Goal: Task Accomplishment & Management: Complete application form

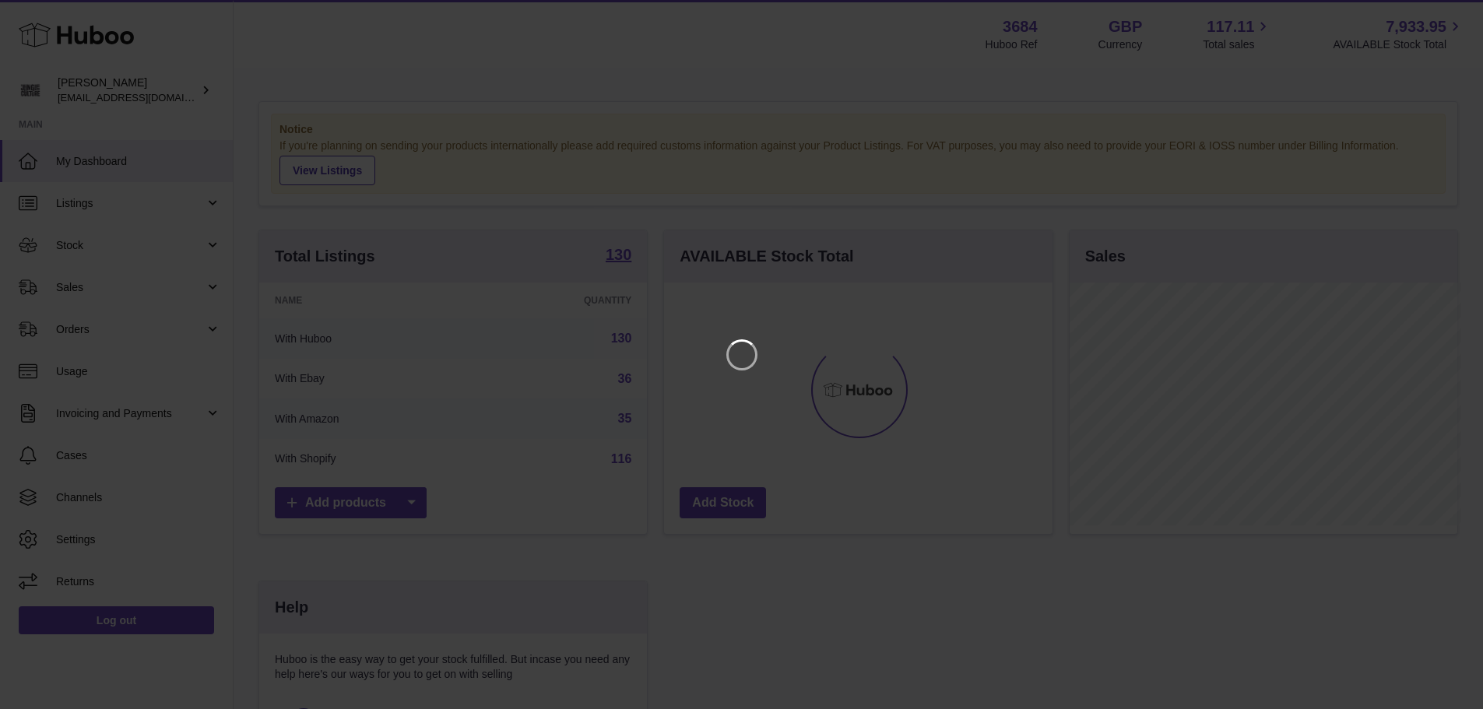
scroll to position [243, 392]
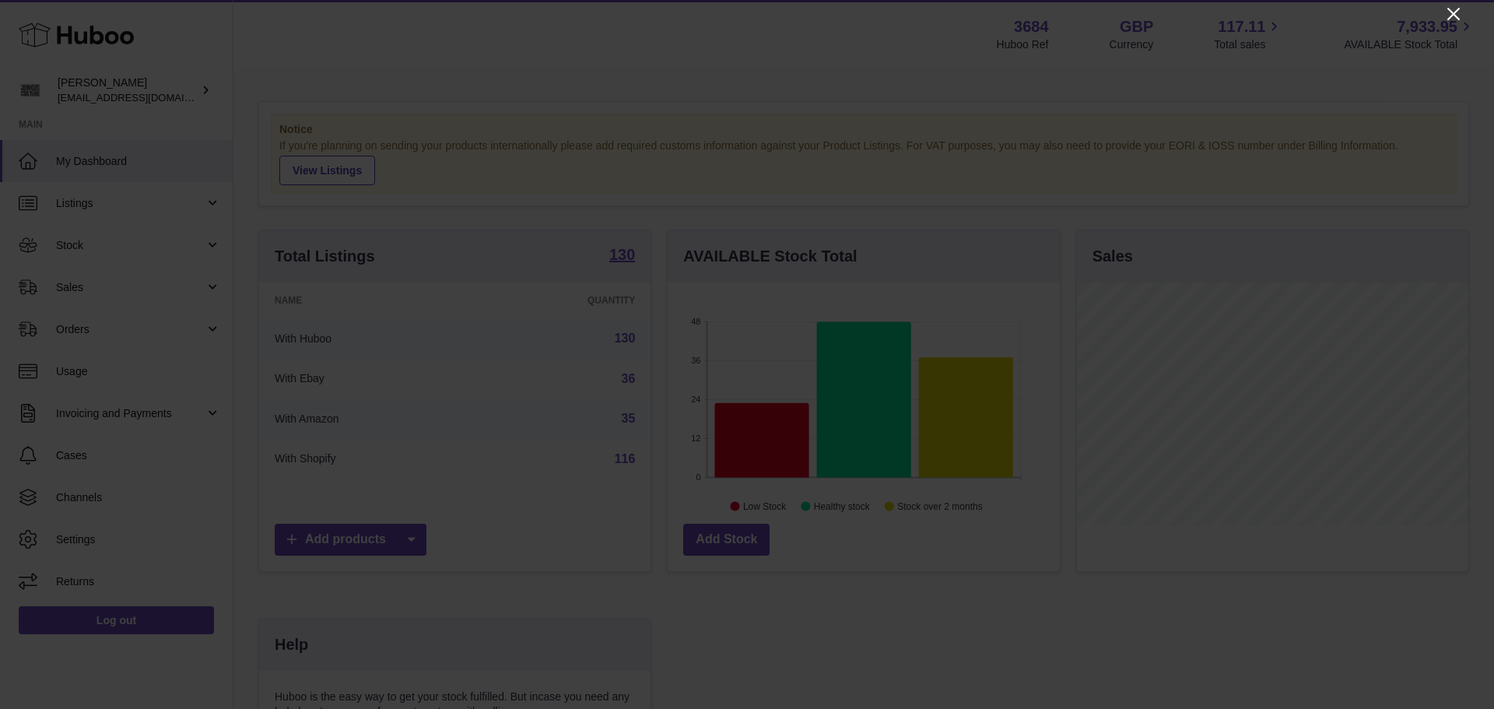
click at [1456, 9] on icon "Close" at bounding box center [1453, 14] width 19 height 19
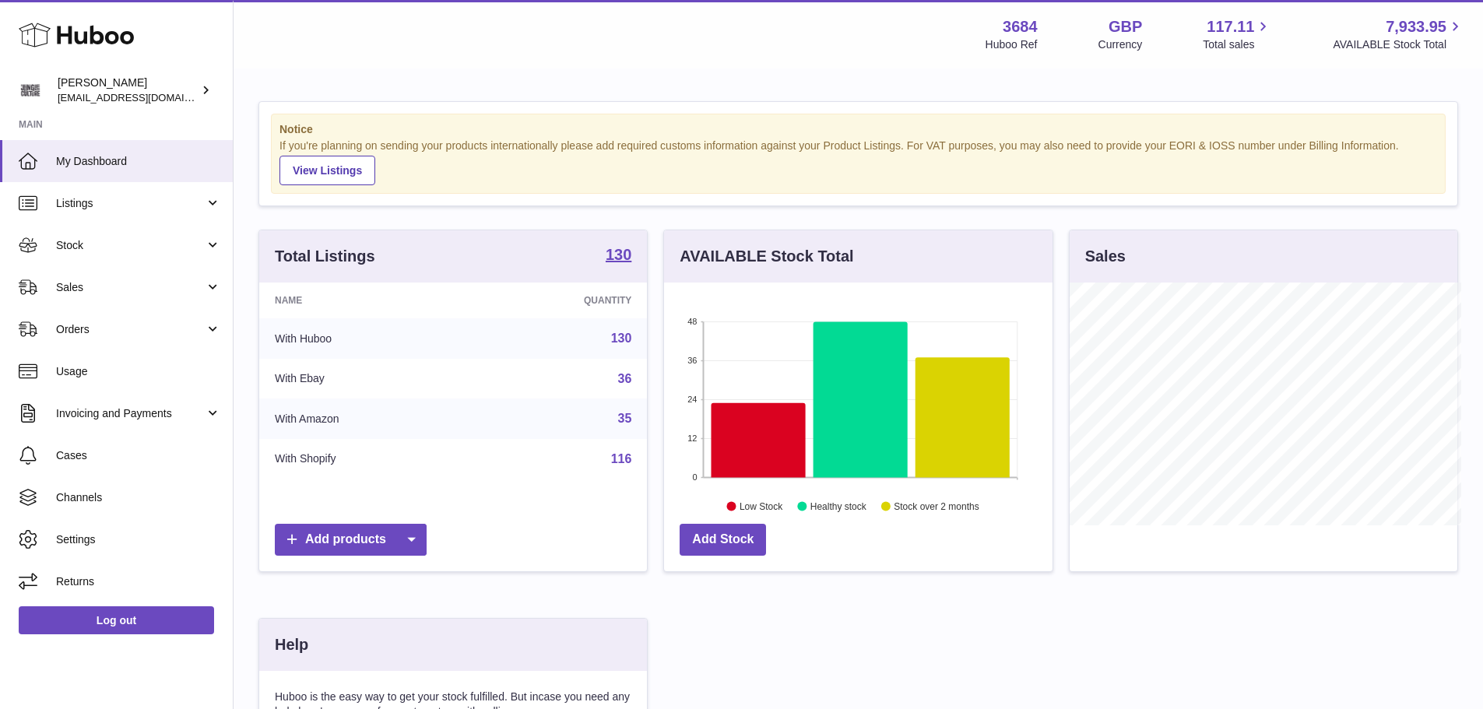
scroll to position [777977, 777833]
click at [142, 253] on link "Stock" at bounding box center [116, 245] width 233 height 42
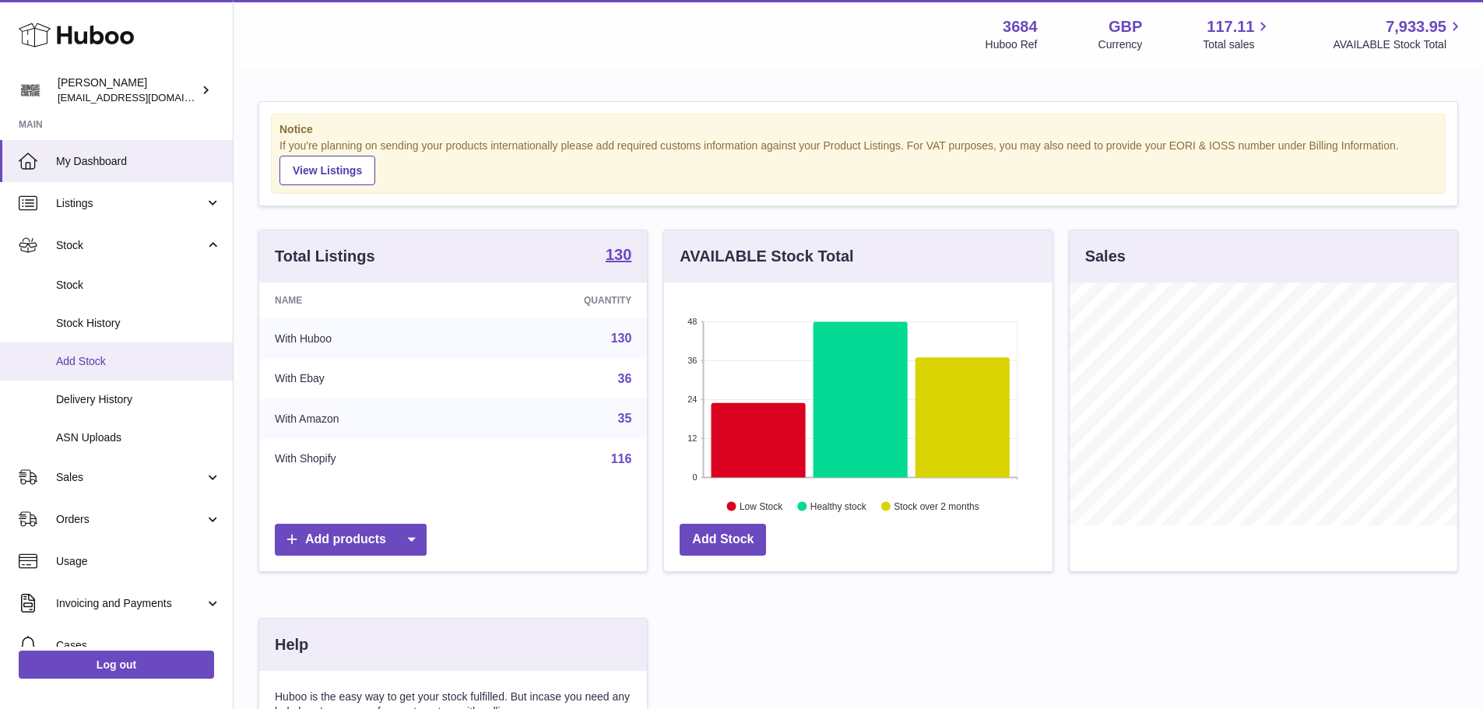
click at [142, 360] on span "Add Stock" at bounding box center [138, 361] width 165 height 15
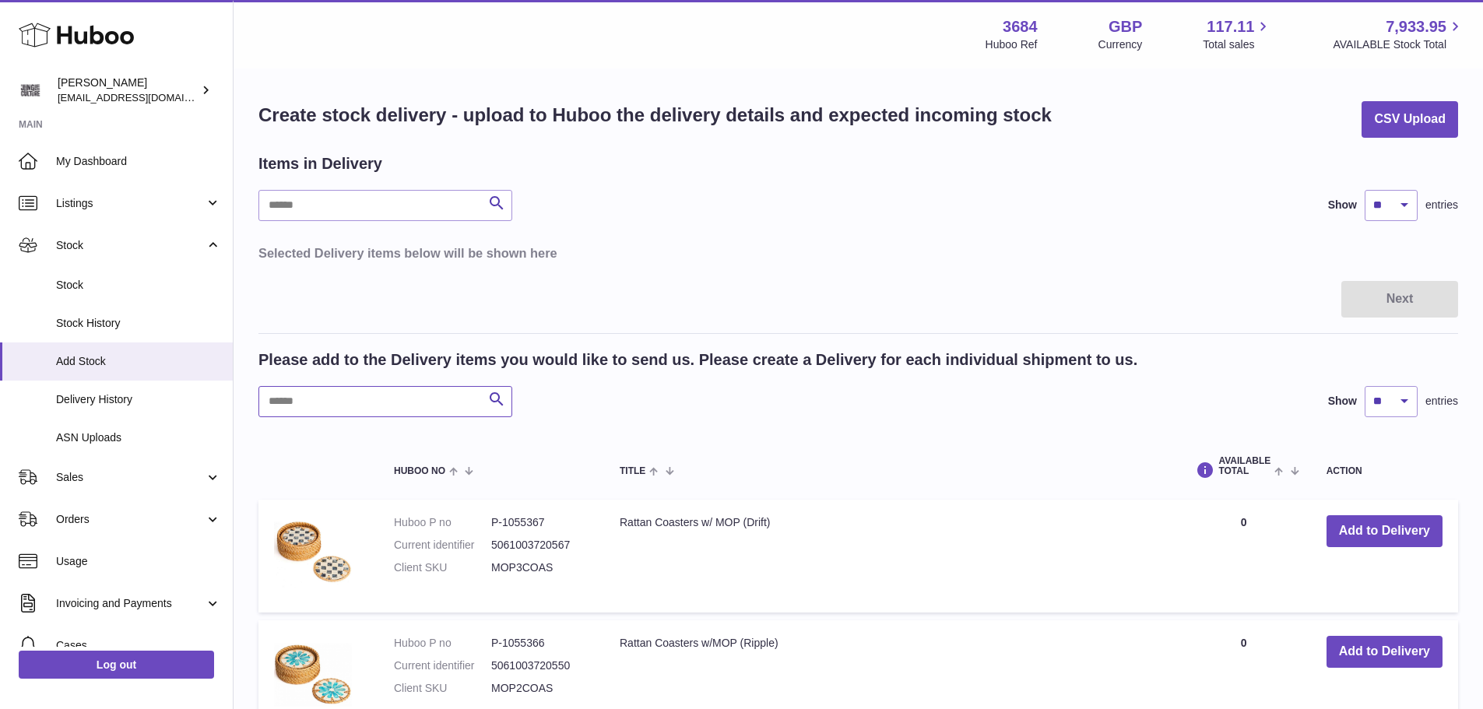
click at [295, 409] on input "text" at bounding box center [385, 401] width 254 height 31
click at [1402, 205] on select "** ** ** ***" at bounding box center [1390, 205] width 53 height 31
select select "***"
click at [1364, 190] on select "** ** ** ***" at bounding box center [1390, 205] width 53 height 31
click at [363, 398] on input "text" at bounding box center [385, 401] width 254 height 31
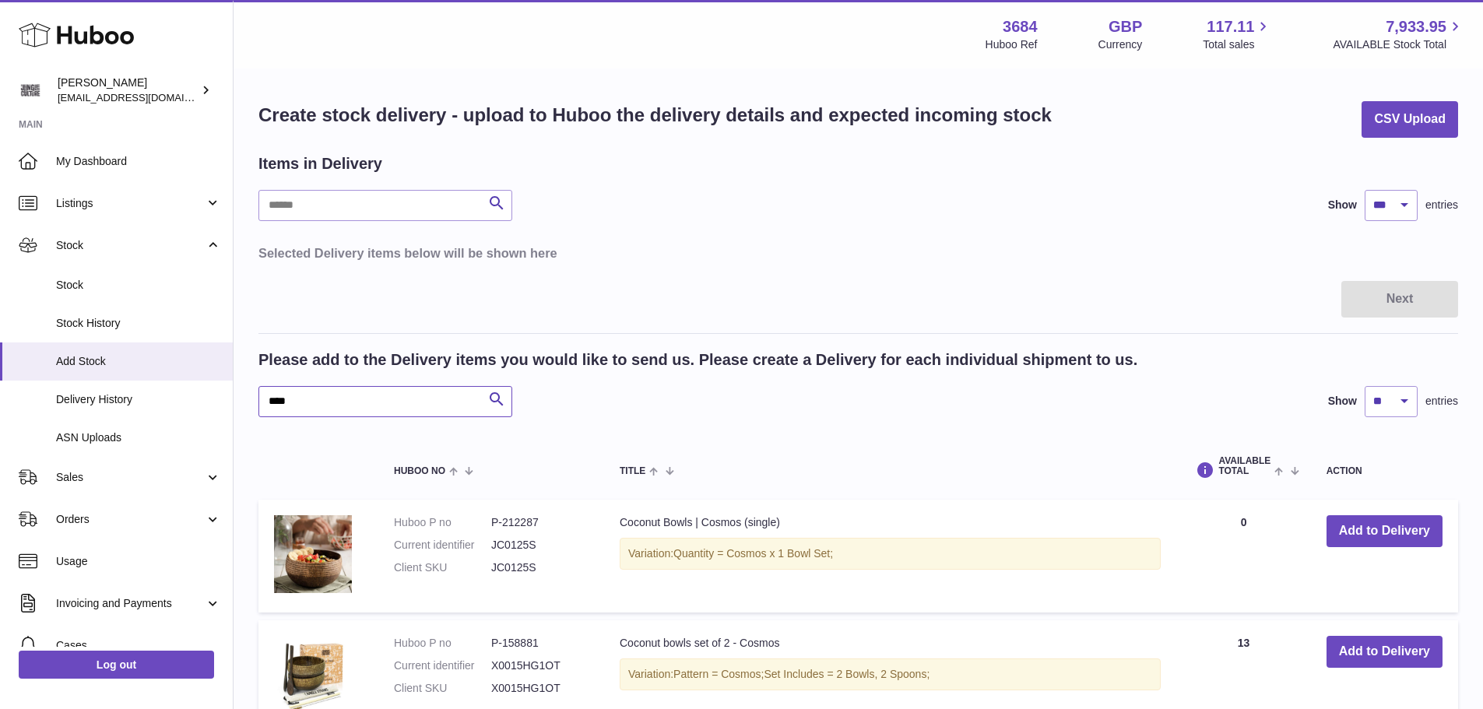
scroll to position [156, 0]
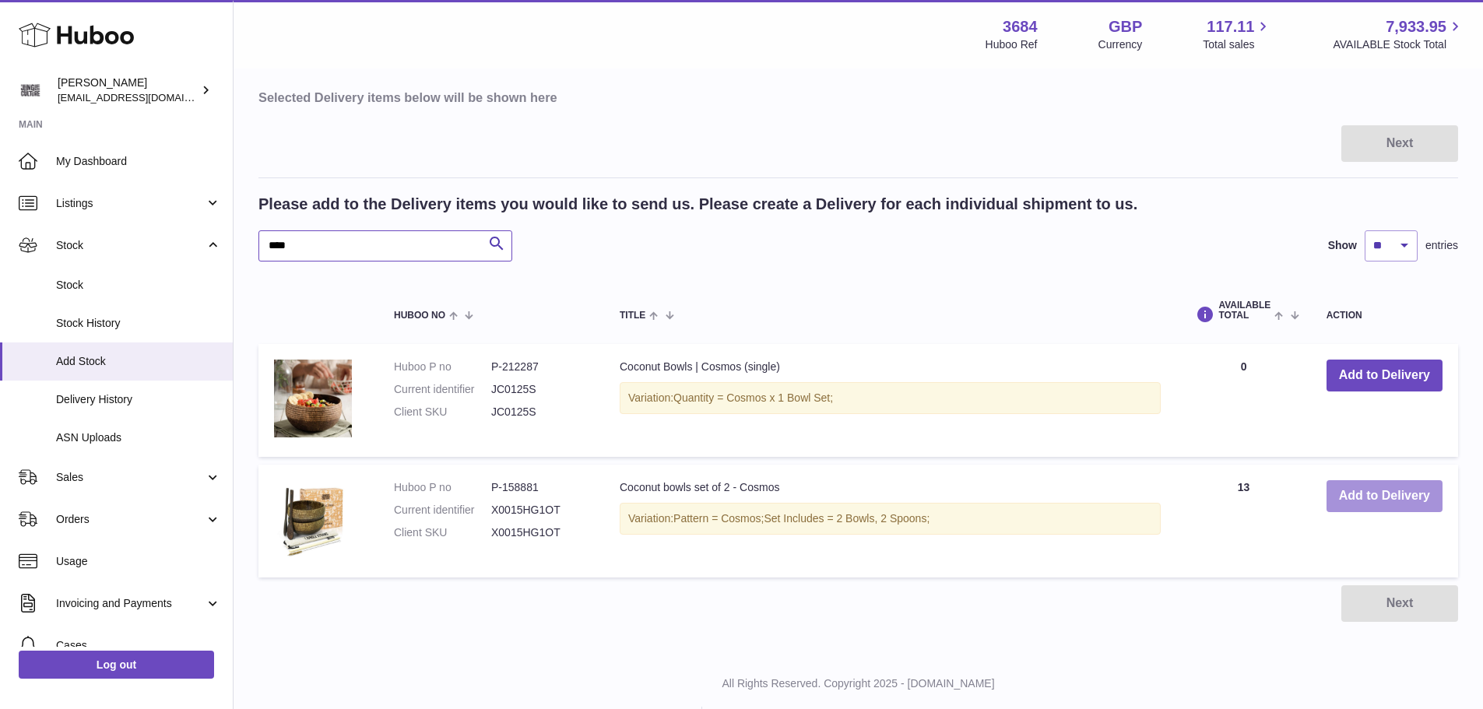
type input "****"
click at [1402, 495] on button "Add to Delivery" at bounding box center [1384, 496] width 116 height 32
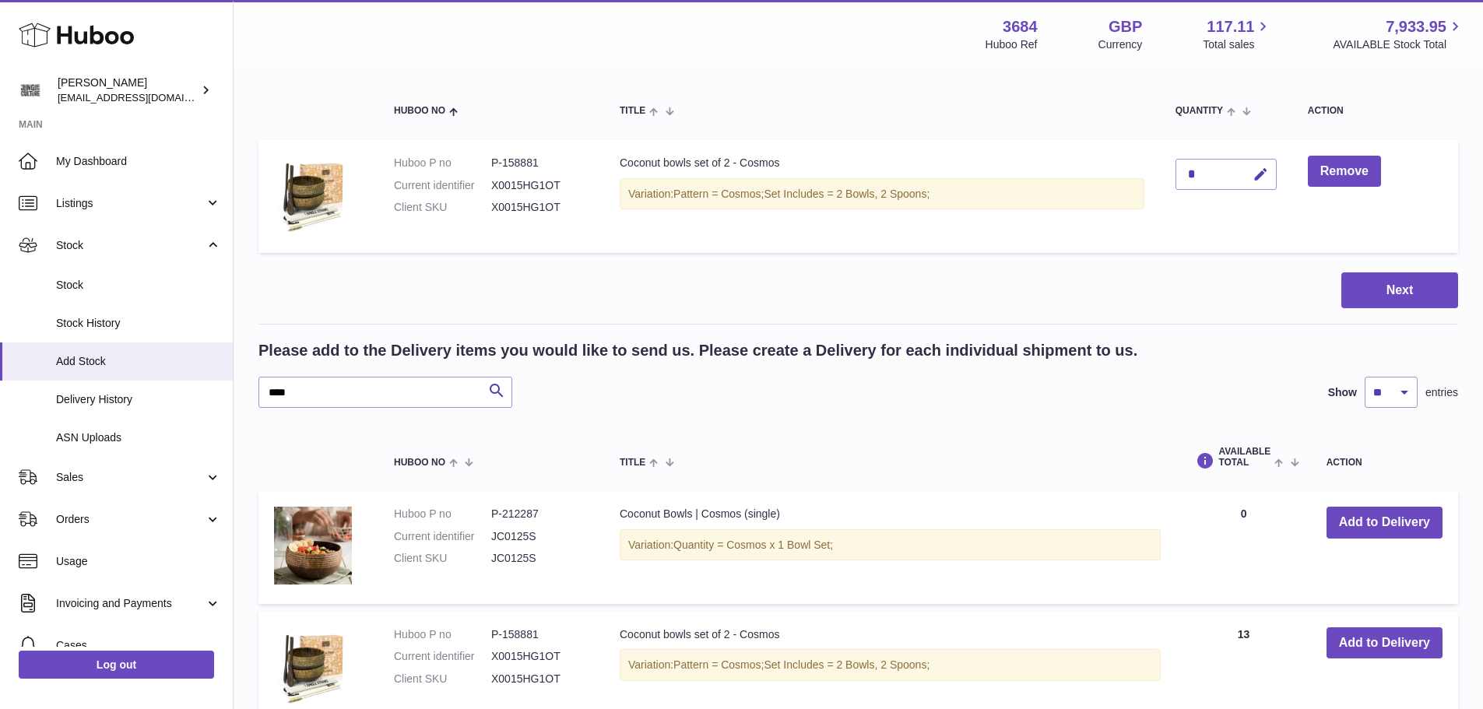
click at [1230, 179] on div "*" at bounding box center [1225, 174] width 101 height 31
click at [1223, 172] on div "*" at bounding box center [1225, 174] width 101 height 31
click at [1256, 175] on icon "button" at bounding box center [1260, 175] width 16 height 16
type input "*"
click at [1283, 177] on td "*" at bounding box center [1226, 196] width 132 height 113
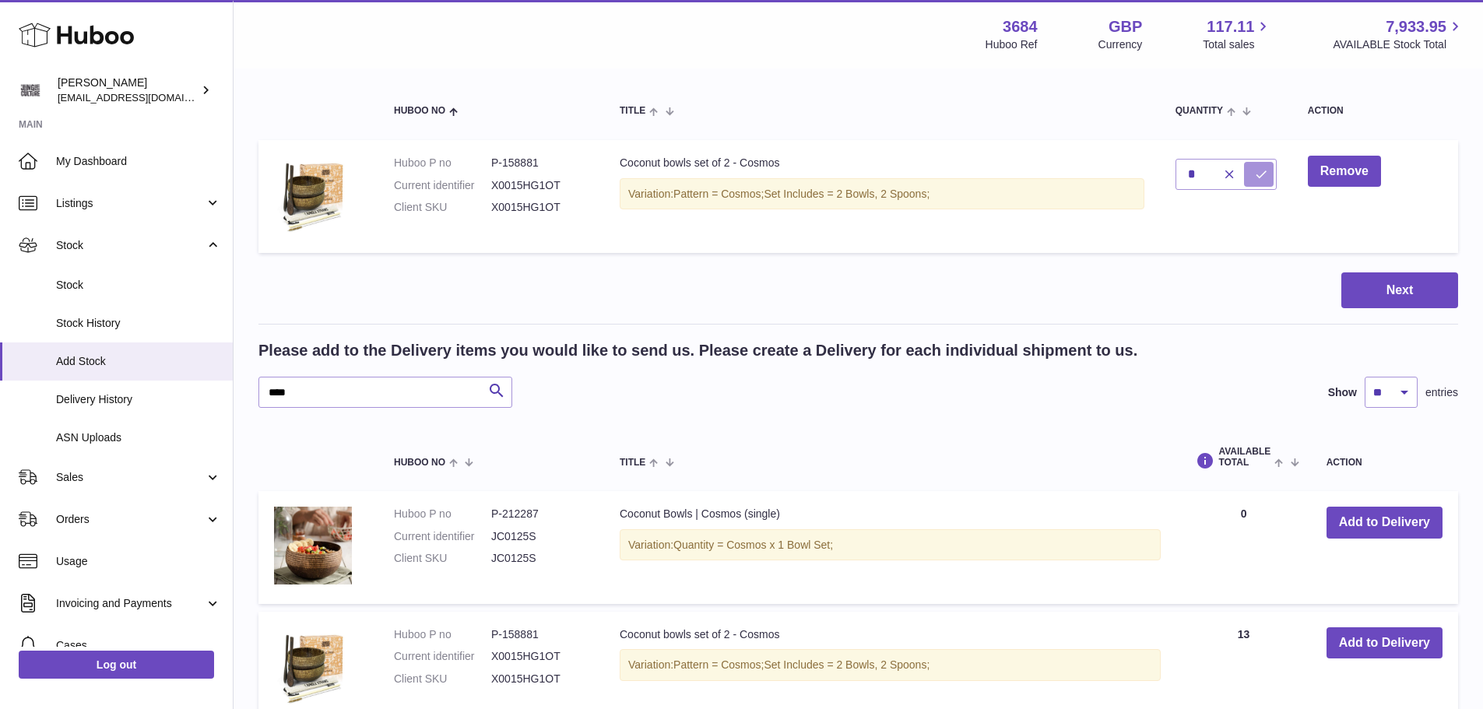
click at [1268, 174] on icon "submit" at bounding box center [1261, 174] width 14 height 14
click at [315, 395] on input "****" at bounding box center [385, 392] width 254 height 31
type input "*"
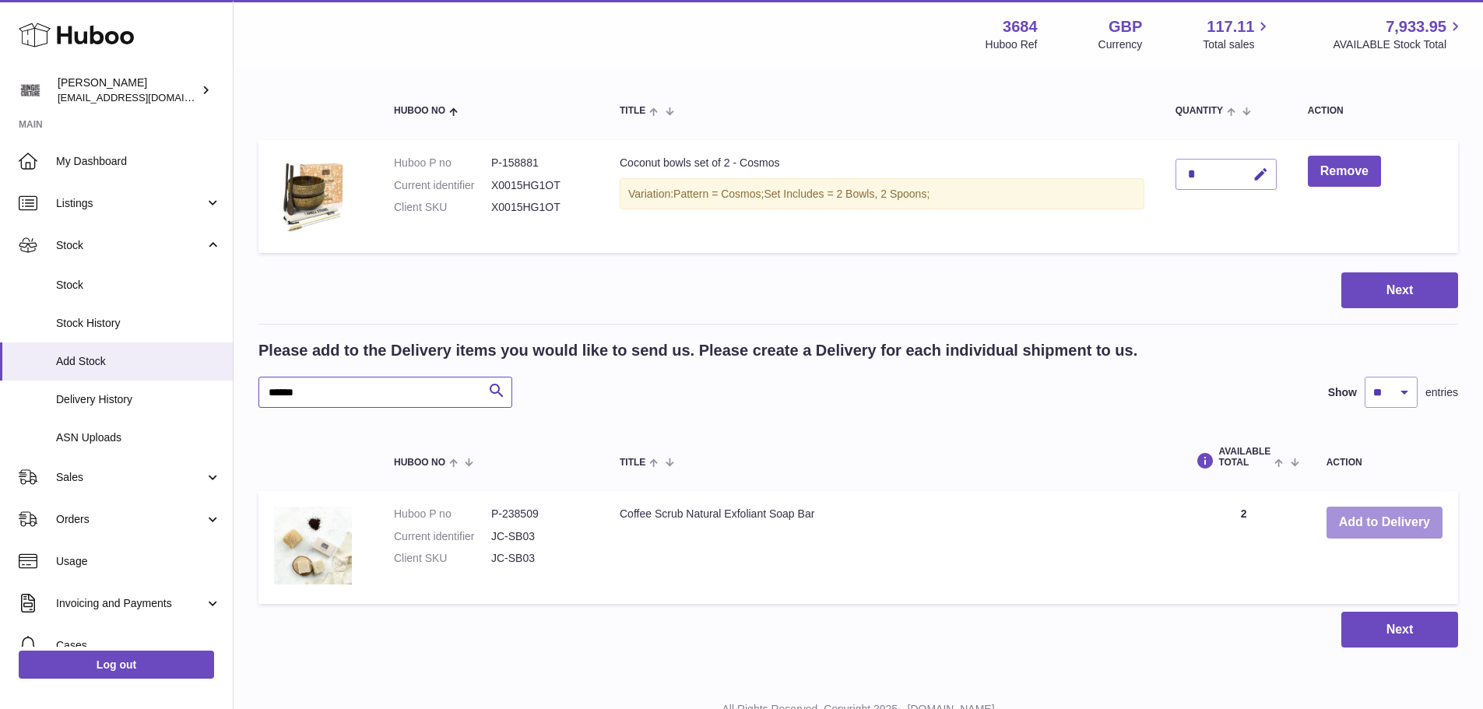
type input "******"
click at [1370, 520] on button "Add to Delivery" at bounding box center [1384, 523] width 116 height 32
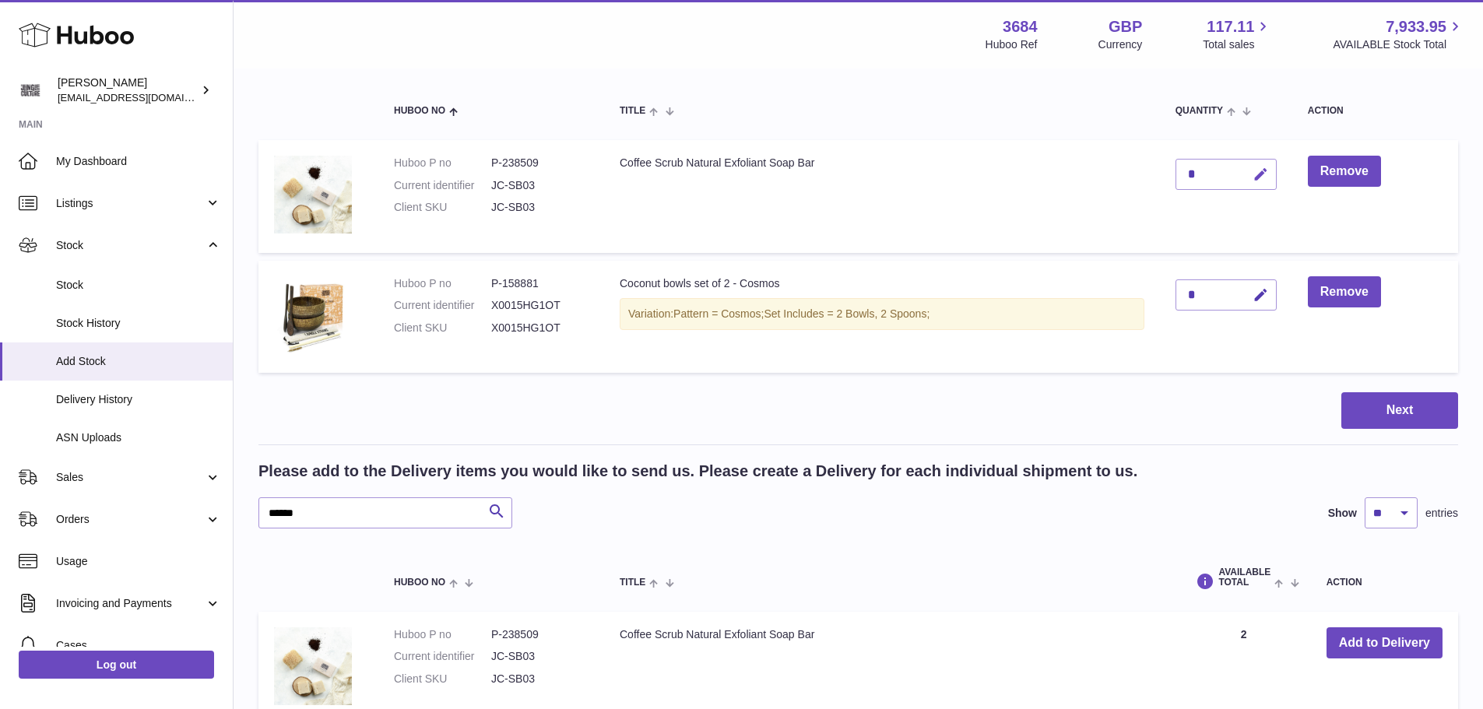
click at [1263, 174] on icon "button" at bounding box center [1260, 175] width 16 height 16
type input "*"
click at [1266, 171] on icon "submit" at bounding box center [1261, 174] width 14 height 14
drag, startPoint x: 339, startPoint y: 505, endPoint x: 289, endPoint y: 507, distance: 49.8
click at [267, 498] on input "******" at bounding box center [385, 512] width 254 height 31
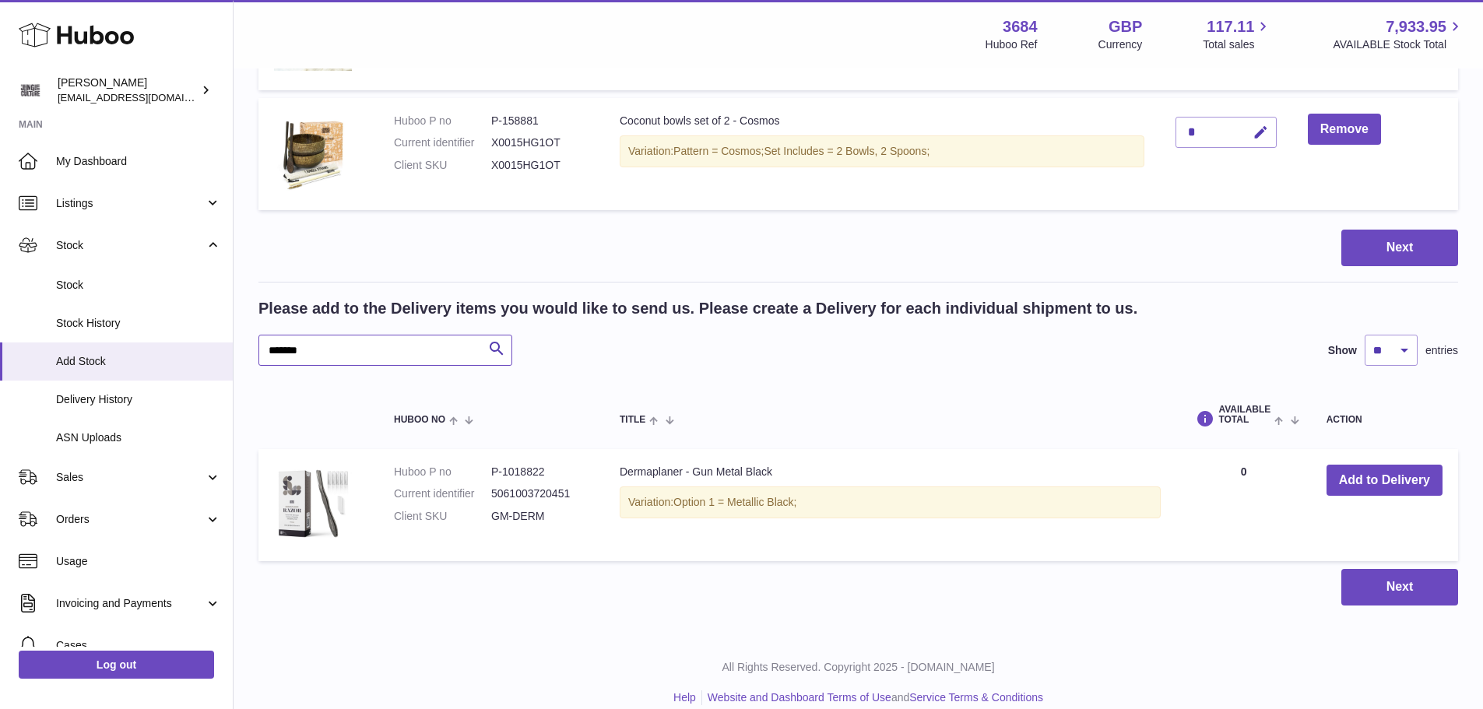
scroll to position [338, 0]
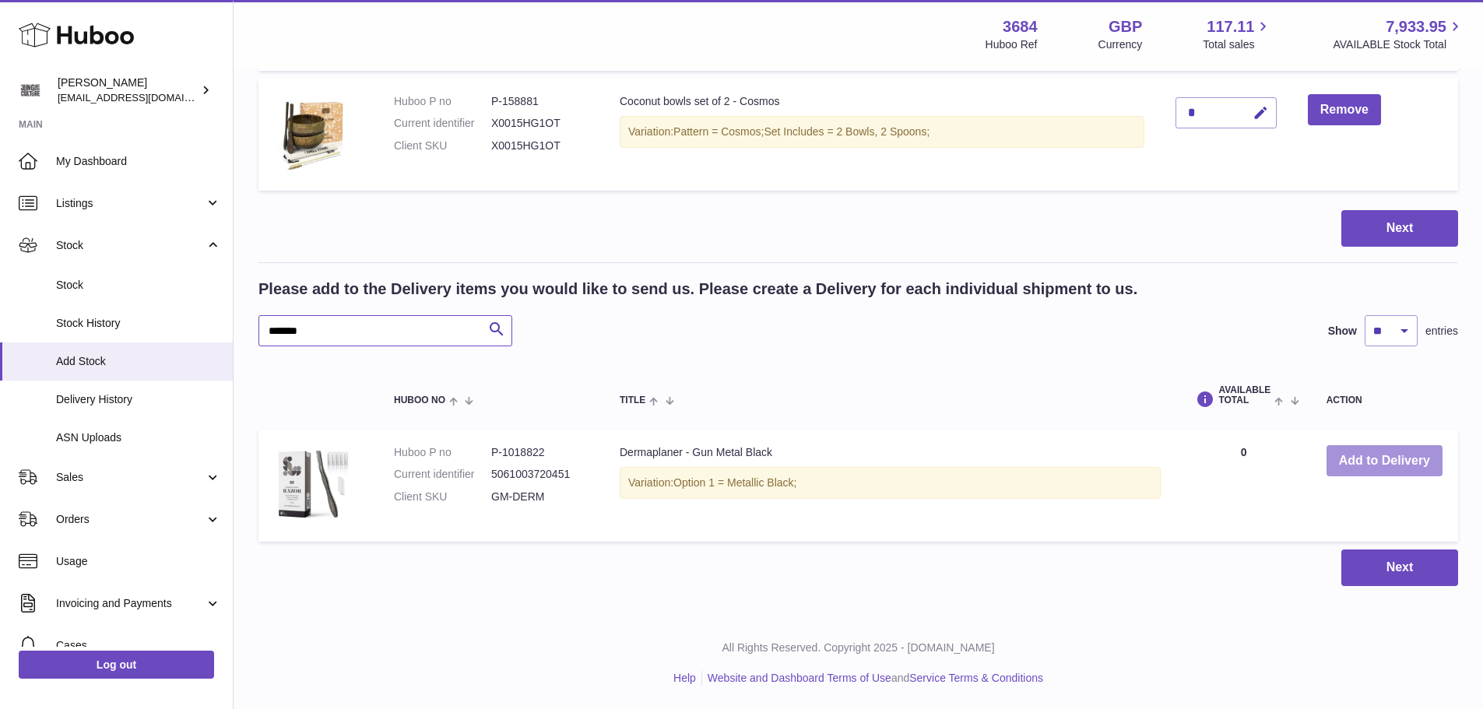
type input "*******"
click at [1392, 464] on button "Add to Delivery" at bounding box center [1384, 461] width 116 height 32
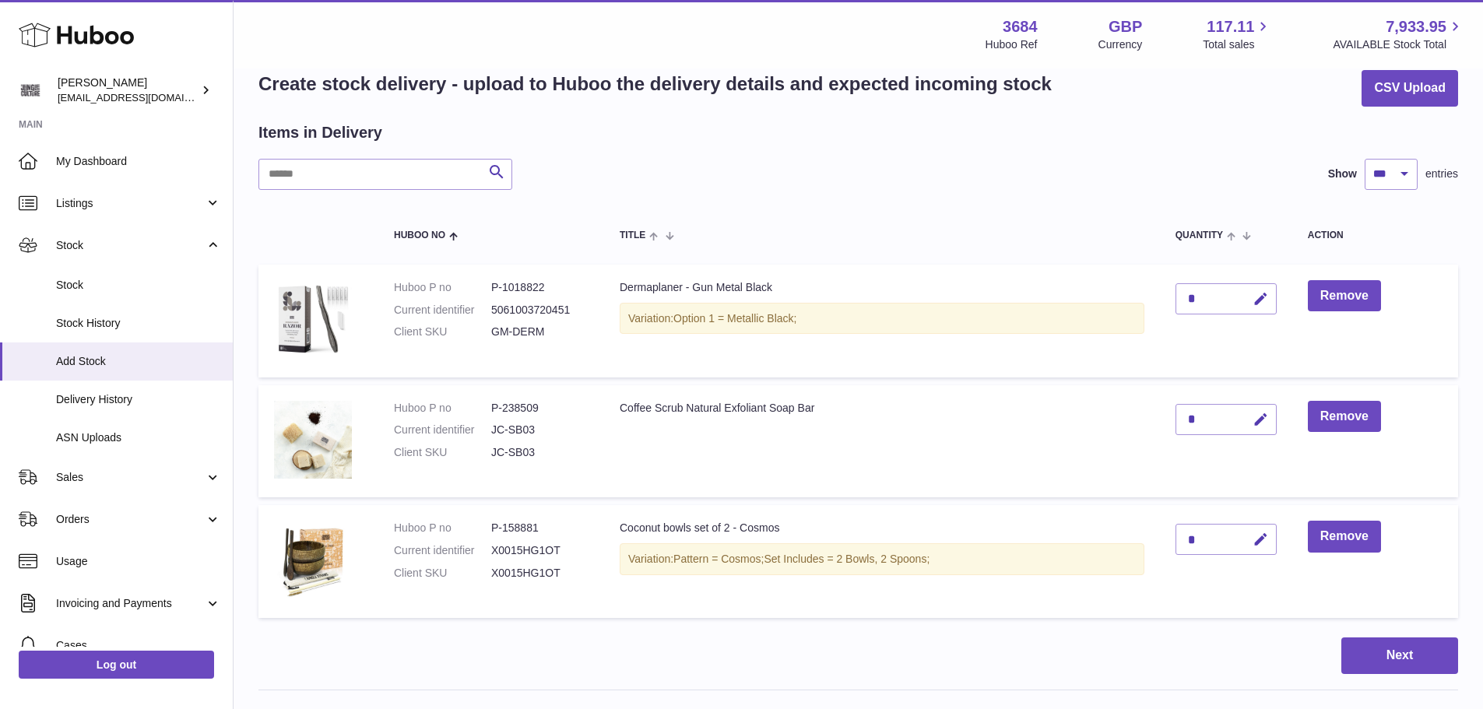
scroll to position [26, 0]
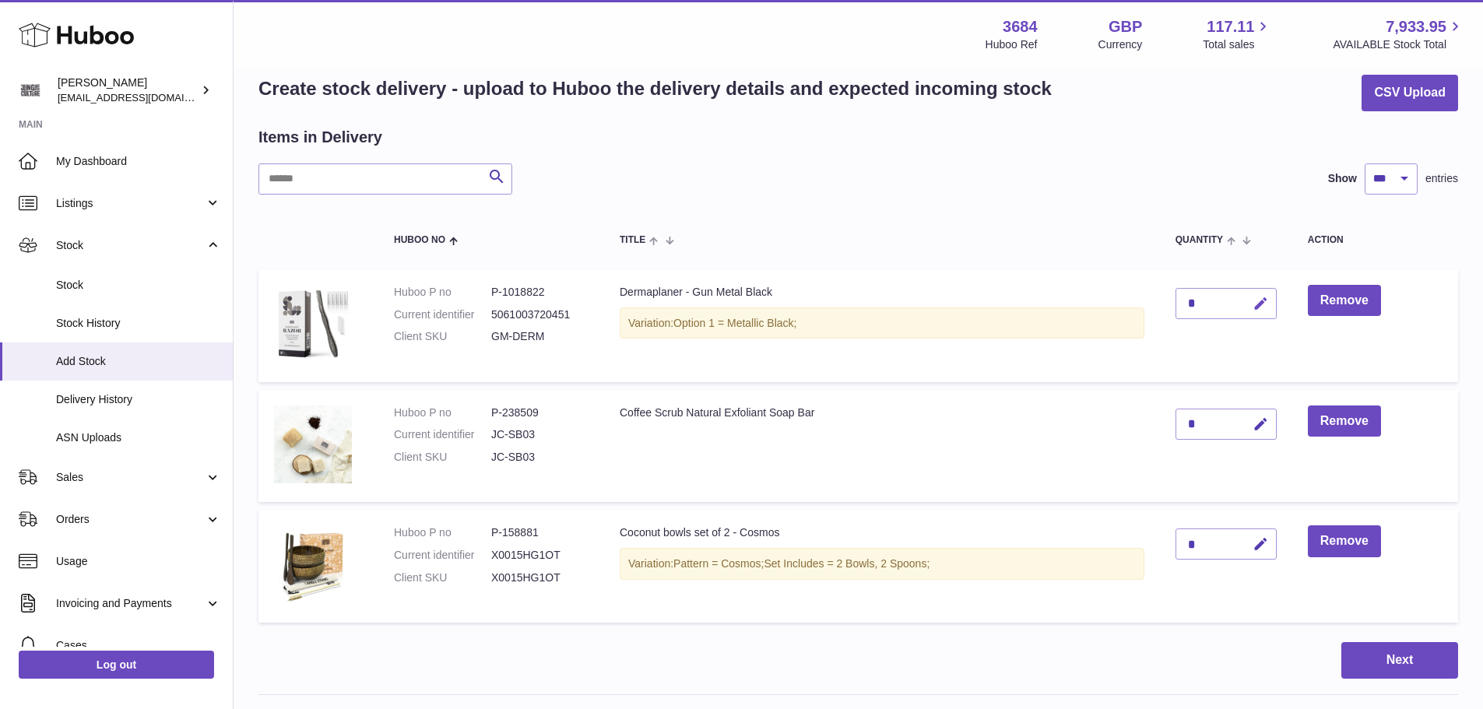
click at [1267, 302] on icon "button" at bounding box center [1260, 304] width 16 height 16
type input "*"
click at [1265, 302] on icon "submit" at bounding box center [1261, 304] width 14 height 14
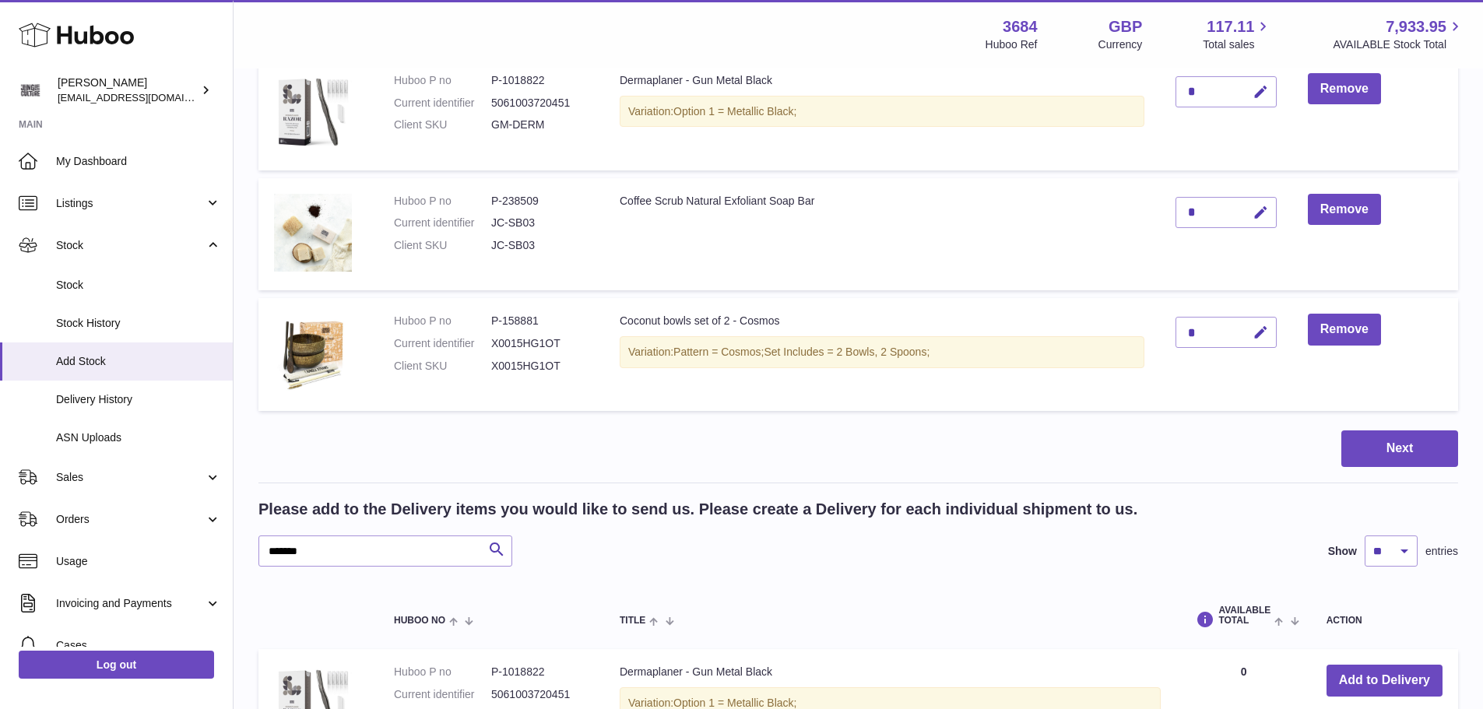
scroll to position [338, 0]
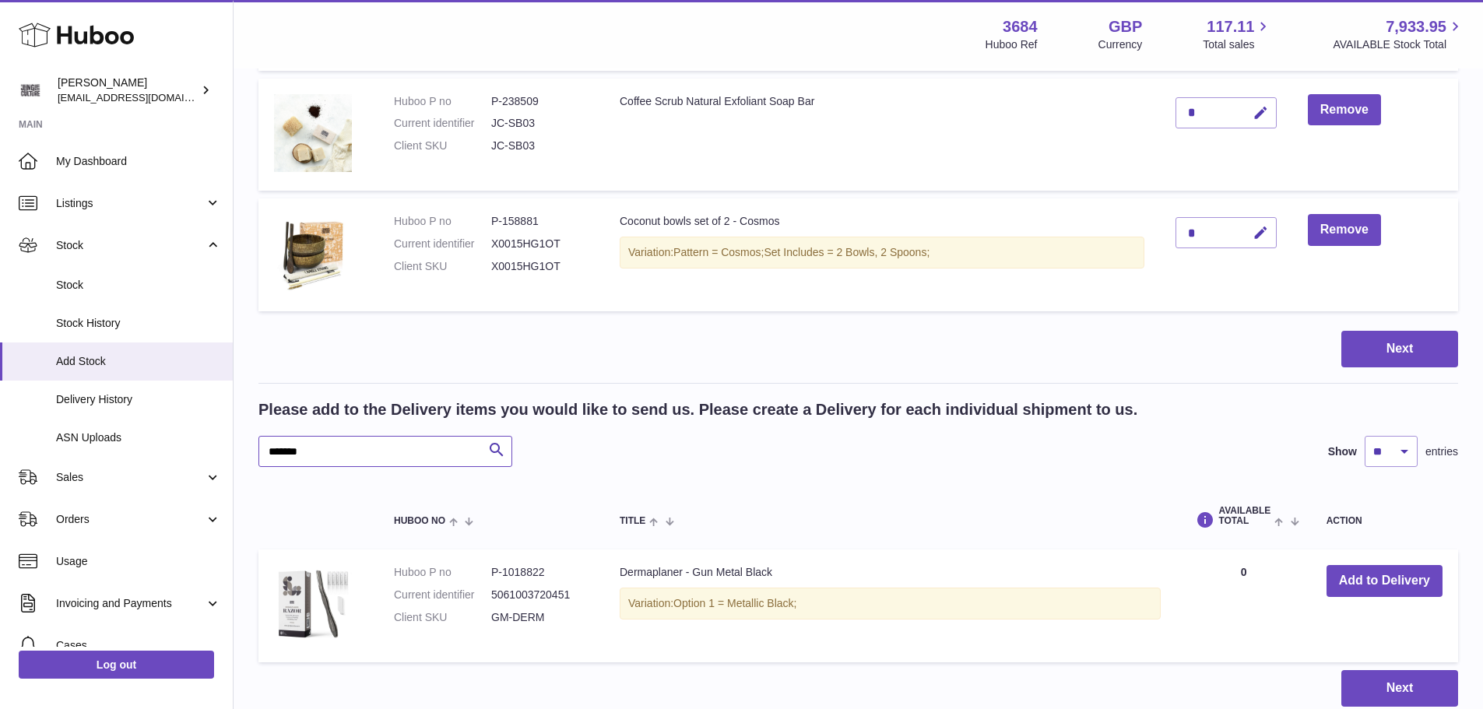
drag, startPoint x: 337, startPoint y: 451, endPoint x: 263, endPoint y: 448, distance: 74.0
click at [263, 448] on input "*******" at bounding box center [385, 451] width 254 height 31
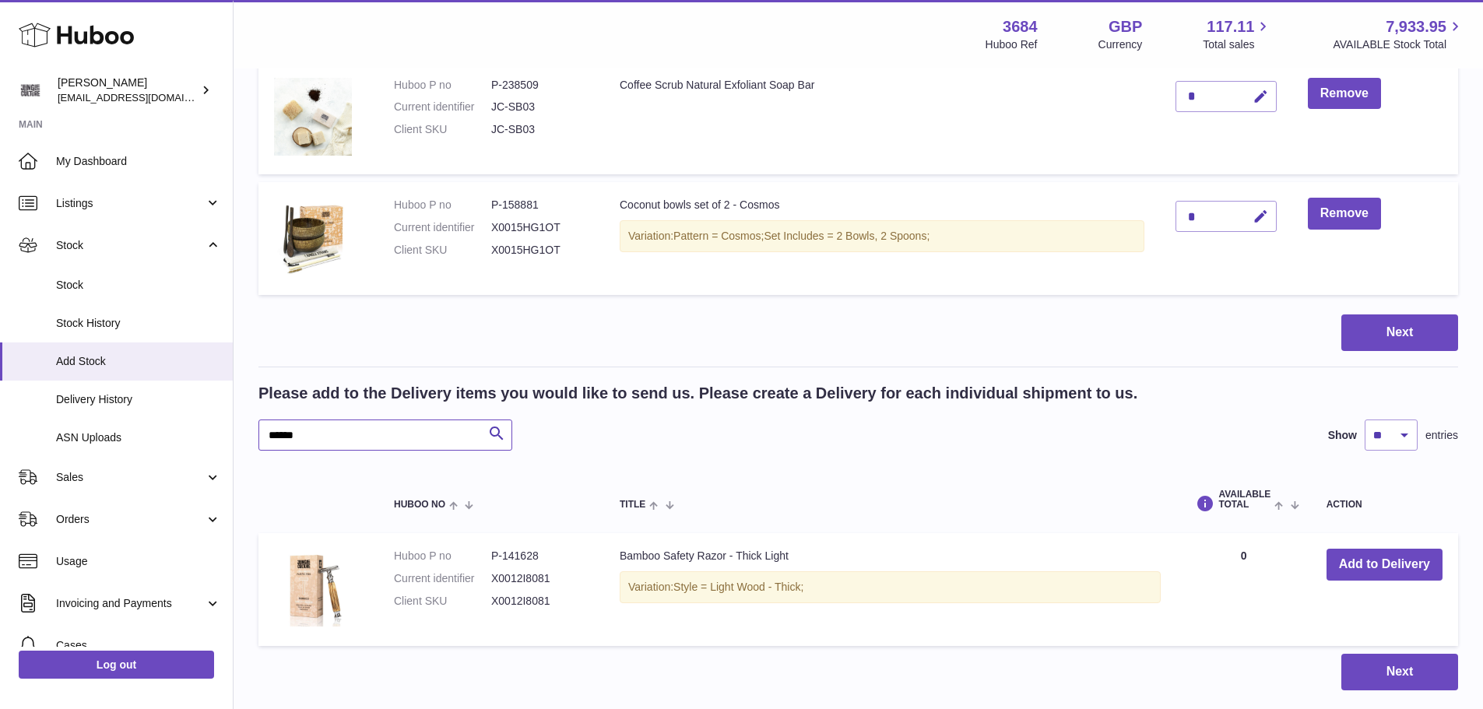
scroll to position [416, 0]
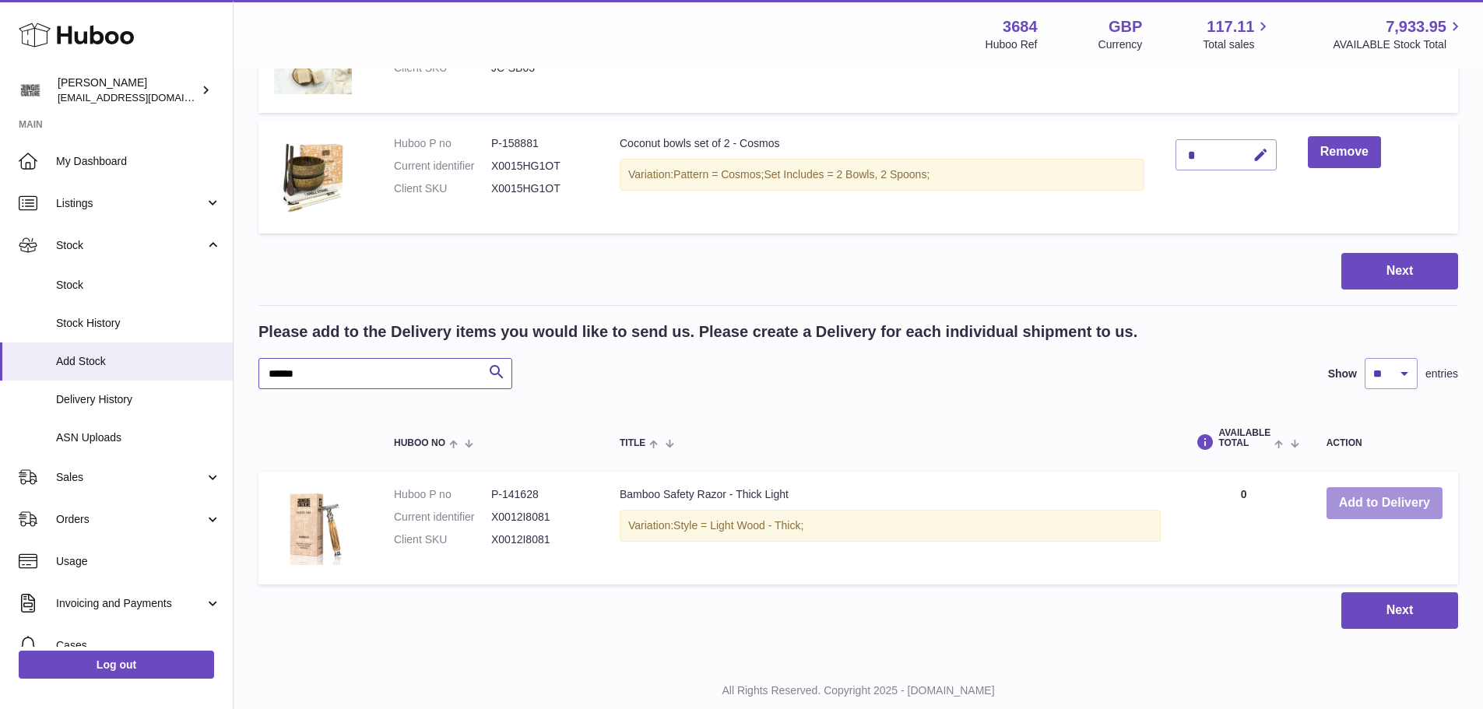
type input "******"
click at [1353, 507] on button "Add to Delivery" at bounding box center [1384, 503] width 116 height 32
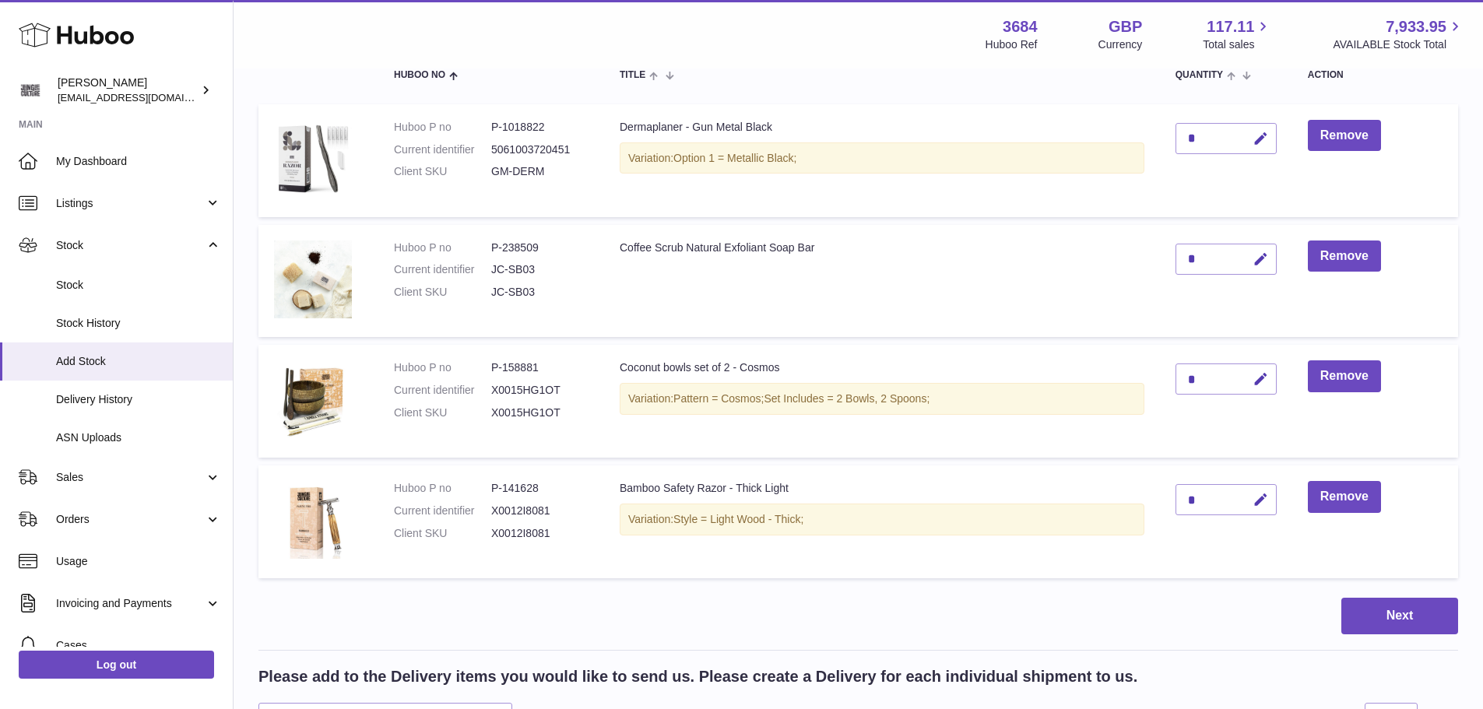
scroll to position [182, 0]
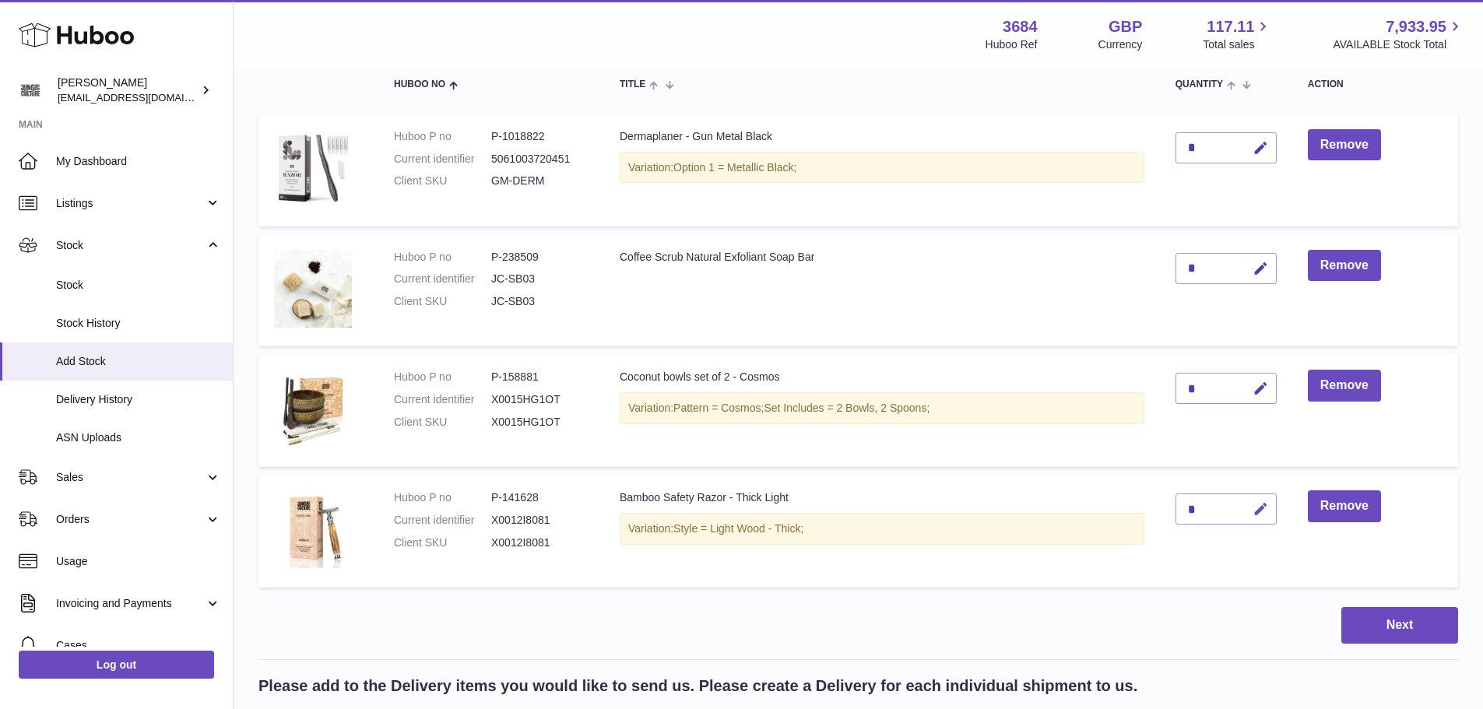
click at [1265, 508] on icon "button" at bounding box center [1260, 509] width 16 height 16
type input "*"
click at [1268, 506] on icon "submit" at bounding box center [1261, 509] width 14 height 14
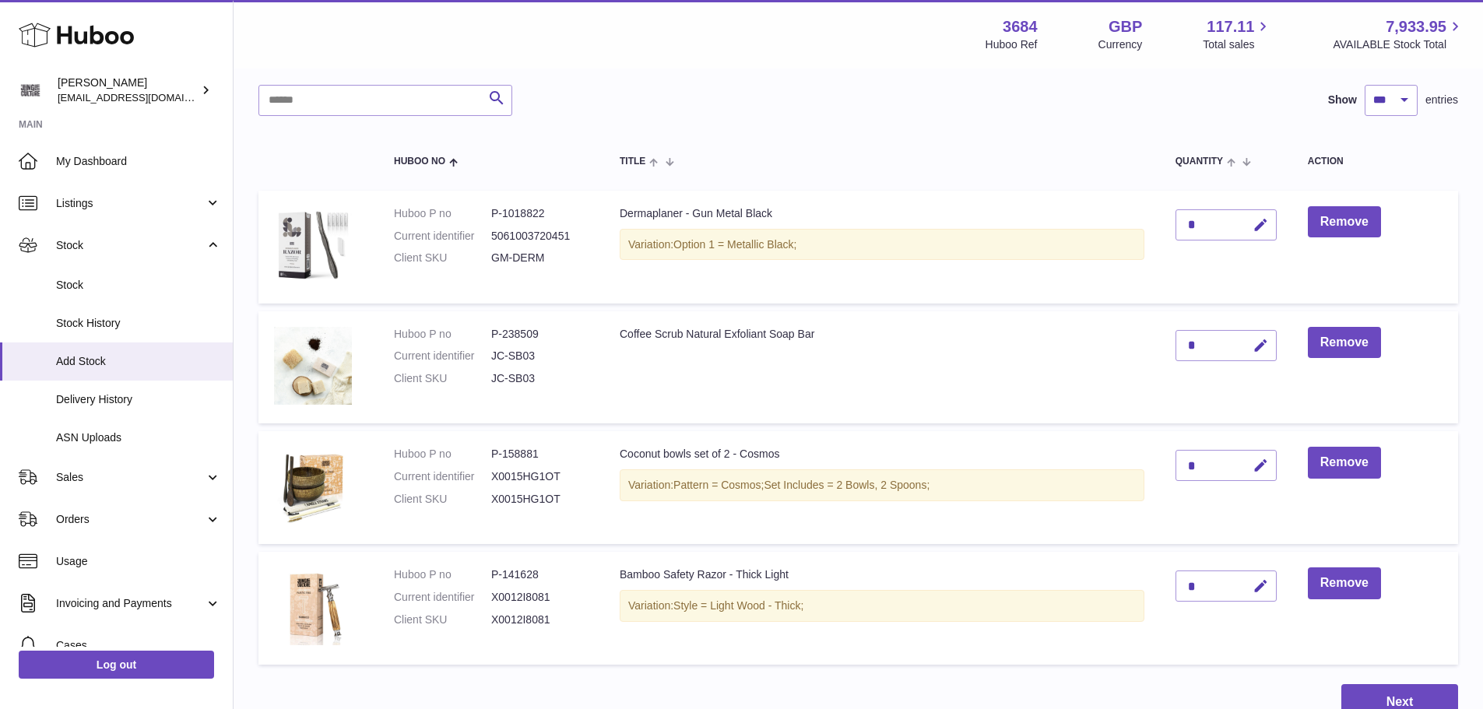
scroll to position [416, 0]
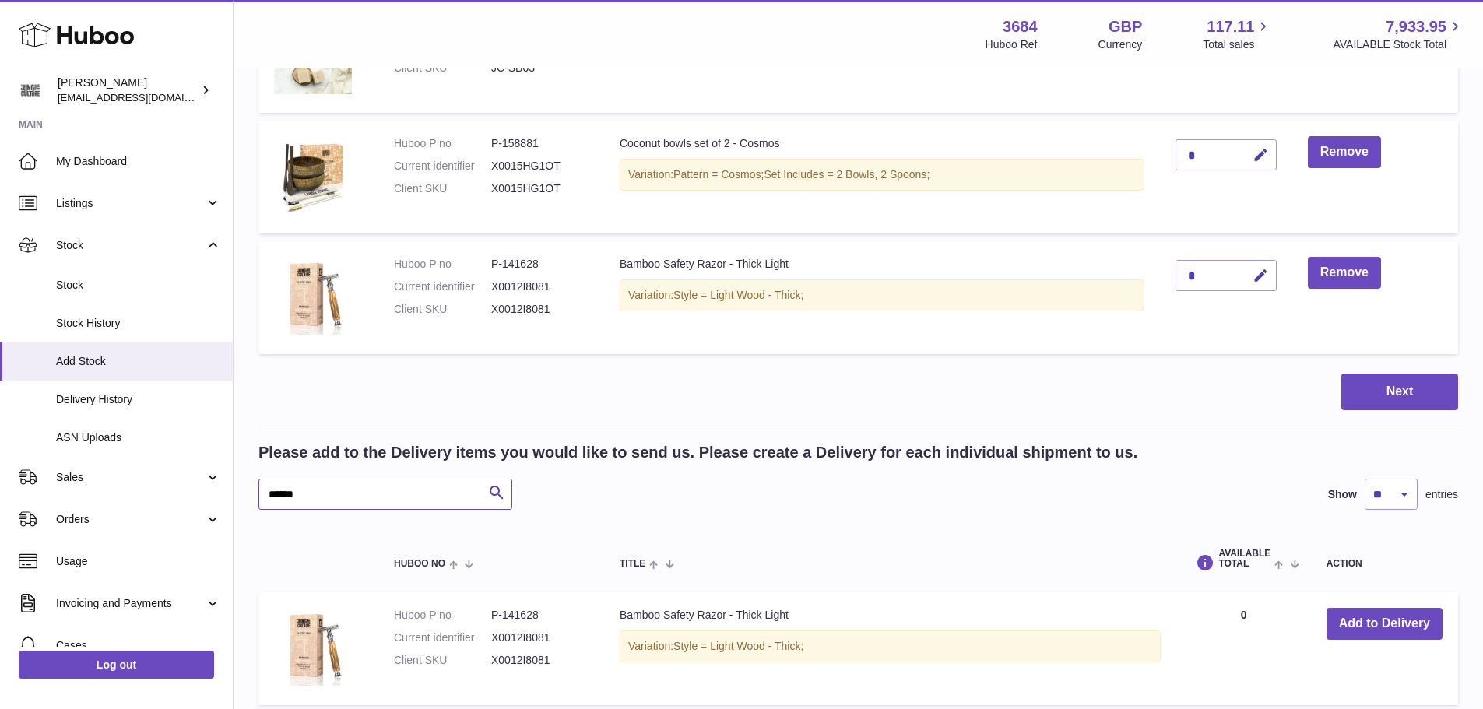
drag, startPoint x: 334, startPoint y: 490, endPoint x: 254, endPoint y: 488, distance: 79.4
click at [254, 488] on div "Create stock delivery - upload to Huboo the delivery details and expected incom…" at bounding box center [857, 217] width 1249 height 1126
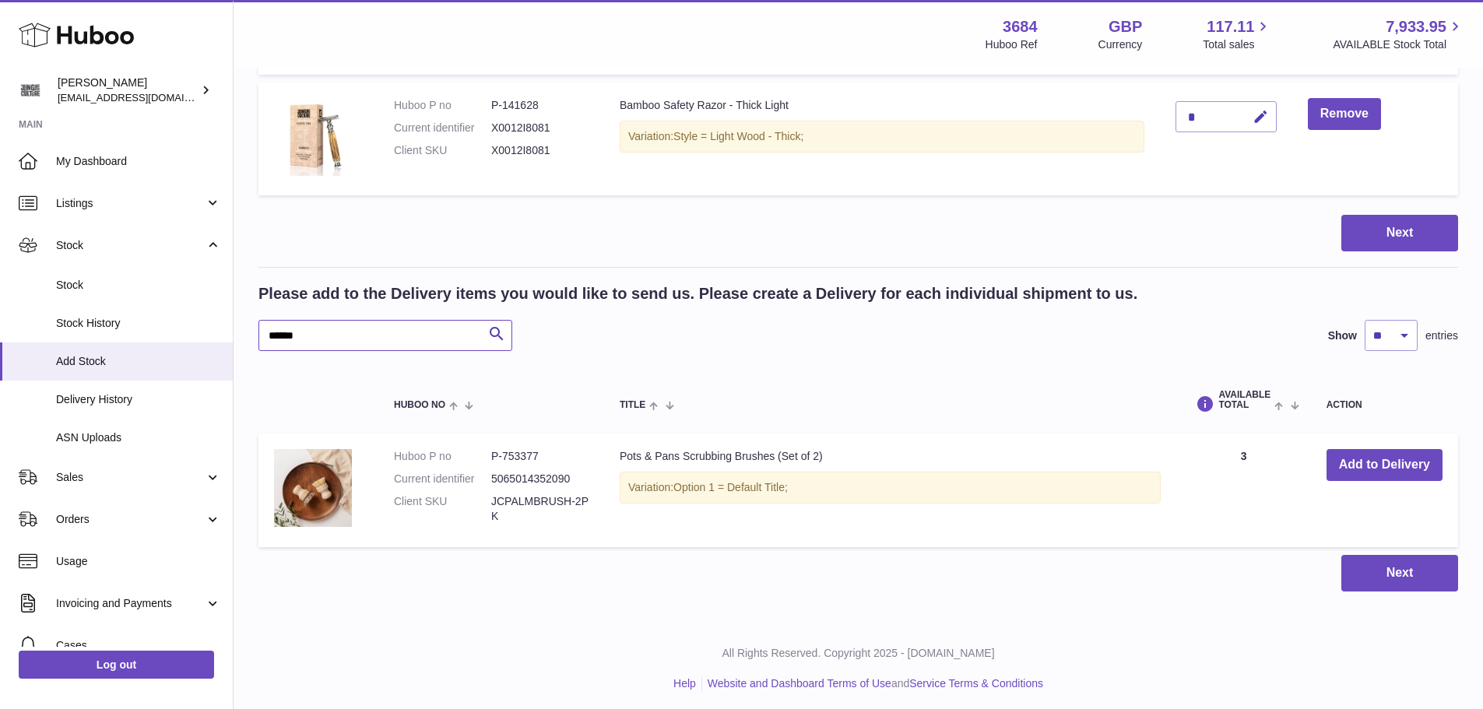
scroll to position [580, 0]
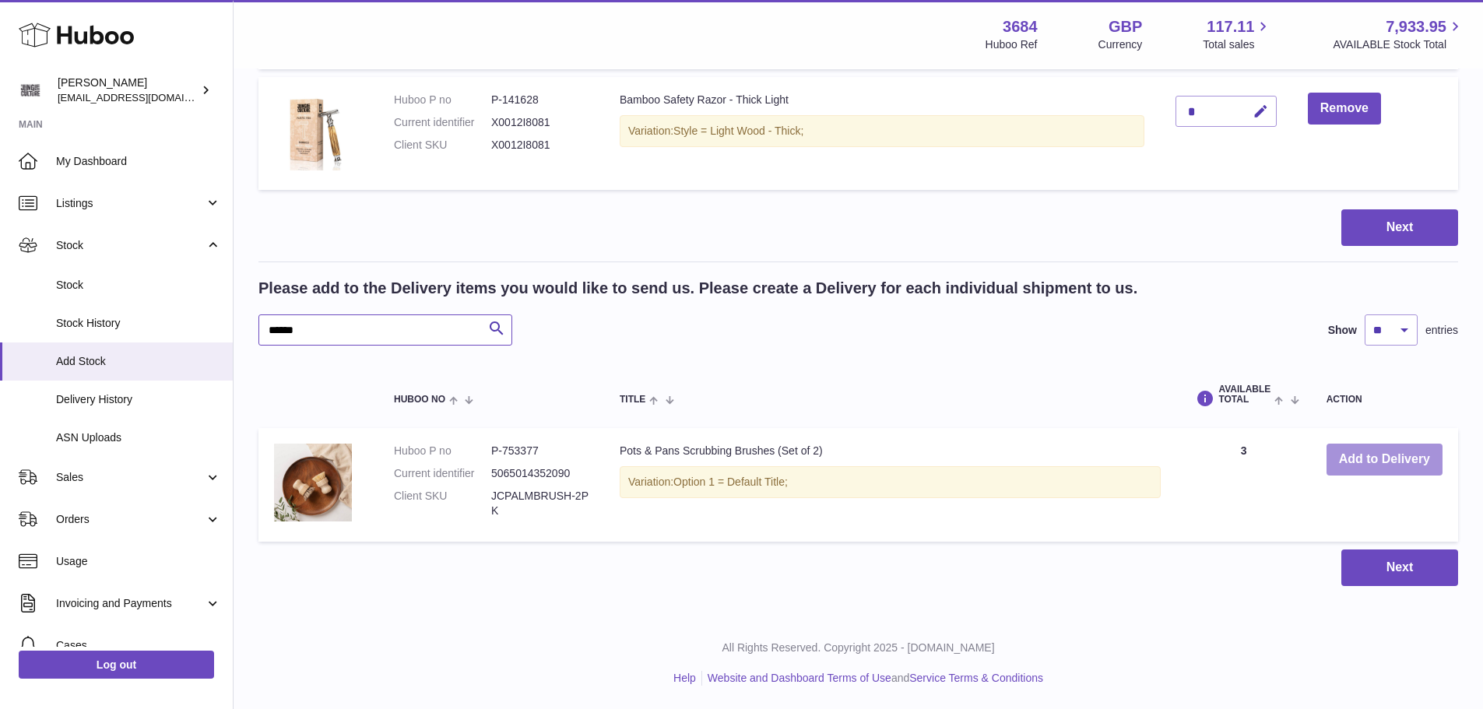
type input "******"
click at [1362, 460] on button "Add to Delivery" at bounding box center [1384, 460] width 116 height 32
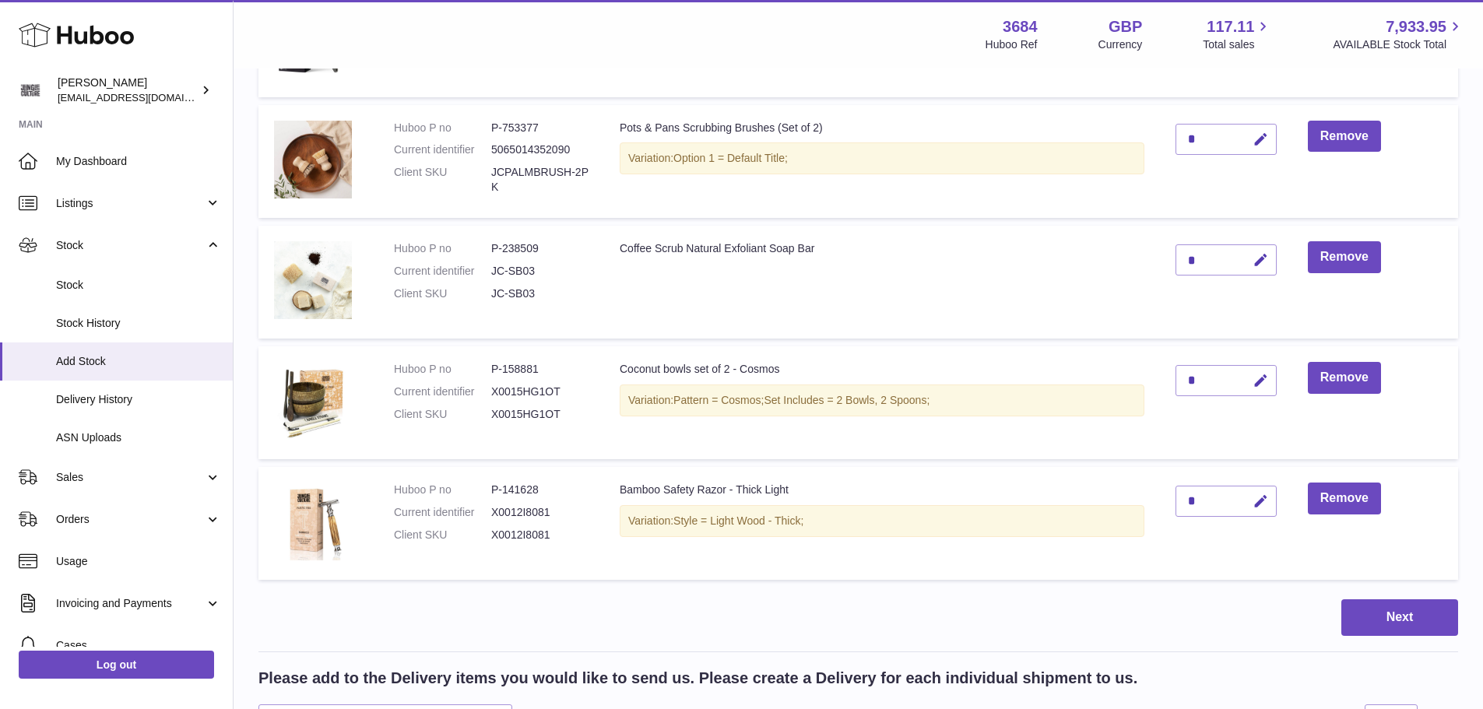
scroll to position [156, 0]
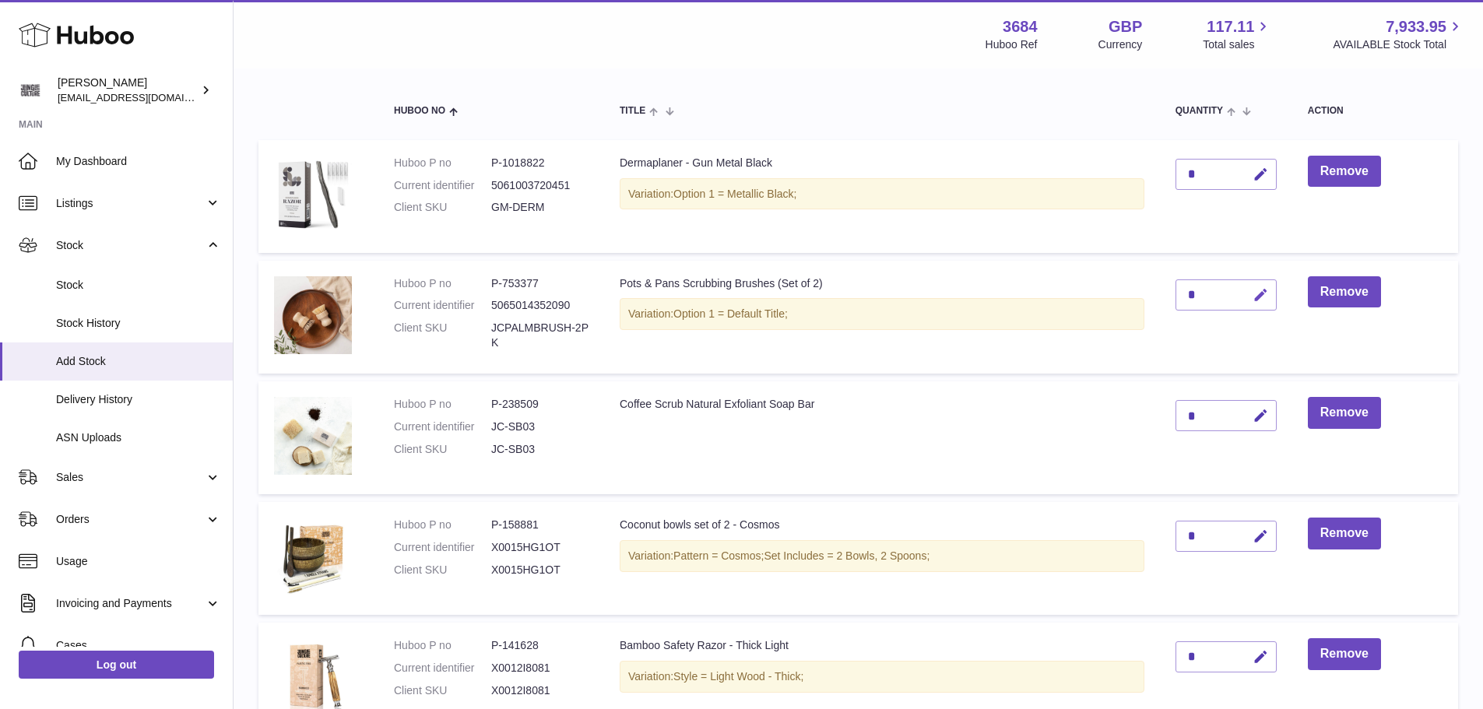
click at [1260, 295] on icon "button" at bounding box center [1260, 295] width 16 height 16
type input "*"
click at [1268, 289] on icon "submit" at bounding box center [1261, 295] width 14 height 14
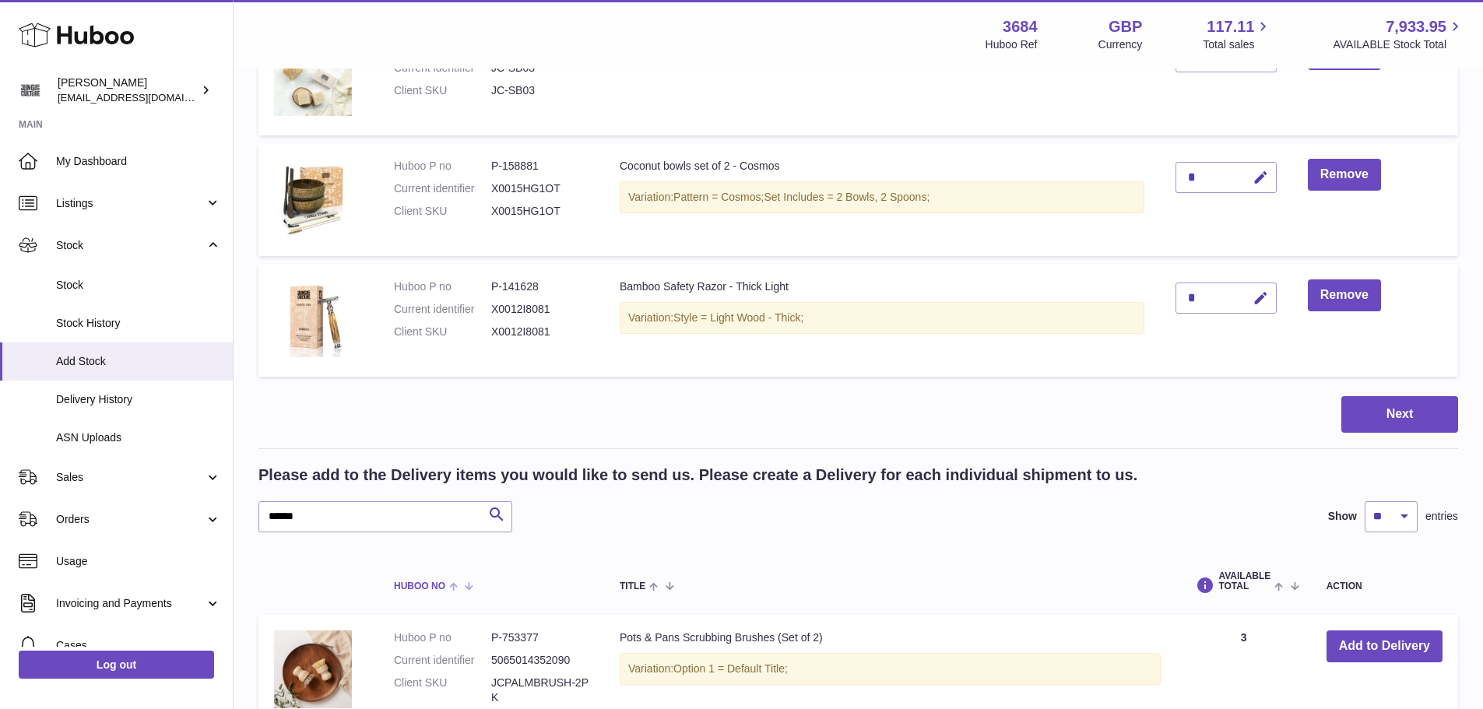
scroll to position [700, 0]
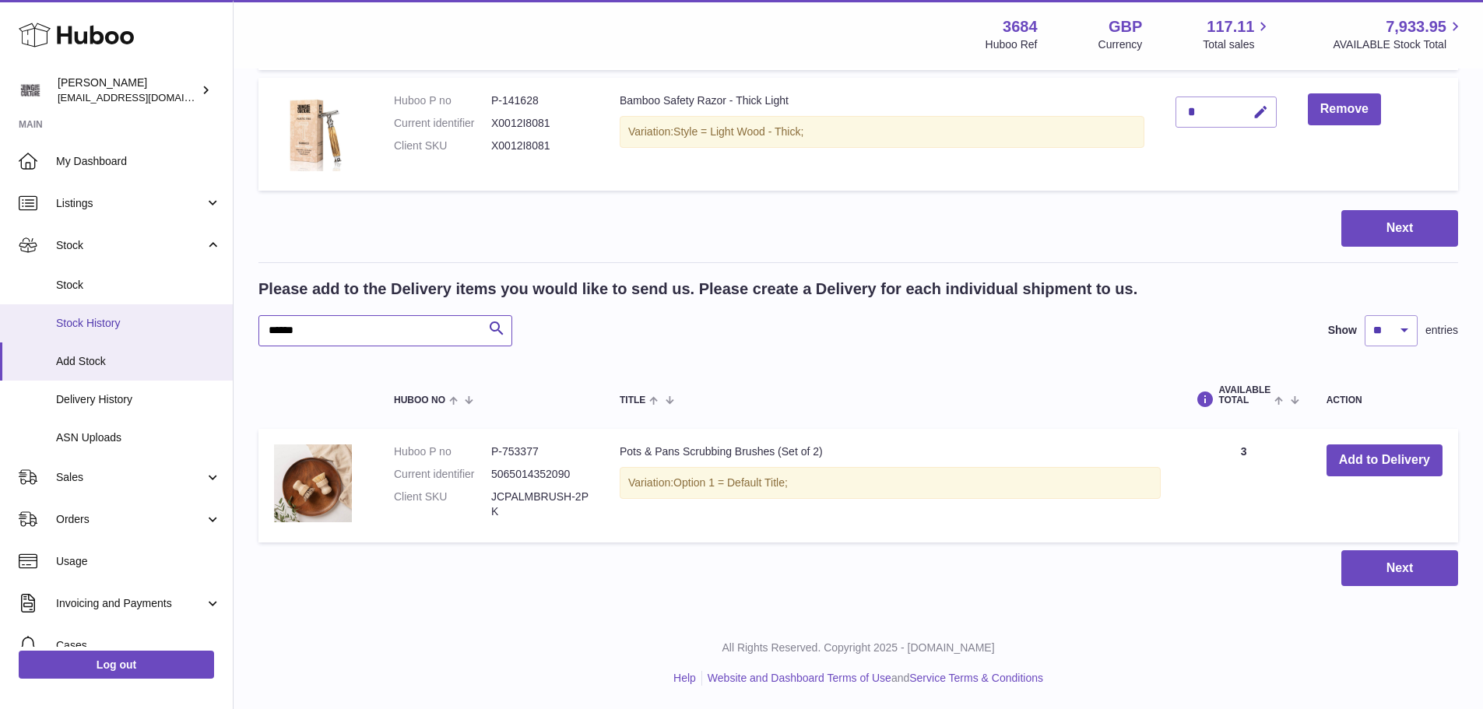
drag, startPoint x: 381, startPoint y: 335, endPoint x: 226, endPoint y: 325, distance: 155.2
click at [228, 325] on div "Huboo [PERSON_NAME] [EMAIL_ADDRESS][DOMAIN_NAME] Main My Dashboard Listings Not…" at bounding box center [741, 4] width 1483 height 1409
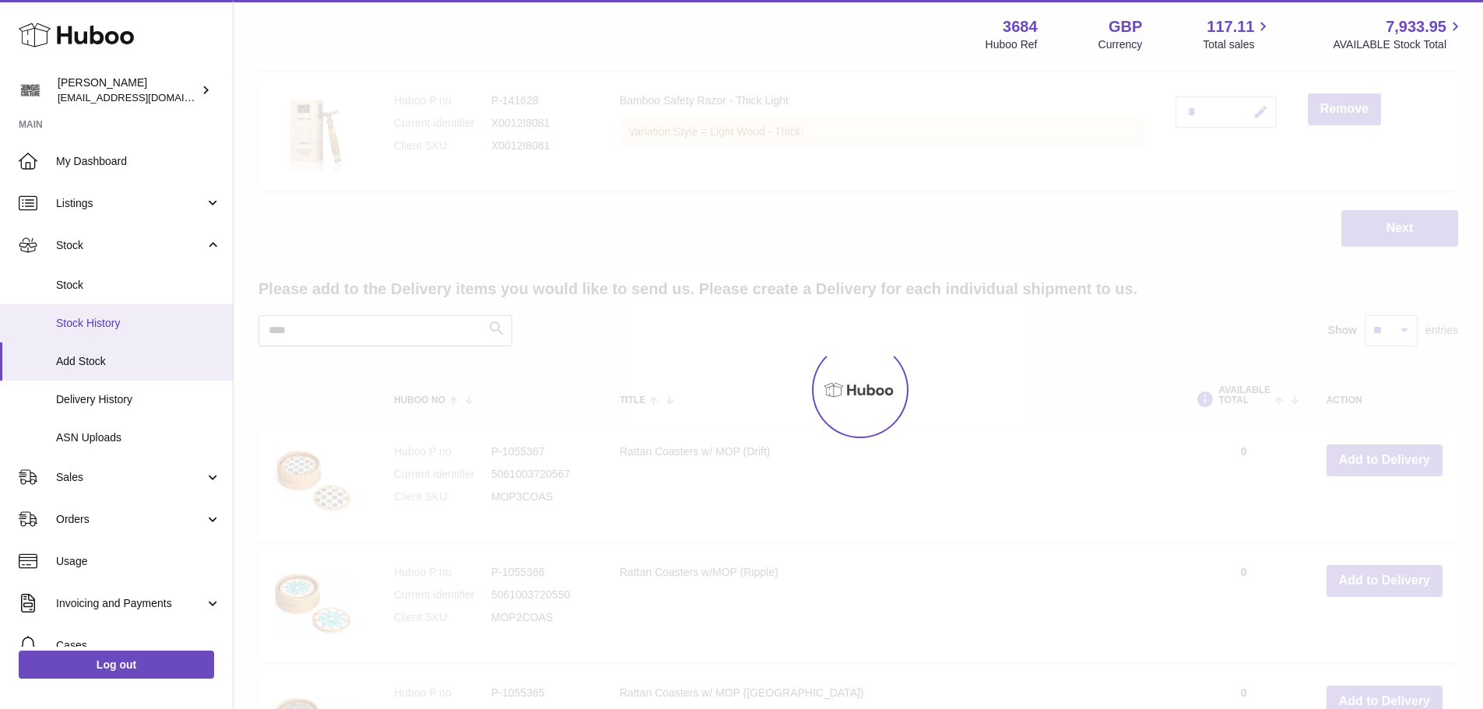
scroll to position [574, 0]
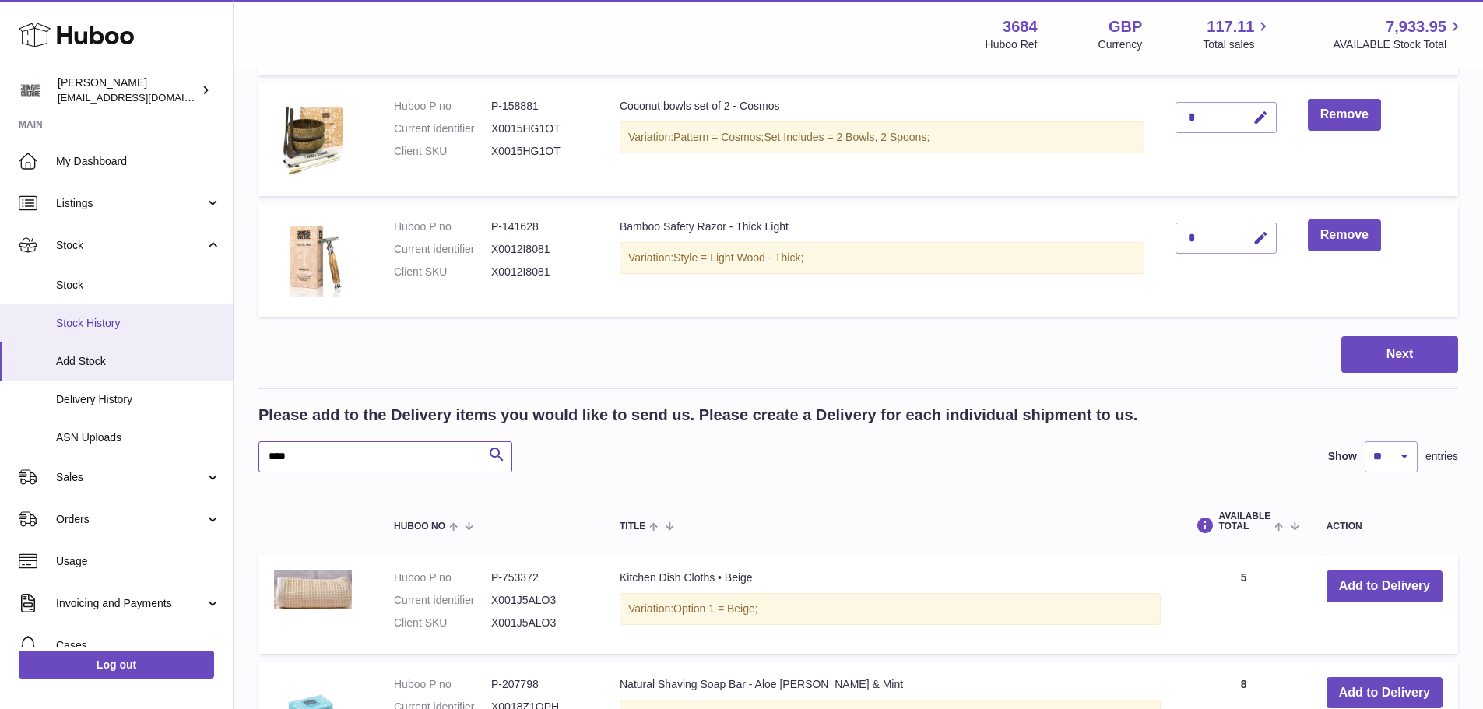
scroll to position [700, 0]
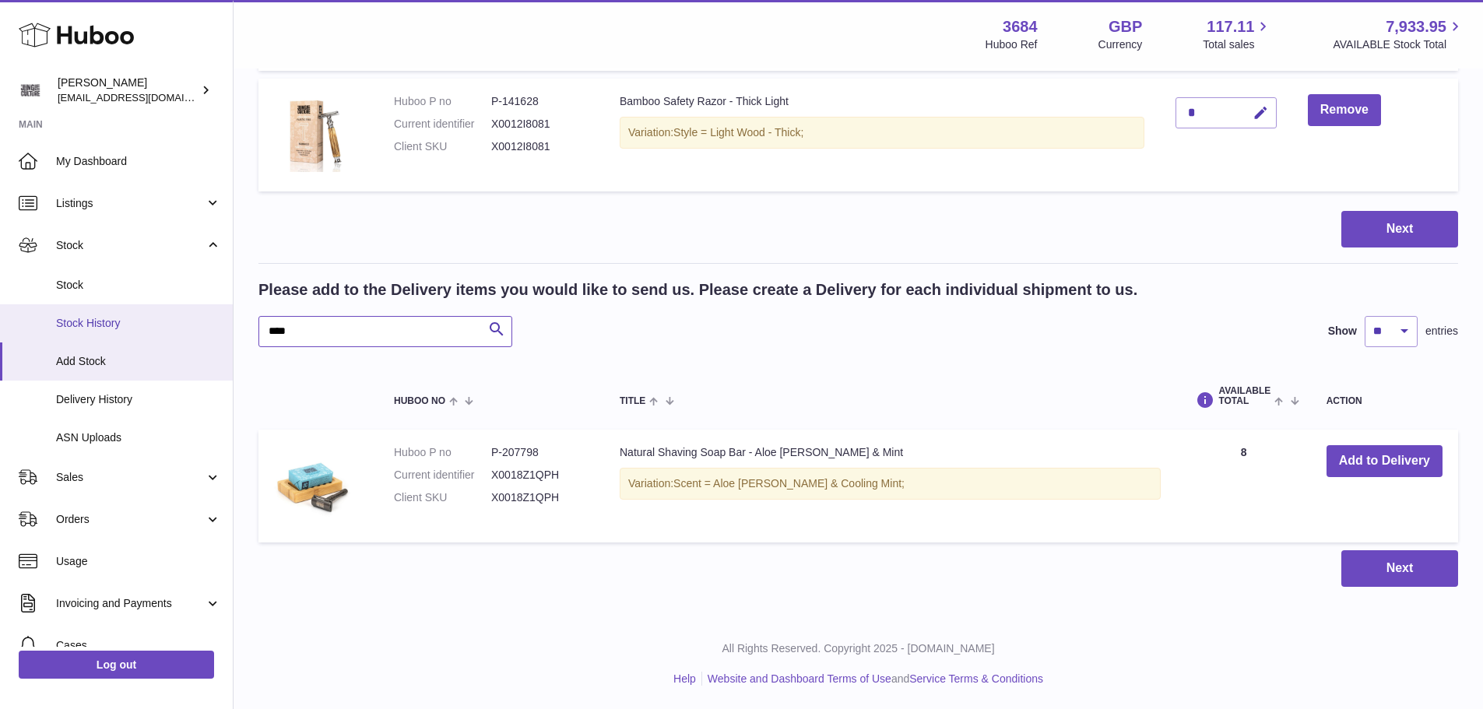
scroll to position [700, 0]
type input "****"
click at [1374, 460] on button "Add to Delivery" at bounding box center [1384, 461] width 116 height 32
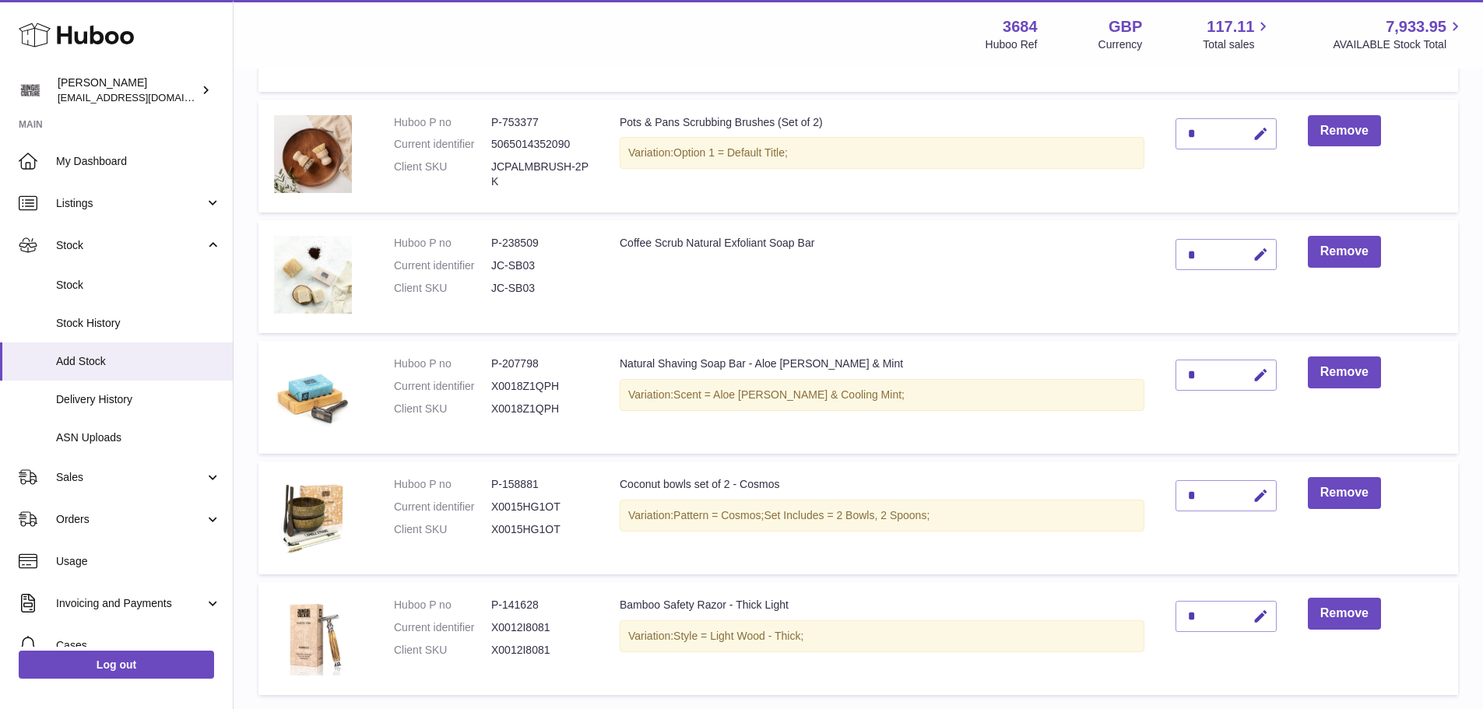
scroll to position [311, 0]
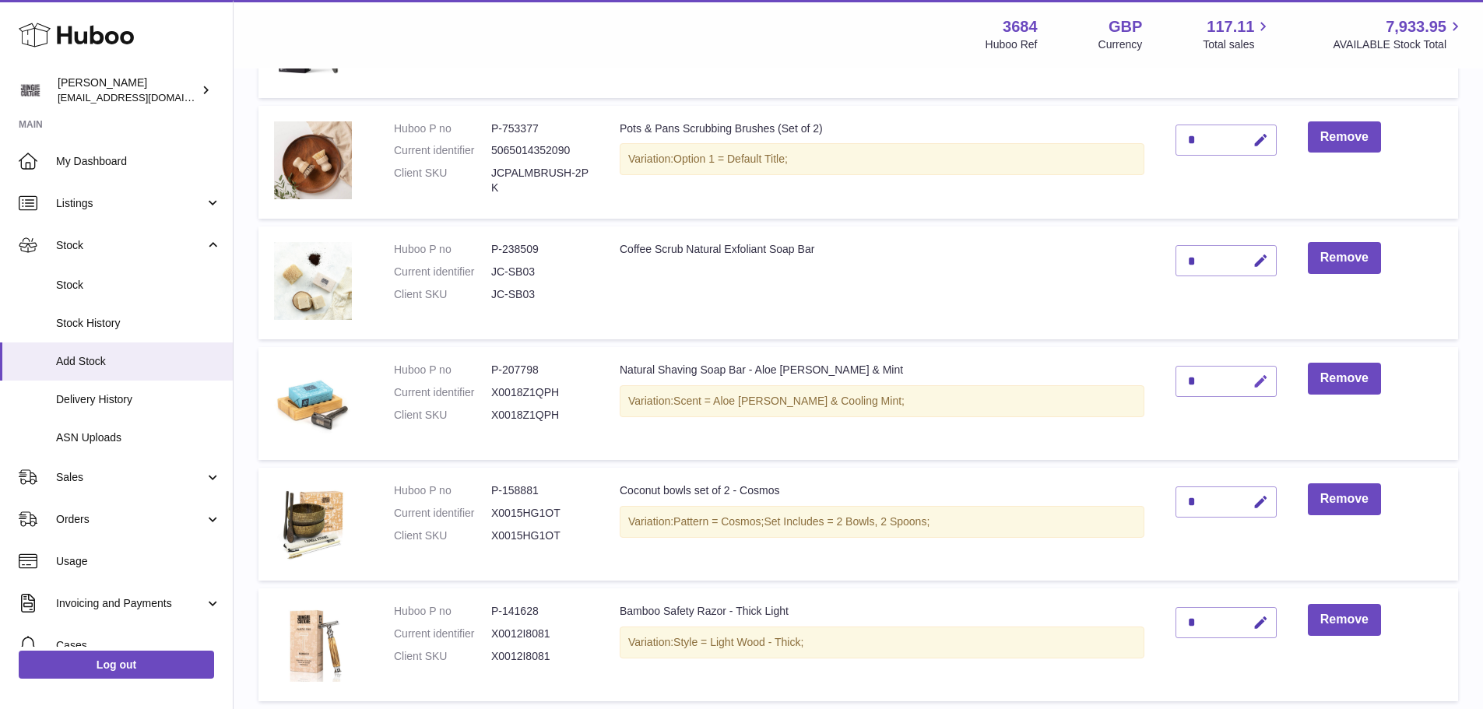
click at [1265, 389] on icon "button" at bounding box center [1260, 382] width 16 height 16
type input "*"
click at [1253, 379] on button "submit" at bounding box center [1259, 381] width 30 height 25
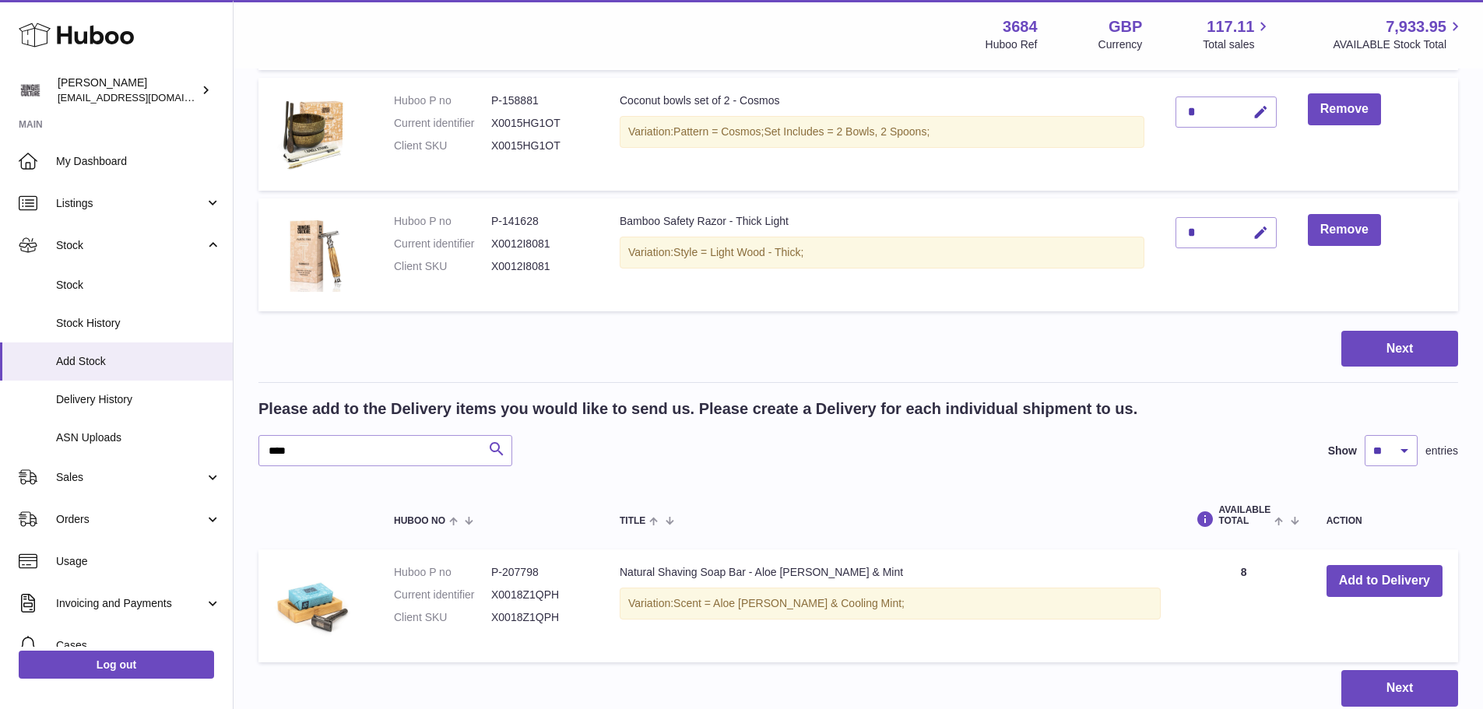
scroll to position [820, 0]
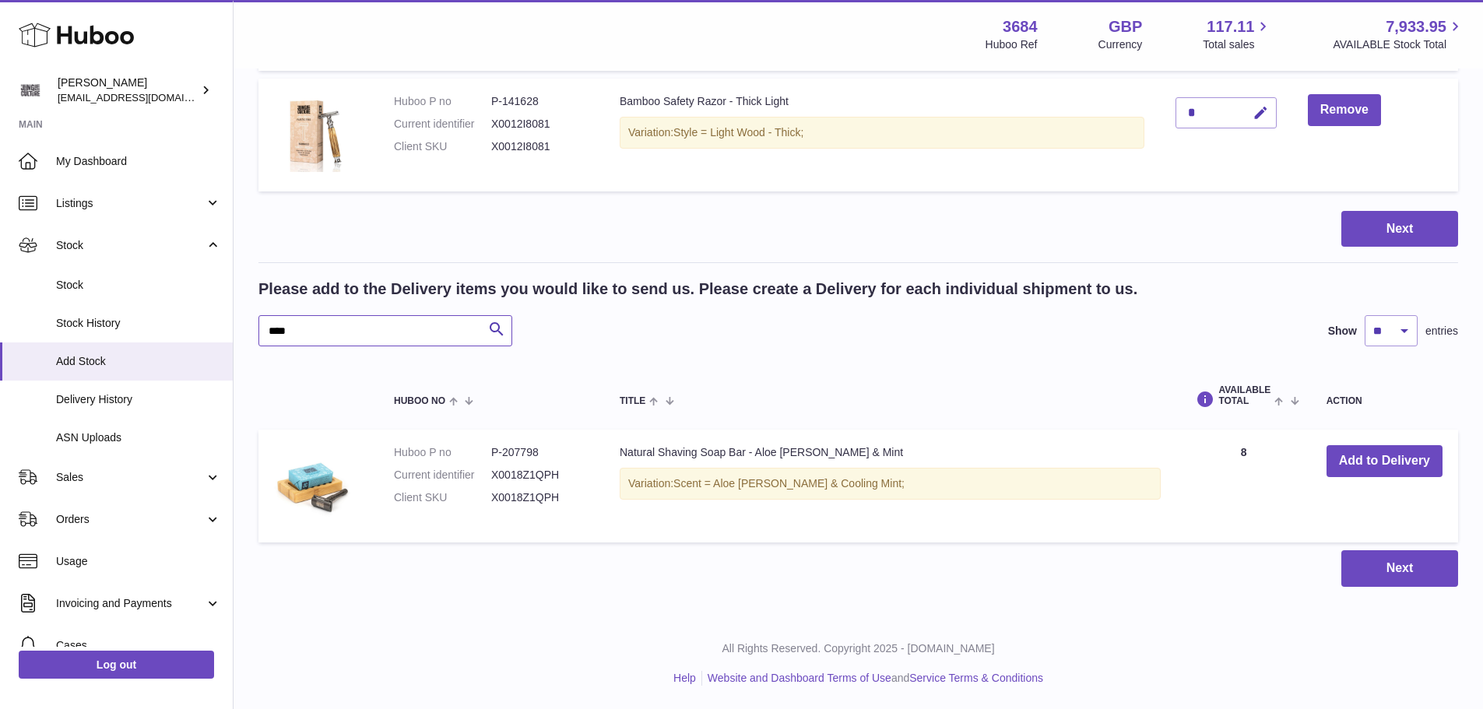
drag, startPoint x: 368, startPoint y: 329, endPoint x: 271, endPoint y: 325, distance: 97.4
click at [271, 325] on input "****" at bounding box center [385, 330] width 254 height 31
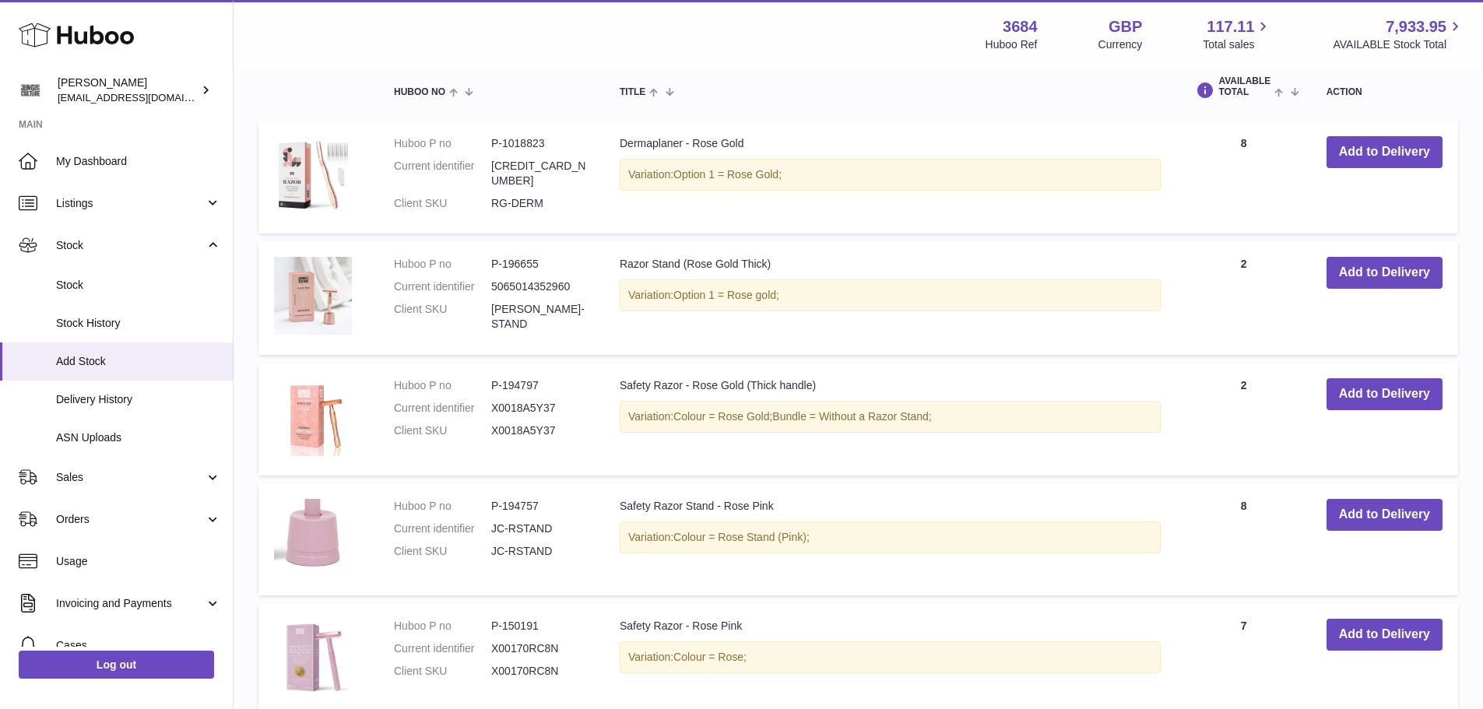
scroll to position [1132, 0]
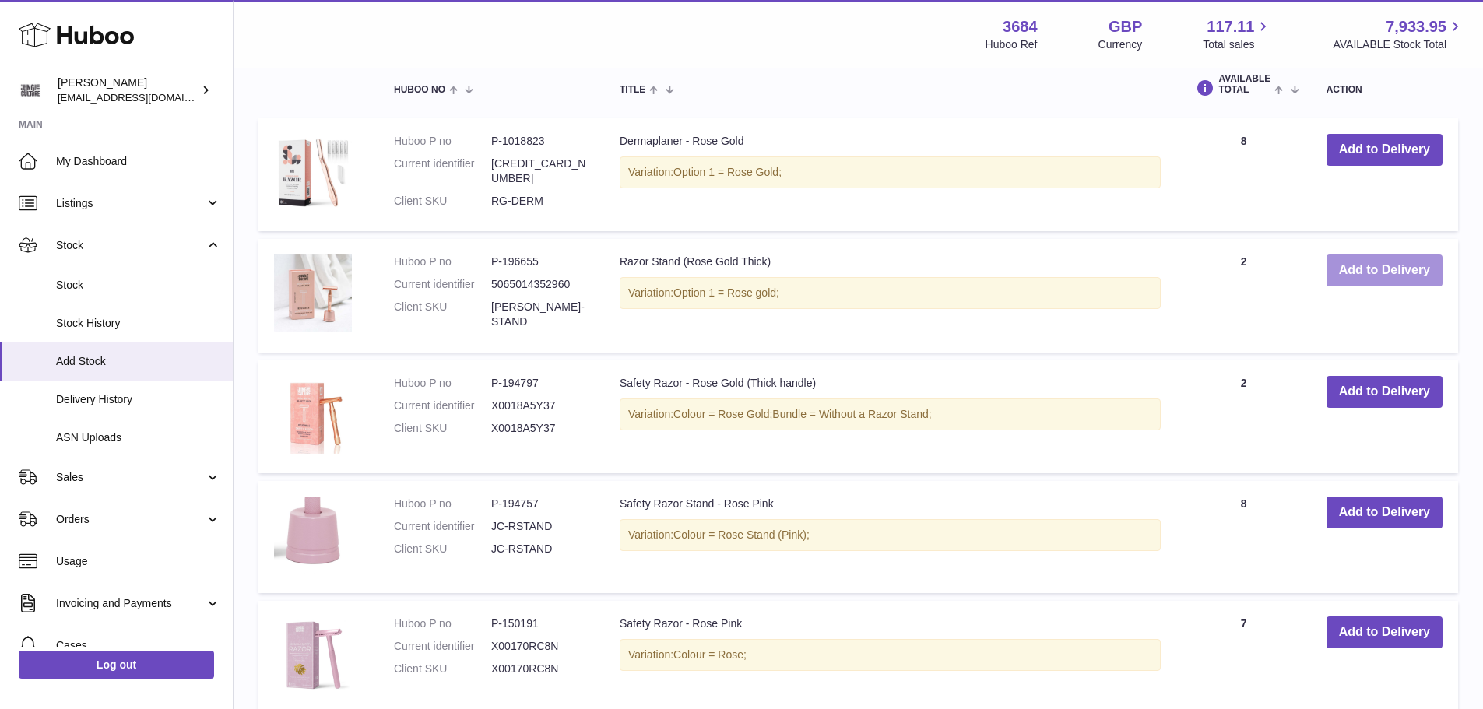
type input "****"
click at [1352, 275] on button "Add to Delivery" at bounding box center [1384, 270] width 116 height 32
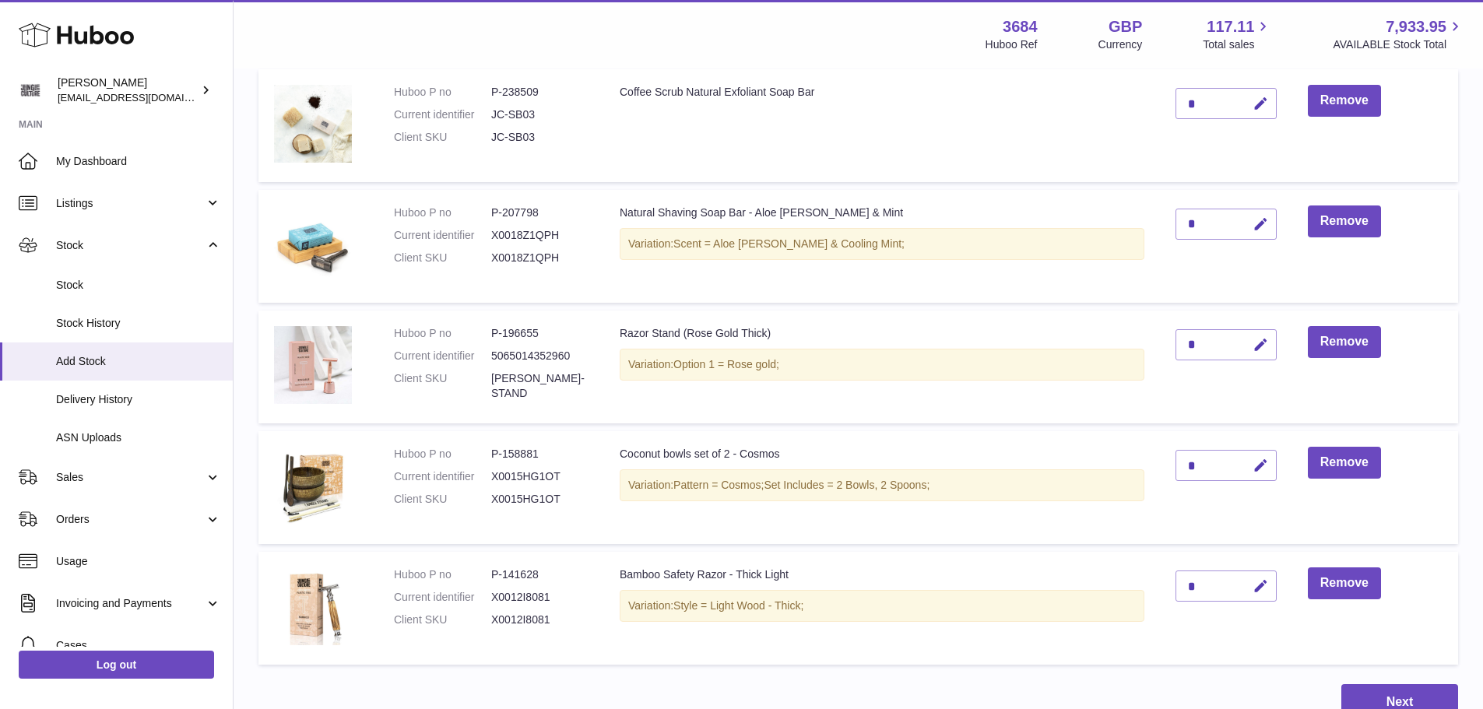
scroll to position [396, 0]
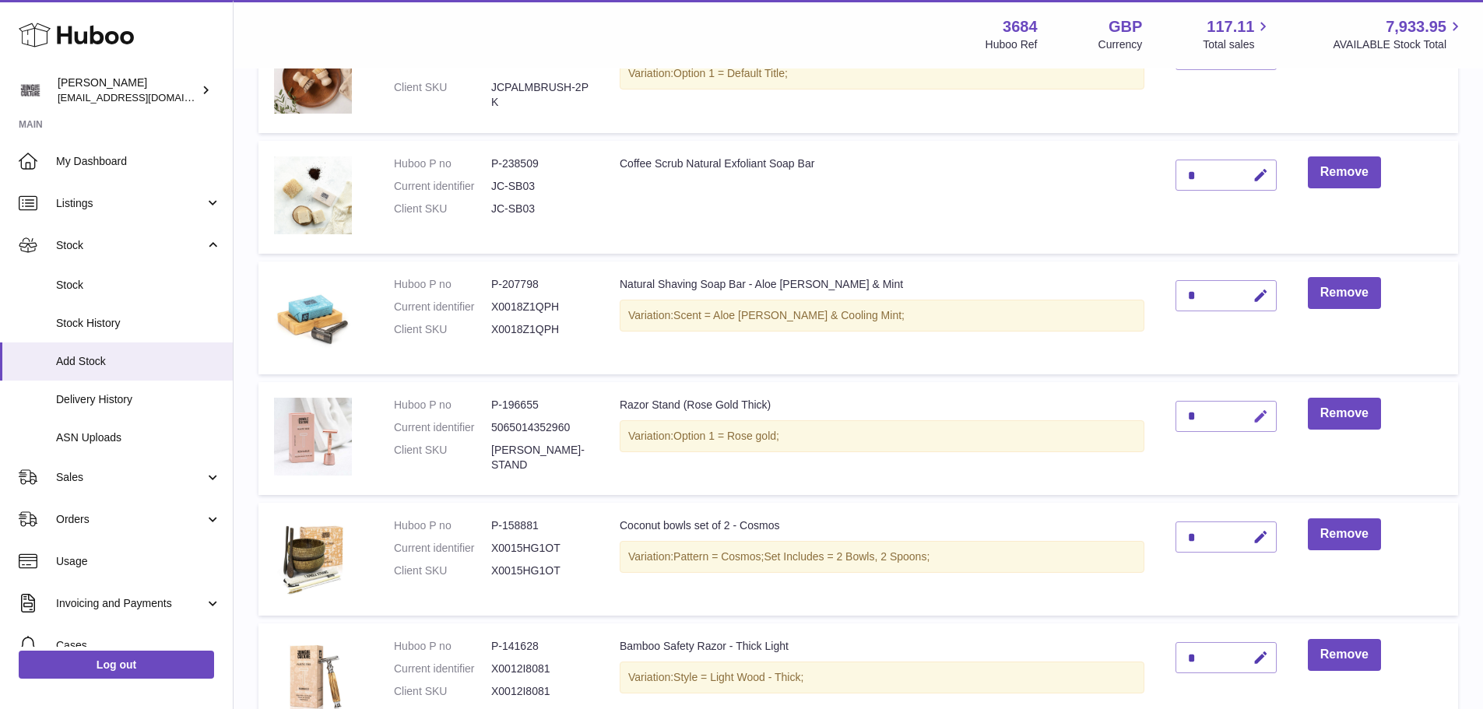
click at [1265, 410] on icon "button" at bounding box center [1260, 417] width 16 height 16
type input "*"
click at [1265, 410] on icon "submit" at bounding box center [1261, 416] width 14 height 14
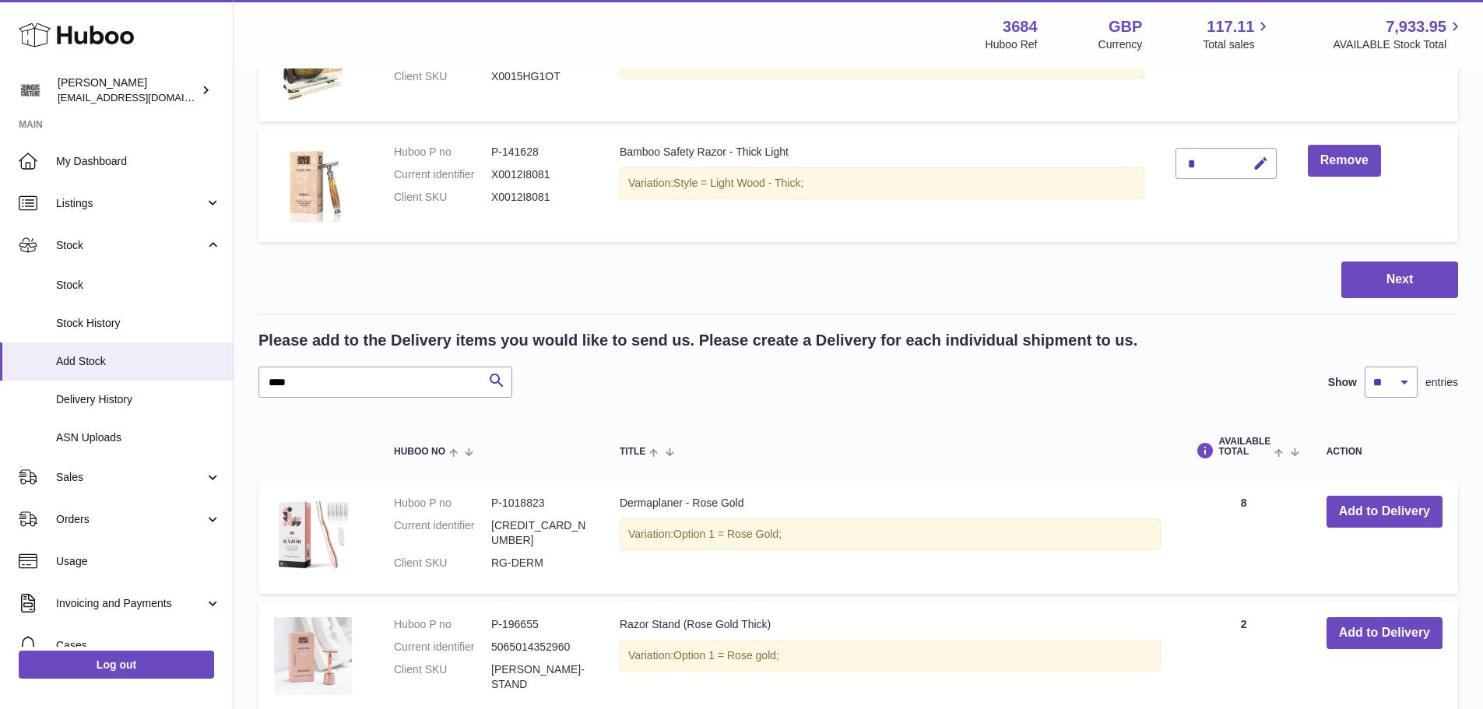
scroll to position [941, 0]
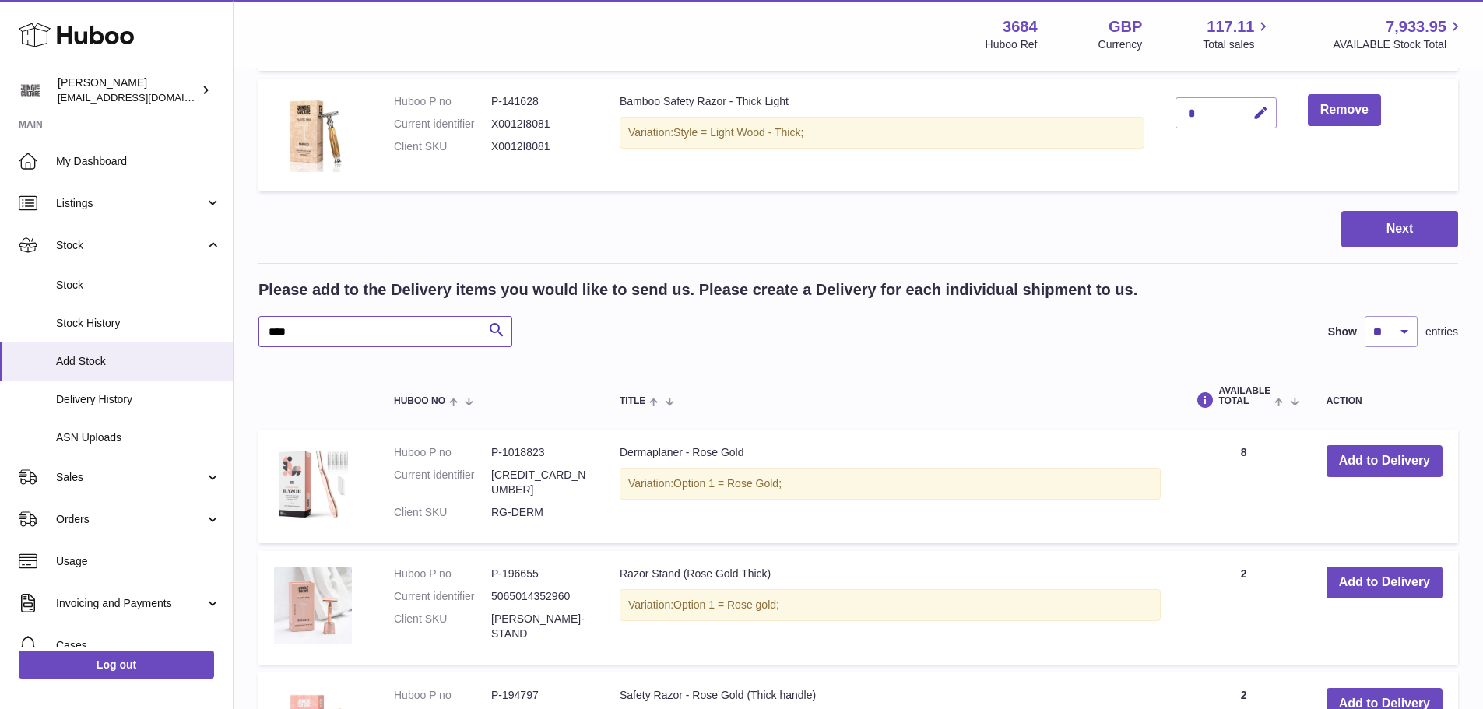
drag, startPoint x: 327, startPoint y: 337, endPoint x: 247, endPoint y: 328, distance: 79.8
click at [247, 328] on div "Create stock delivery - upload to Huboo the delivery details and expected incom…" at bounding box center [857, 115] width 1249 height 1972
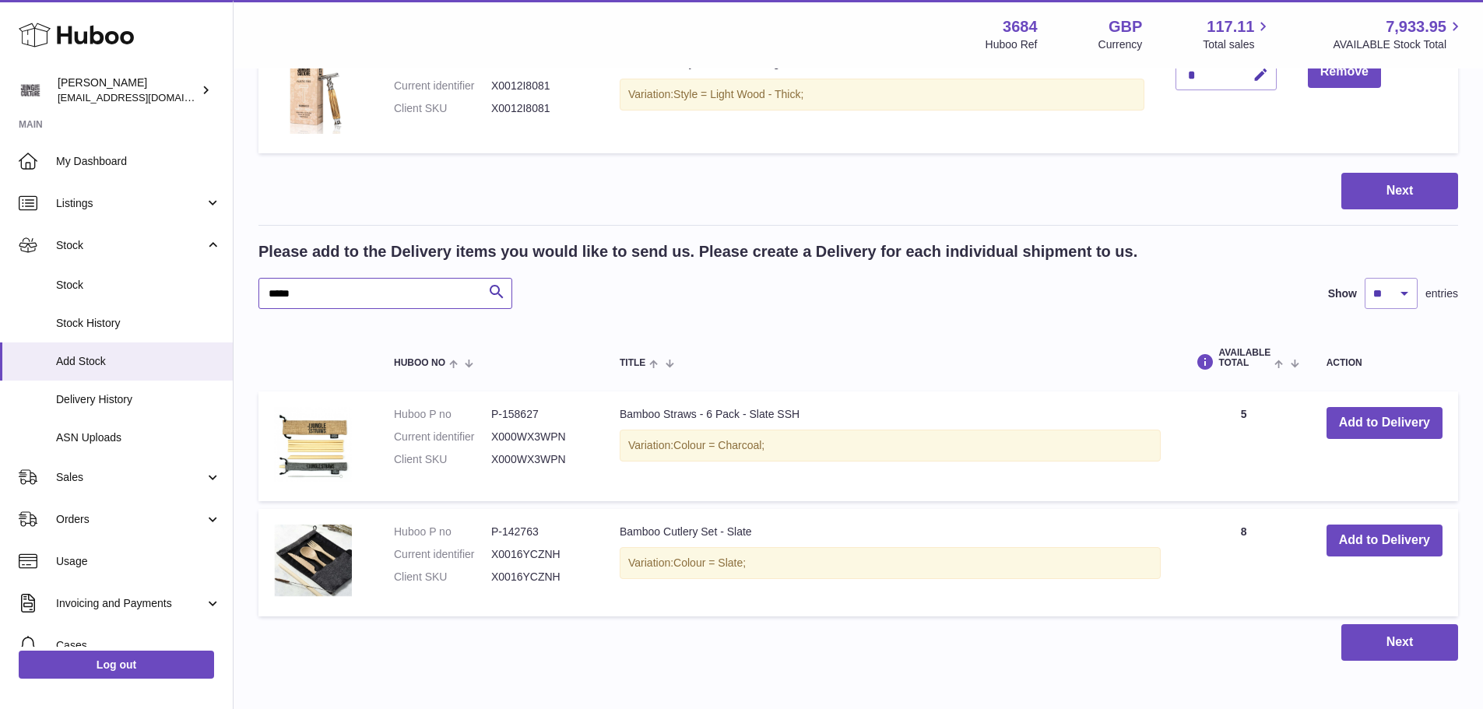
scroll to position [1019, 0]
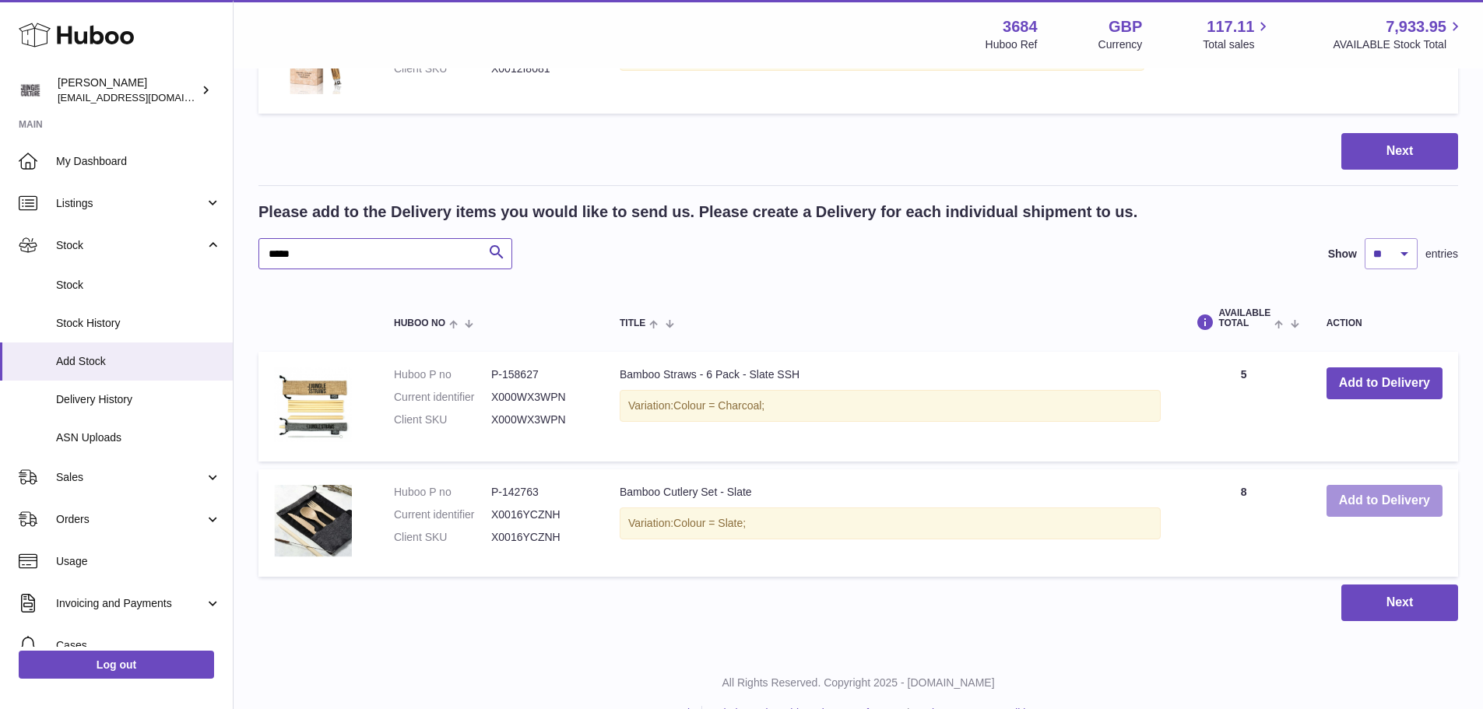
type input "*****"
click at [1357, 506] on button "Add to Delivery" at bounding box center [1384, 501] width 116 height 32
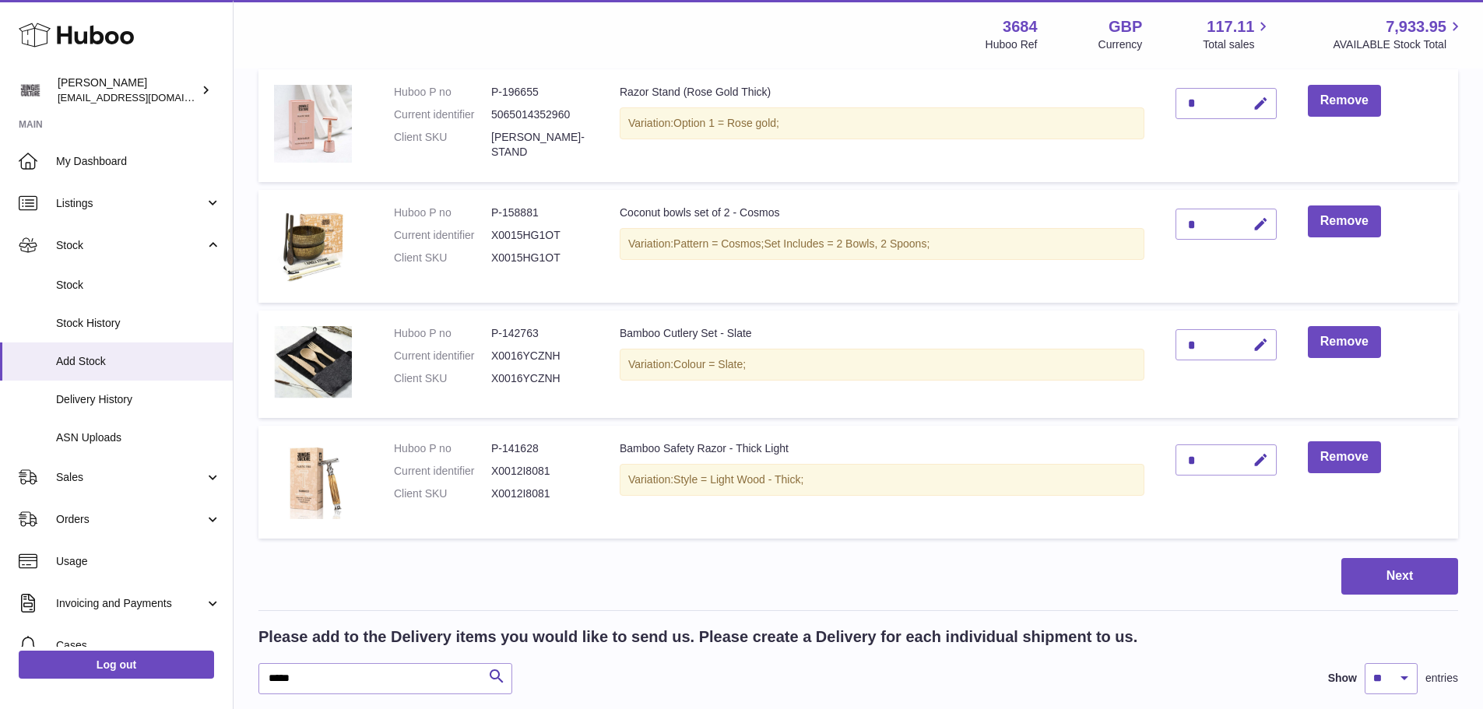
scroll to position [667, 0]
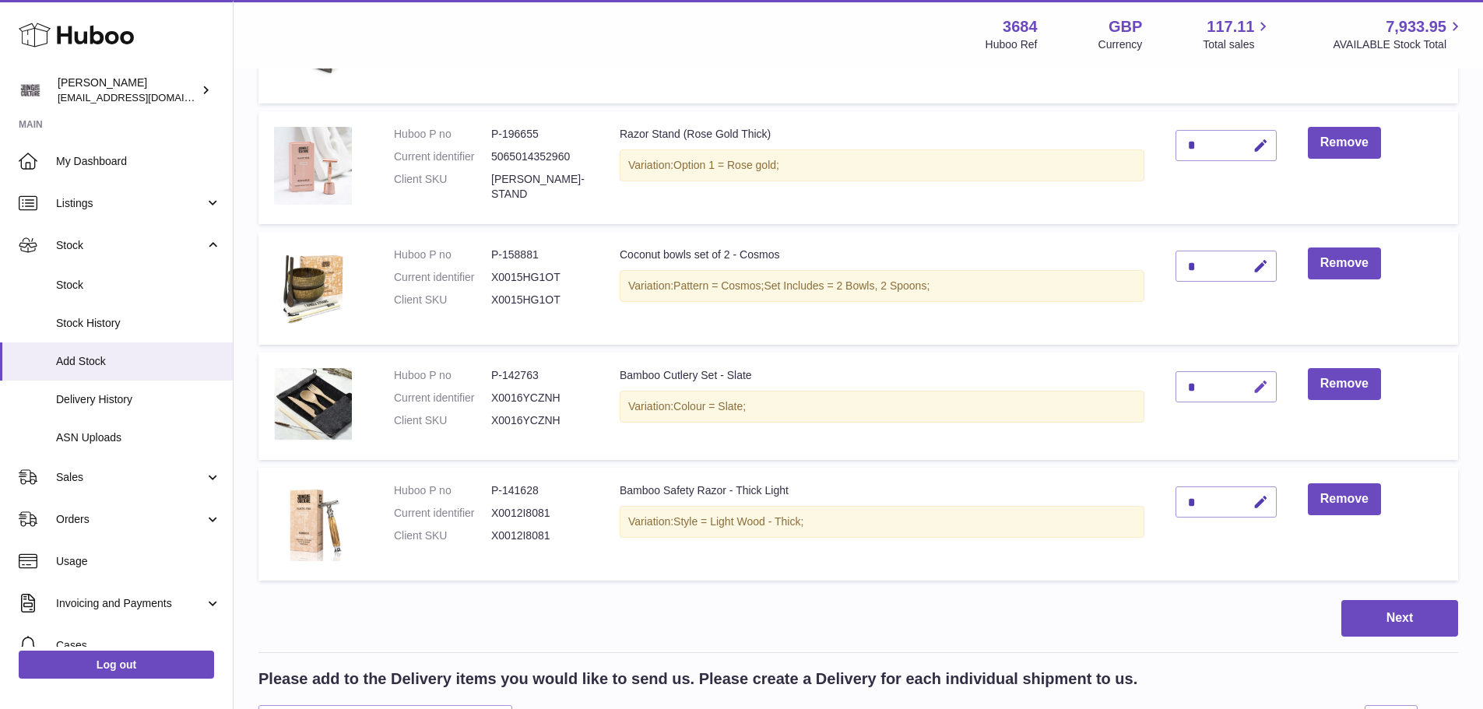
click at [1259, 389] on icon "button" at bounding box center [1260, 387] width 16 height 16
type input "*"
click at [1259, 389] on icon "submit" at bounding box center [1261, 387] width 14 height 14
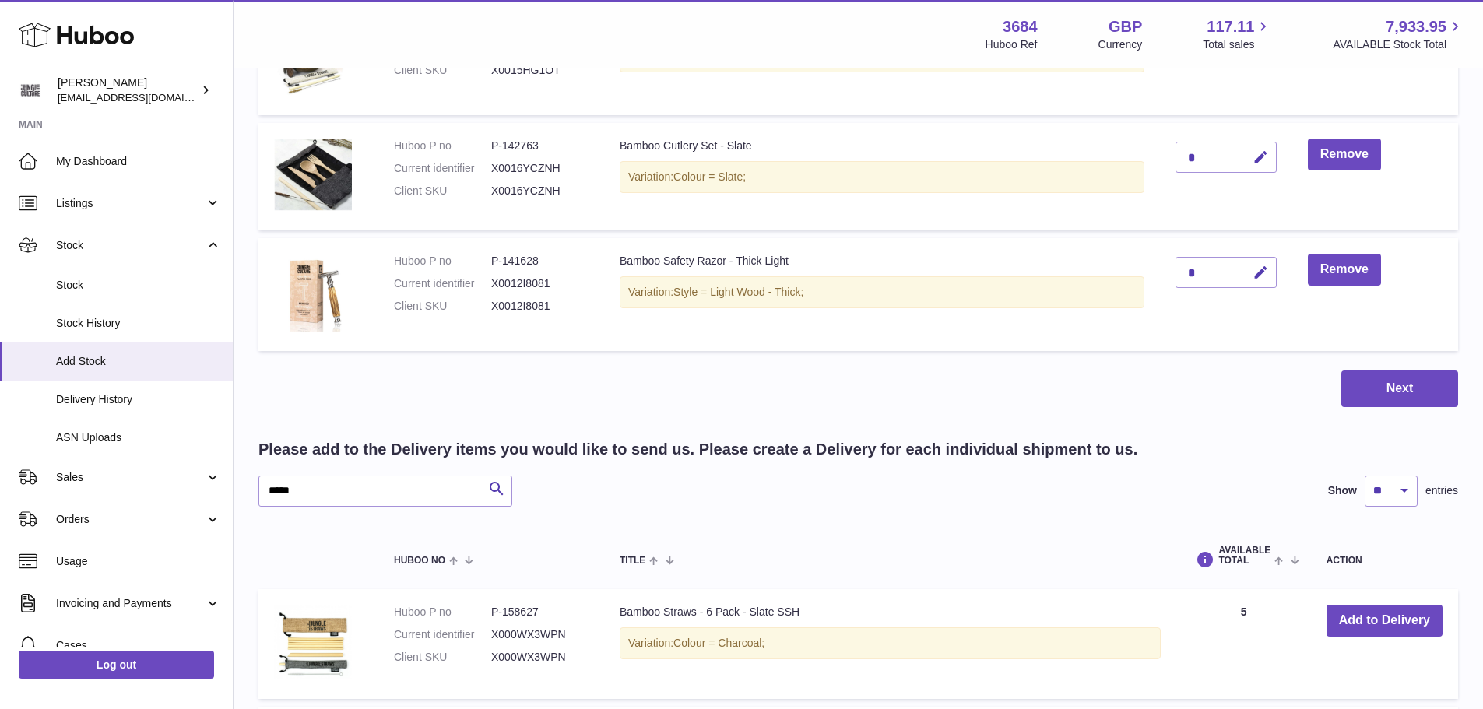
scroll to position [900, 0]
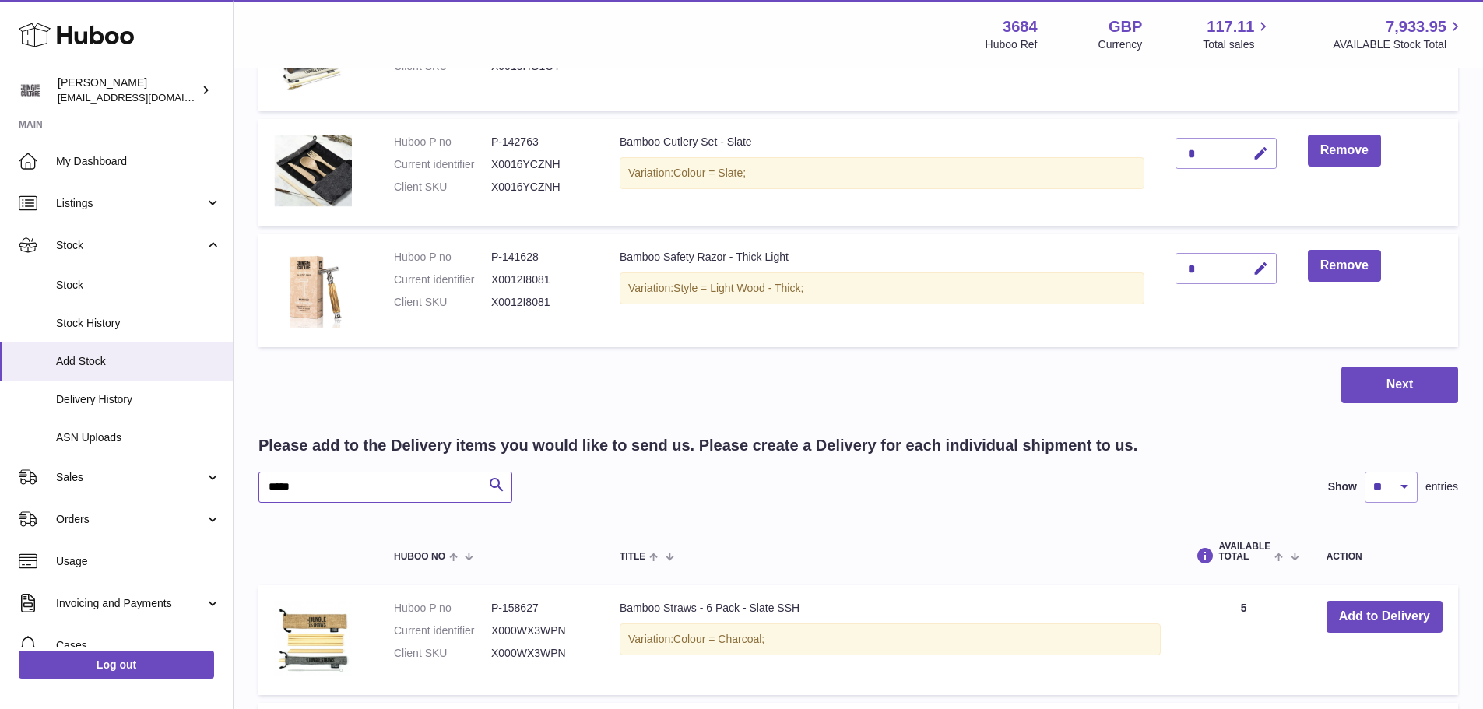
drag, startPoint x: 328, startPoint y: 483, endPoint x: 253, endPoint y: 482, distance: 75.5
click at [253, 482] on div "Create stock delivery - upload to Huboo the delivery details and expected incom…" at bounding box center [857, 28] width 1249 height 1716
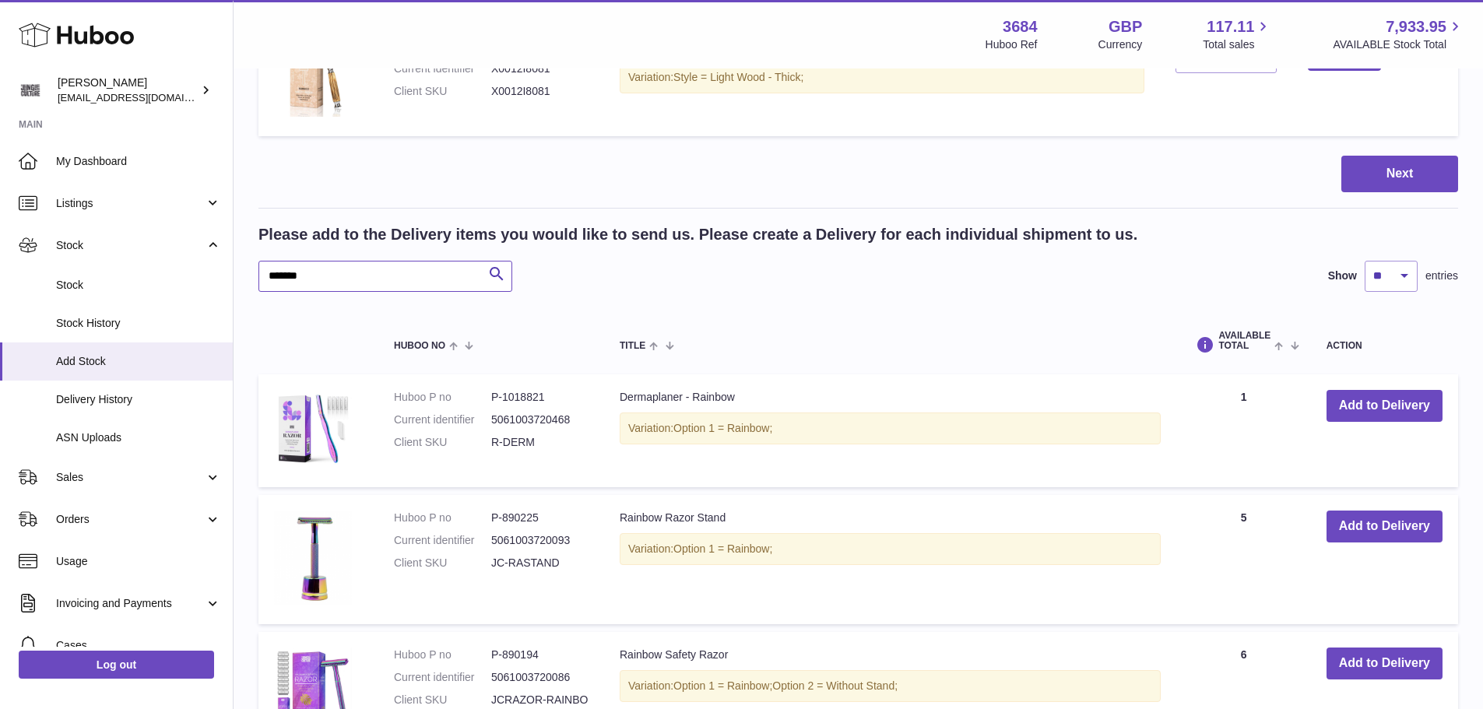
scroll to position [1134, 0]
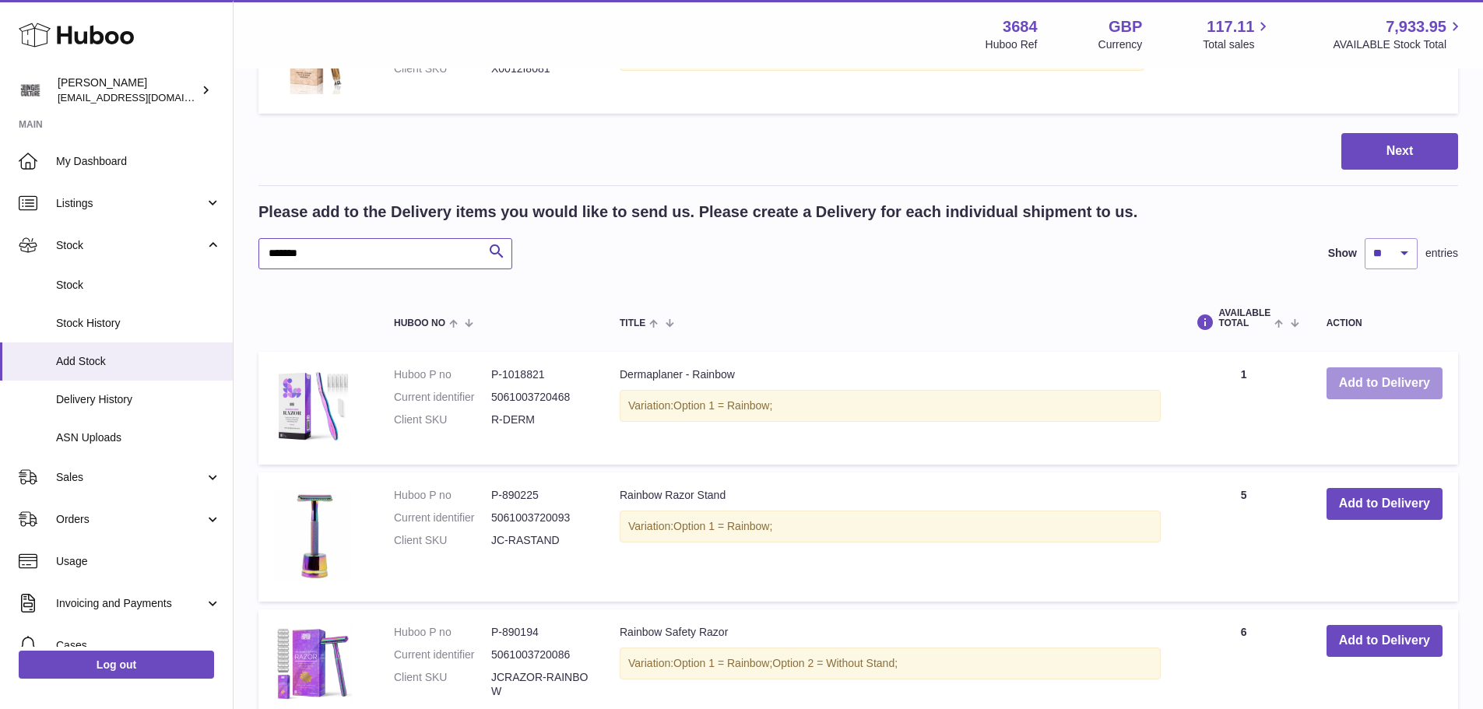
type input "*******"
click at [1342, 384] on button "Add to Delivery" at bounding box center [1384, 383] width 116 height 32
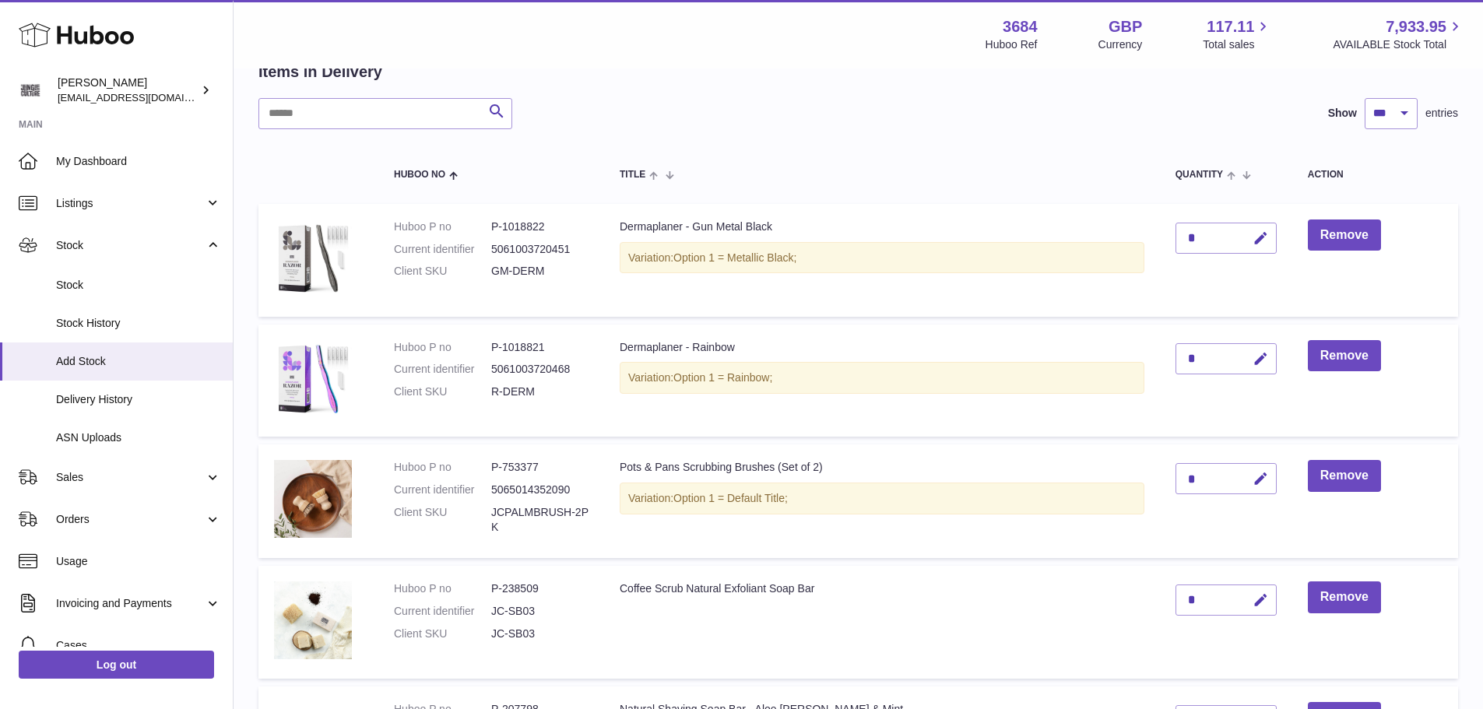
scroll to position [87, 0]
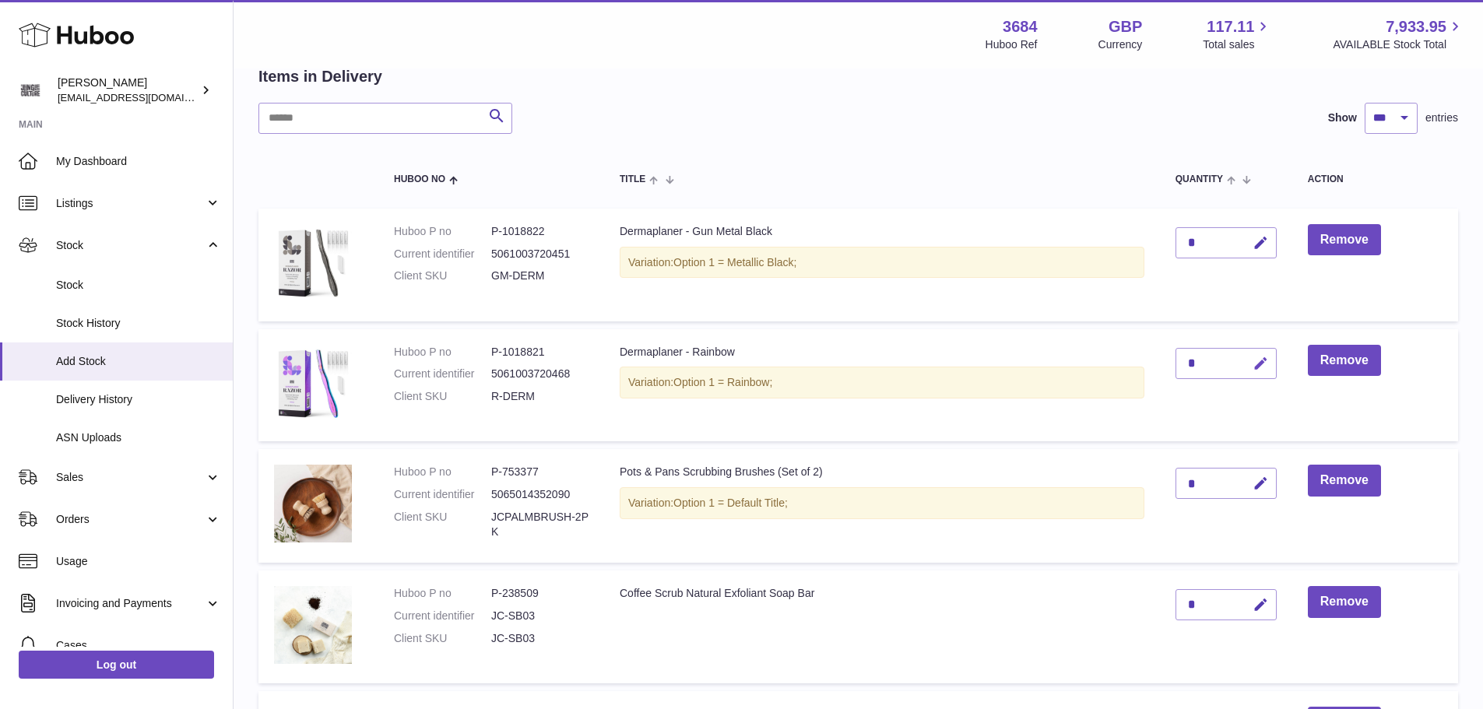
click at [1258, 370] on icon "button" at bounding box center [1260, 364] width 16 height 16
type input "*"
click at [1258, 366] on icon "submit" at bounding box center [1261, 363] width 14 height 14
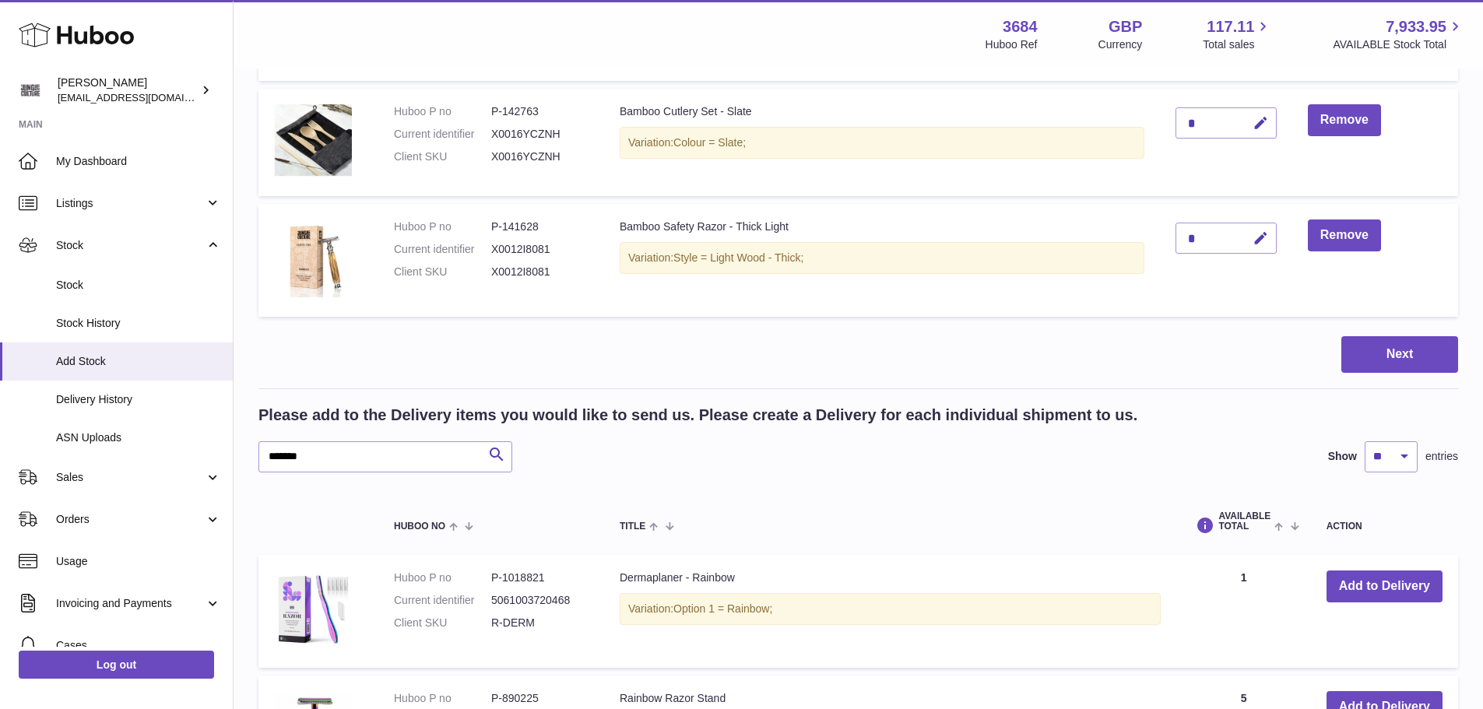
scroll to position [1177, 0]
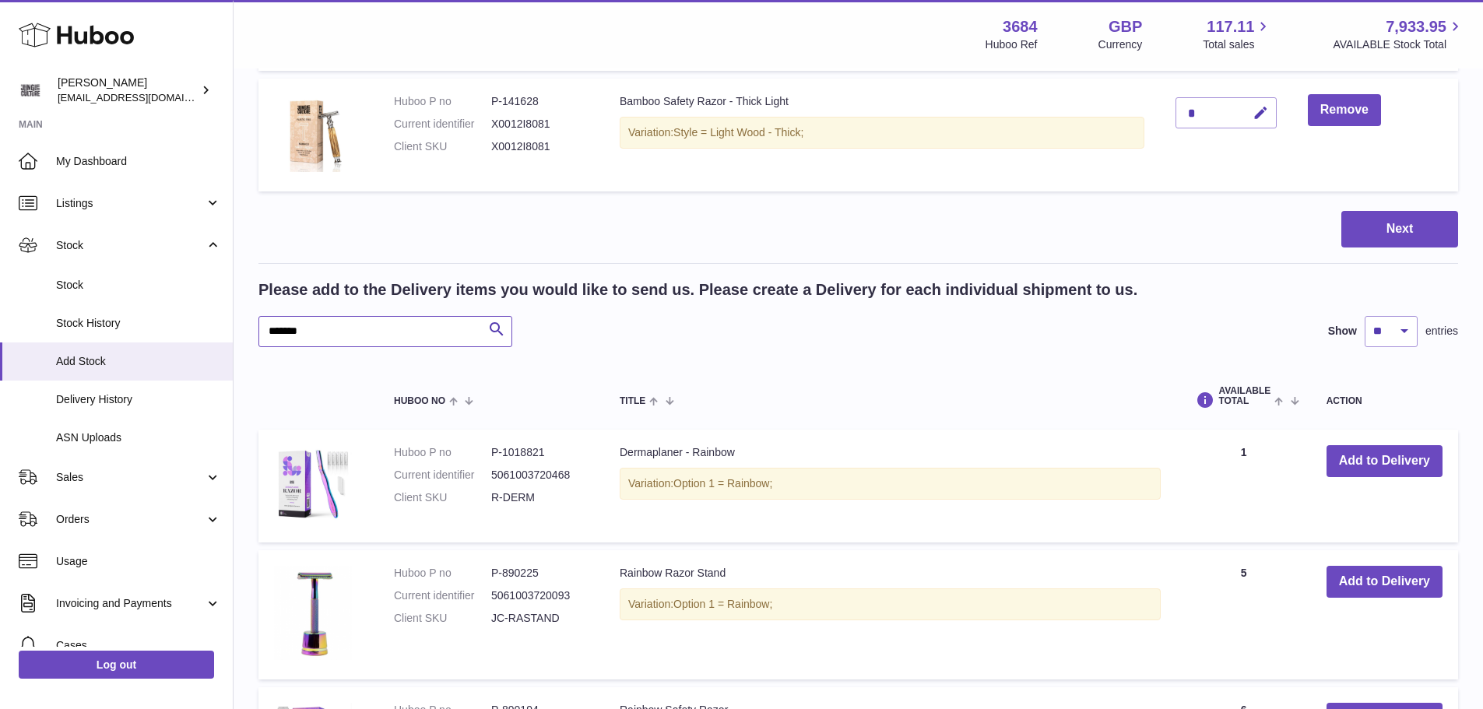
drag, startPoint x: 328, startPoint y: 328, endPoint x: 263, endPoint y: 325, distance: 65.4
click at [263, 325] on input "*******" at bounding box center [385, 331] width 254 height 31
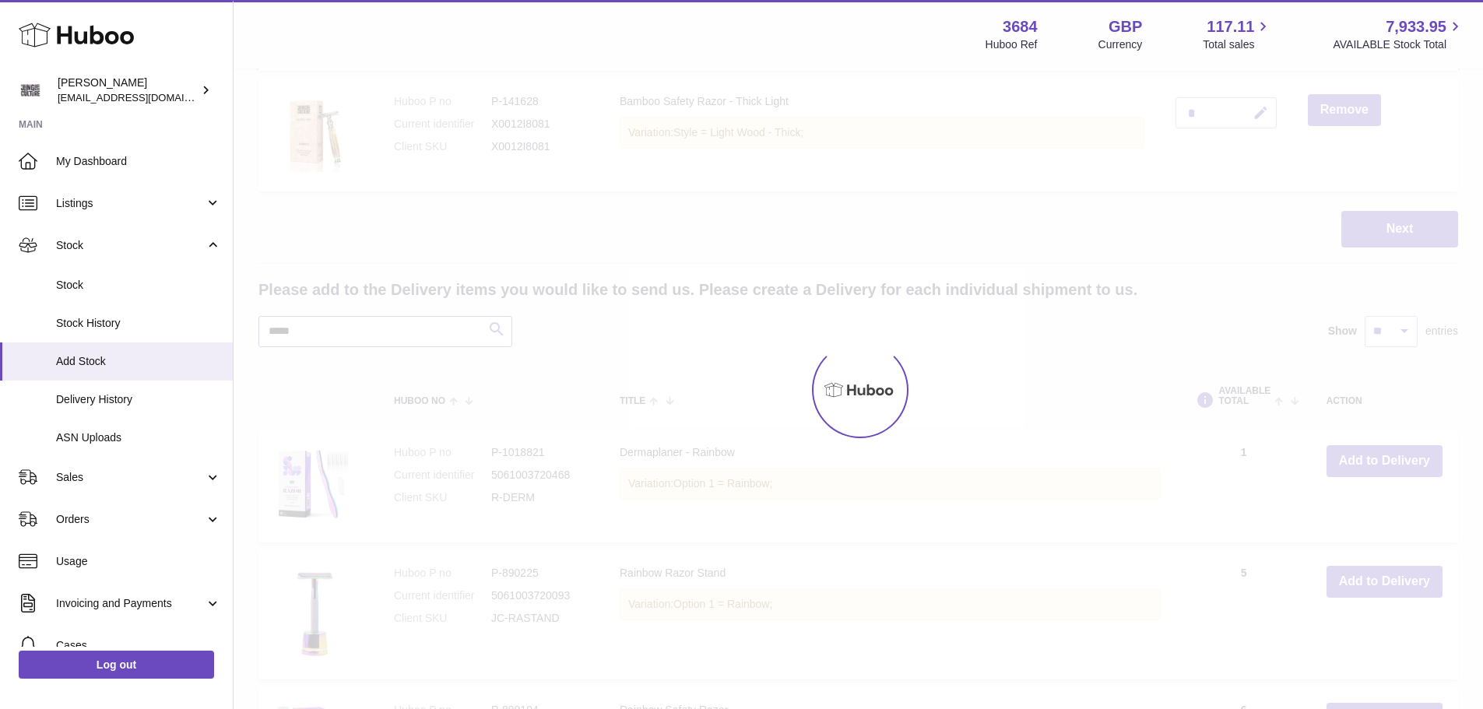
scroll to position [1051, 0]
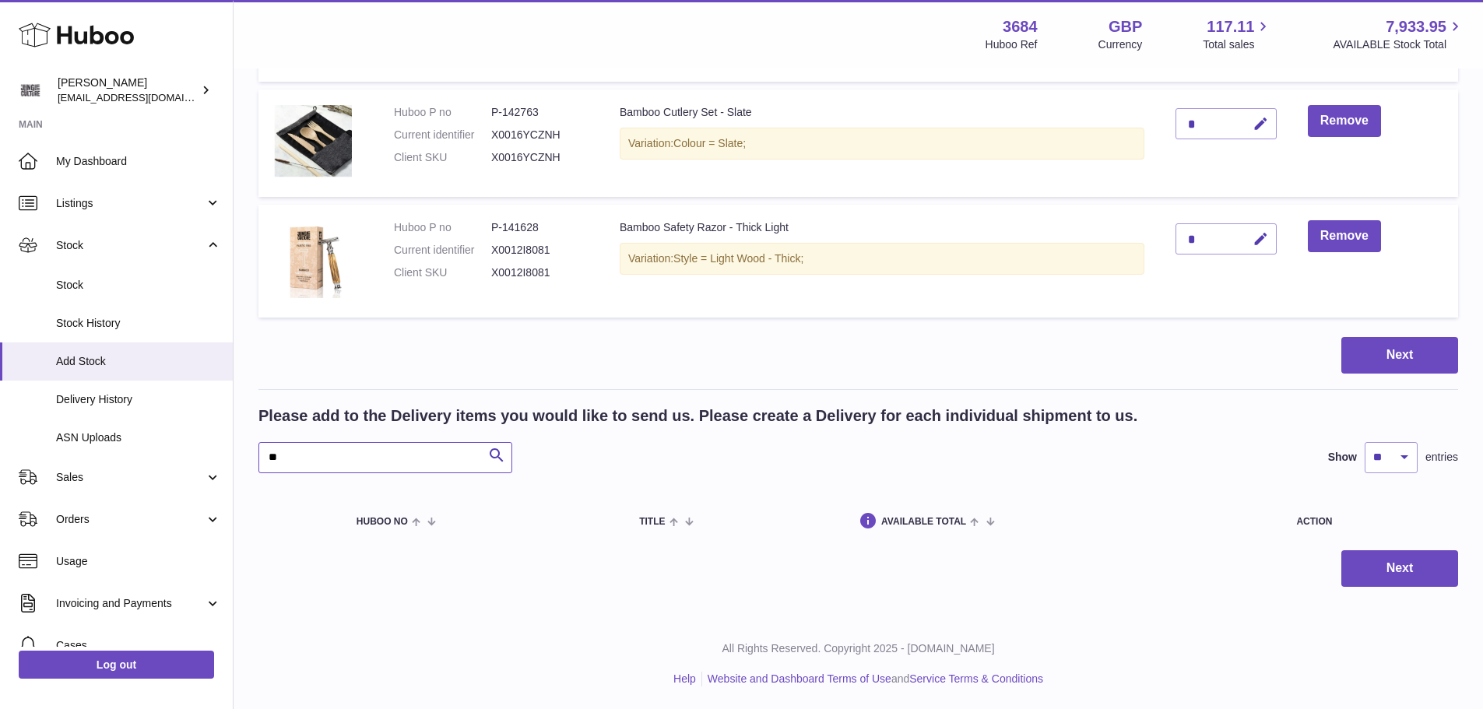
type input "*"
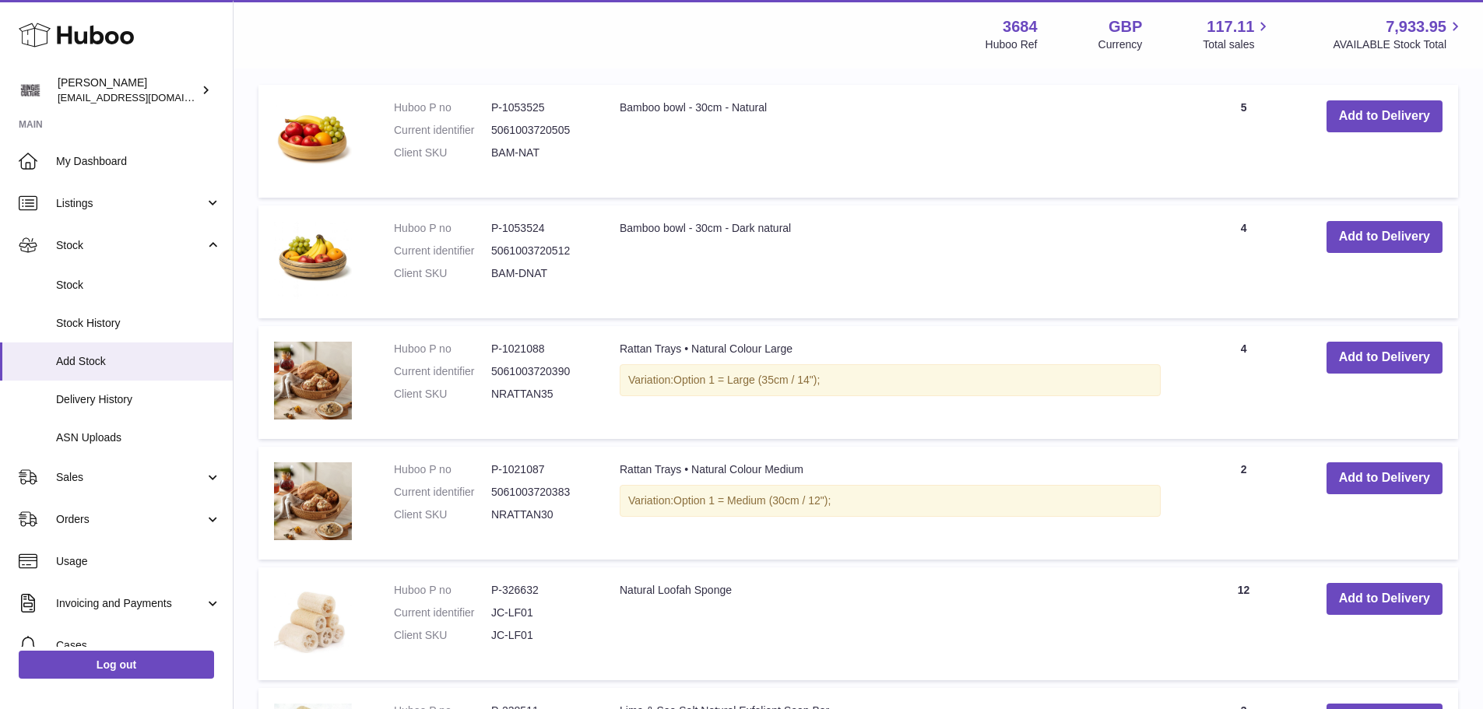
scroll to position [1566, 0]
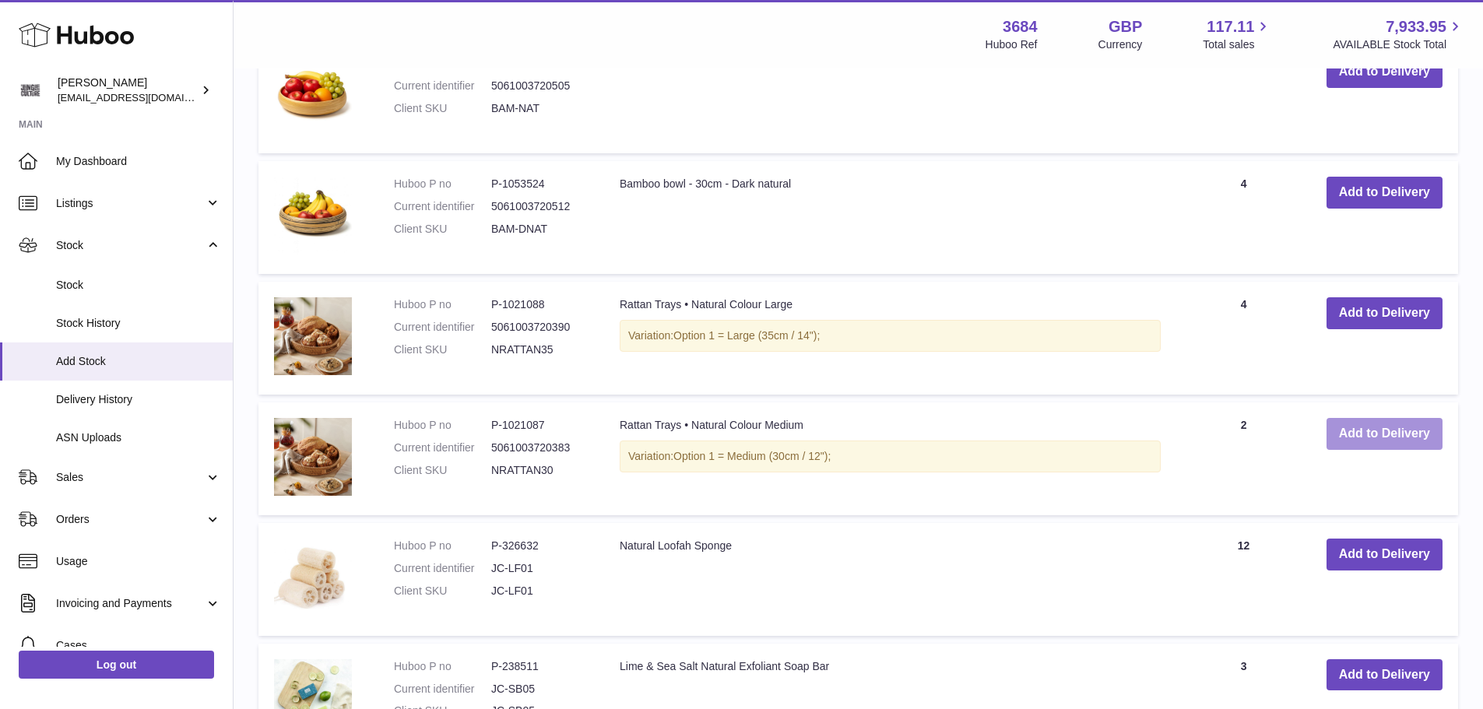
type input "*******"
click at [1406, 439] on button "Add to Delivery" at bounding box center [1384, 434] width 116 height 32
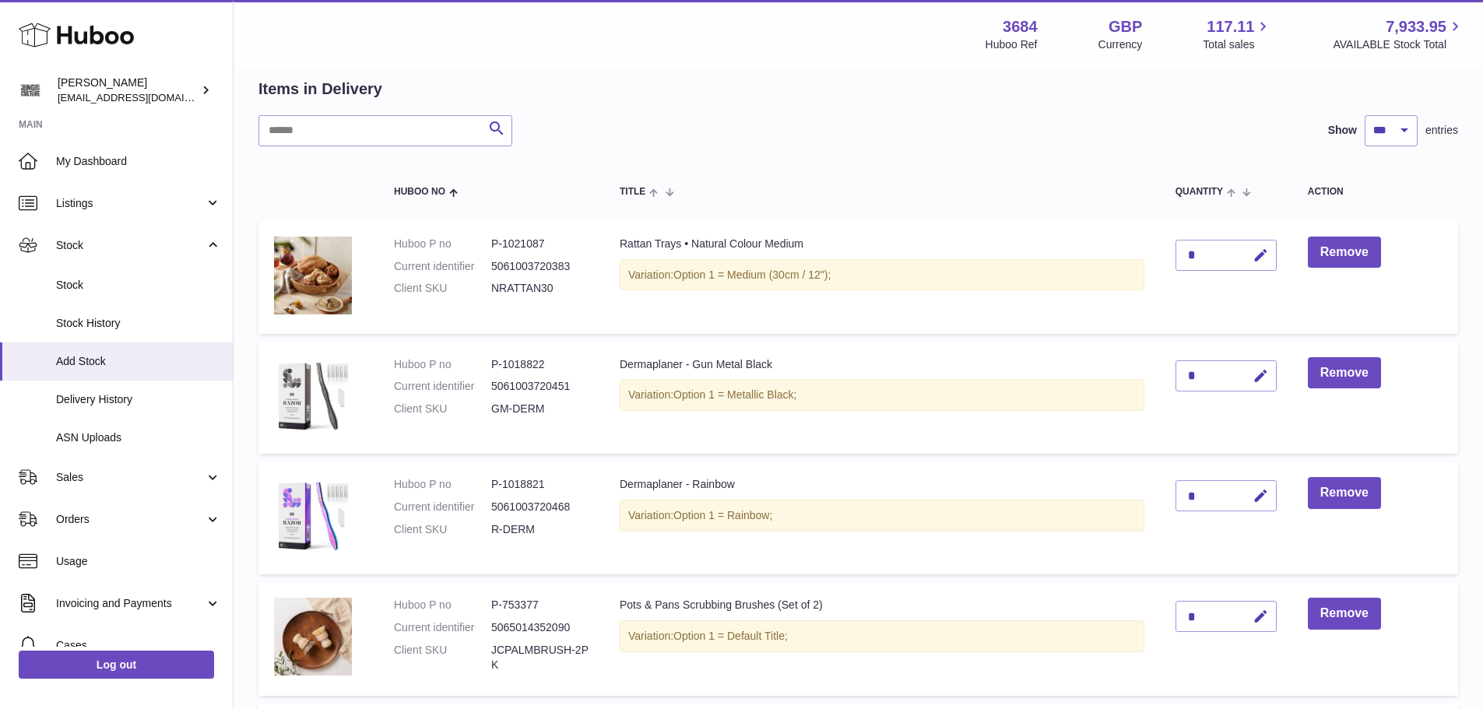
scroll to position [52, 0]
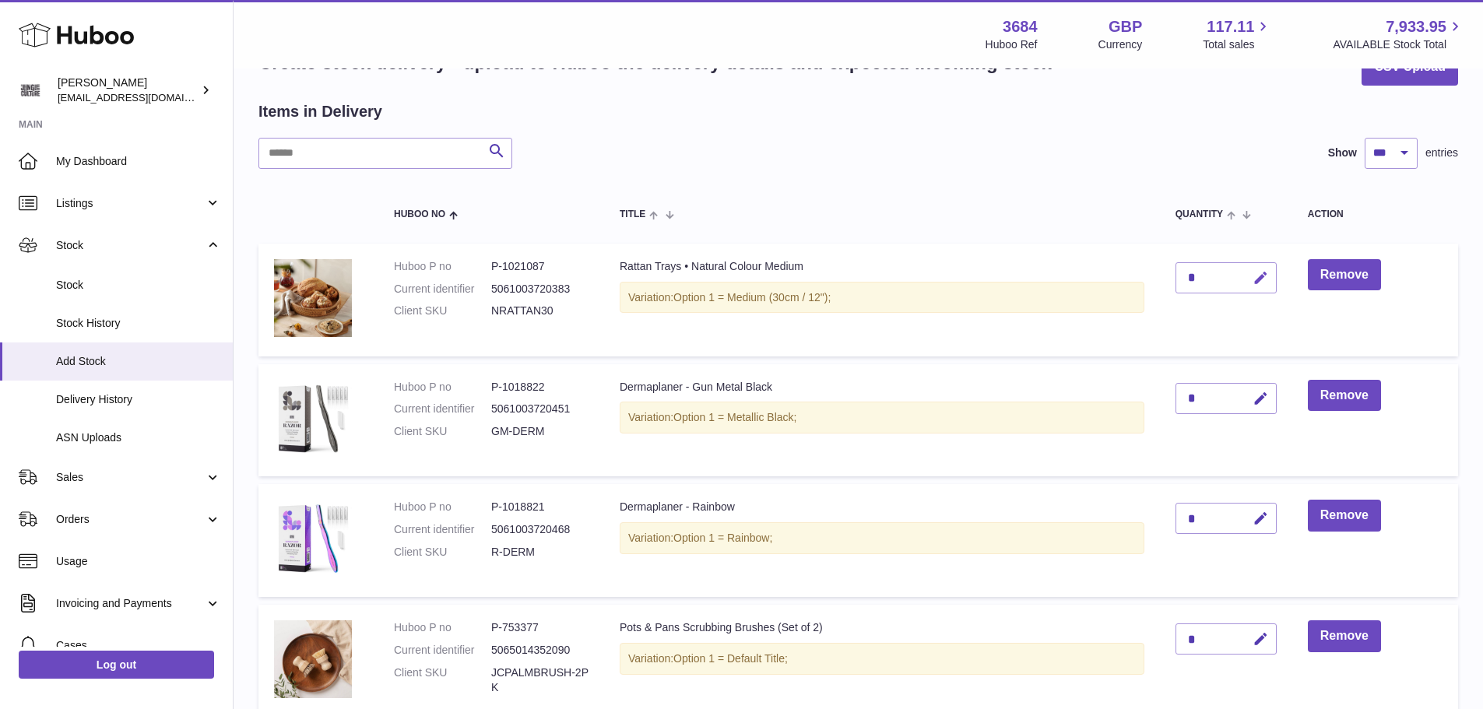
click at [1260, 278] on icon "button" at bounding box center [1260, 278] width 16 height 16
type input "**"
click at [1258, 275] on icon "submit" at bounding box center [1261, 278] width 14 height 14
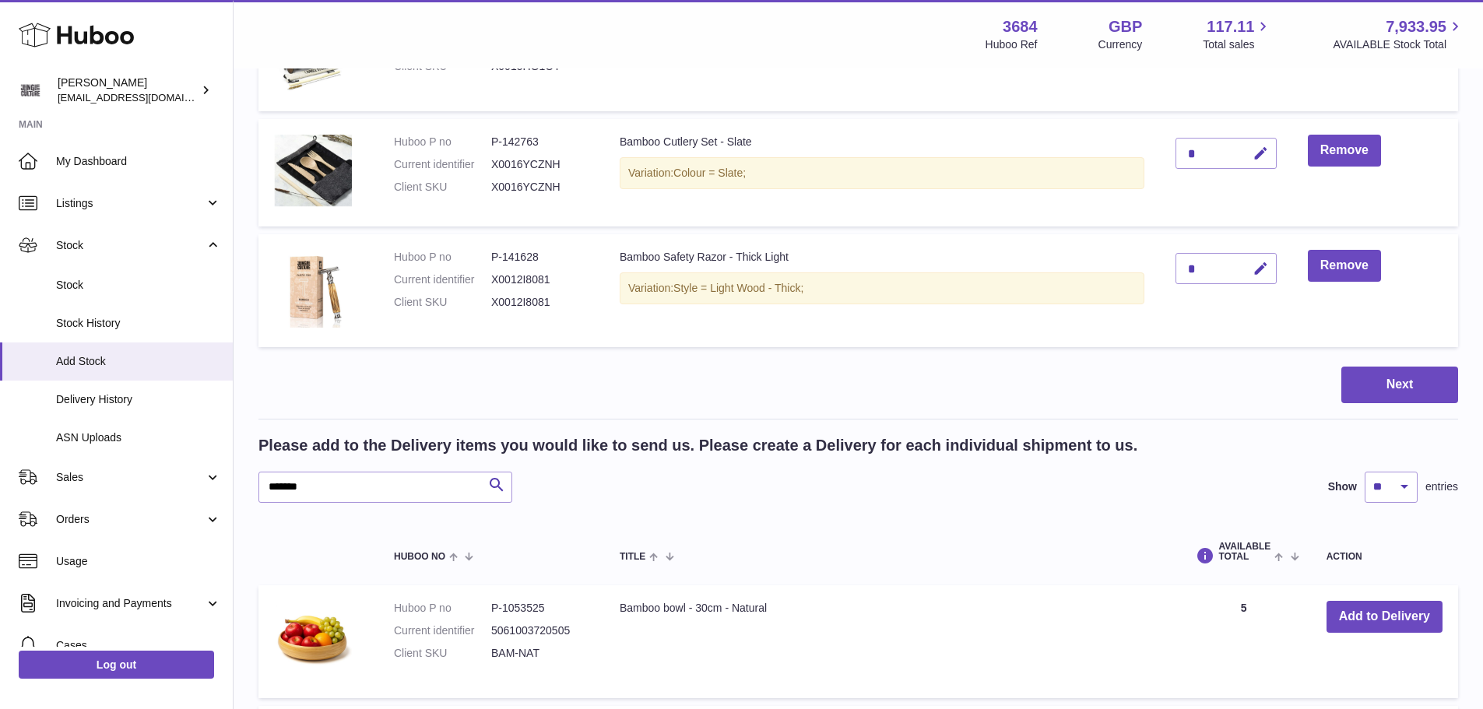
scroll to position [1297, 0]
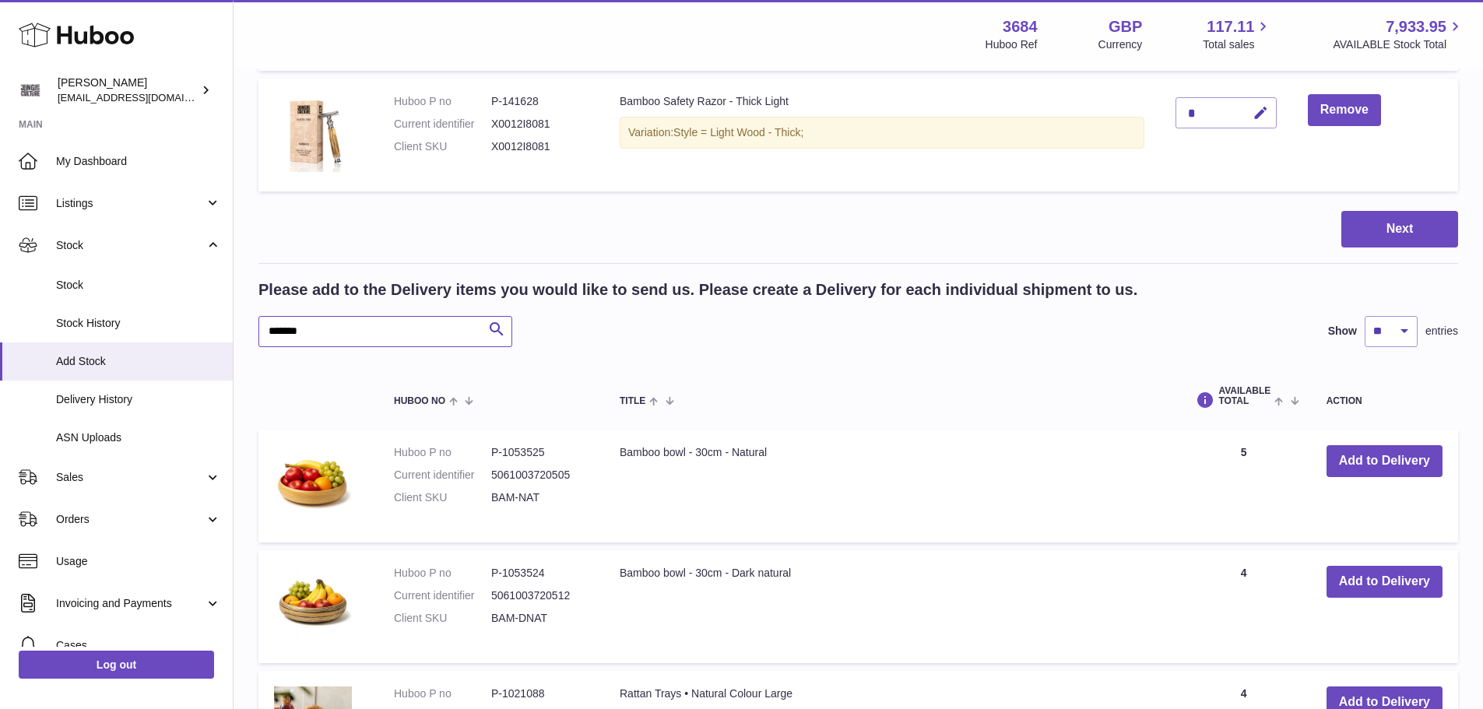
drag, startPoint x: 363, startPoint y: 327, endPoint x: 258, endPoint y: 325, distance: 104.3
click at [258, 325] on input "*******" at bounding box center [385, 331] width 254 height 31
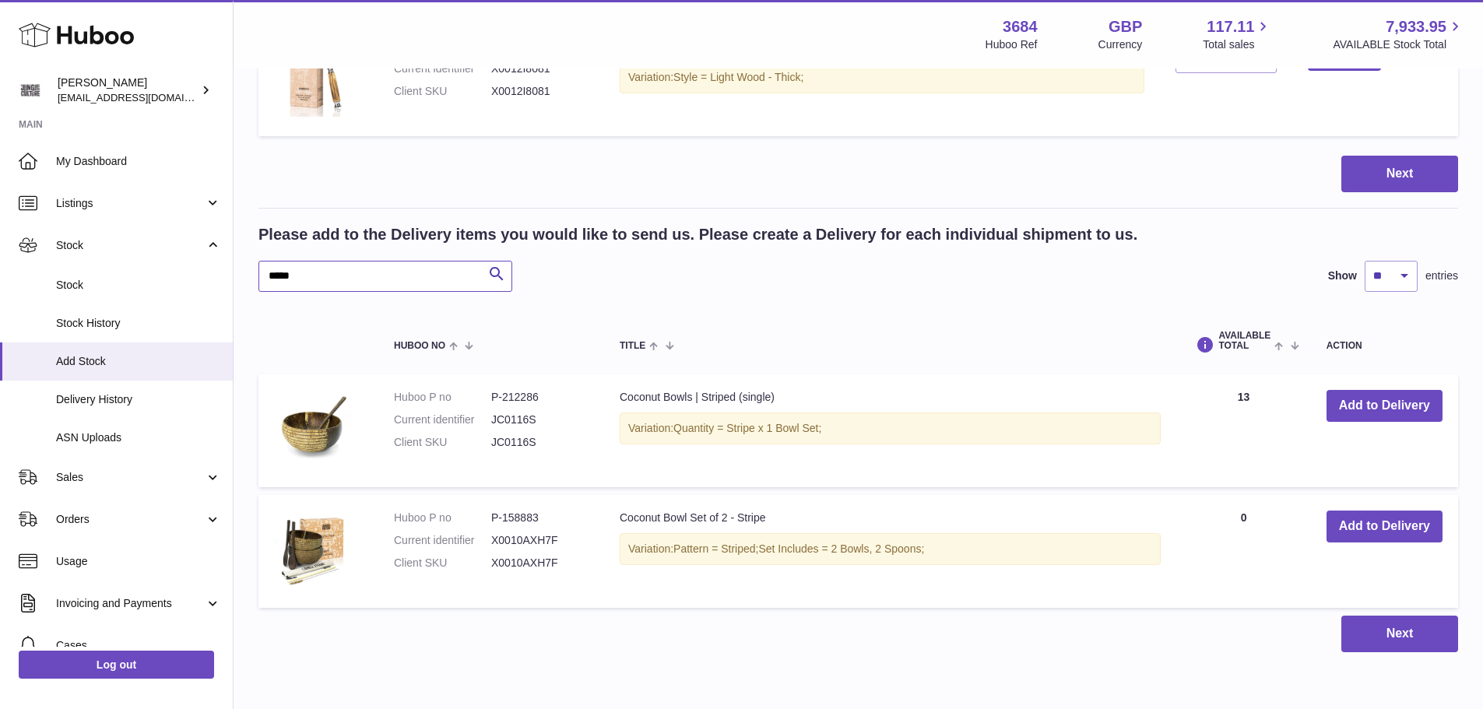
scroll to position [1418, 0]
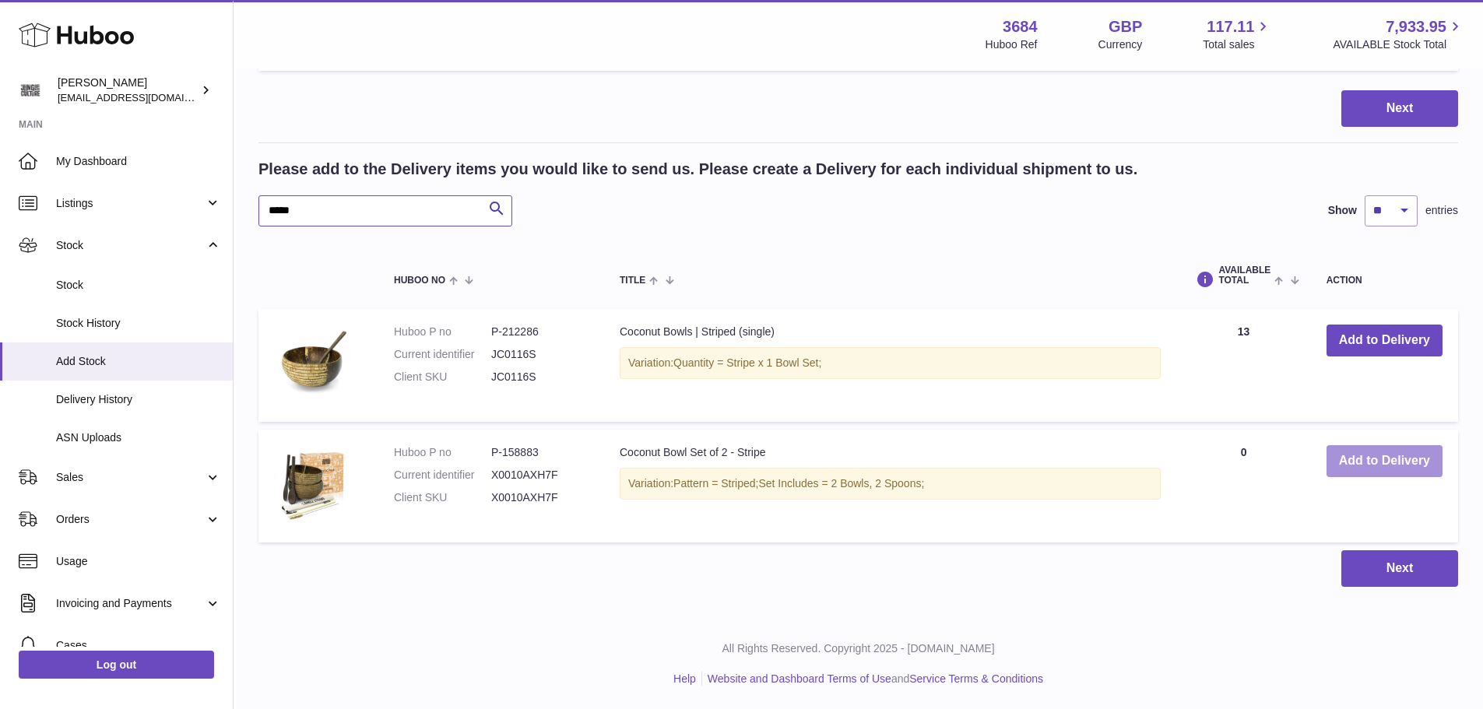
type input "*****"
click at [1377, 450] on button "Add to Delivery" at bounding box center [1384, 461] width 116 height 32
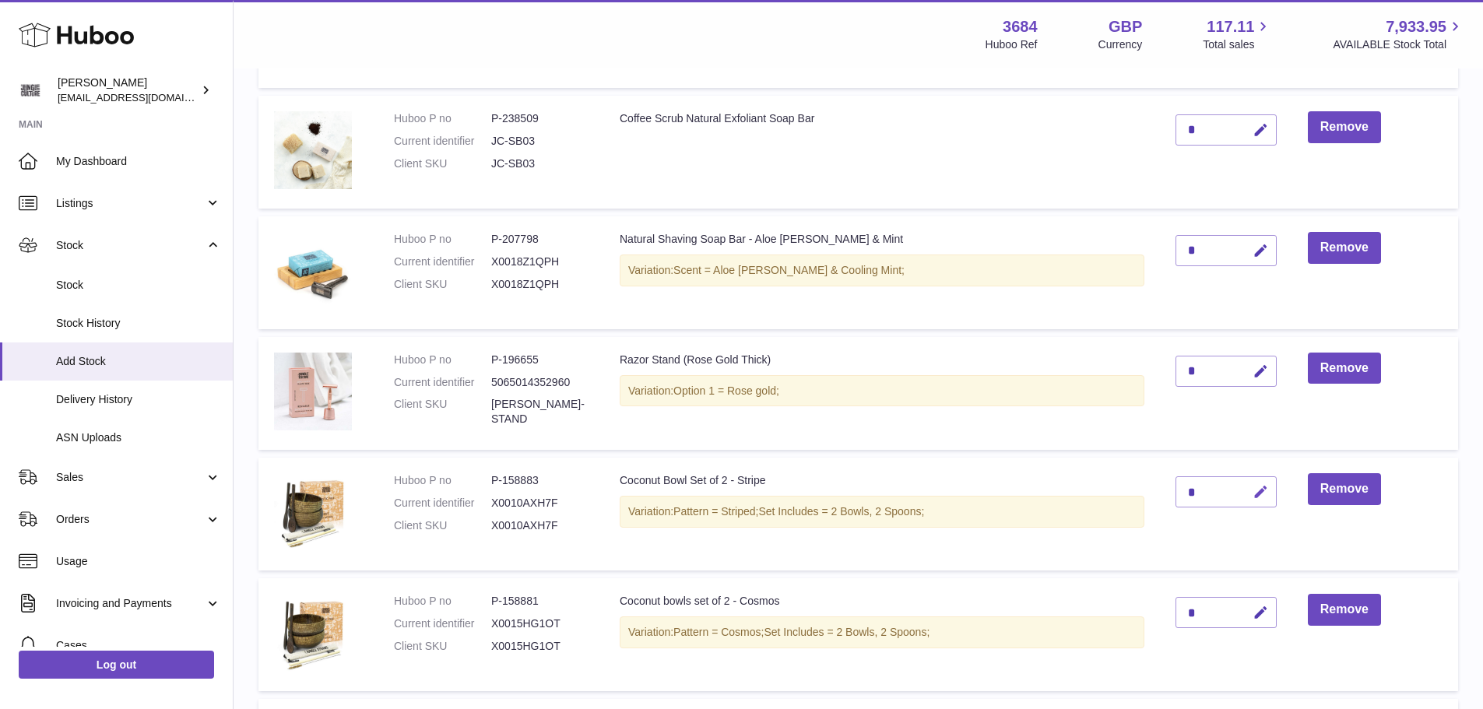
scroll to position [760, 0]
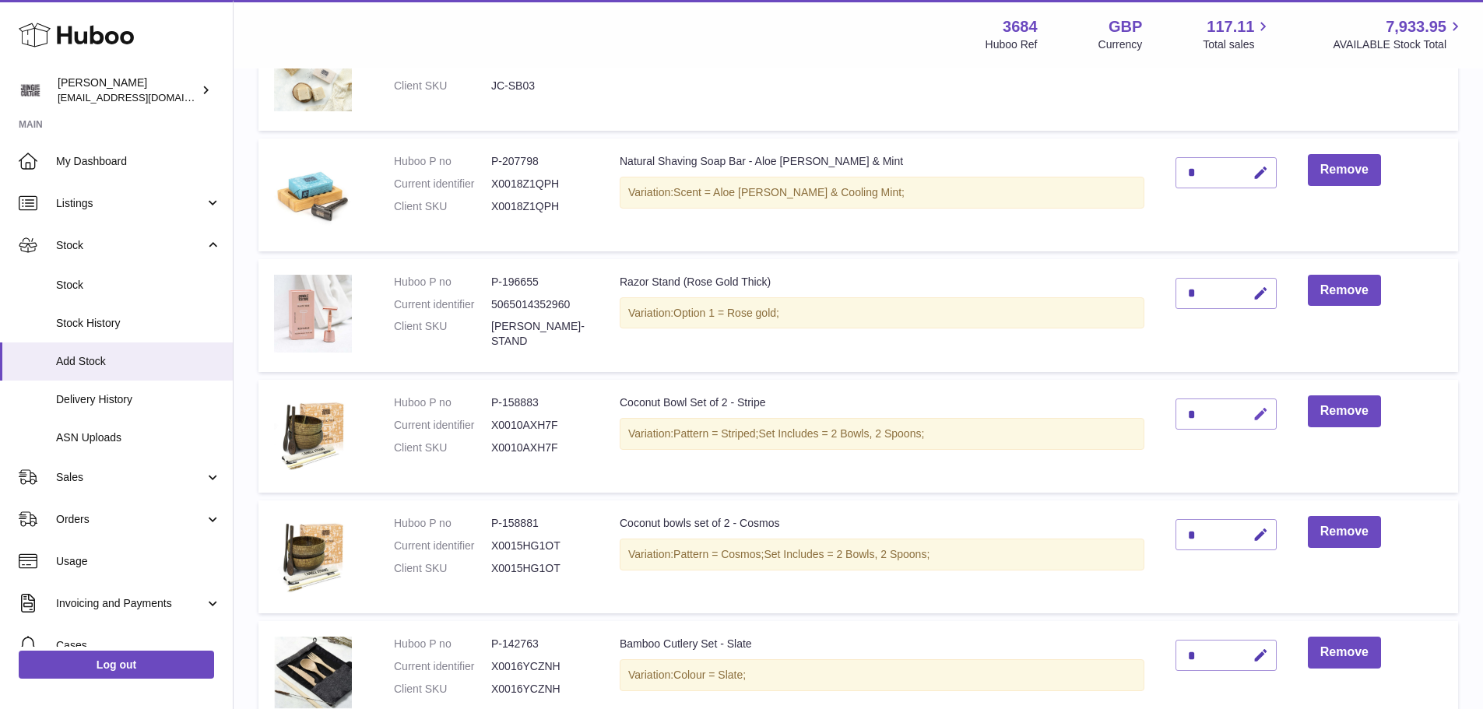
click at [1261, 414] on icon "button" at bounding box center [1260, 414] width 16 height 16
type input "*"
click at [1255, 420] on icon "submit" at bounding box center [1261, 414] width 14 height 14
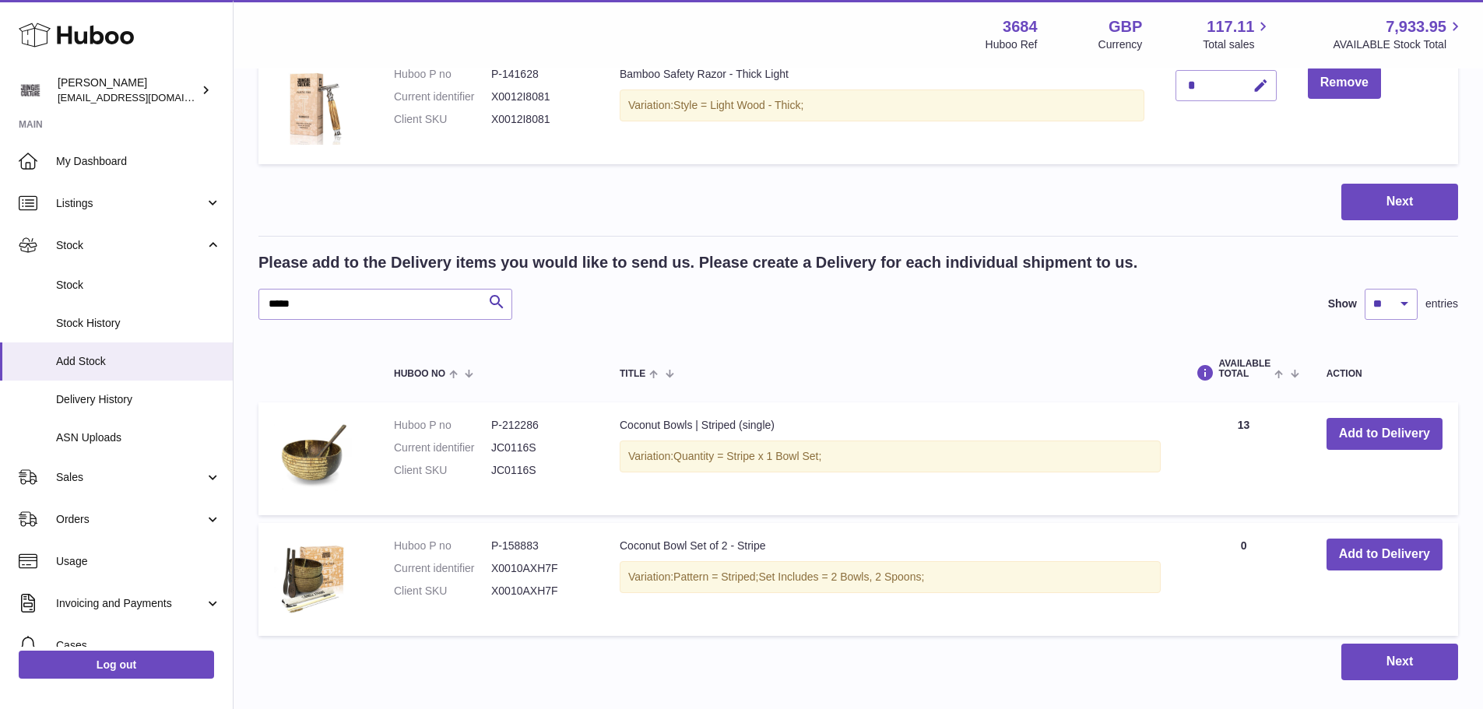
scroll to position [1461, 0]
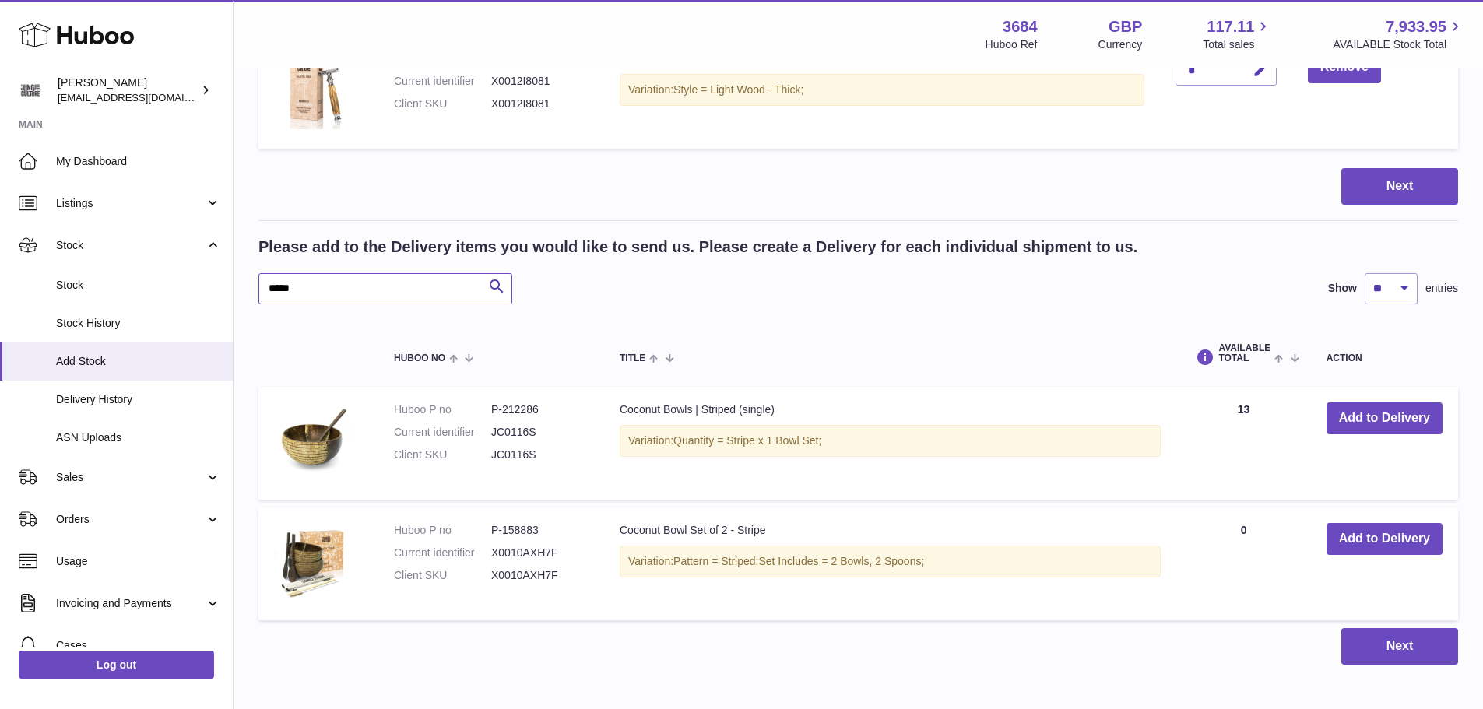
drag, startPoint x: 307, startPoint y: 287, endPoint x: 257, endPoint y: 281, distance: 50.2
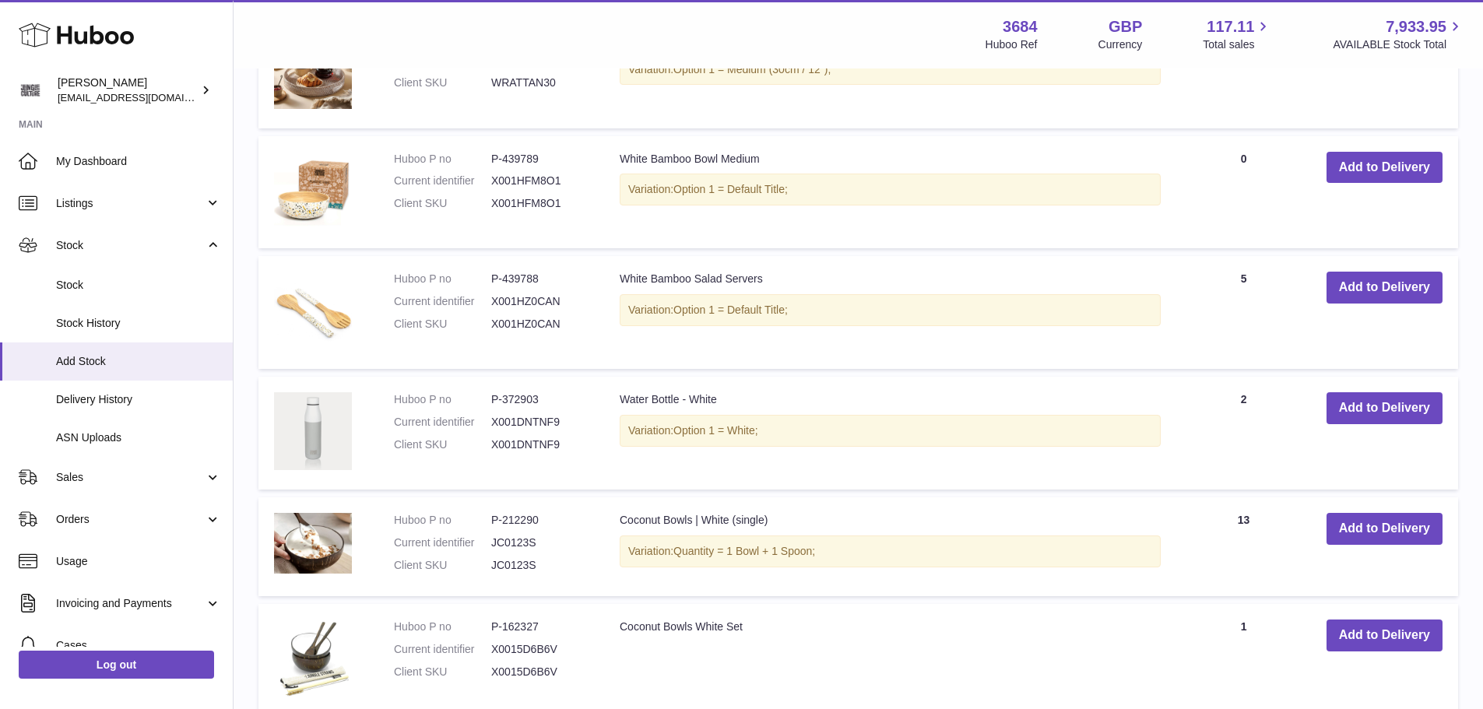
scroll to position [2239, 0]
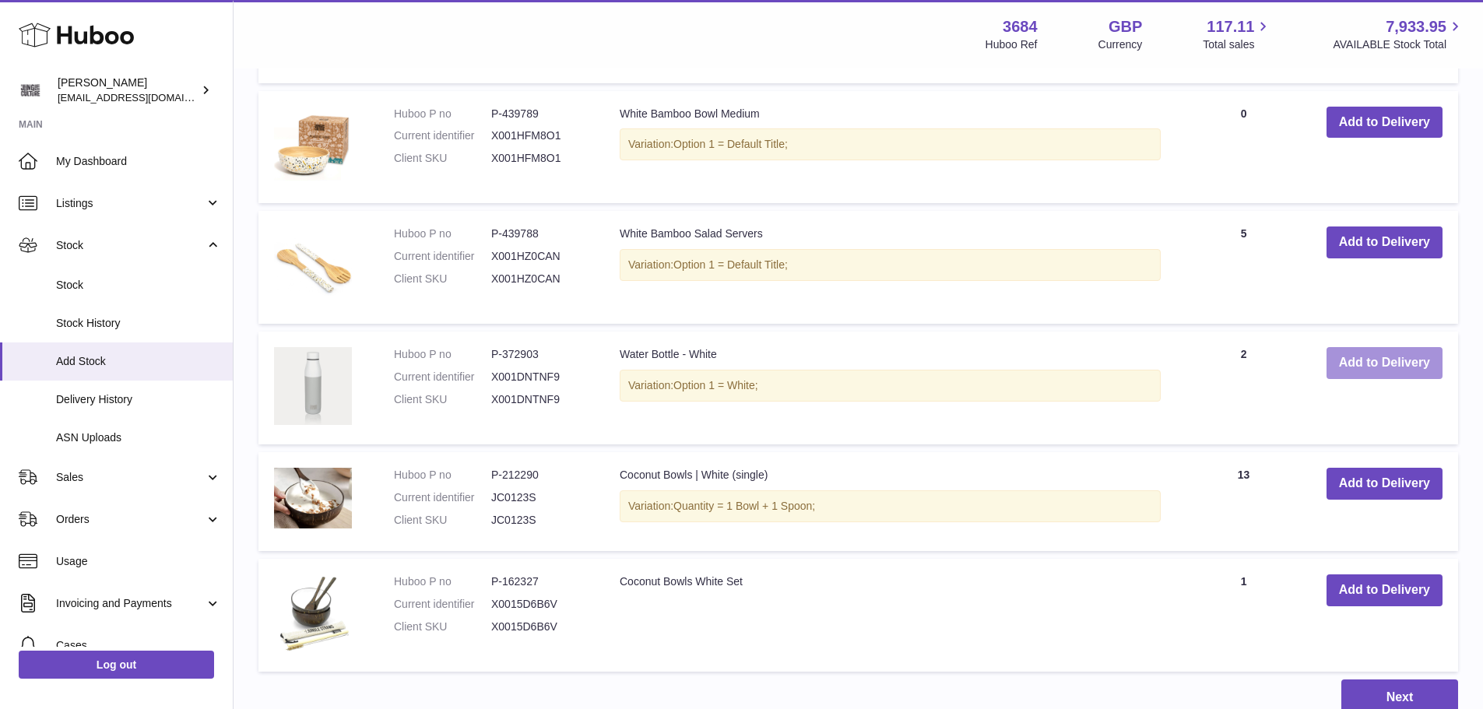
type input "*****"
click at [1350, 362] on button "Add to Delivery" at bounding box center [1384, 363] width 116 height 32
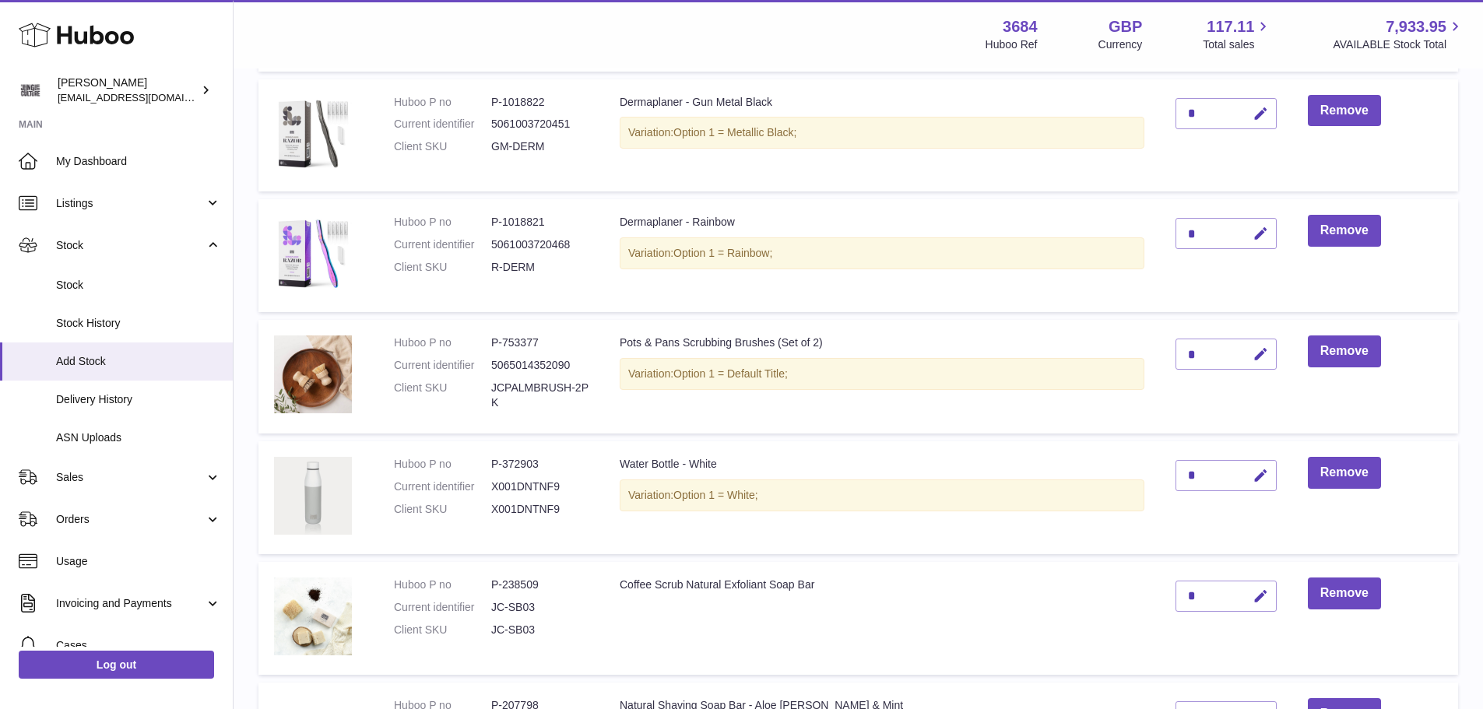
scroll to position [336, 0]
click at [1265, 472] on icon "button" at bounding box center [1260, 476] width 16 height 16
type input "*"
click at [1254, 474] on button "submit" at bounding box center [1259, 476] width 30 height 25
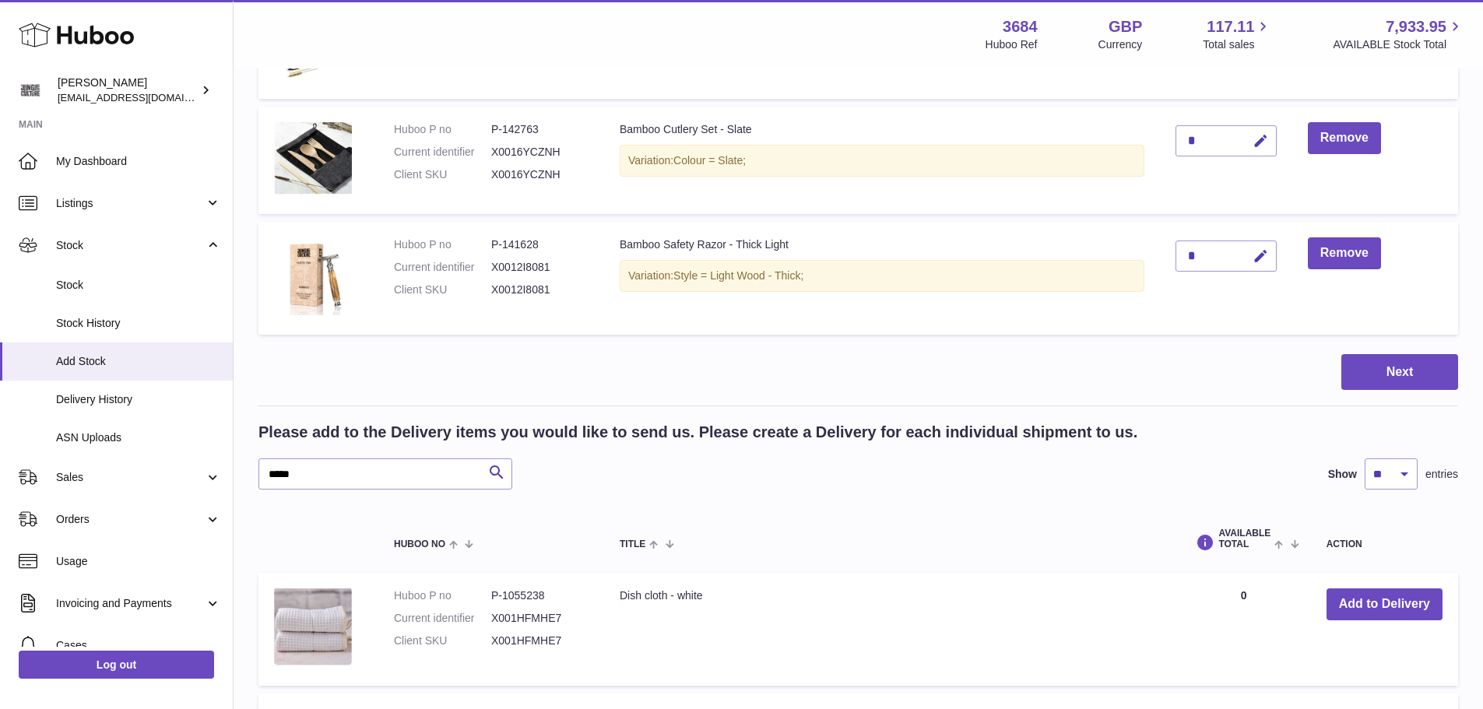
scroll to position [1659, 0]
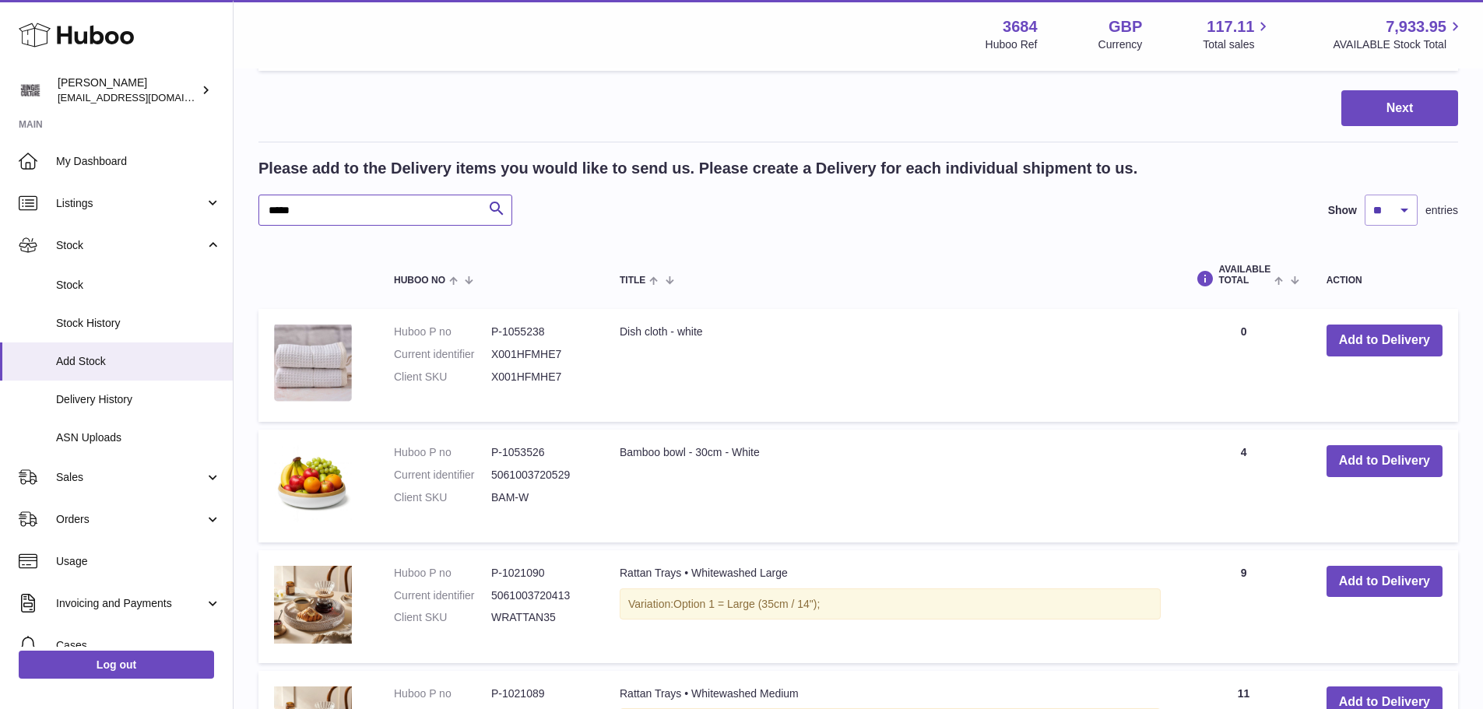
drag, startPoint x: 318, startPoint y: 201, endPoint x: 230, endPoint y: 201, distance: 87.2
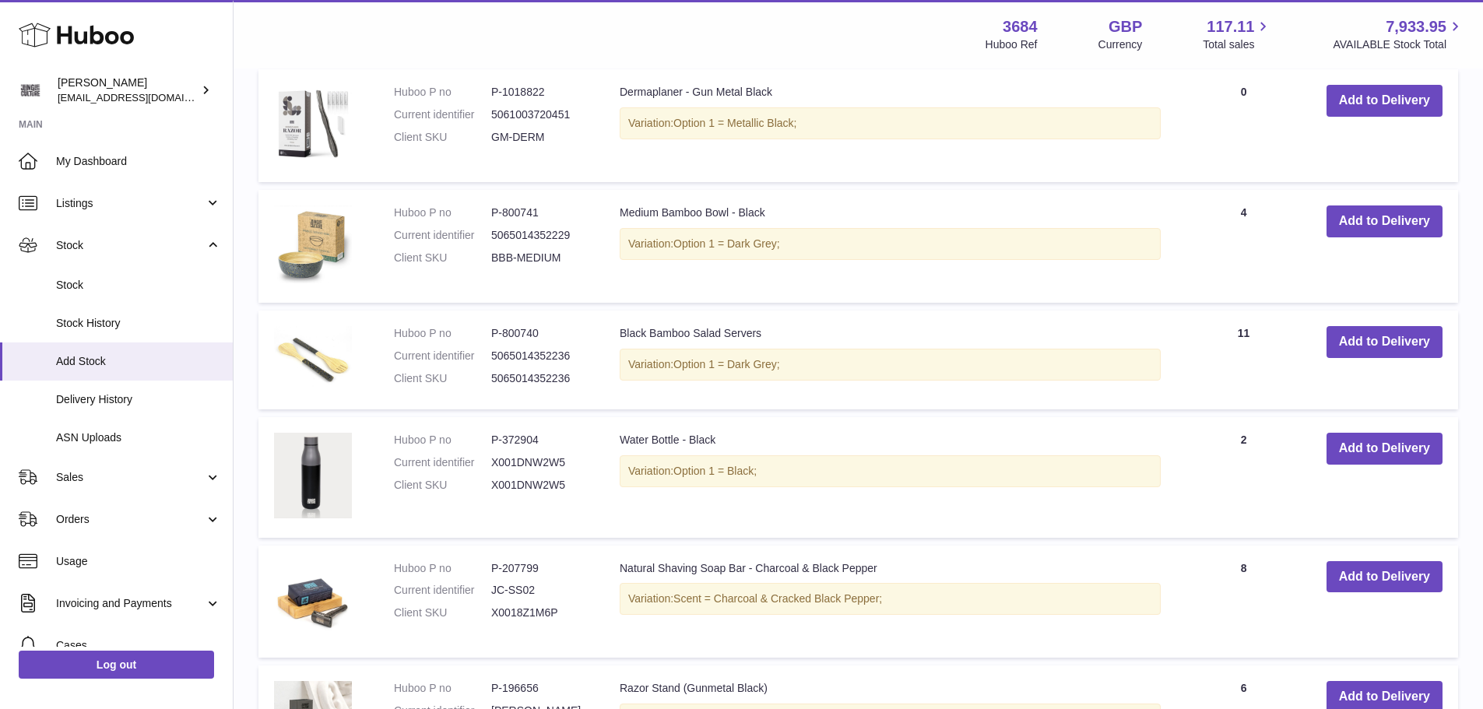
scroll to position [1970, 0]
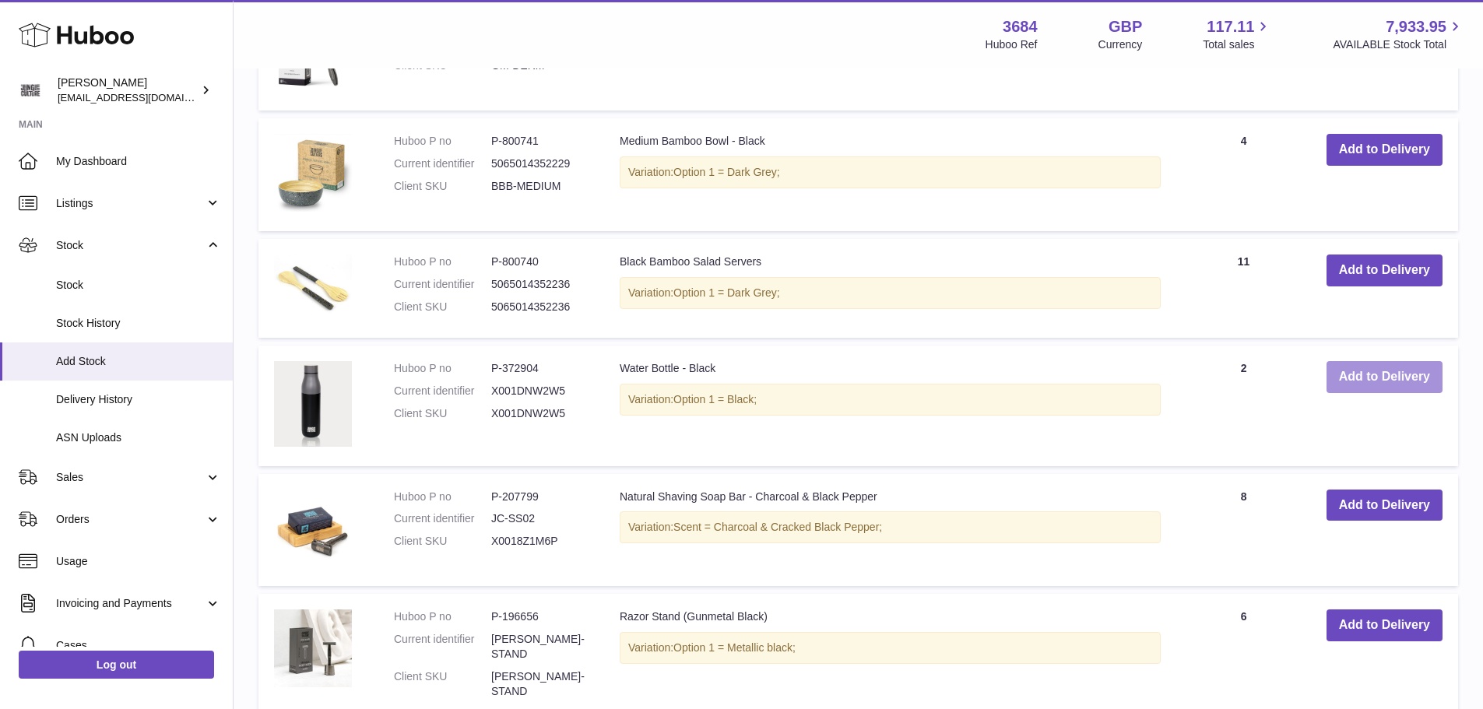
type input "*****"
click at [1368, 377] on button "Add to Delivery" at bounding box center [1384, 377] width 116 height 32
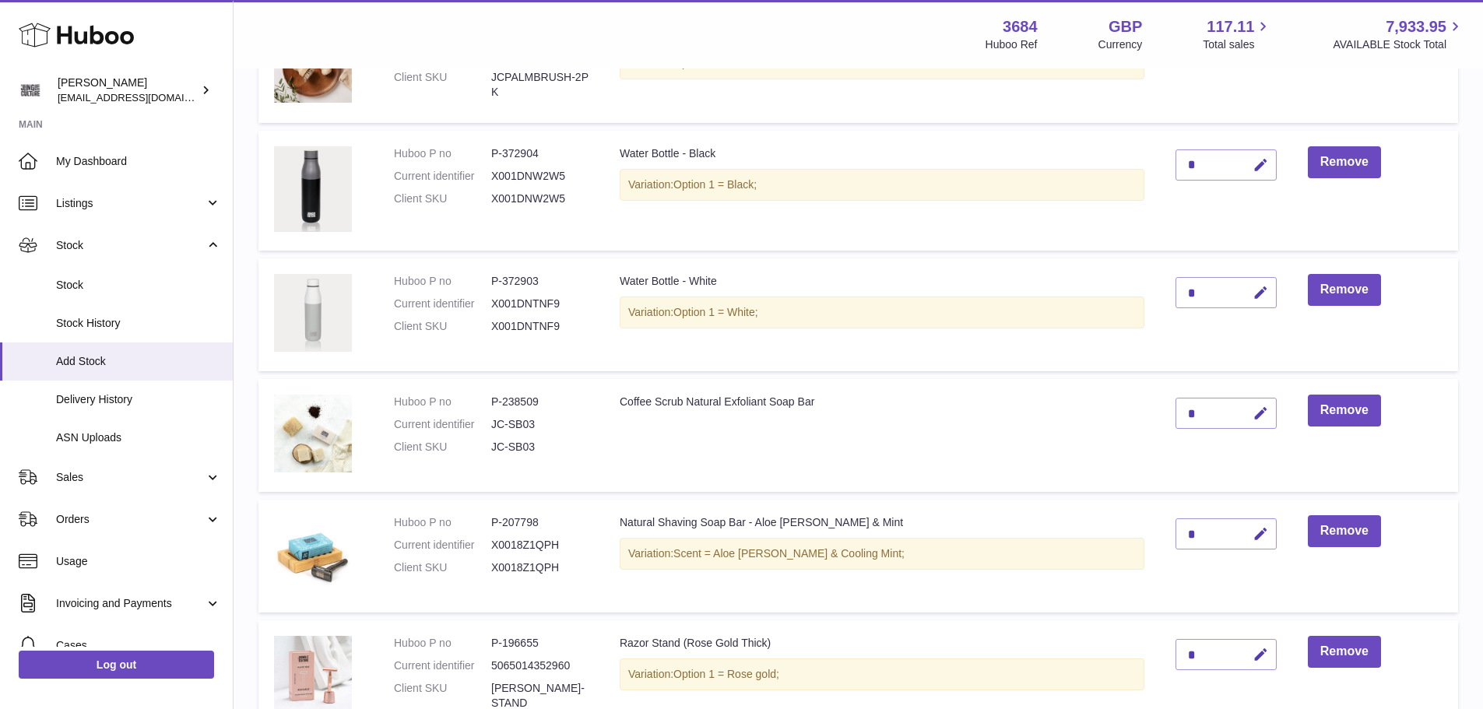
scroll to position [620, 0]
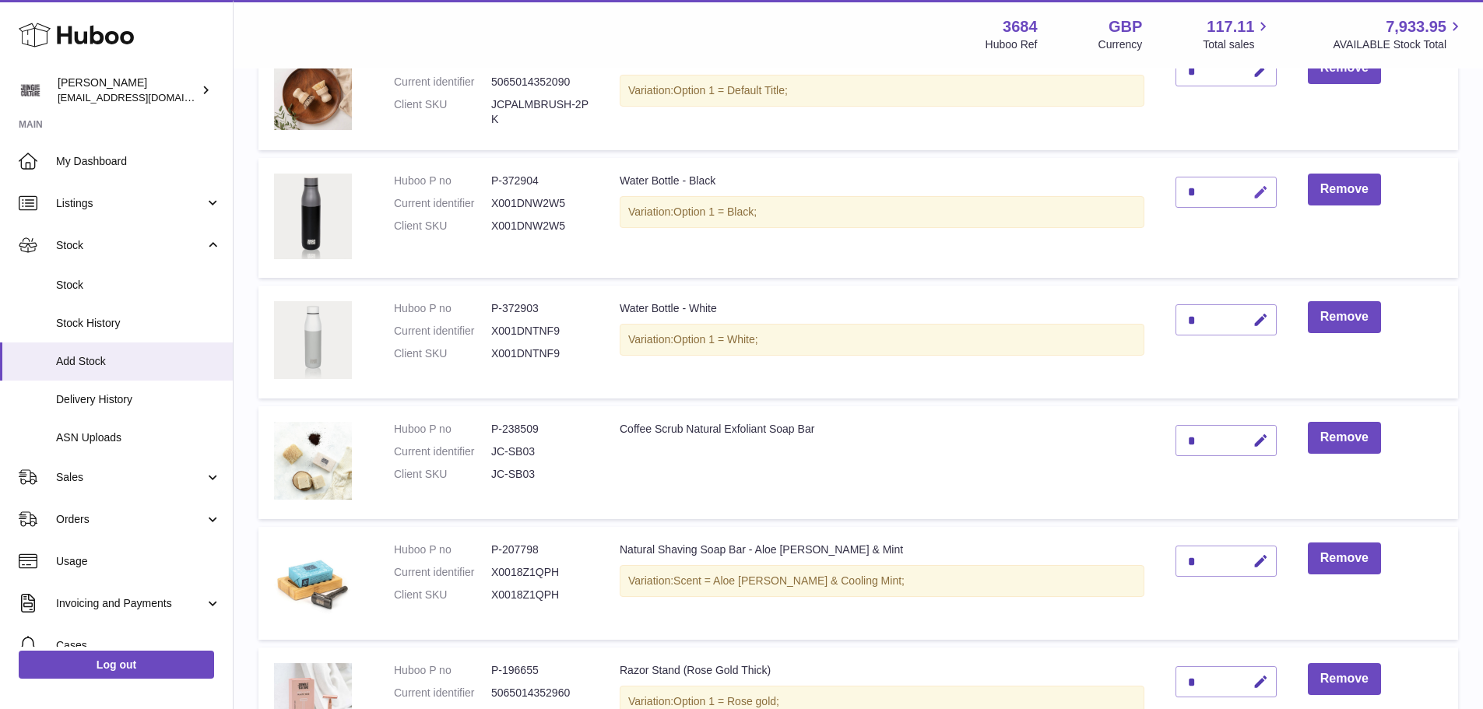
click at [1268, 188] on icon "button" at bounding box center [1260, 192] width 16 height 16
type input "*"
click at [1257, 189] on icon "submit" at bounding box center [1261, 192] width 14 height 14
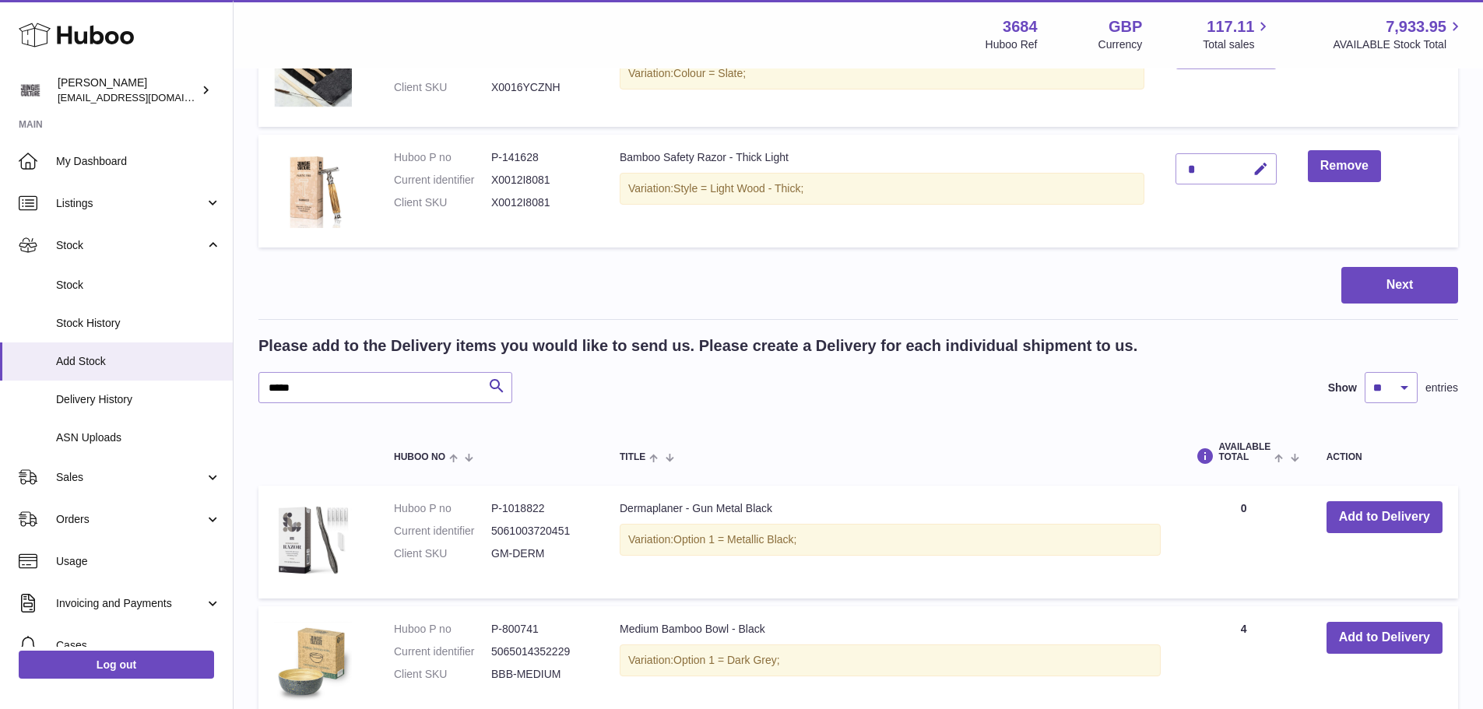
scroll to position [1632, 0]
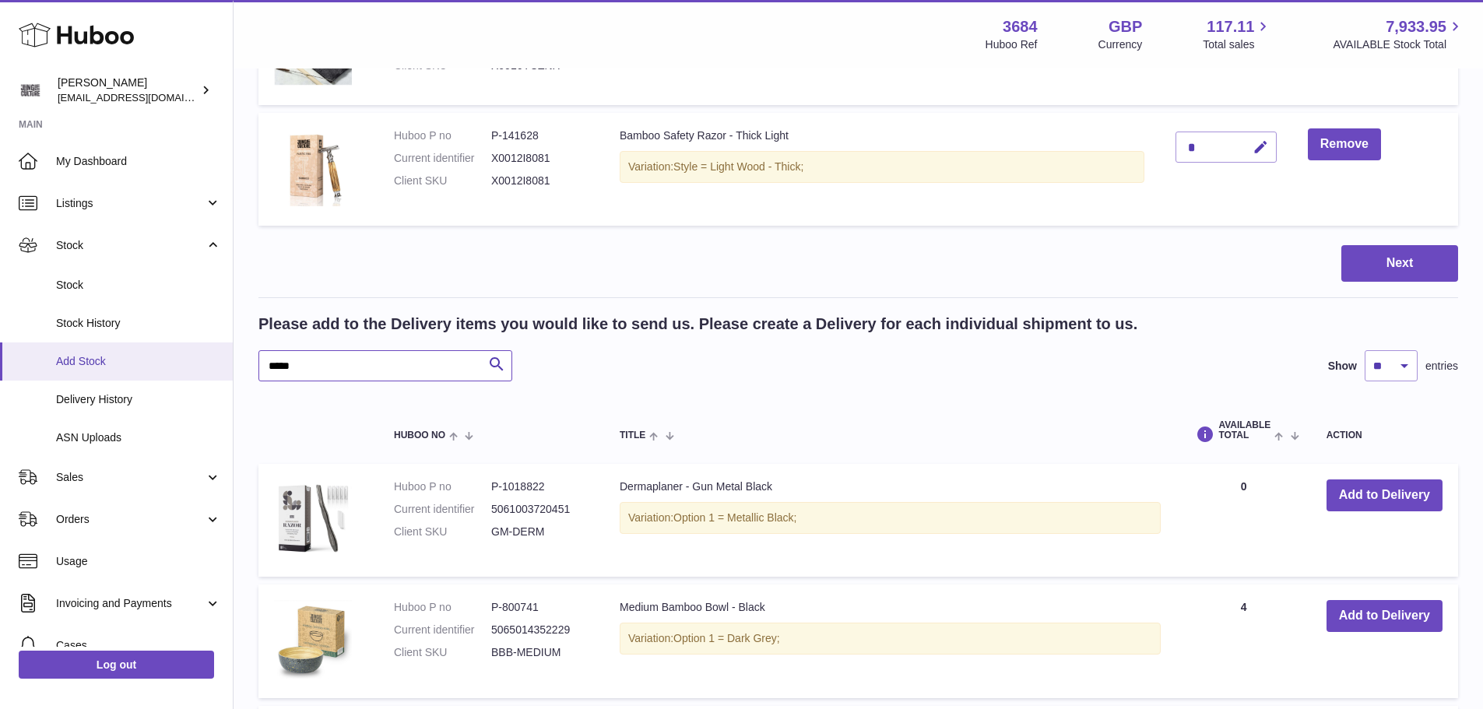
drag, startPoint x: 338, startPoint y: 361, endPoint x: 227, endPoint y: 346, distance: 111.5
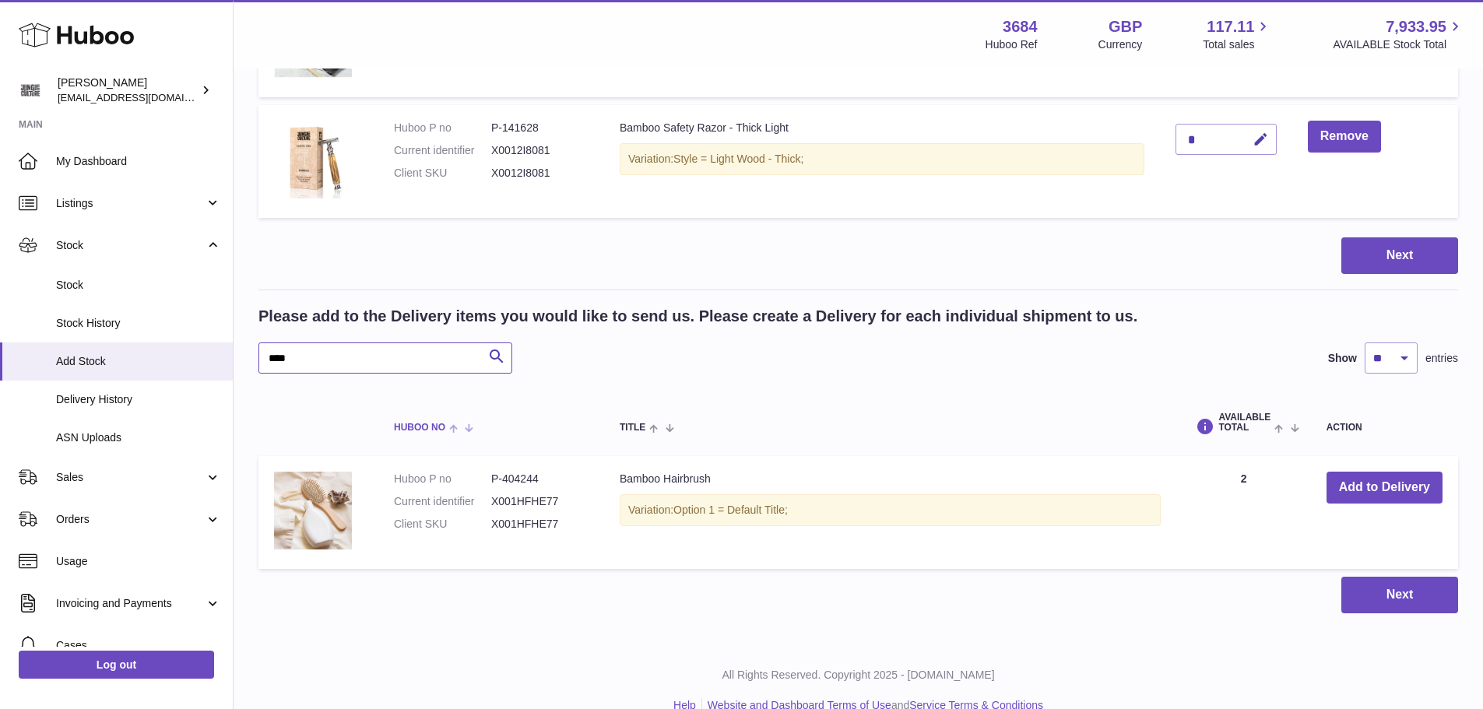
scroll to position [1666, 0]
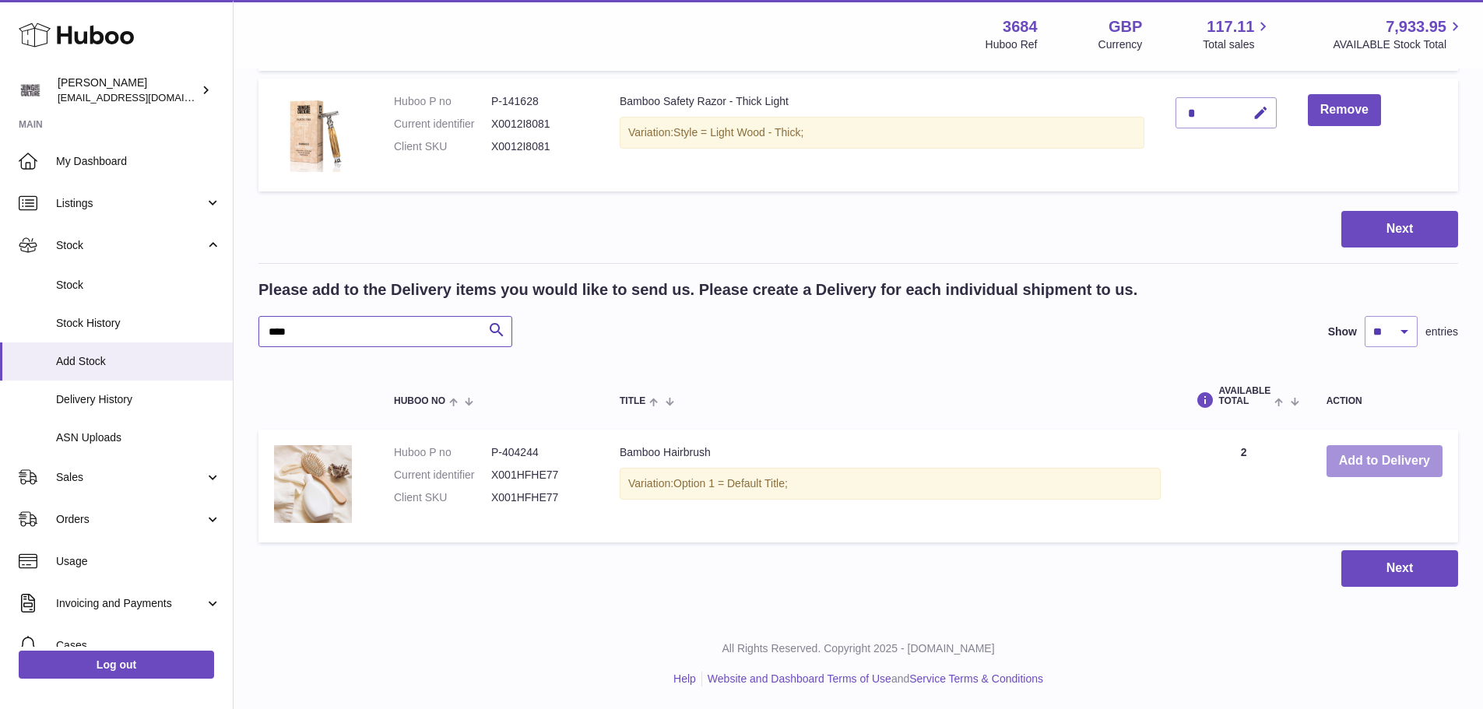
type input "****"
click at [1368, 468] on button "Add to Delivery" at bounding box center [1384, 461] width 116 height 32
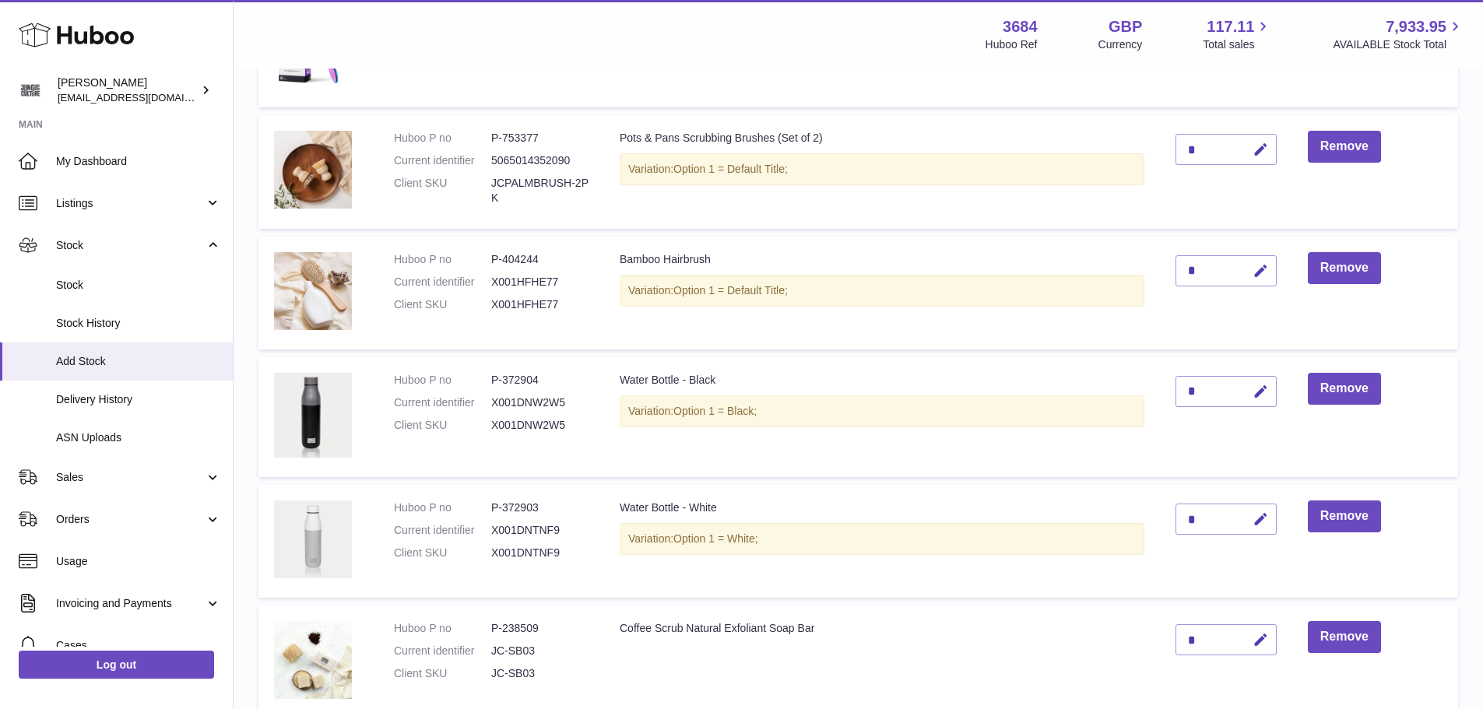
scroll to position [464, 0]
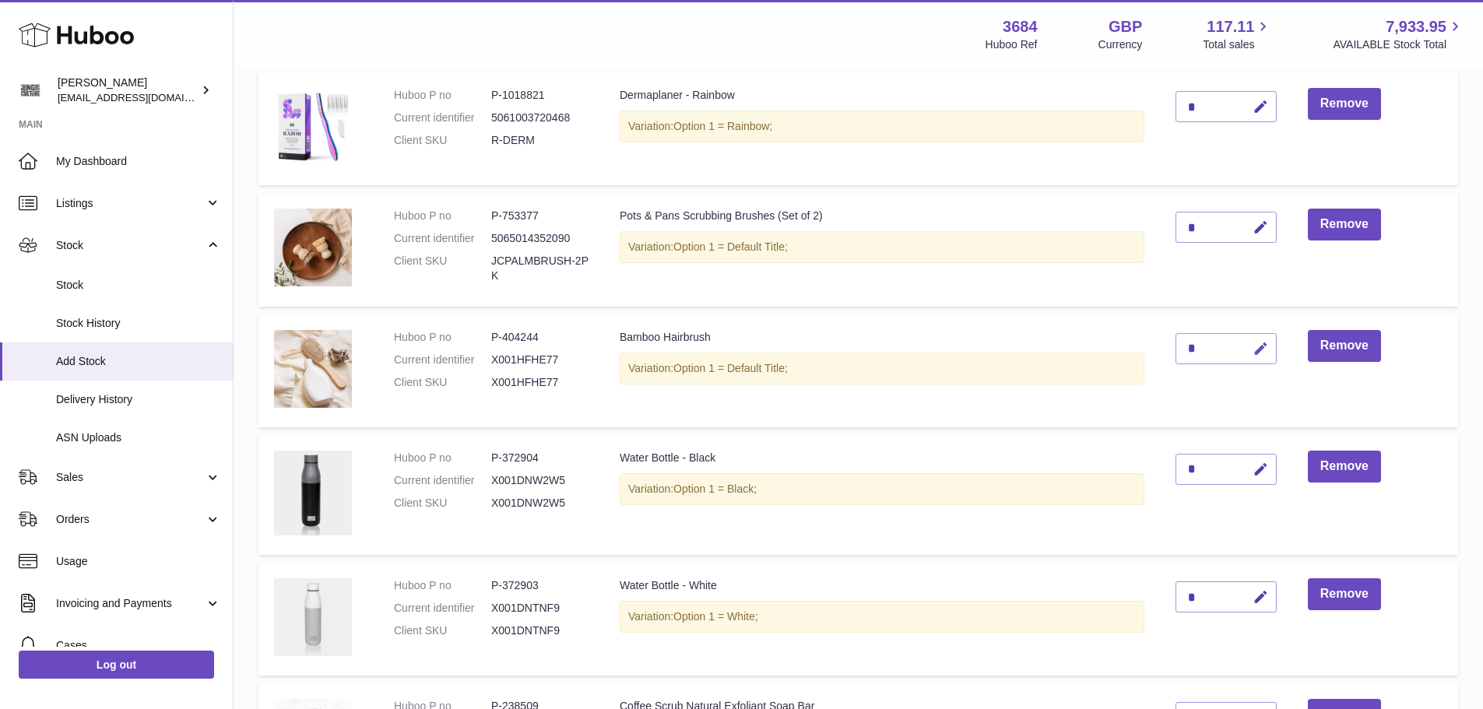
click at [1257, 339] on button "button" at bounding box center [1258, 349] width 37 height 32
type input "*"
click at [1263, 358] on button "submit" at bounding box center [1259, 348] width 30 height 25
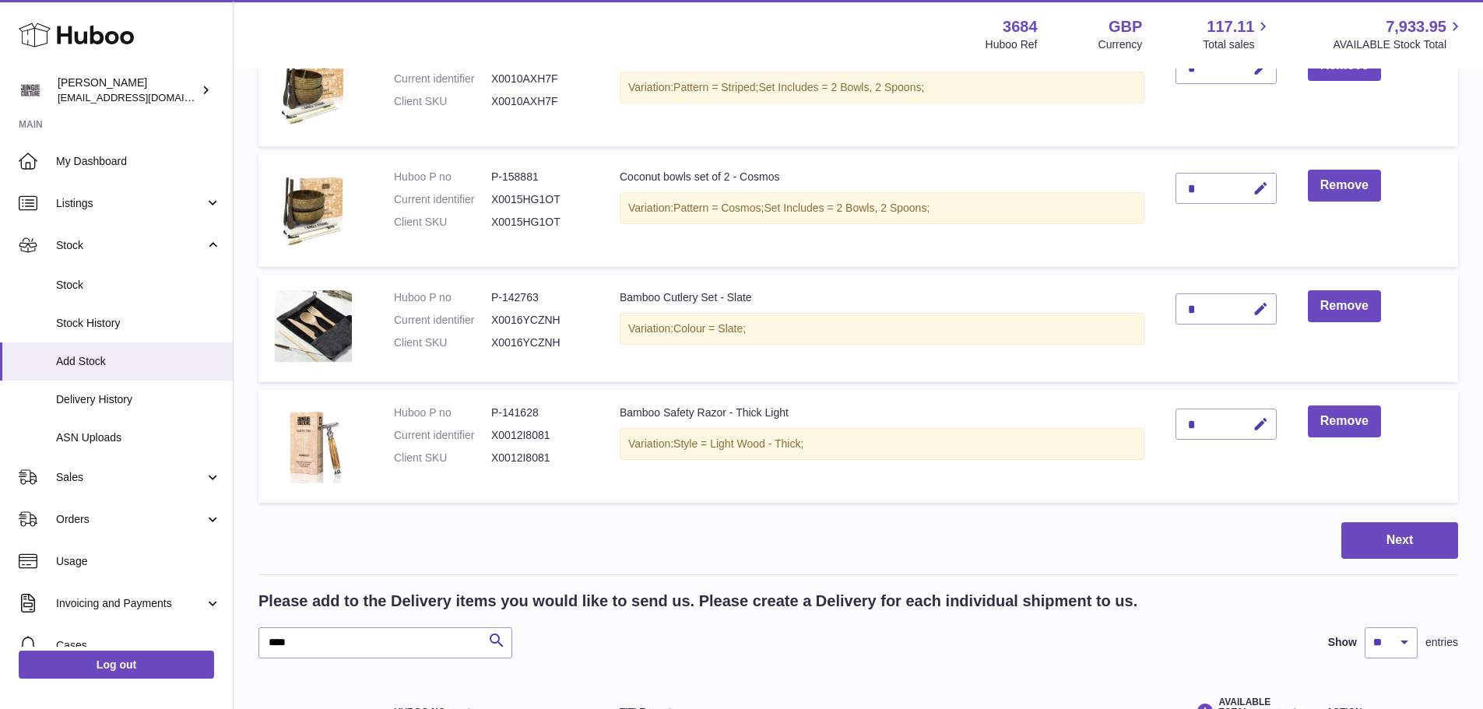
scroll to position [1787, 0]
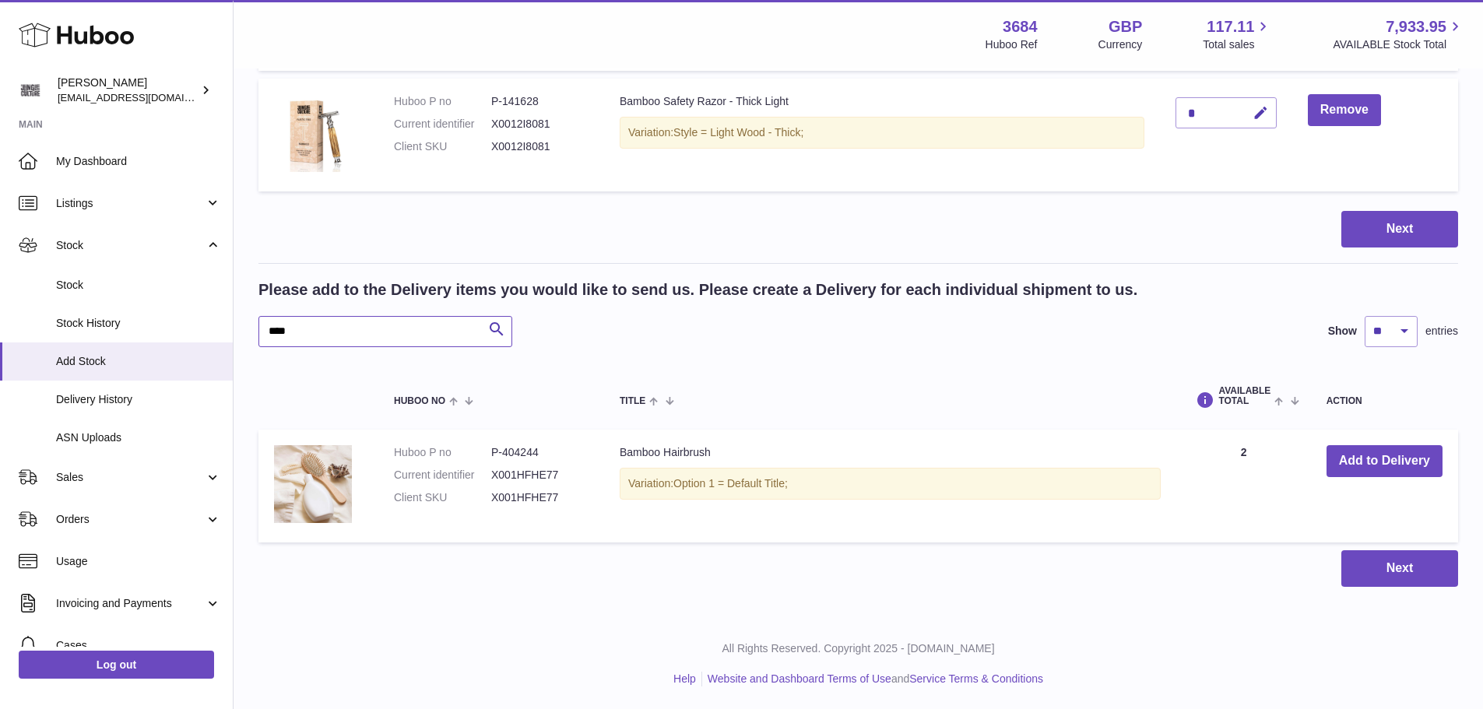
drag, startPoint x: 314, startPoint y: 327, endPoint x: 261, endPoint y: 328, distance: 52.9
click at [261, 328] on input "****" at bounding box center [385, 331] width 254 height 31
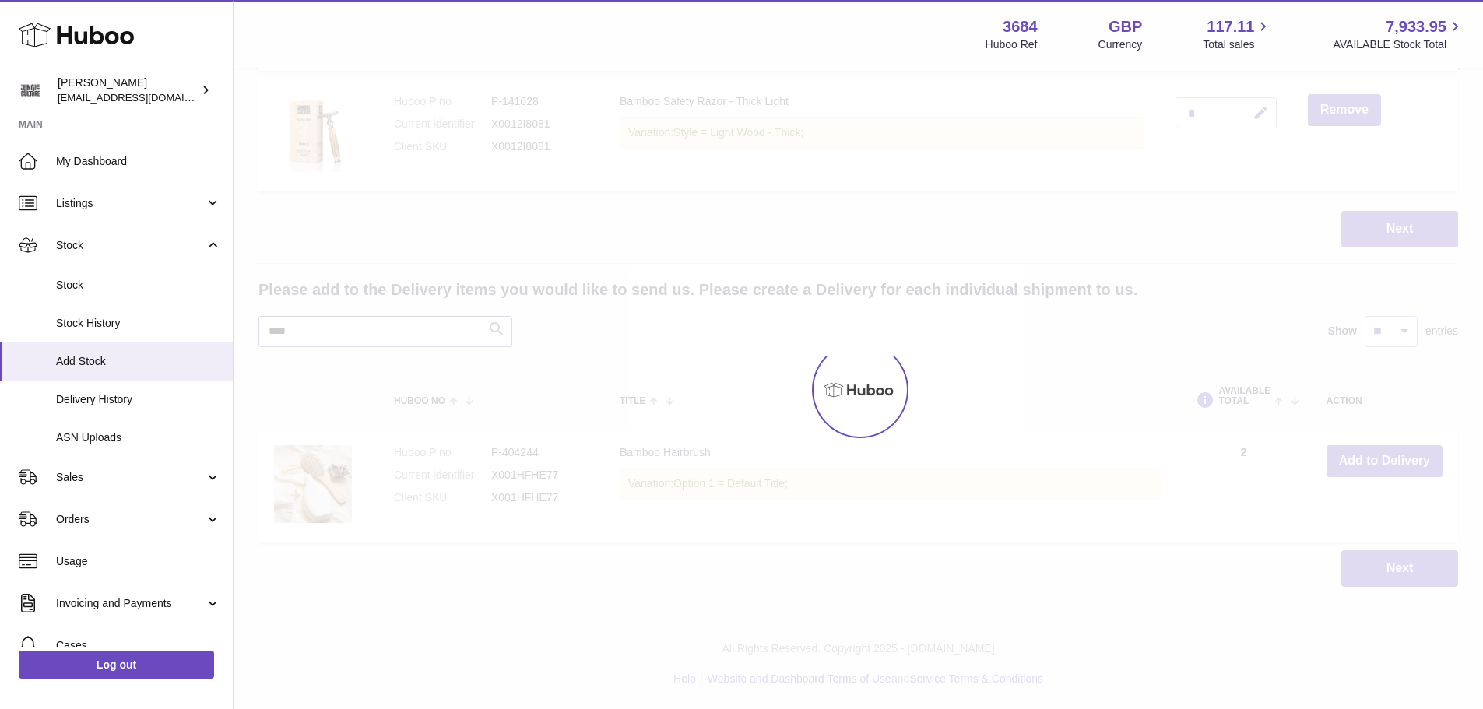
scroll to position [1661, 0]
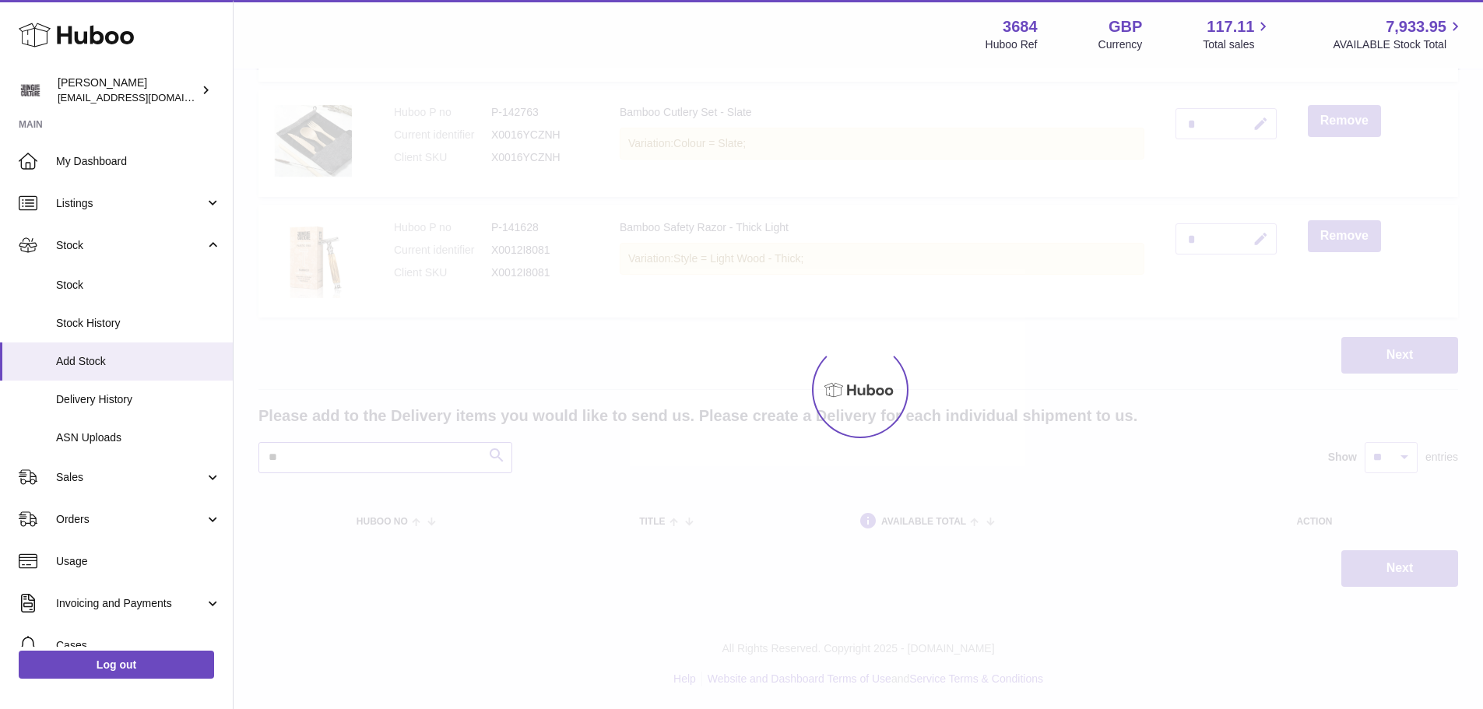
scroll to position [1787, 0]
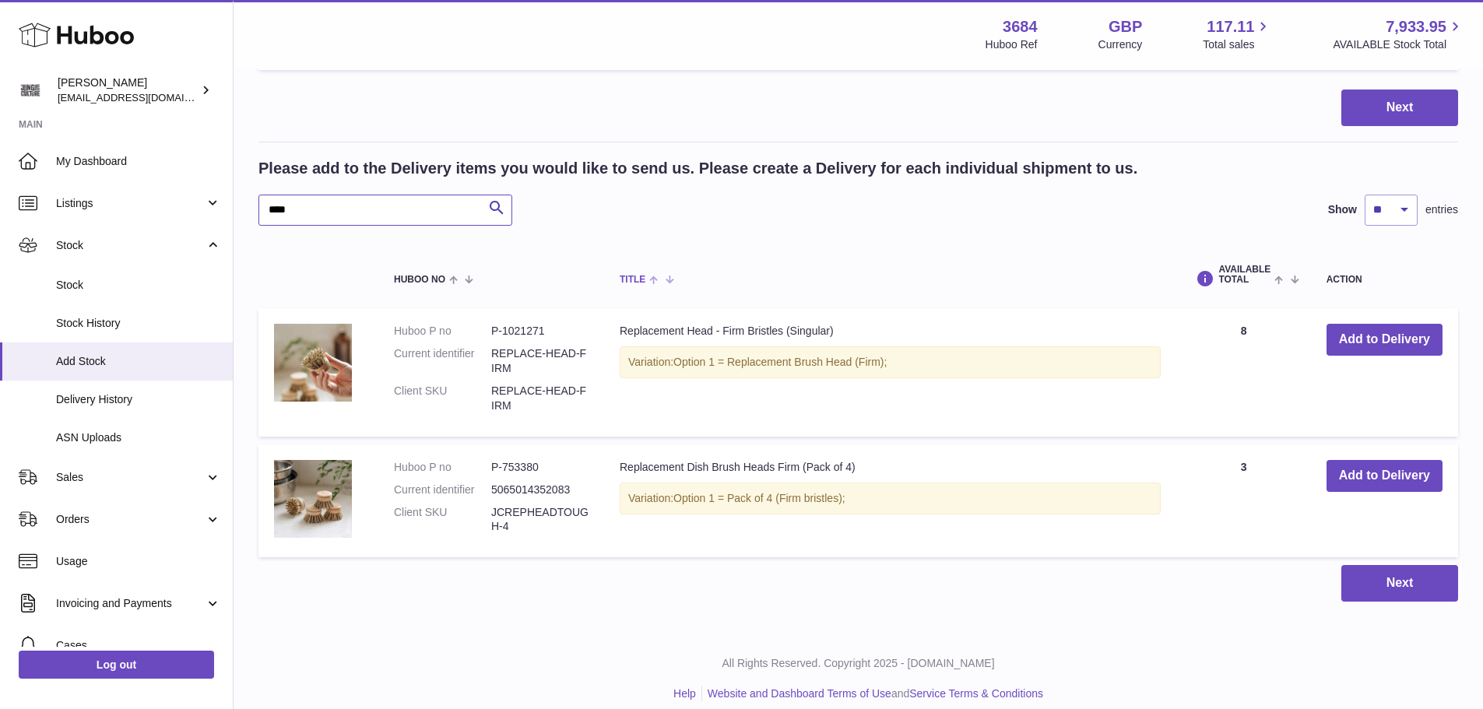
scroll to position [1923, 0]
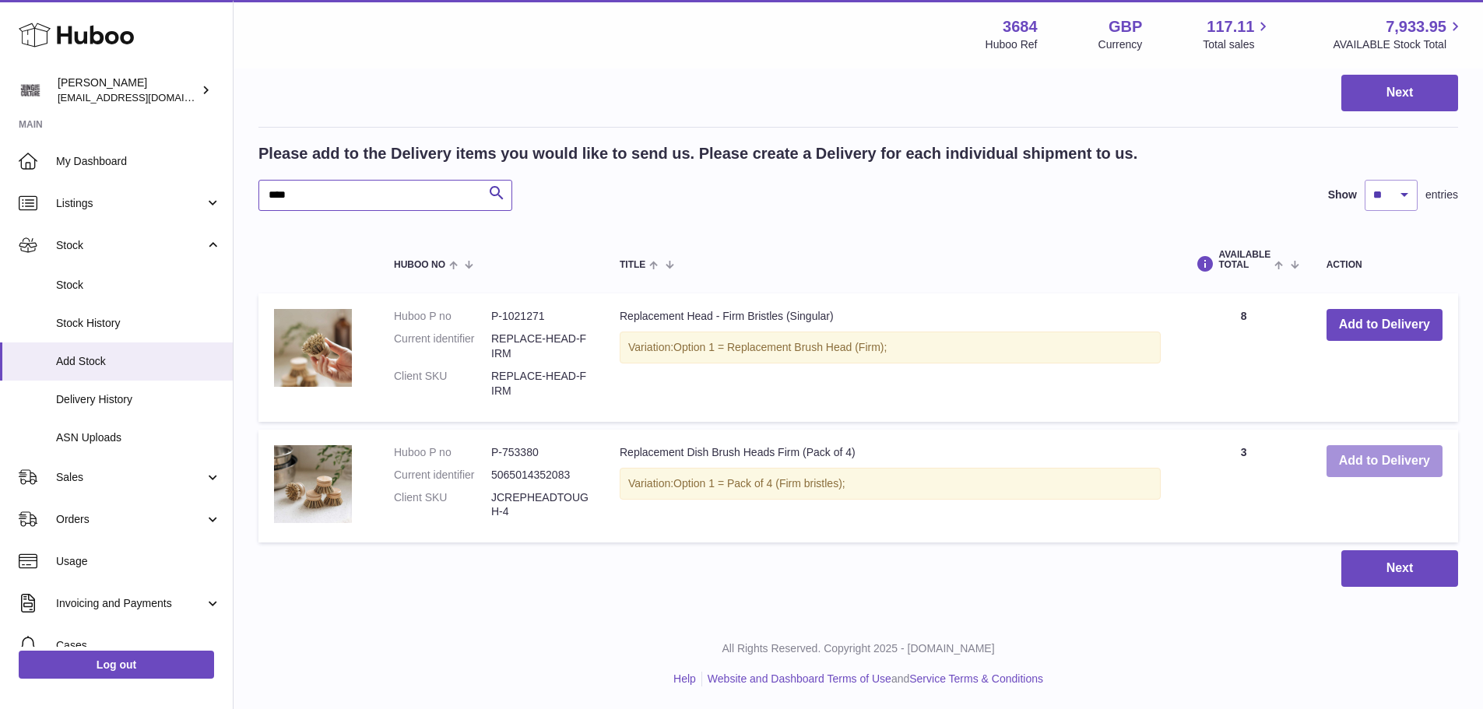
type input "****"
click at [1370, 464] on button "Add to Delivery" at bounding box center [1384, 461] width 116 height 32
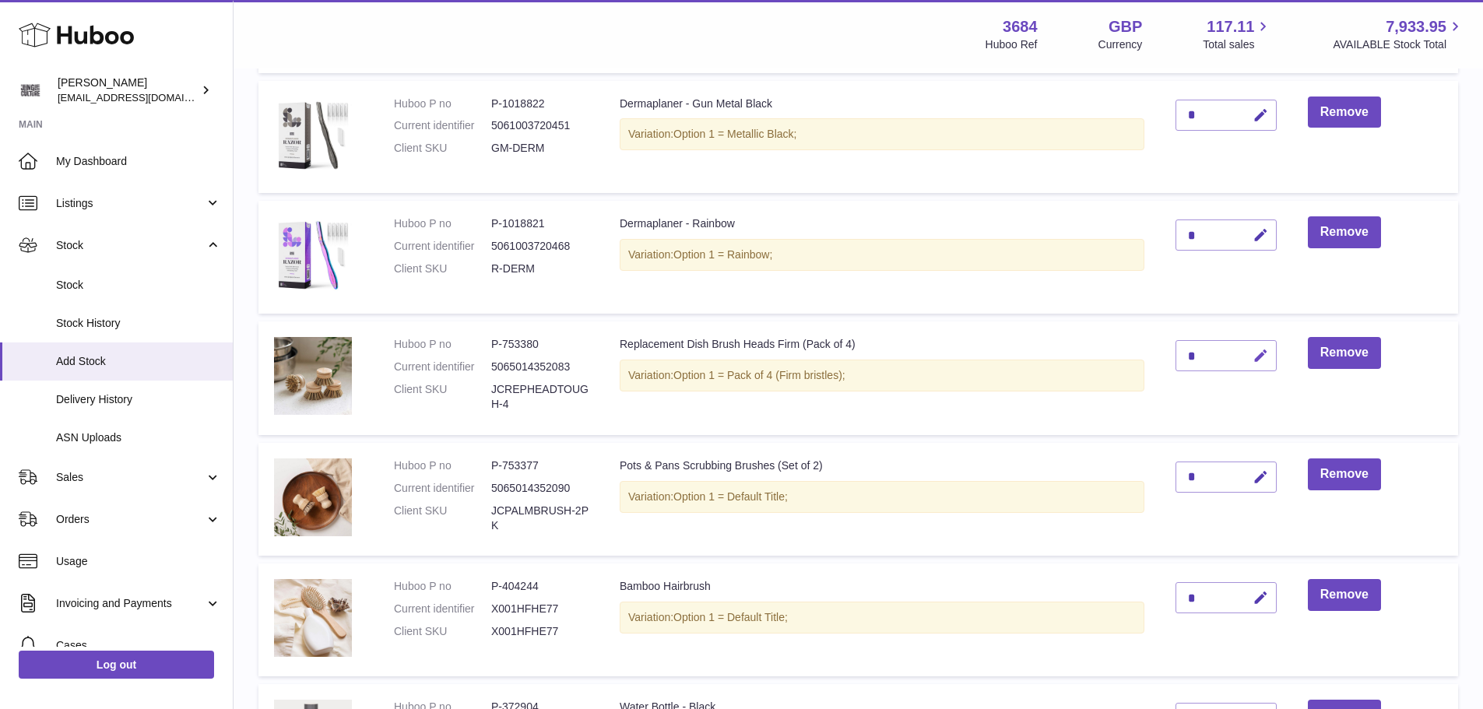
scroll to position [332, 0]
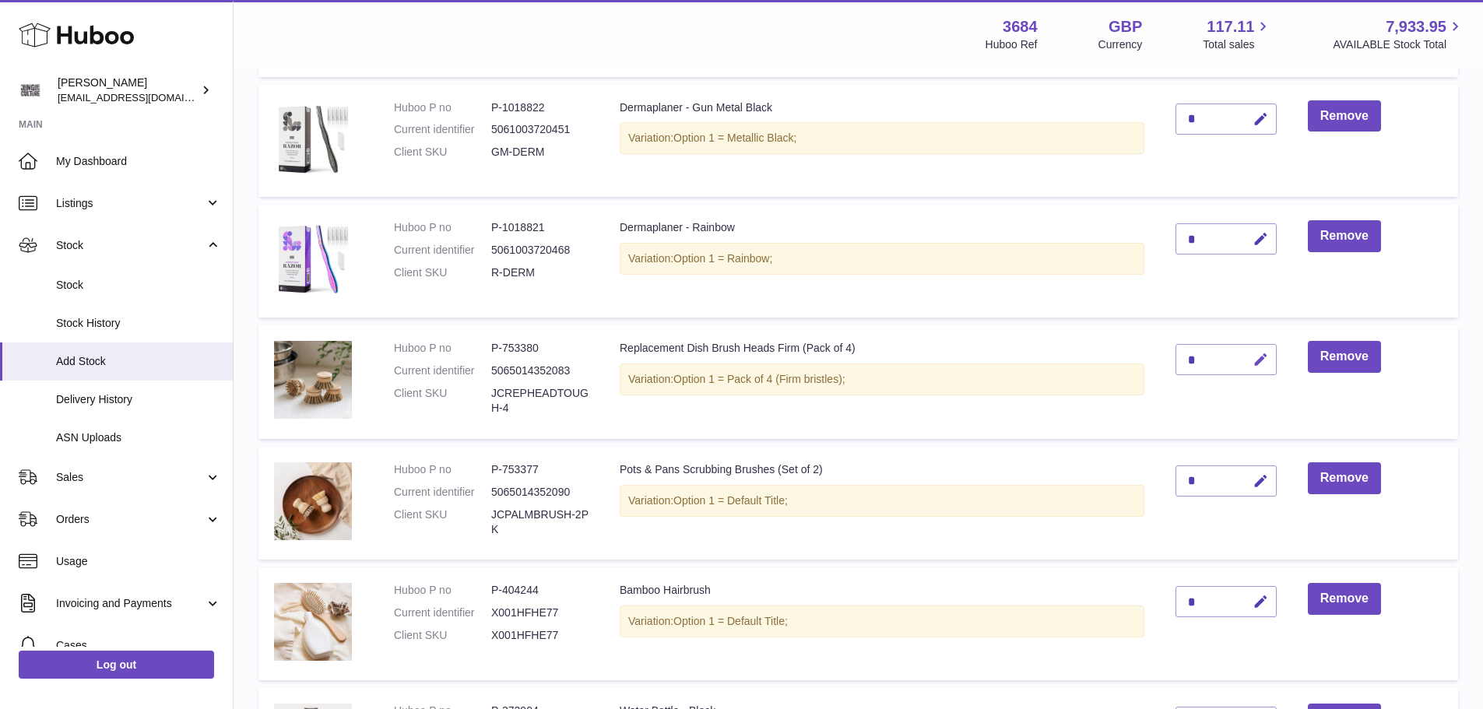
click at [1260, 357] on icon "button" at bounding box center [1260, 360] width 16 height 16
type input "*"
click at [1263, 349] on button "submit" at bounding box center [1259, 359] width 30 height 25
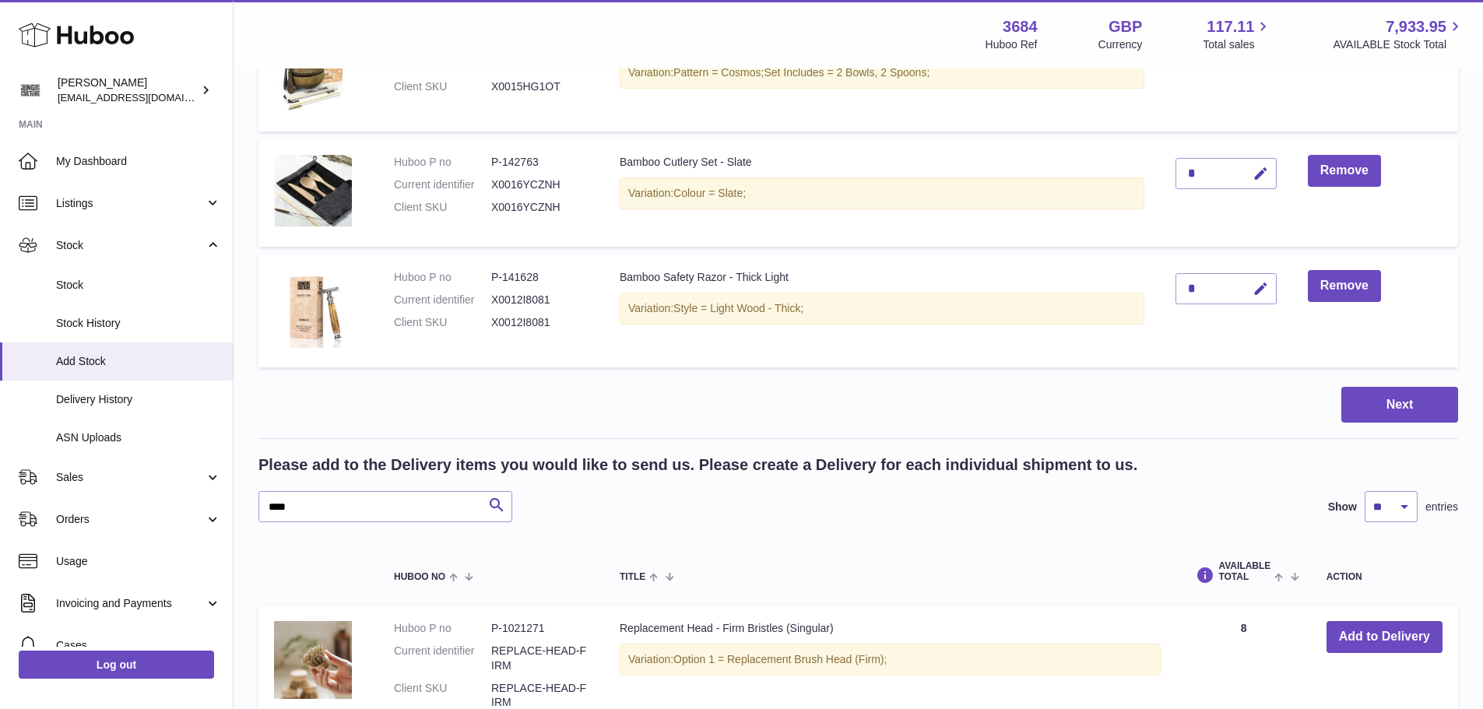
scroll to position [2044, 0]
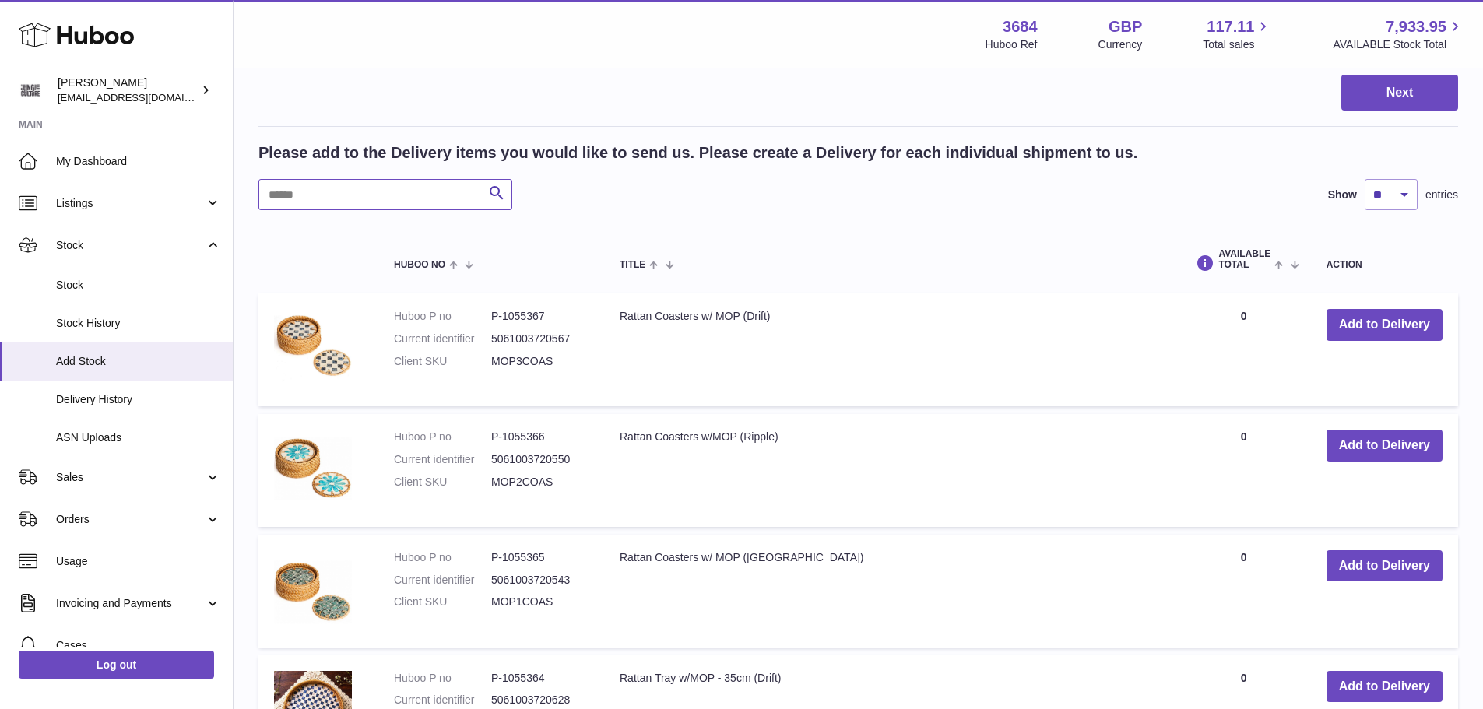
type input "*"
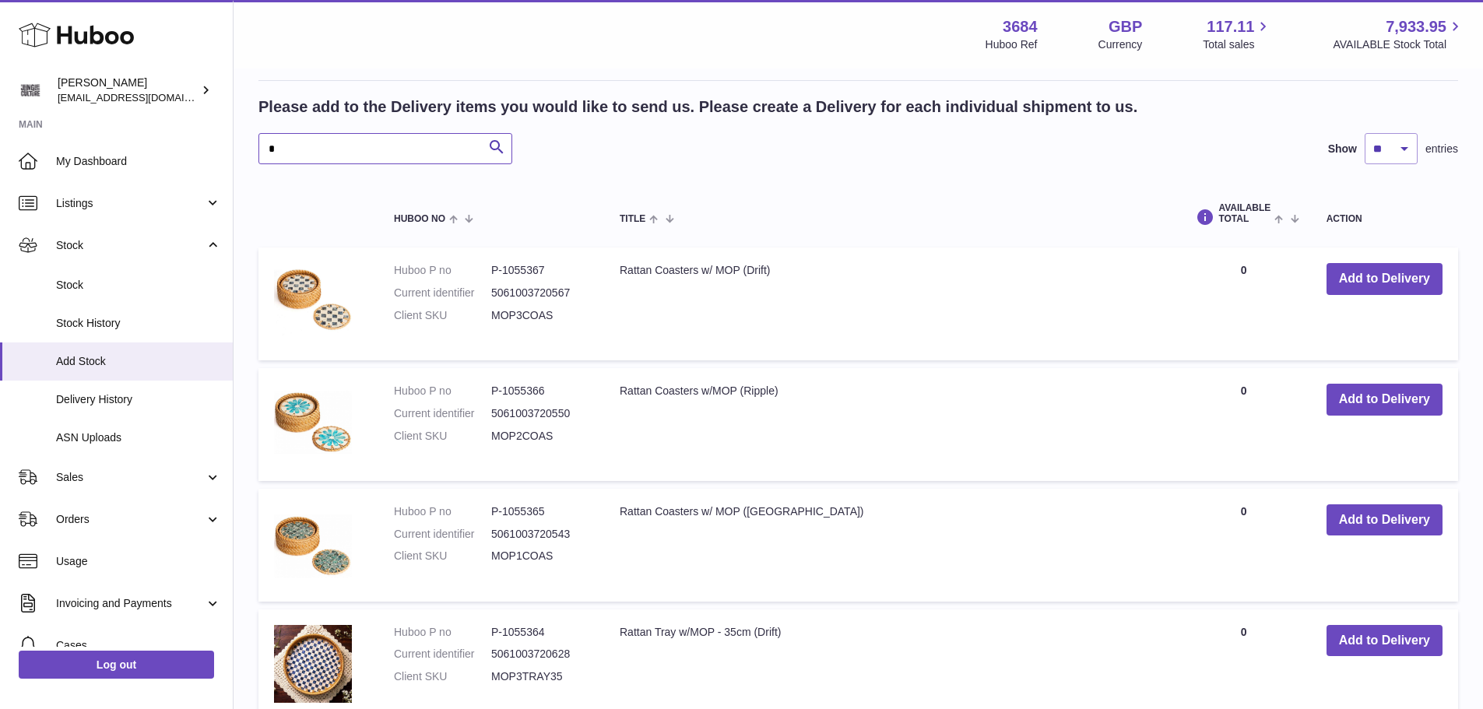
scroll to position [2122, 0]
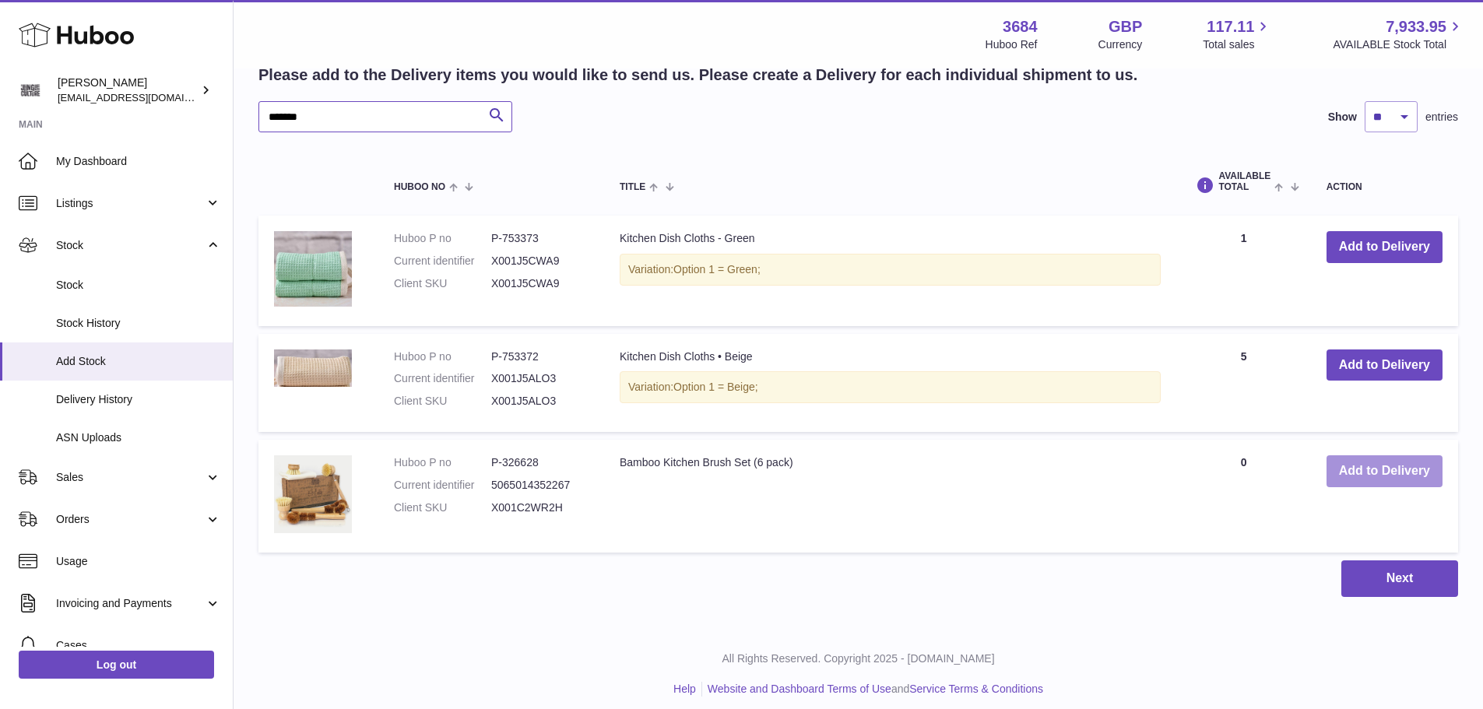
type input "*******"
click at [1386, 459] on button "Add to Delivery" at bounding box center [1384, 471] width 116 height 32
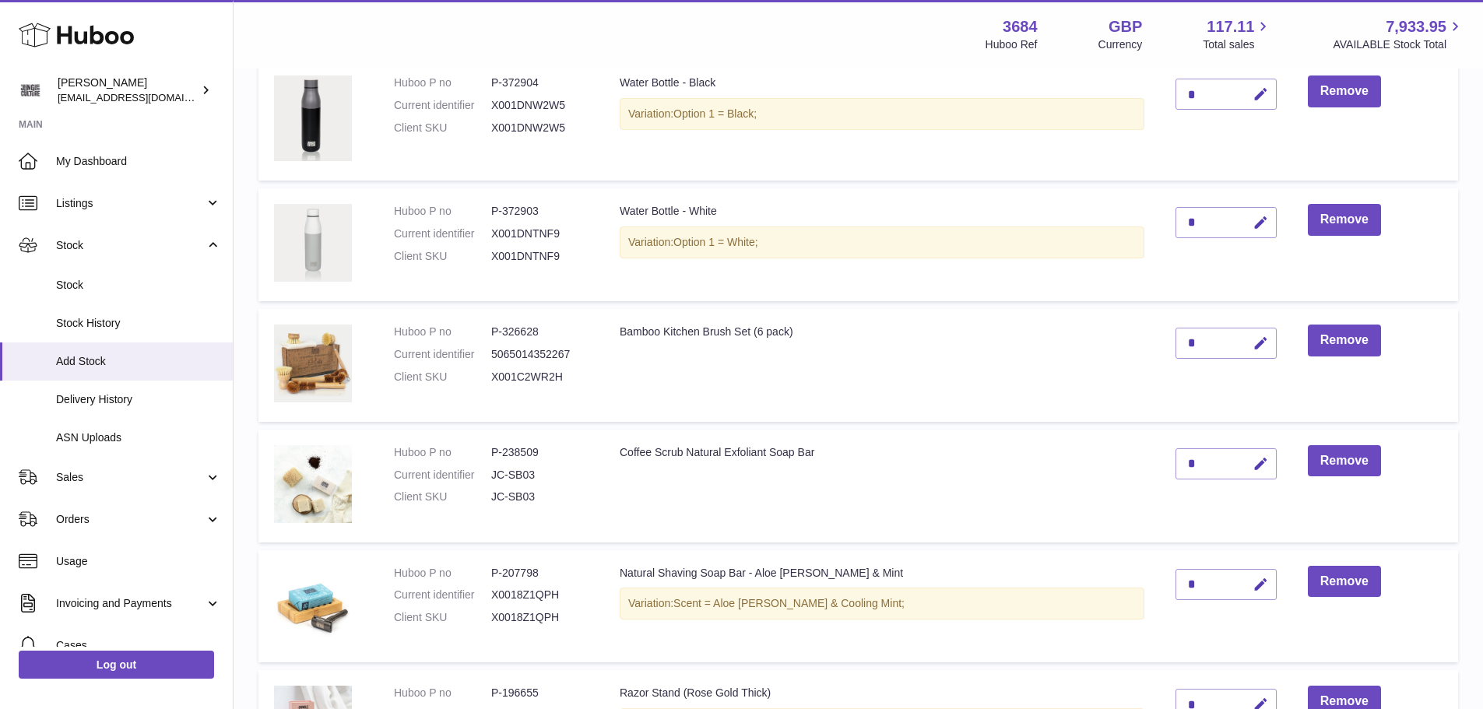
scroll to position [919, 0]
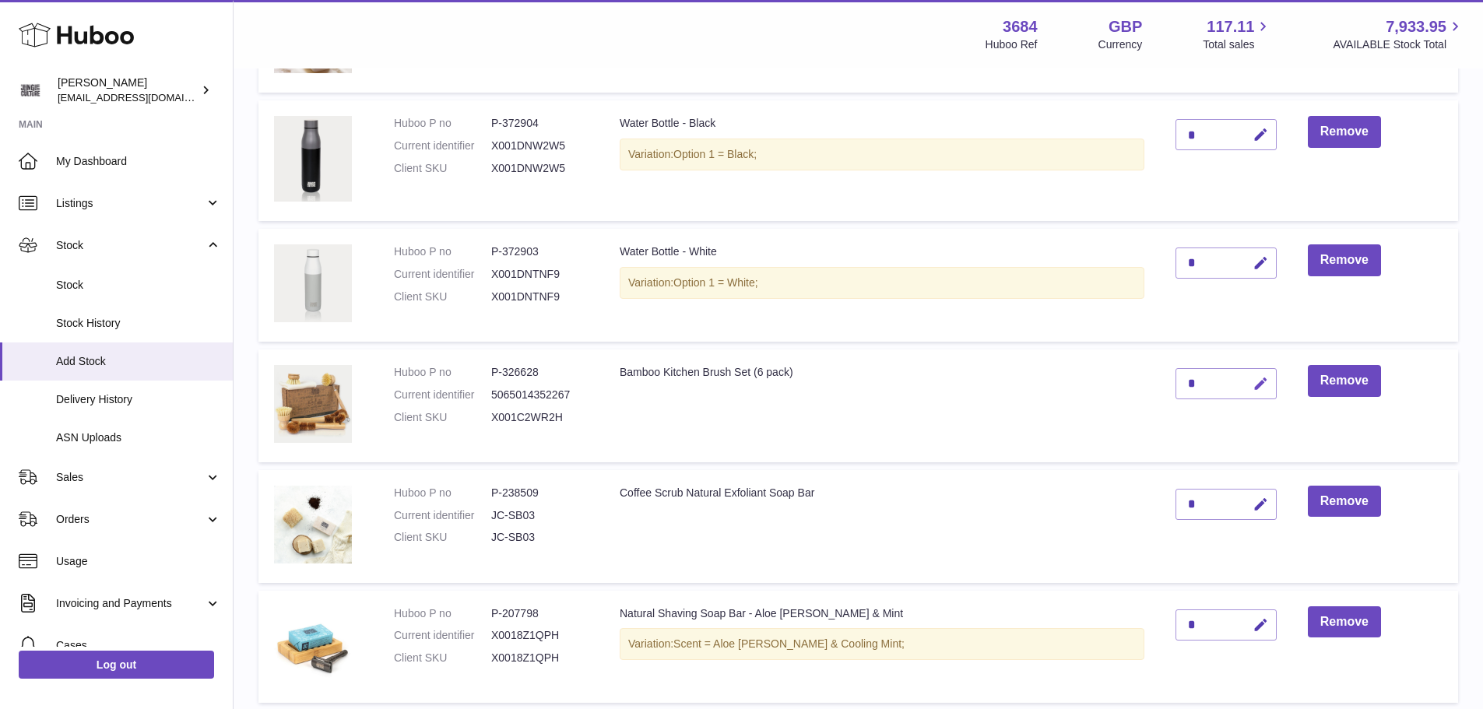
click at [1258, 386] on icon "button" at bounding box center [1260, 384] width 16 height 16
type input "*"
click at [1261, 388] on icon "submit" at bounding box center [1261, 384] width 14 height 14
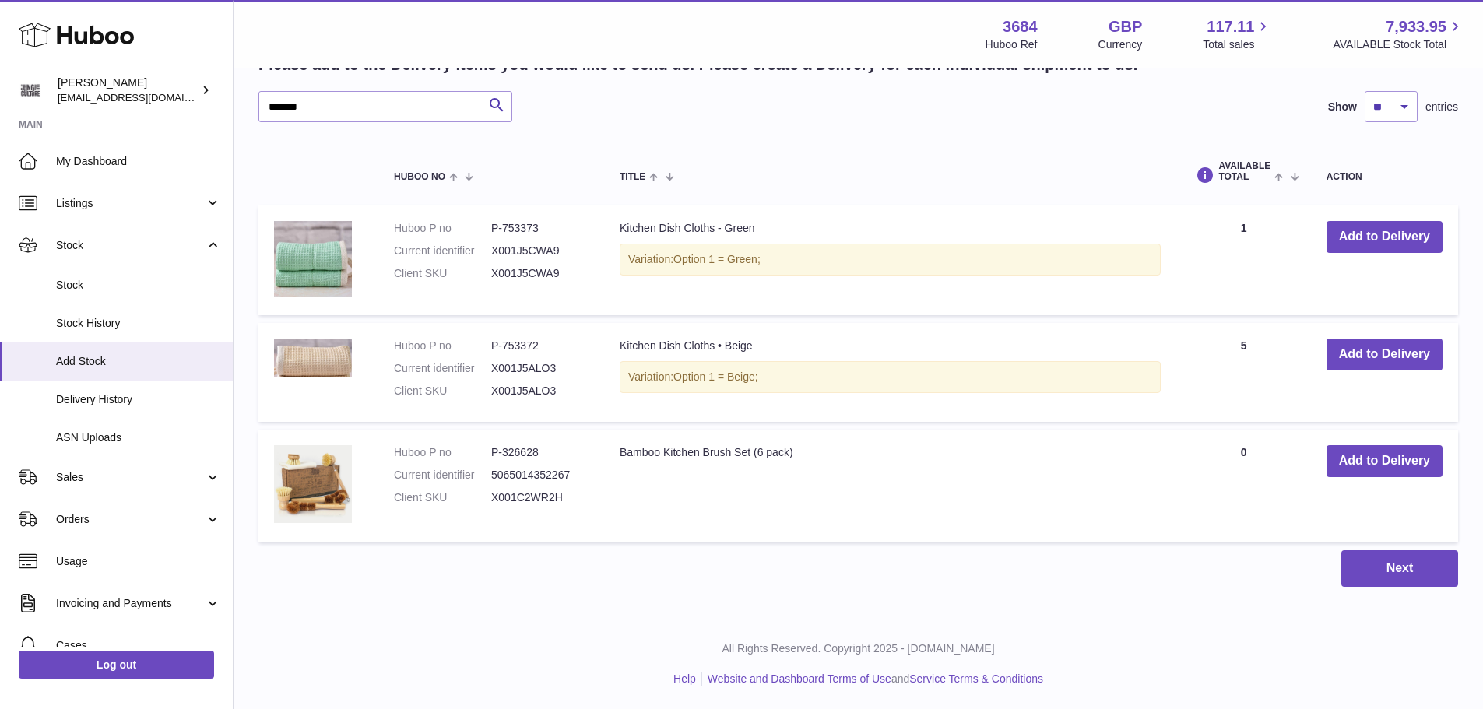
scroll to position [1942, 0]
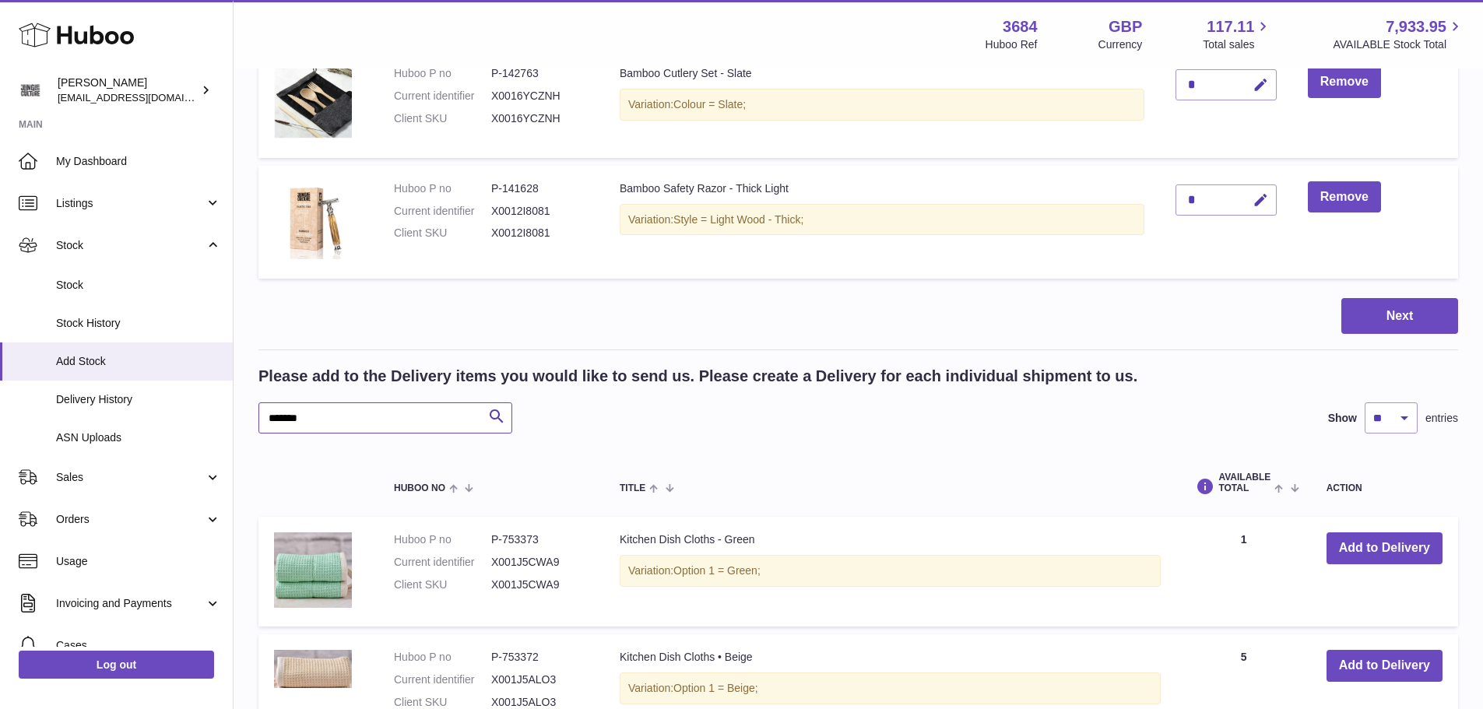
drag, startPoint x: 318, startPoint y: 415, endPoint x: 261, endPoint y: 408, distance: 58.0
click at [262, 408] on input "*******" at bounding box center [385, 417] width 254 height 31
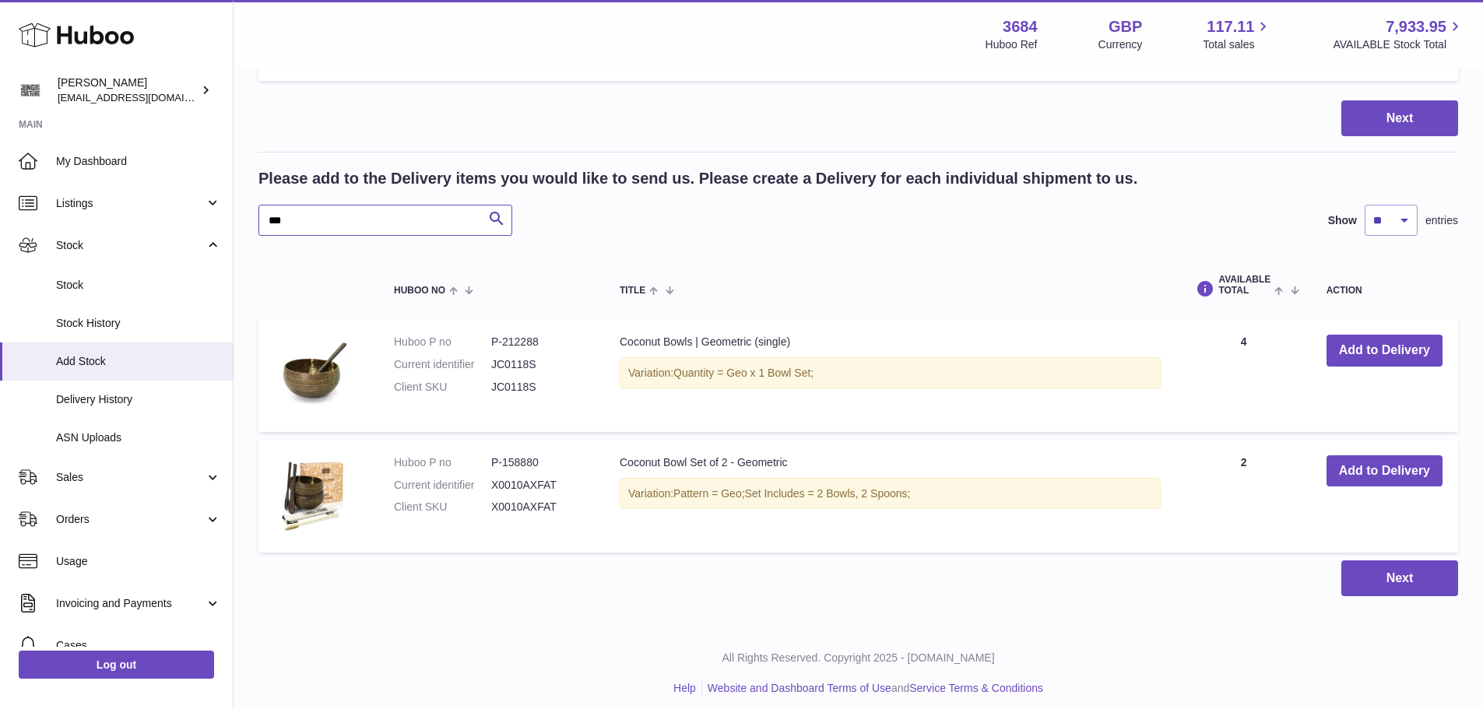
scroll to position [2149, 0]
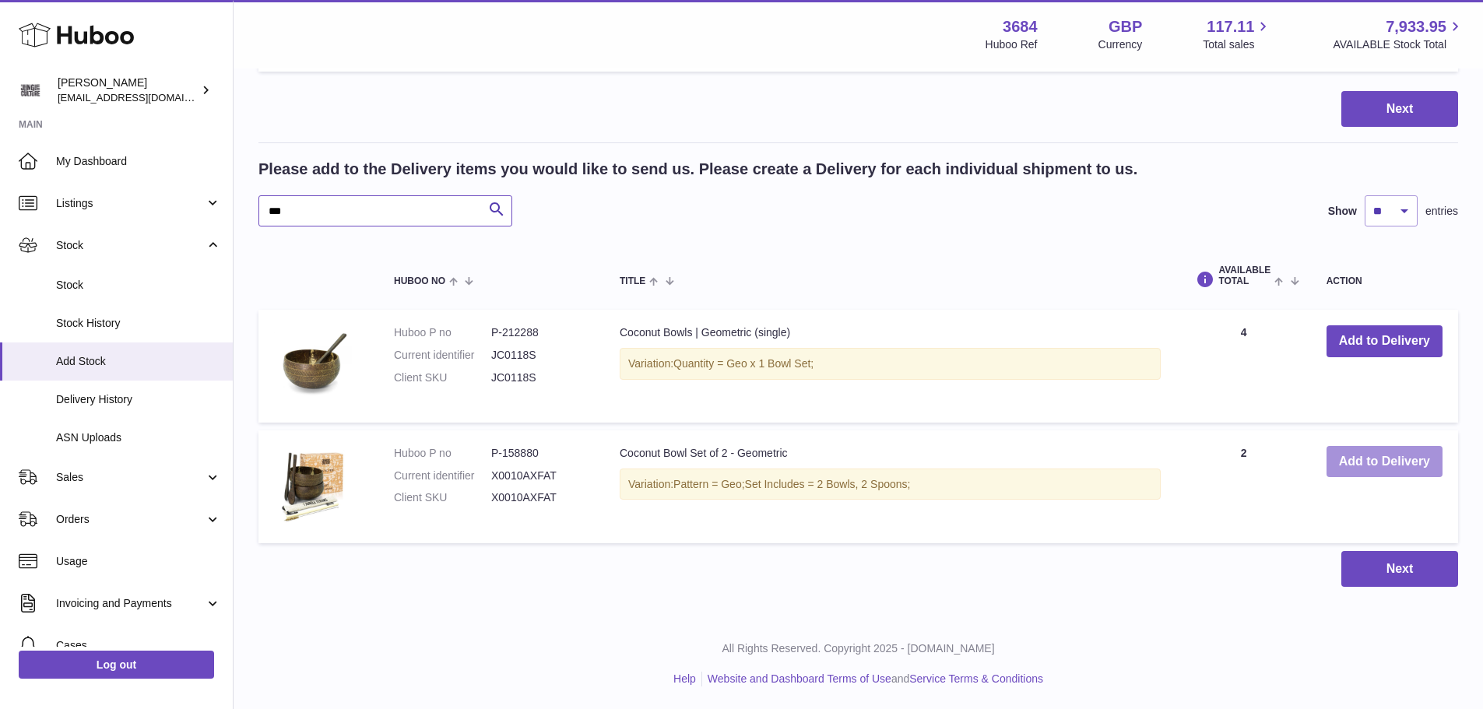
type input "***"
click at [1391, 472] on button "Add to Delivery" at bounding box center [1384, 462] width 116 height 32
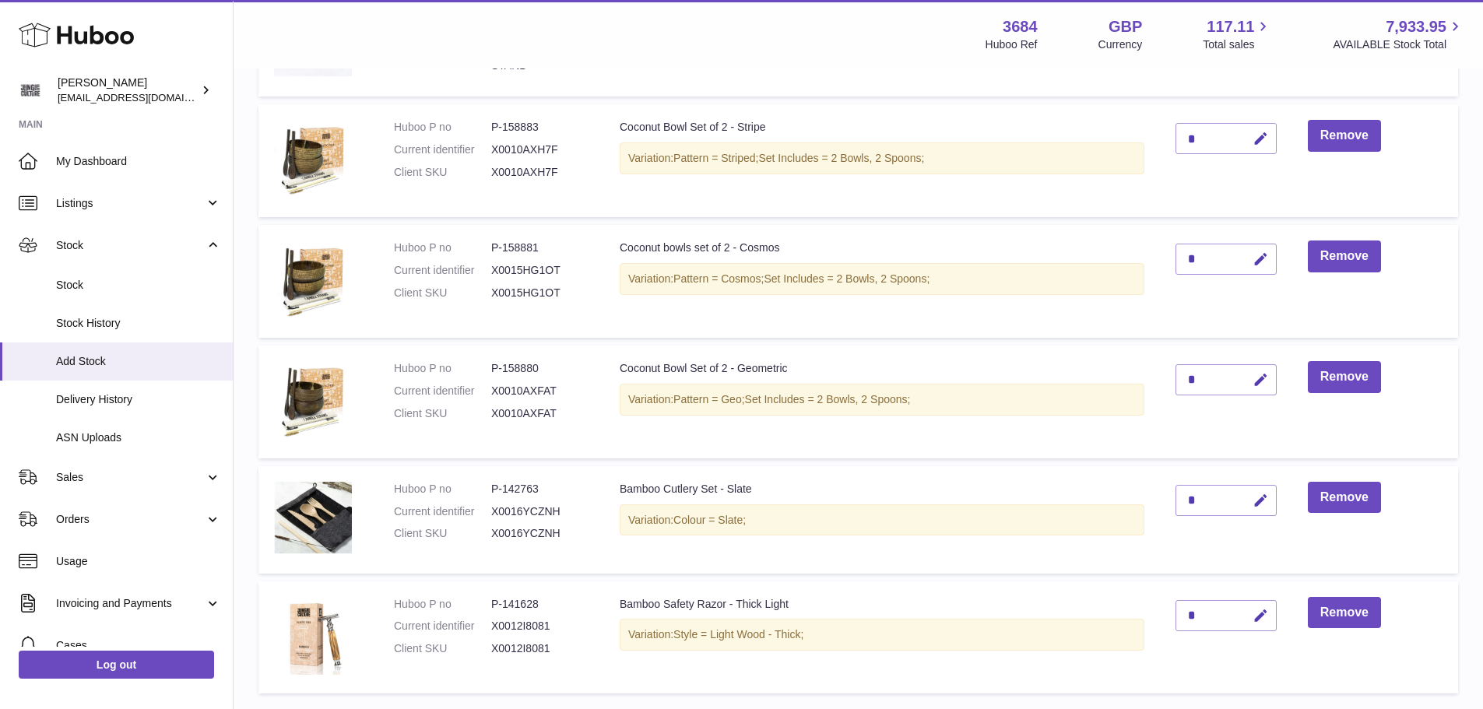
scroll to position [1569, 0]
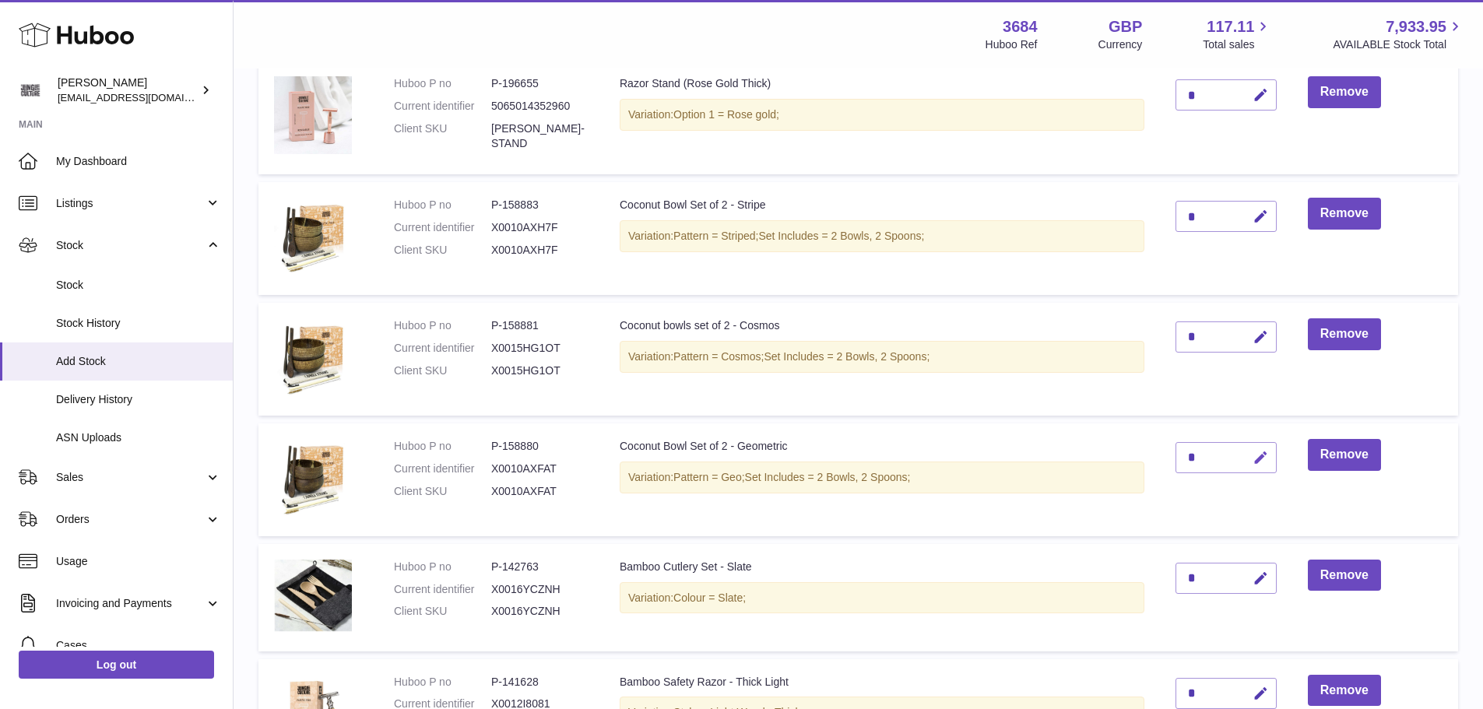
click at [1263, 458] on icon "button" at bounding box center [1260, 458] width 16 height 16
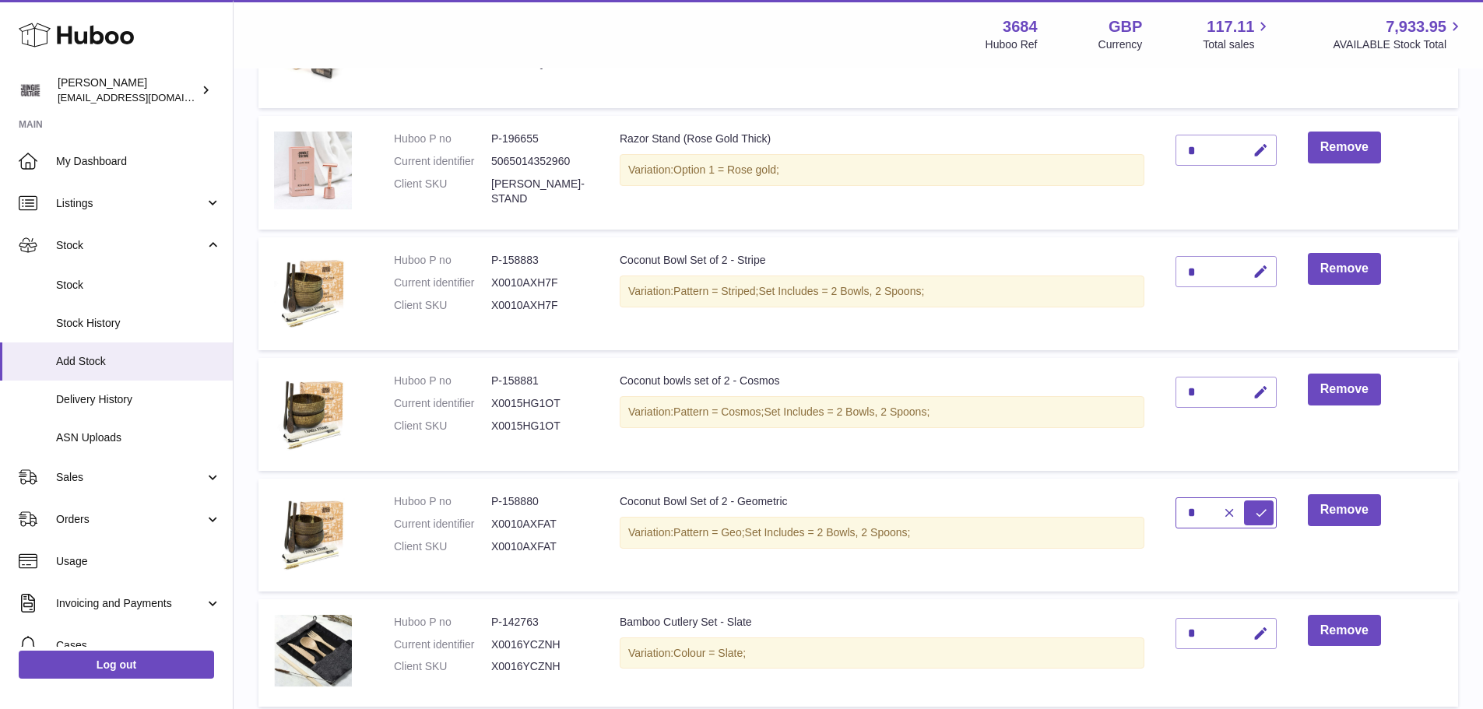
scroll to position [1491, 0]
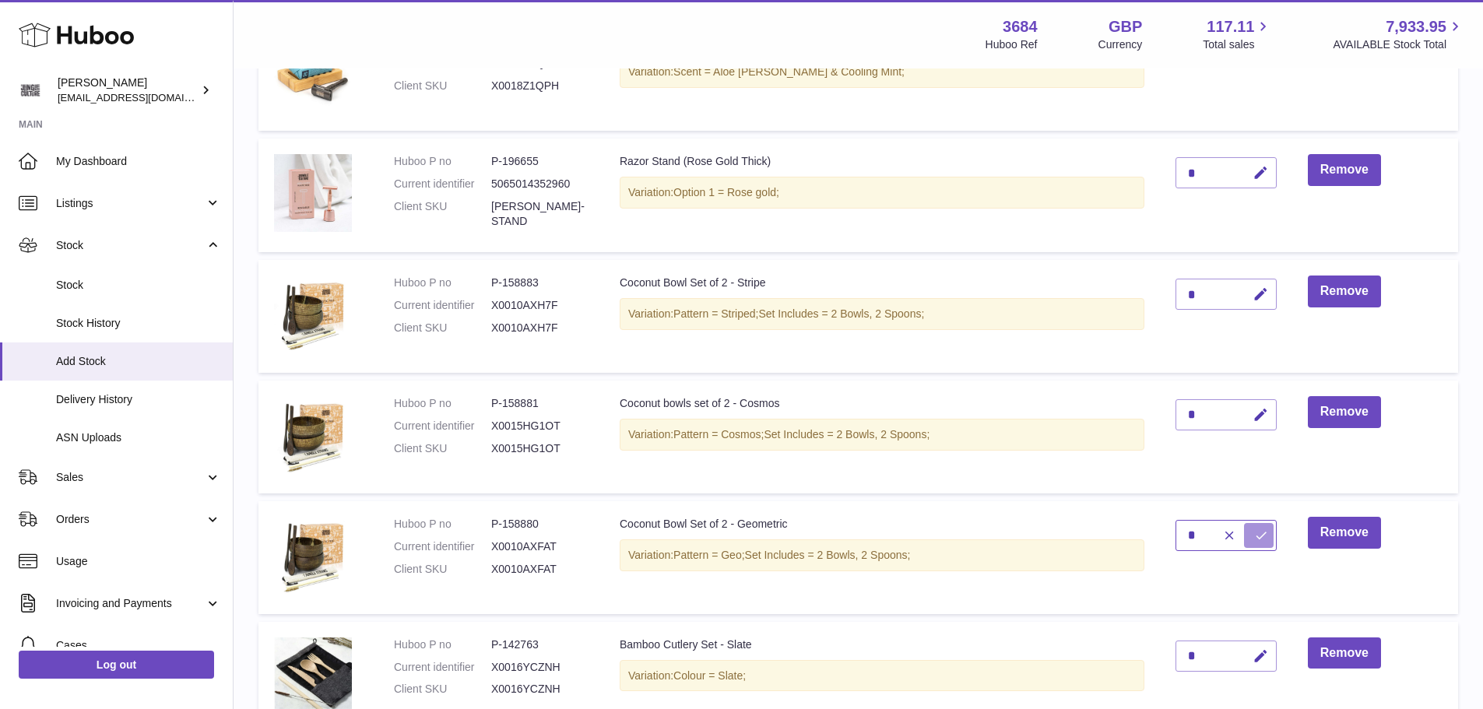
type input "*"
click at [1260, 539] on icon "submit" at bounding box center [1261, 535] width 14 height 14
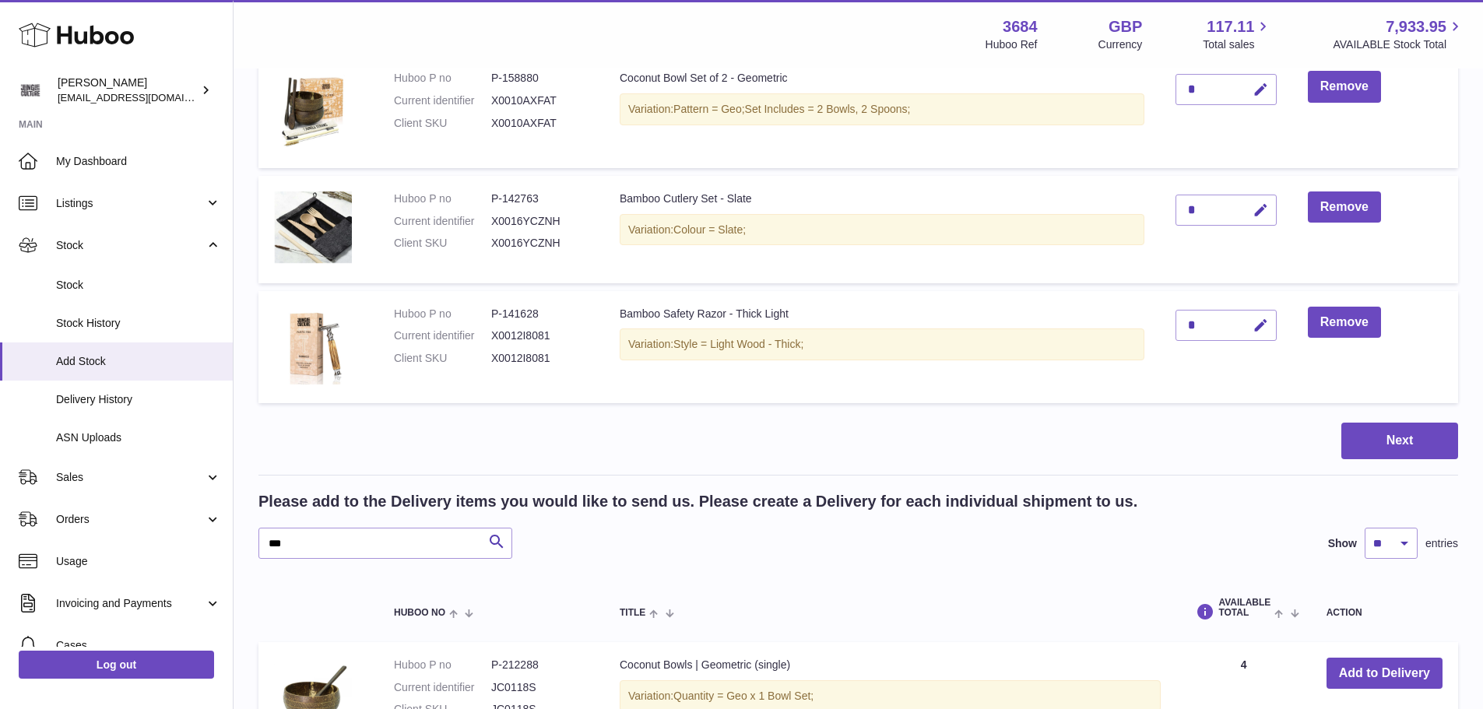
scroll to position [2114, 0]
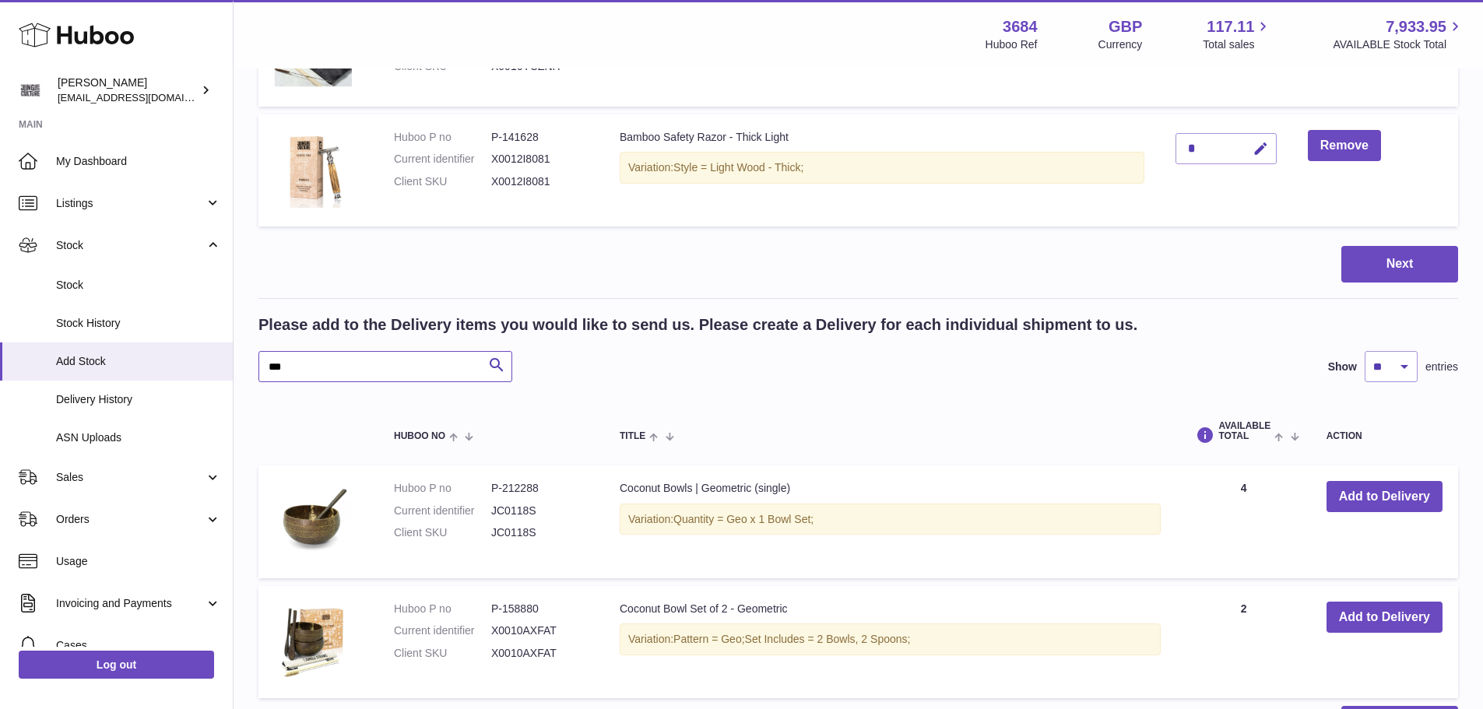
click at [367, 371] on input "***" at bounding box center [385, 366] width 254 height 31
type input "*"
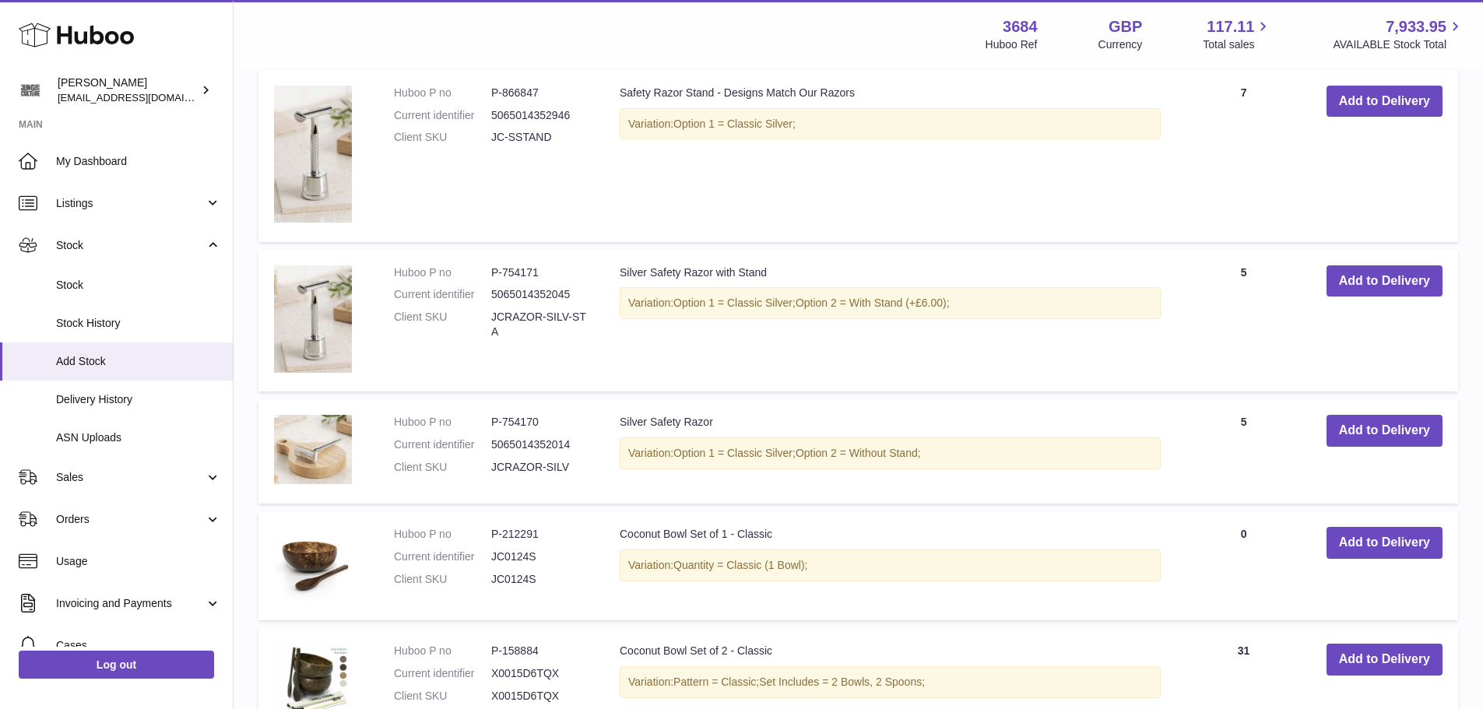
scroll to position [2707, 0]
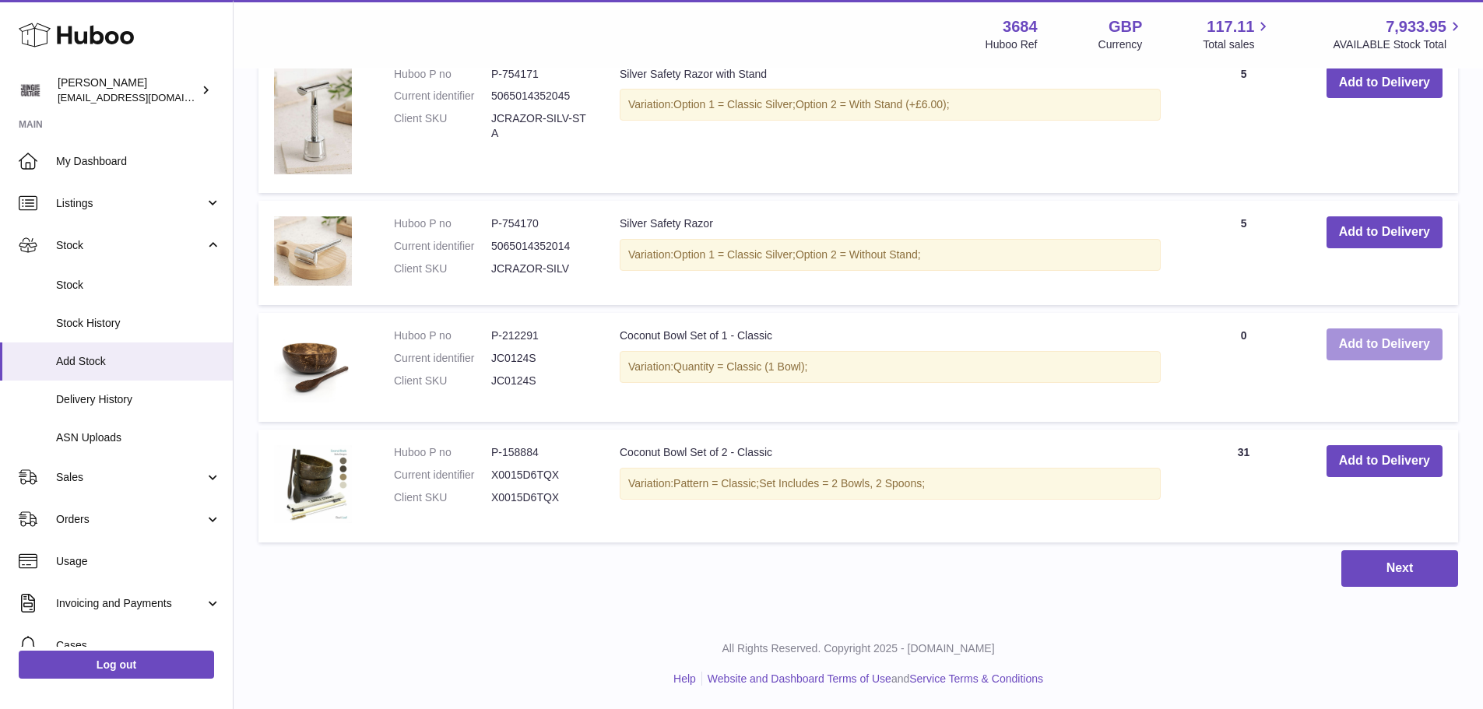
type input "*******"
click at [1368, 346] on button "Add to Delivery" at bounding box center [1384, 344] width 116 height 32
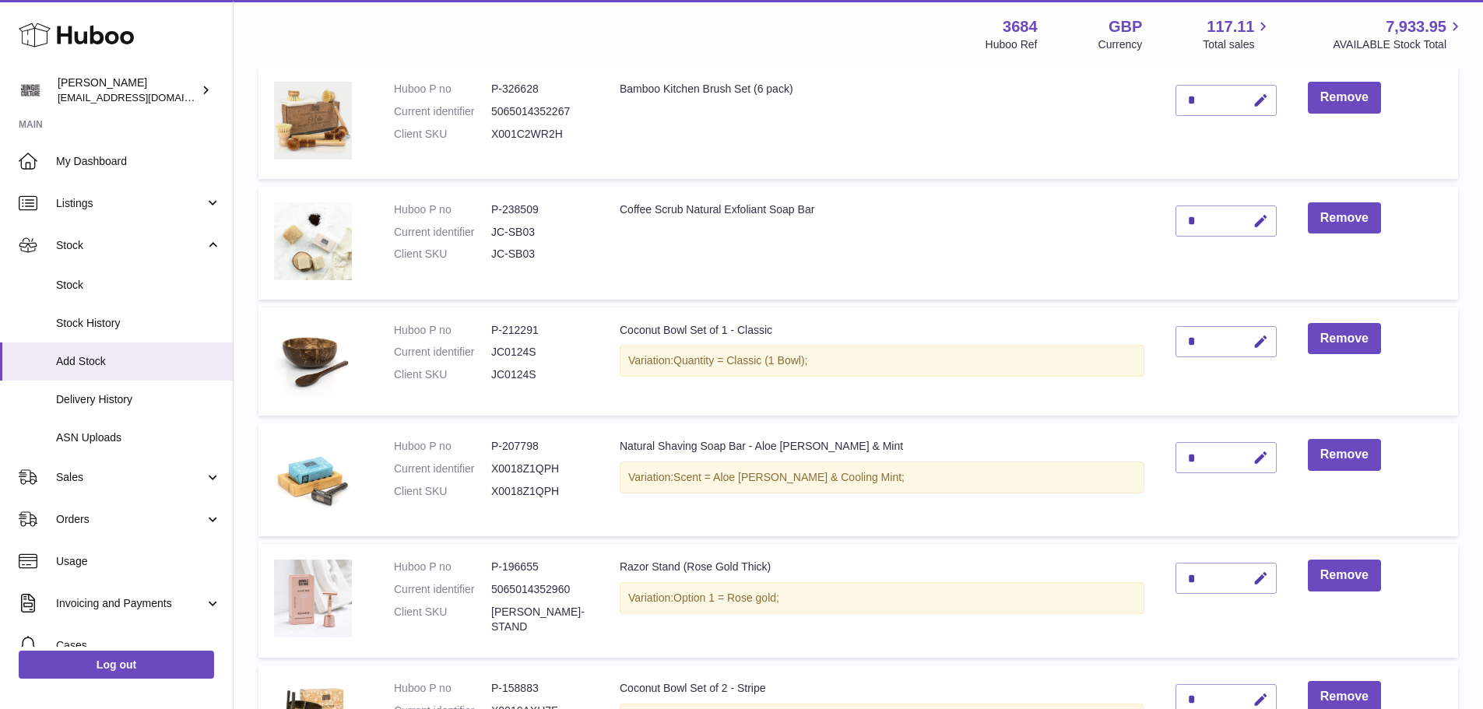
scroll to position [1190, 0]
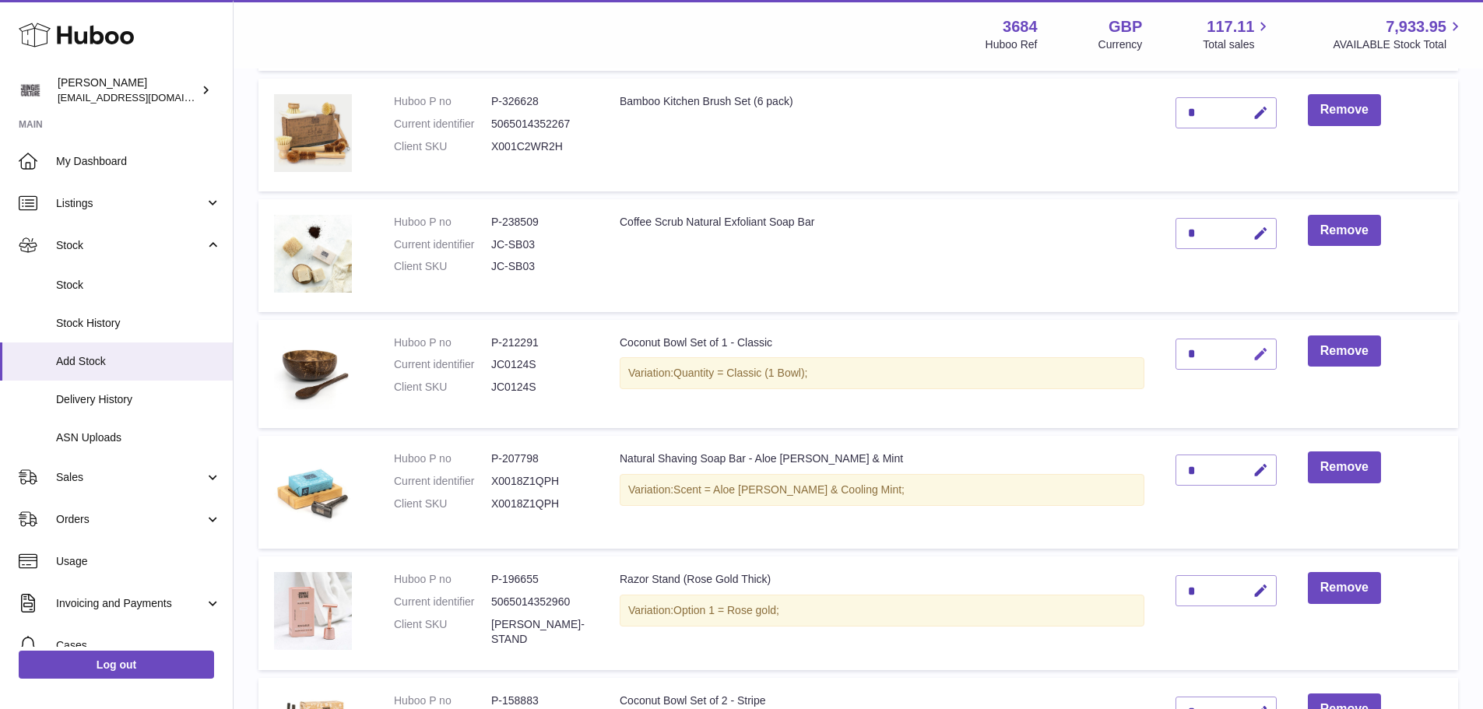
click at [1259, 349] on icon "button" at bounding box center [1260, 354] width 16 height 16
type input "**"
click at [1263, 356] on icon "submit" at bounding box center [1261, 354] width 14 height 14
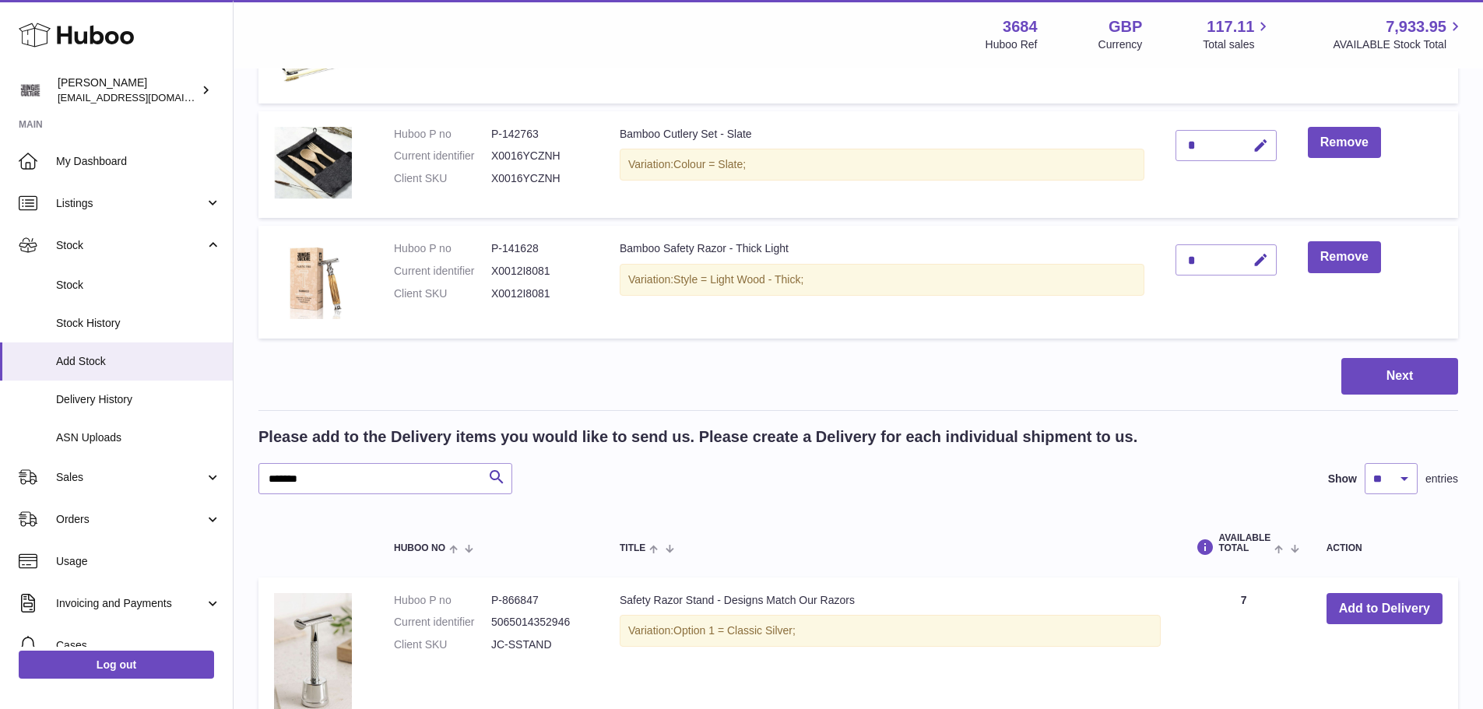
scroll to position [2202, 0]
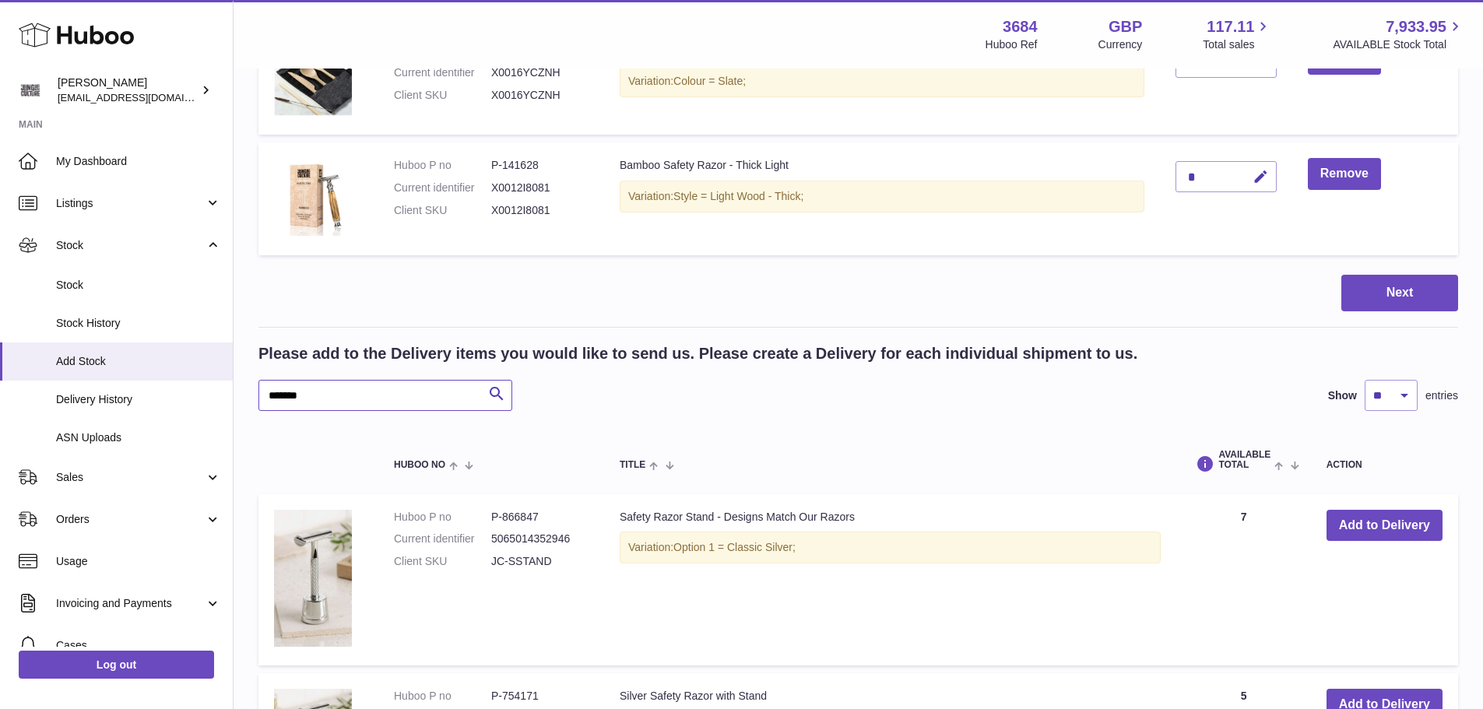
drag, startPoint x: 337, startPoint y: 398, endPoint x: 253, endPoint y: 394, distance: 84.2
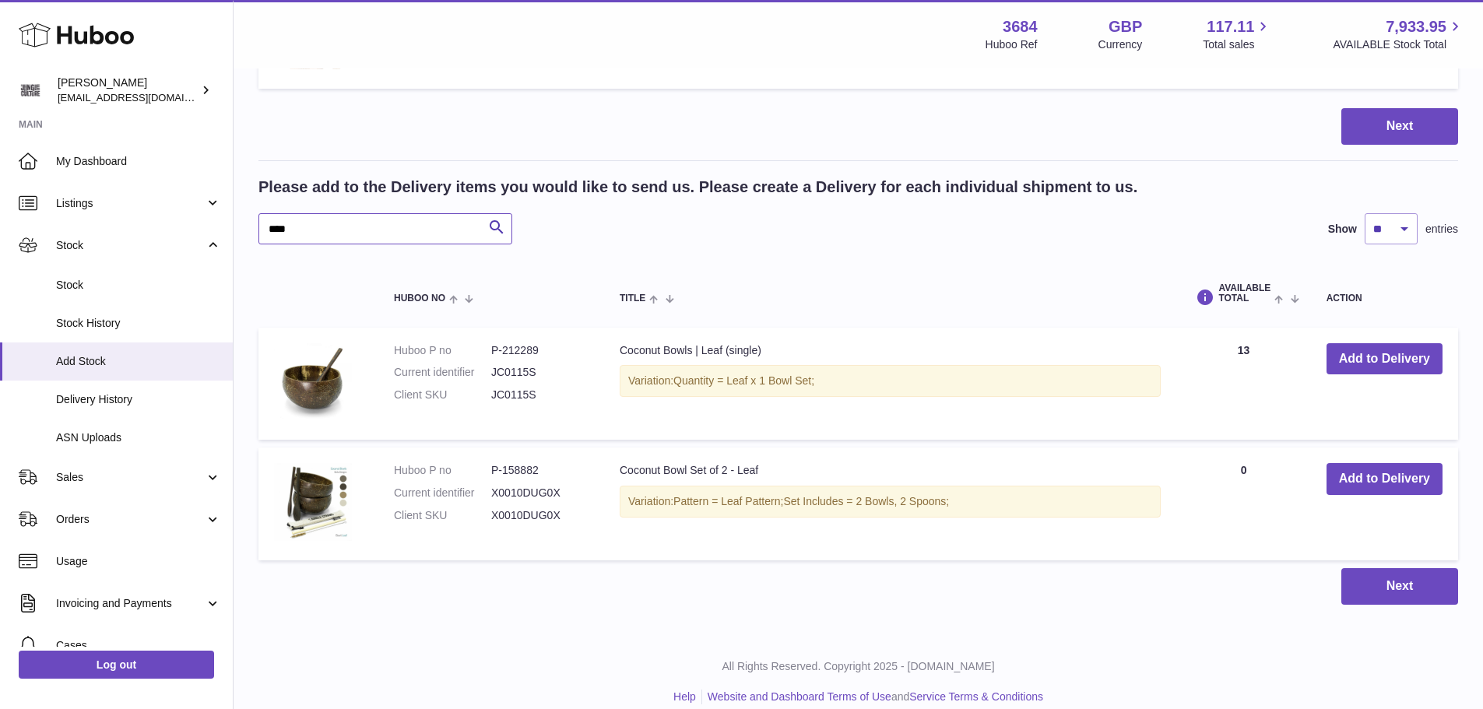
scroll to position [2386, 0]
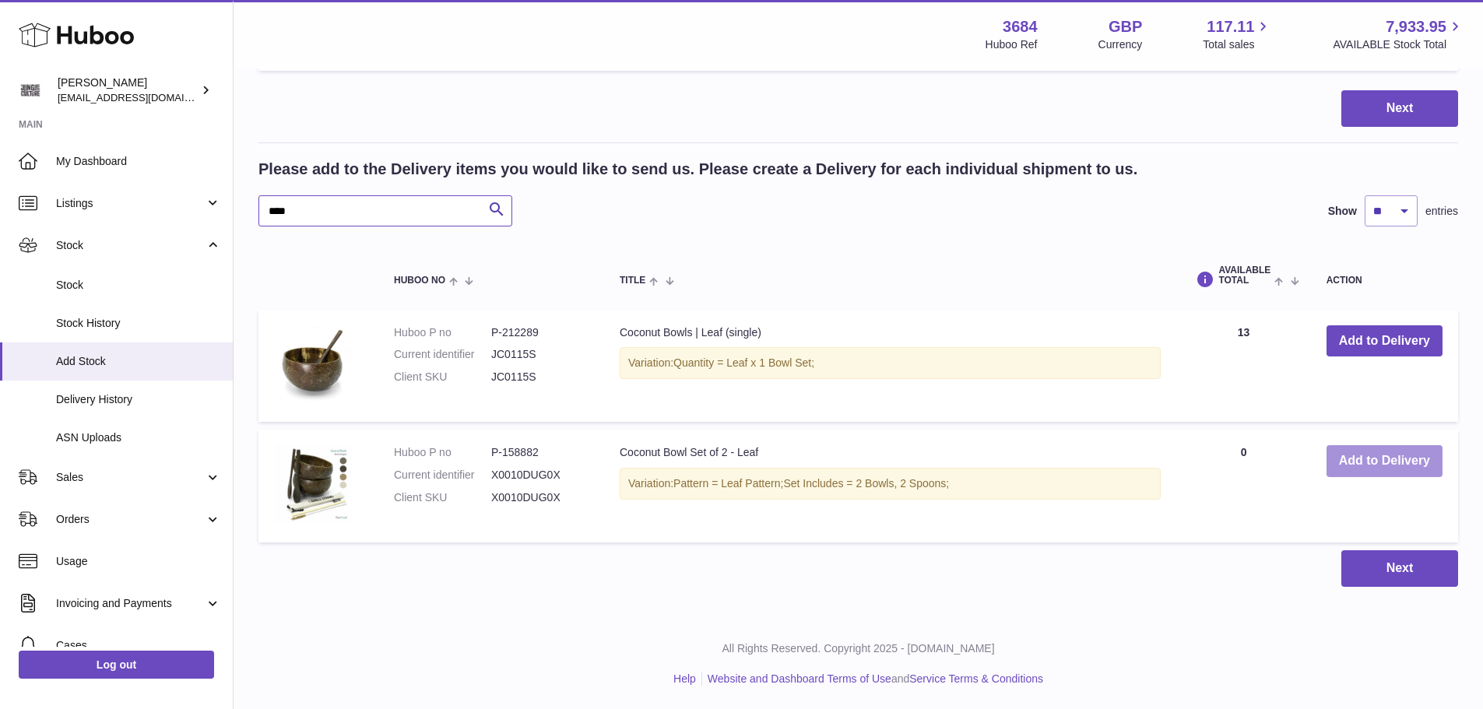
type input "****"
click at [1369, 464] on button "Add to Delivery" at bounding box center [1384, 461] width 116 height 32
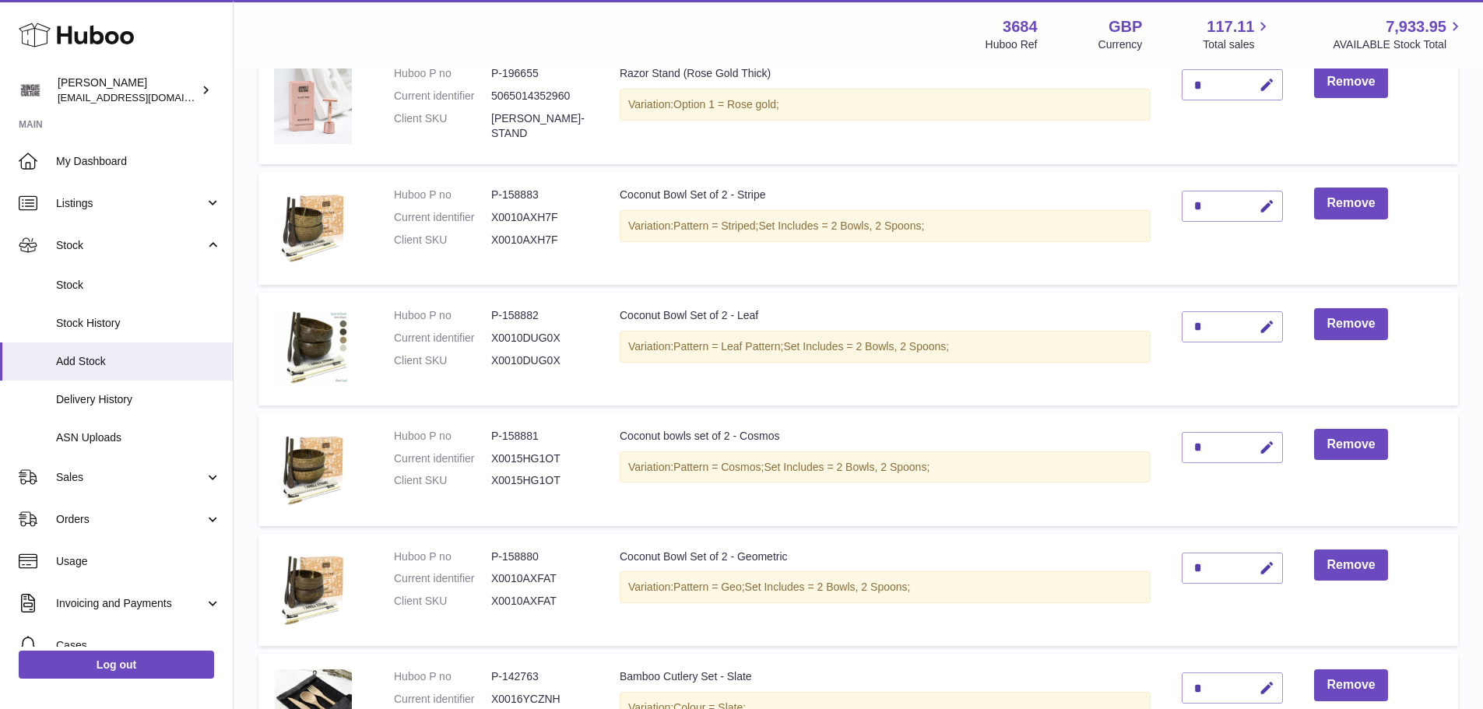
scroll to position [1651, 0]
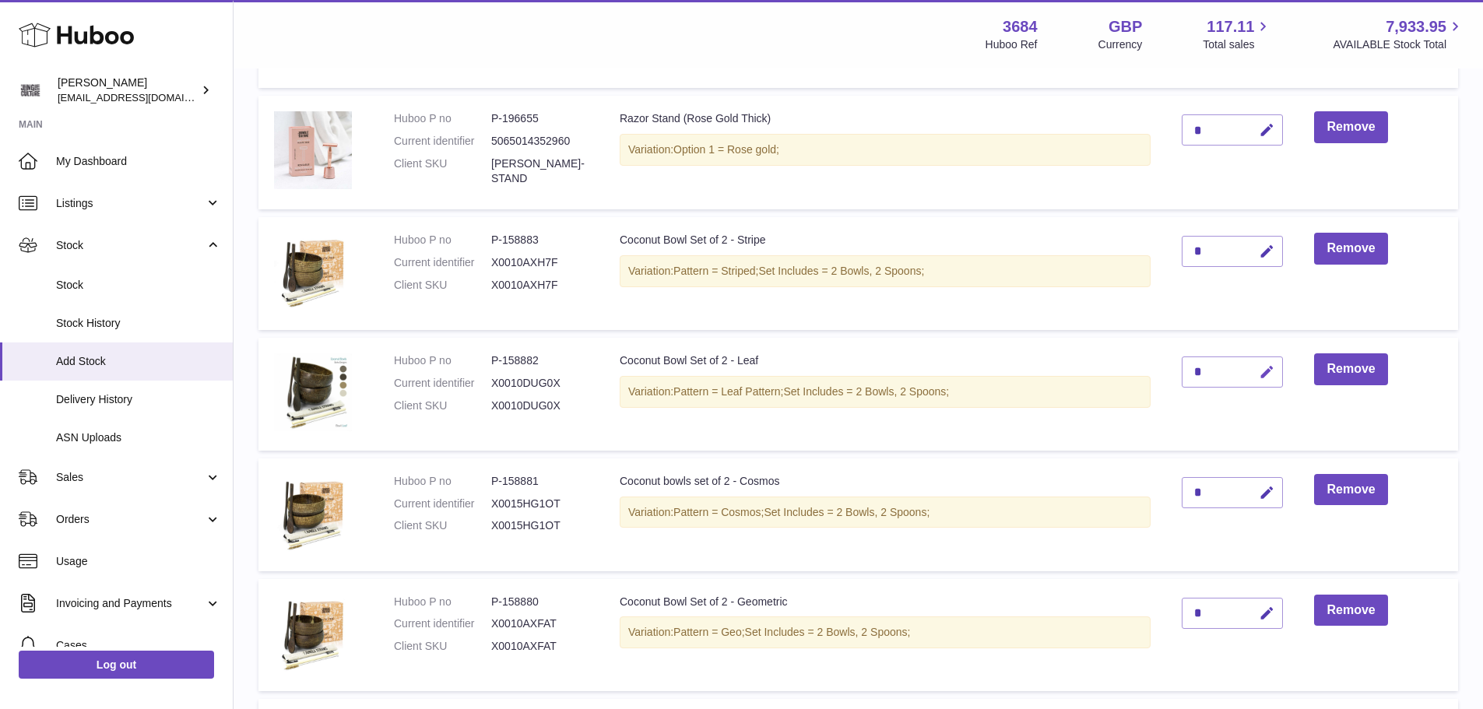
click at [1270, 372] on icon "button" at bounding box center [1266, 372] width 16 height 16
type input "*"
click at [1262, 374] on icon "submit" at bounding box center [1267, 372] width 14 height 14
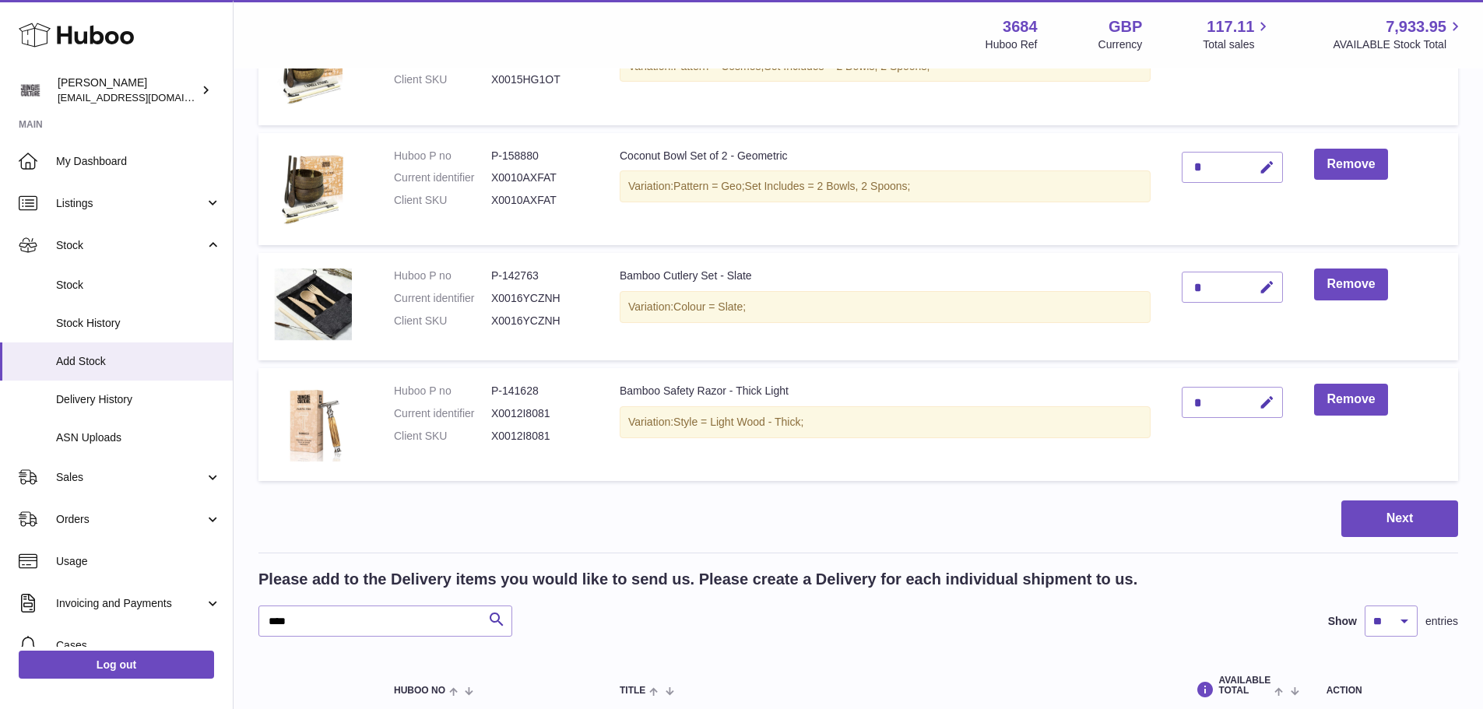
scroll to position [2273, 0]
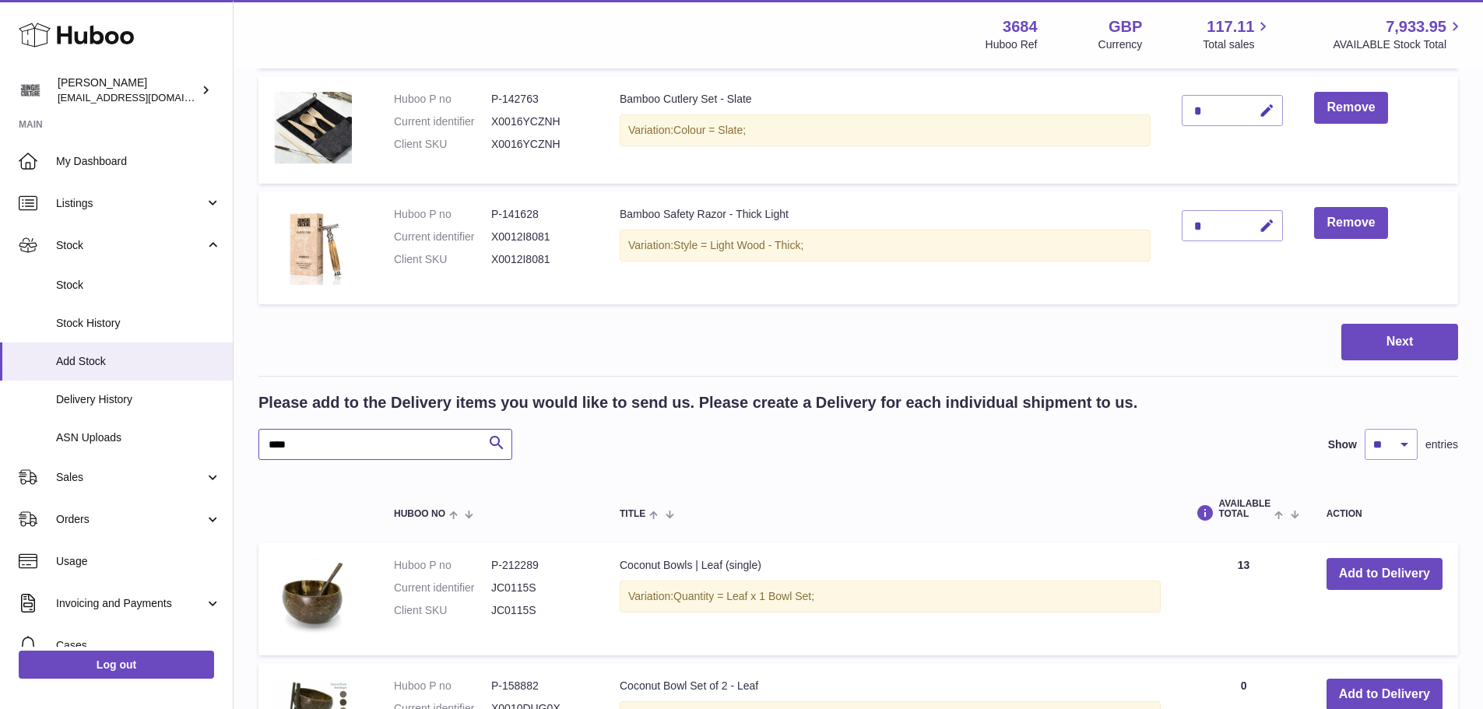
click at [346, 440] on input "****" at bounding box center [385, 444] width 254 height 31
type input "*"
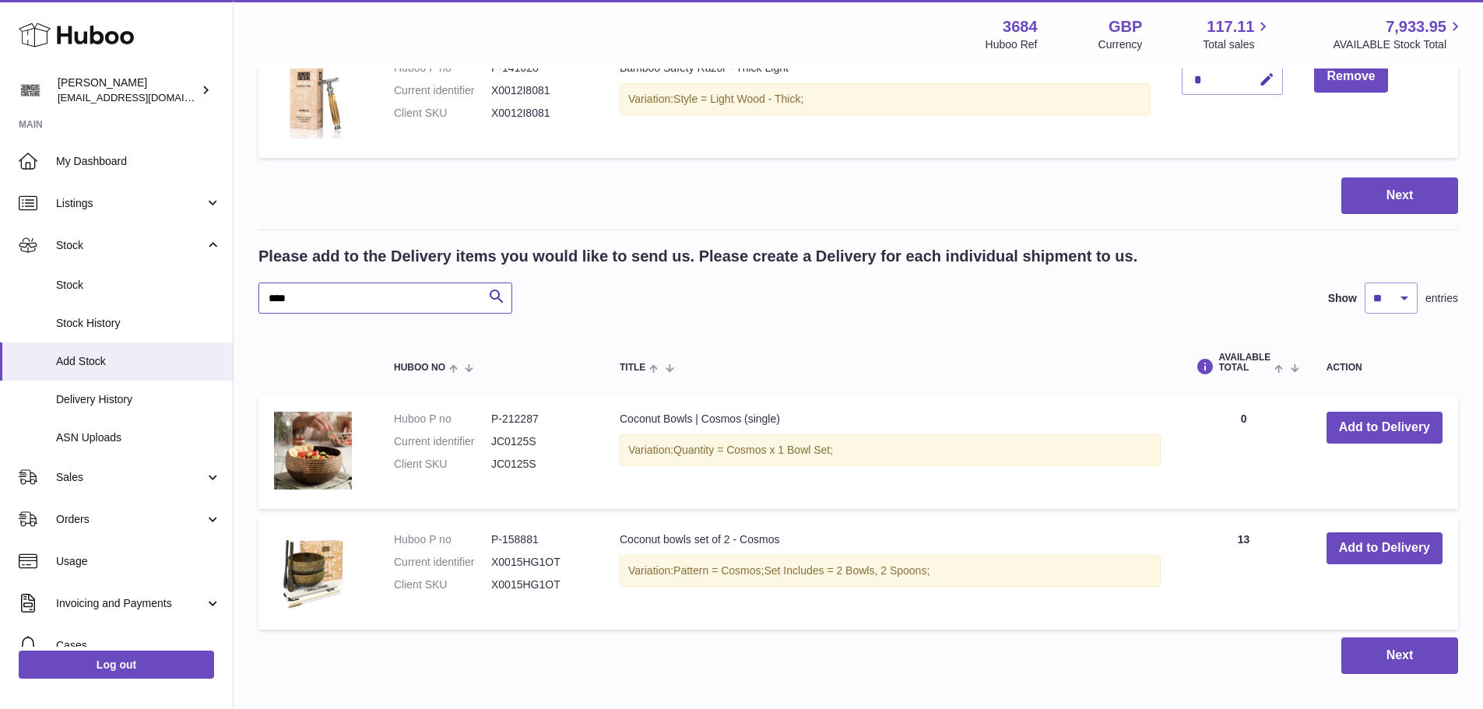
scroll to position [2429, 0]
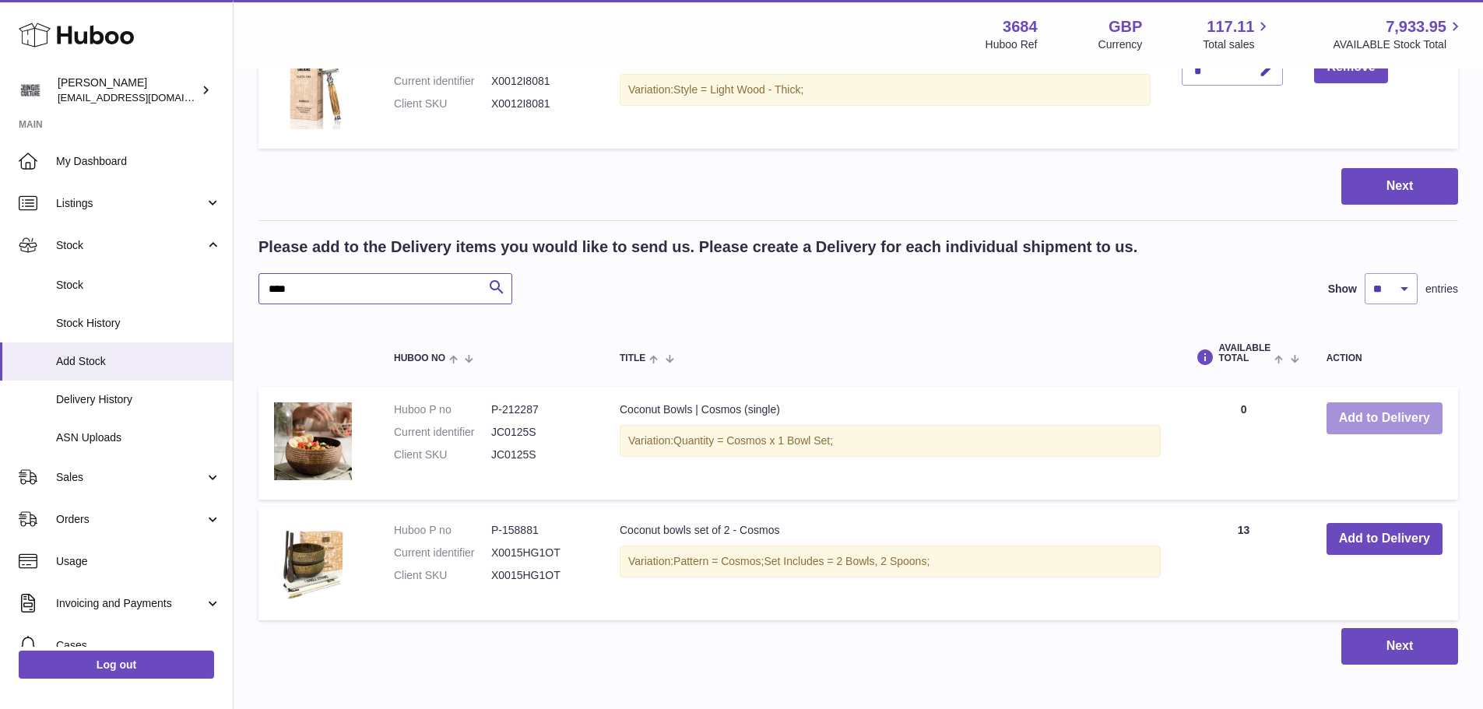
type input "****"
click at [1353, 419] on button "Add to Delivery" at bounding box center [1384, 418] width 116 height 32
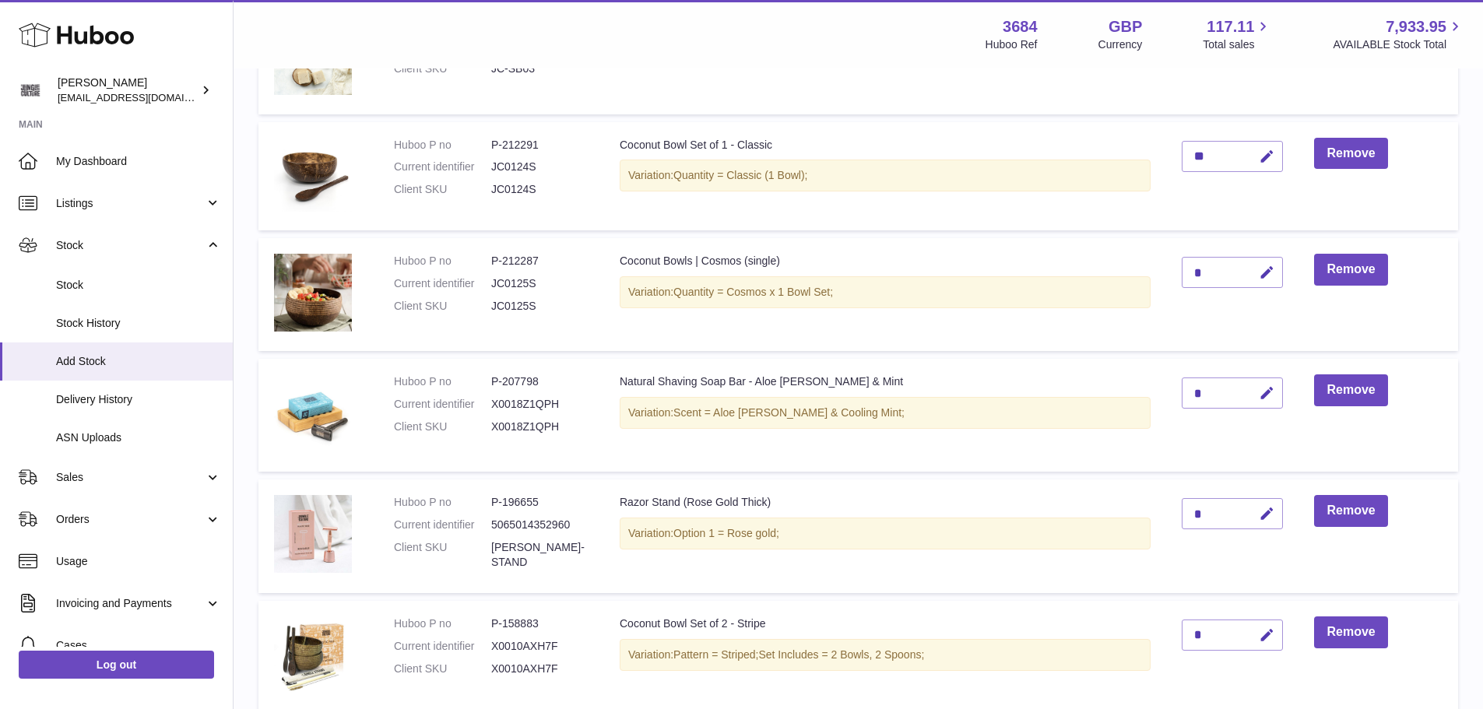
scroll to position [1304, 0]
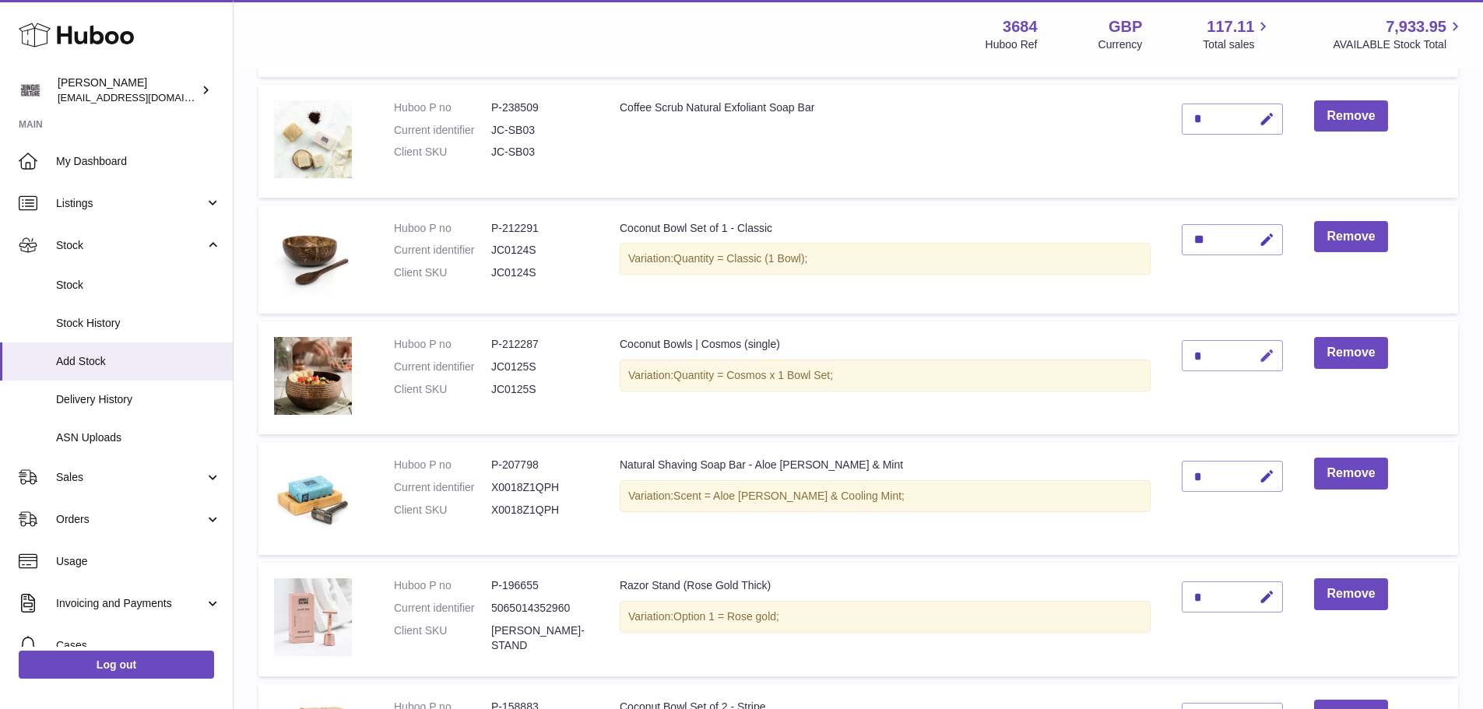
click at [1261, 358] on icon "button" at bounding box center [1266, 356] width 16 height 16
type input "*"
click at [1258, 362] on button "submit" at bounding box center [1265, 355] width 30 height 25
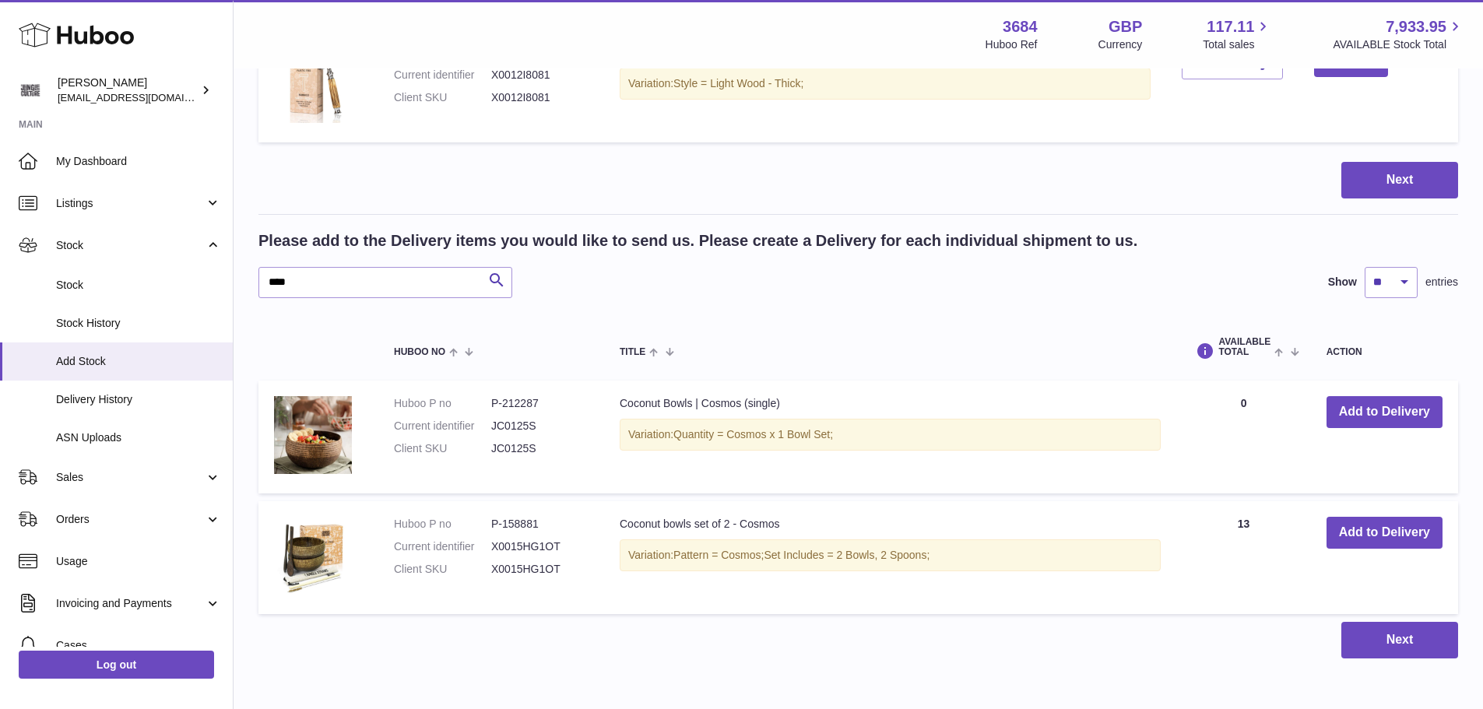
scroll to position [2472, 0]
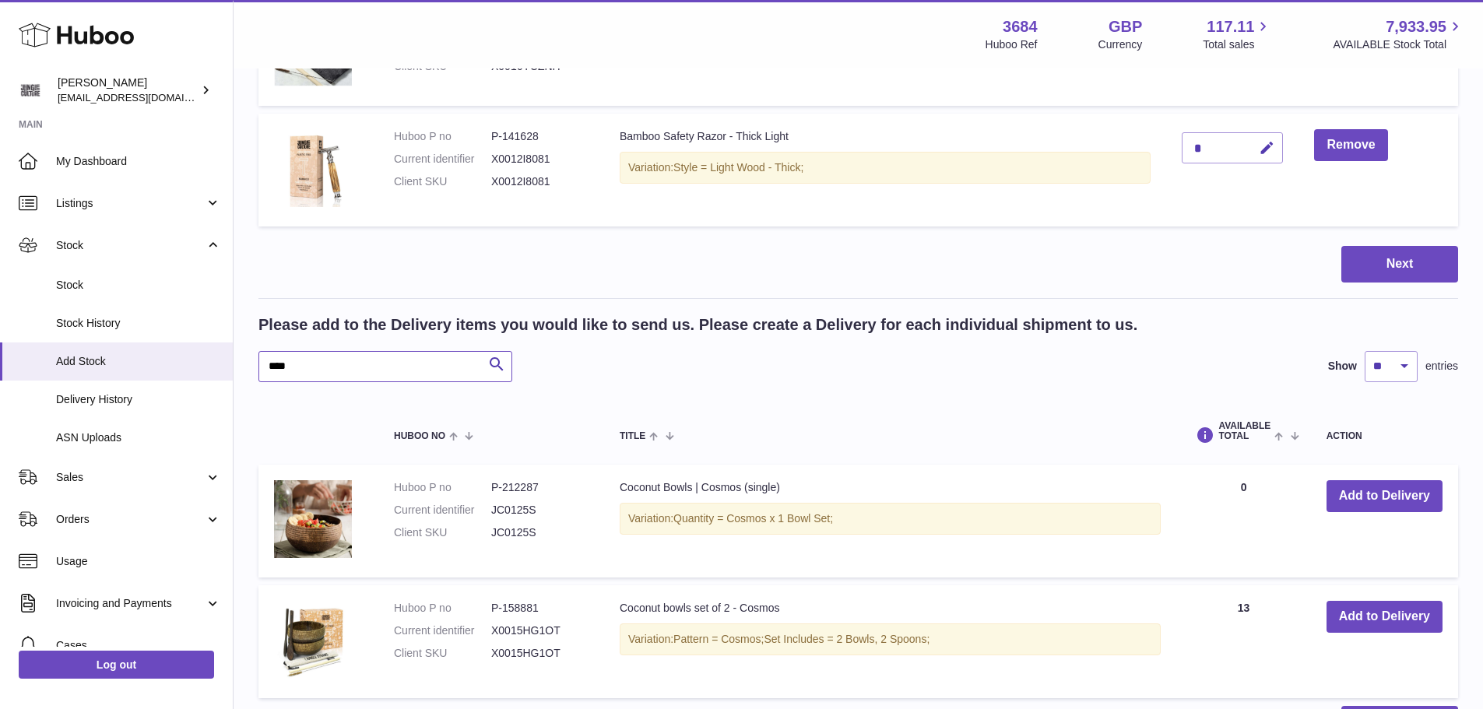
drag, startPoint x: 299, startPoint y: 363, endPoint x: 268, endPoint y: 363, distance: 31.1
click at [268, 363] on input "****" at bounding box center [385, 366] width 254 height 31
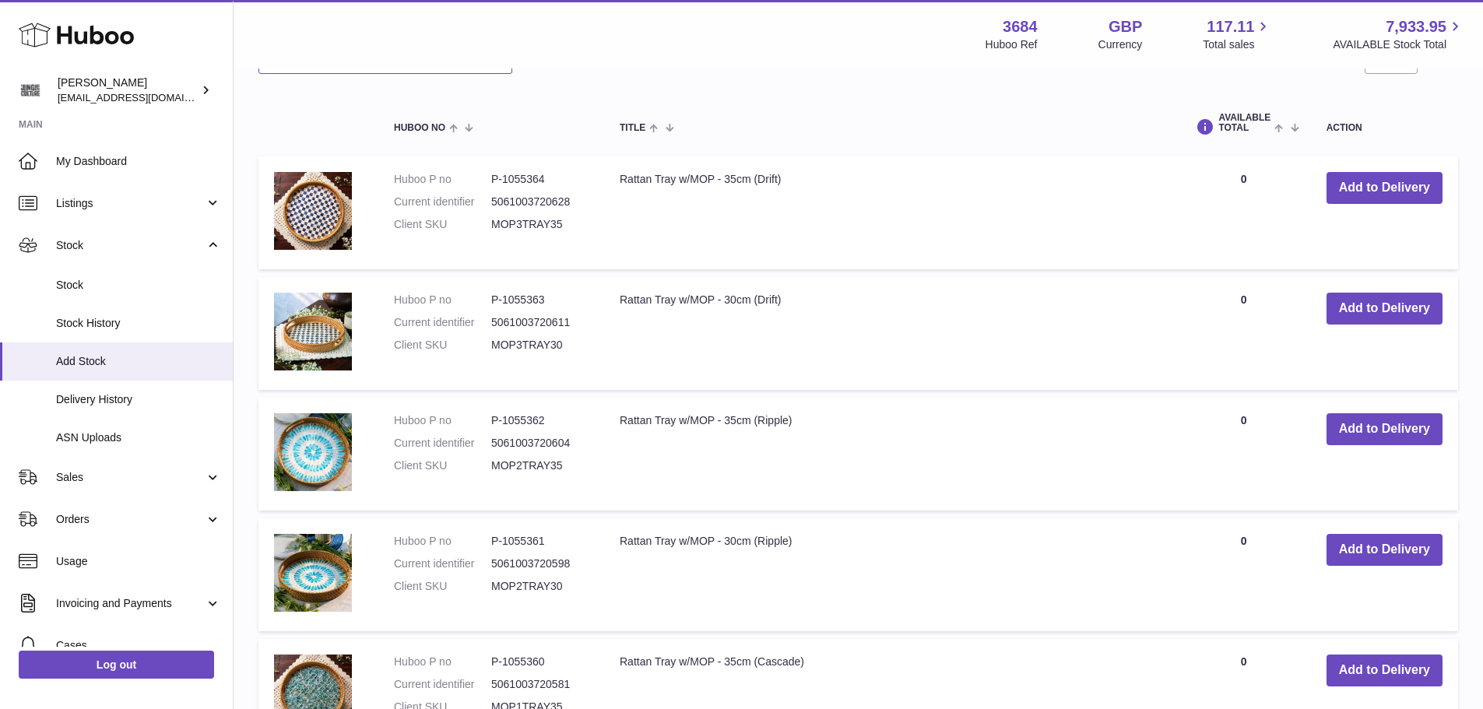
scroll to position [2783, 0]
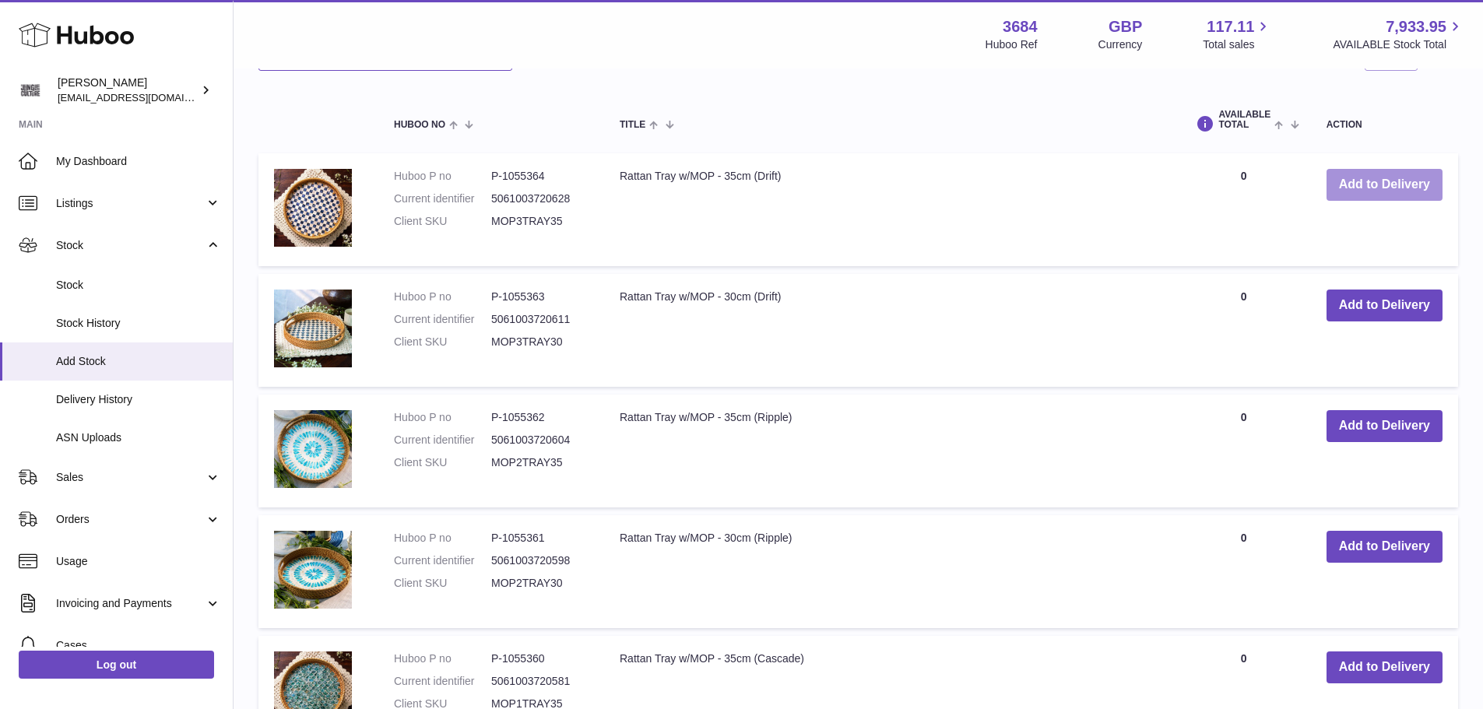
type input "****"
click at [1361, 179] on button "Add to Delivery" at bounding box center [1384, 185] width 116 height 32
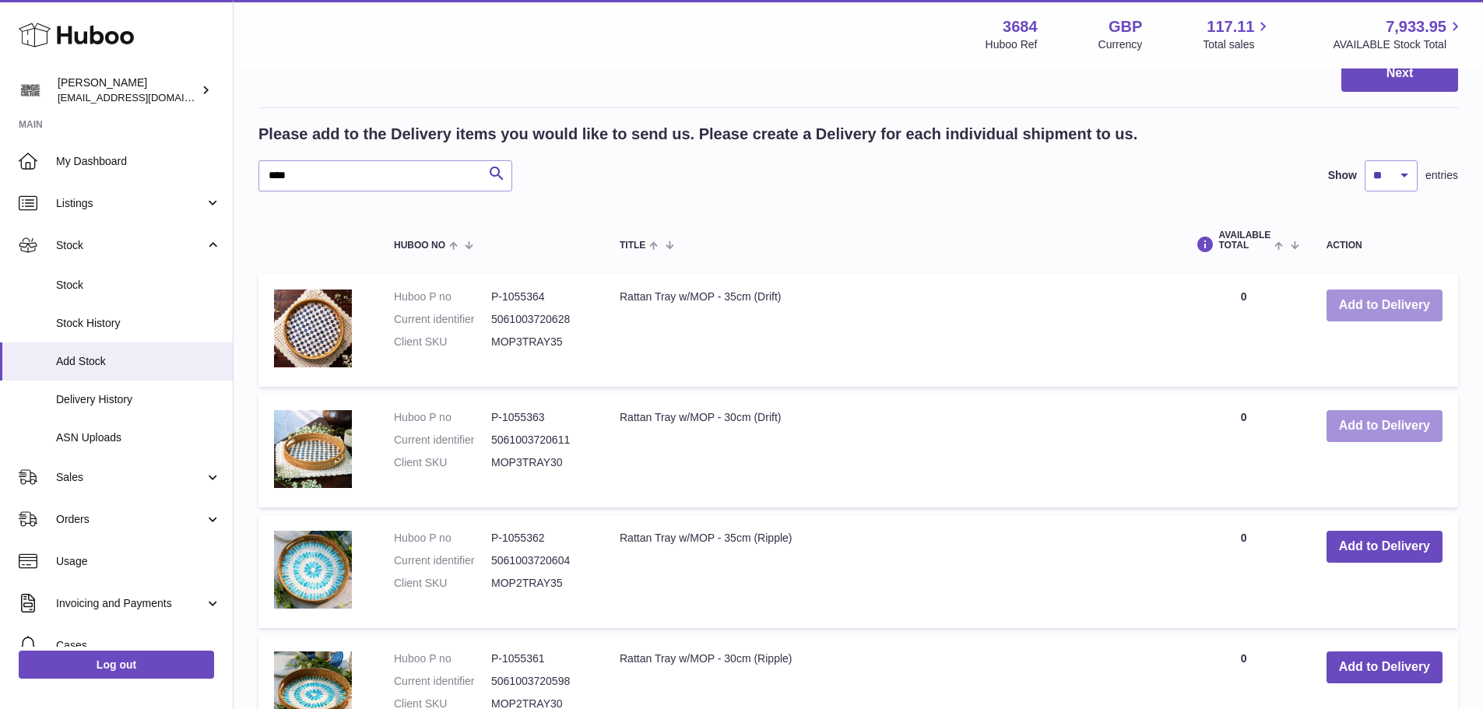
scroll to position [2904, 0]
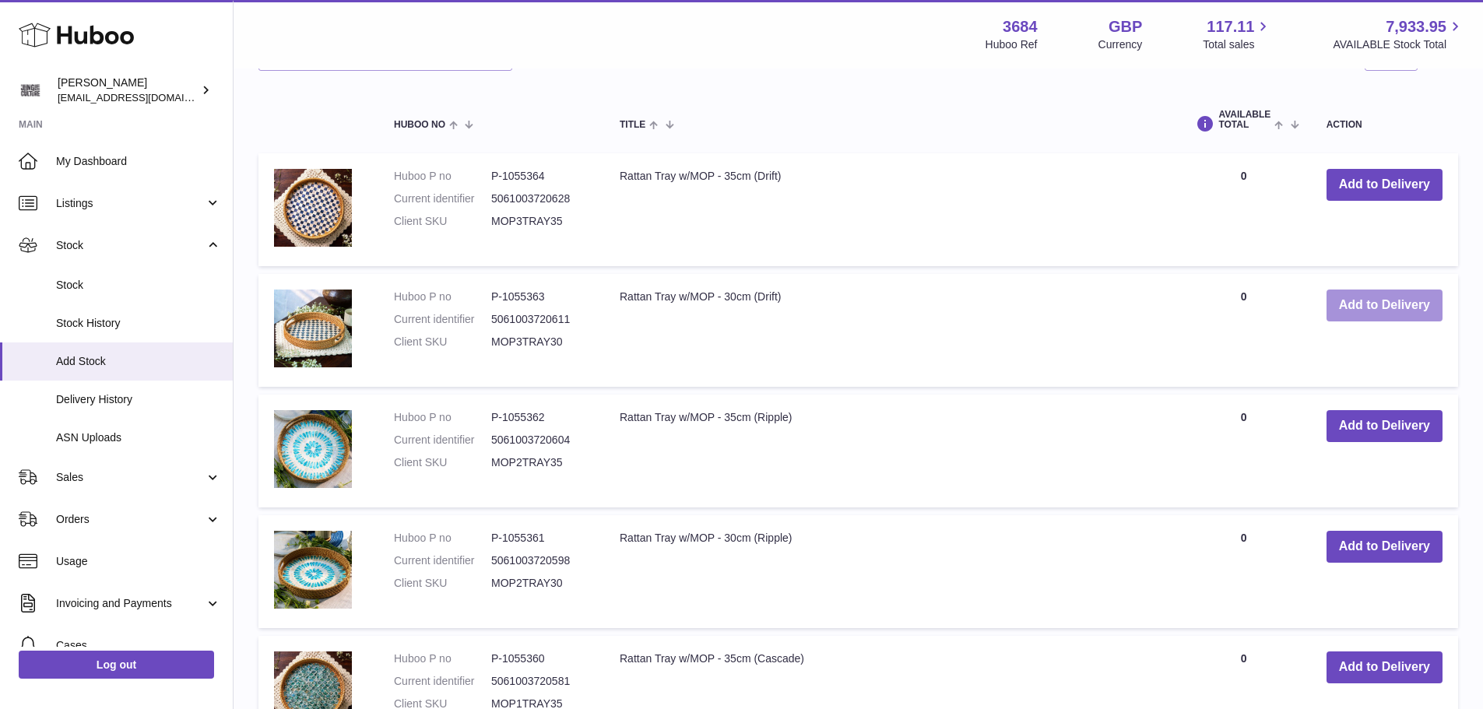
click at [1363, 311] on button "Add to Delivery" at bounding box center [1384, 305] width 116 height 32
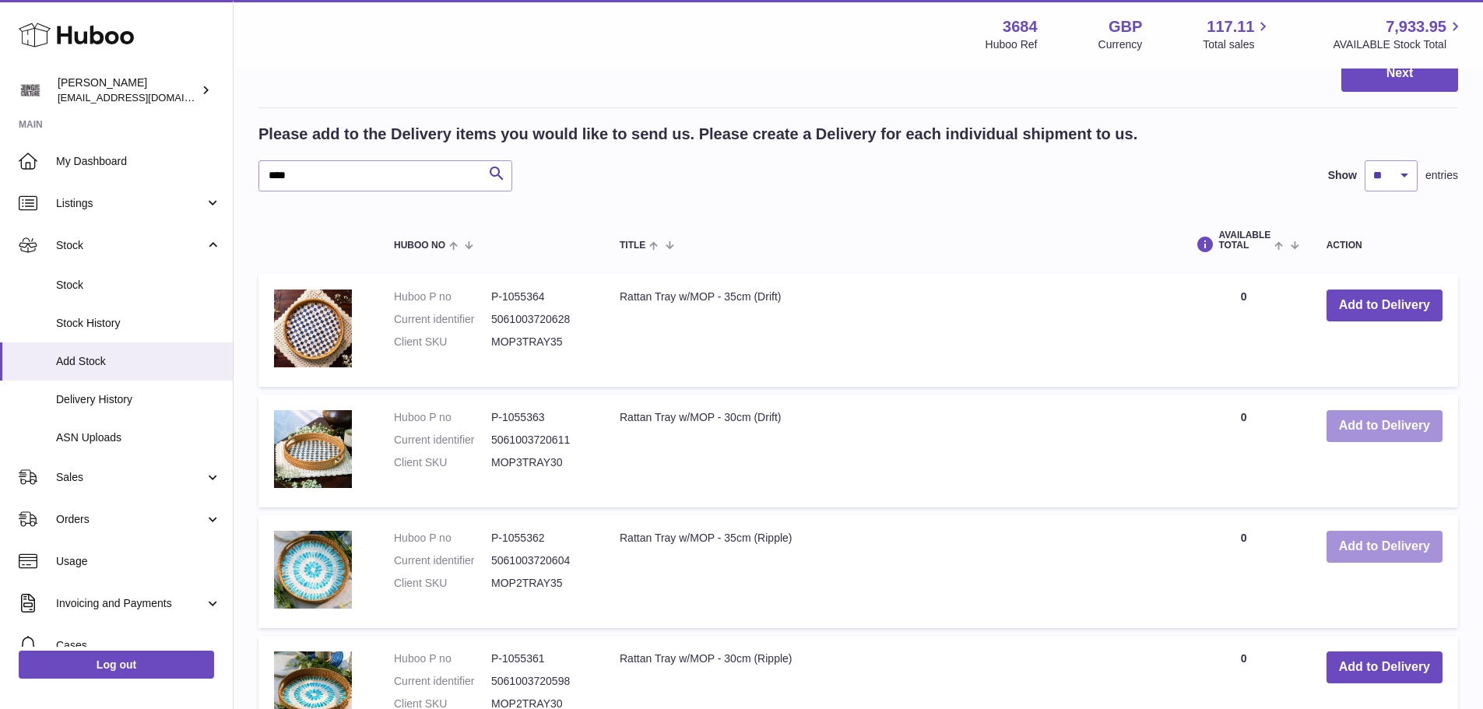
scroll to position [3024, 0]
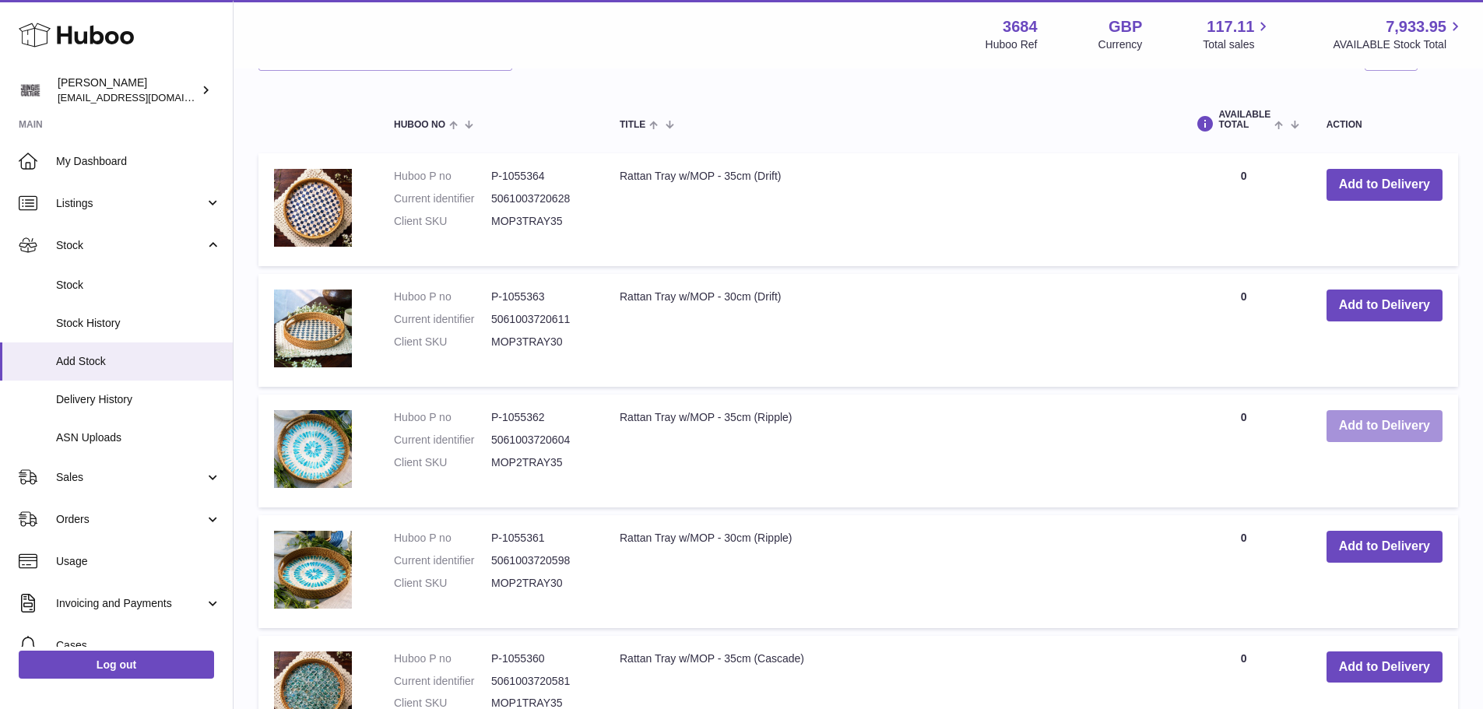
click at [1360, 430] on button "Add to Delivery" at bounding box center [1384, 426] width 116 height 32
click at [1364, 547] on button "Add to Delivery" at bounding box center [1384, 547] width 116 height 32
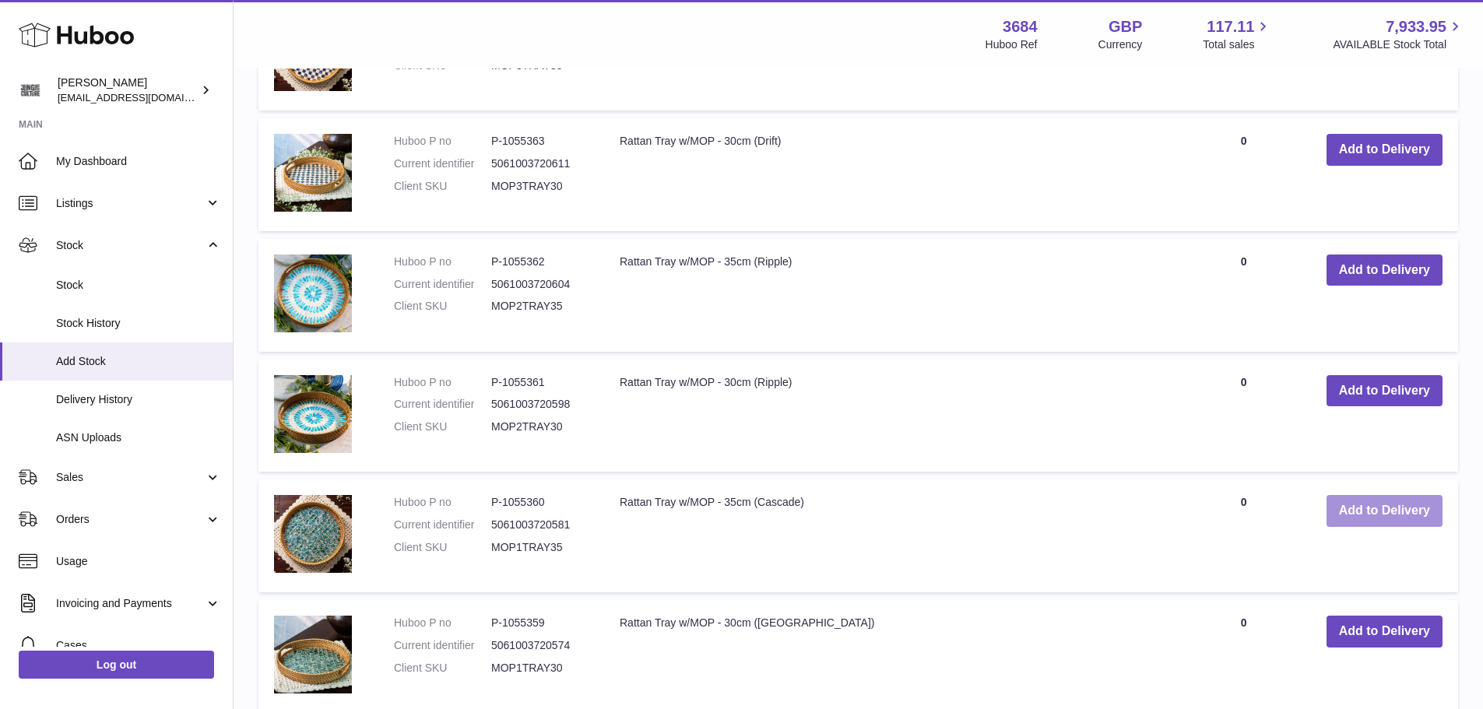
click at [1355, 515] on button "Add to Delivery" at bounding box center [1384, 511] width 116 height 32
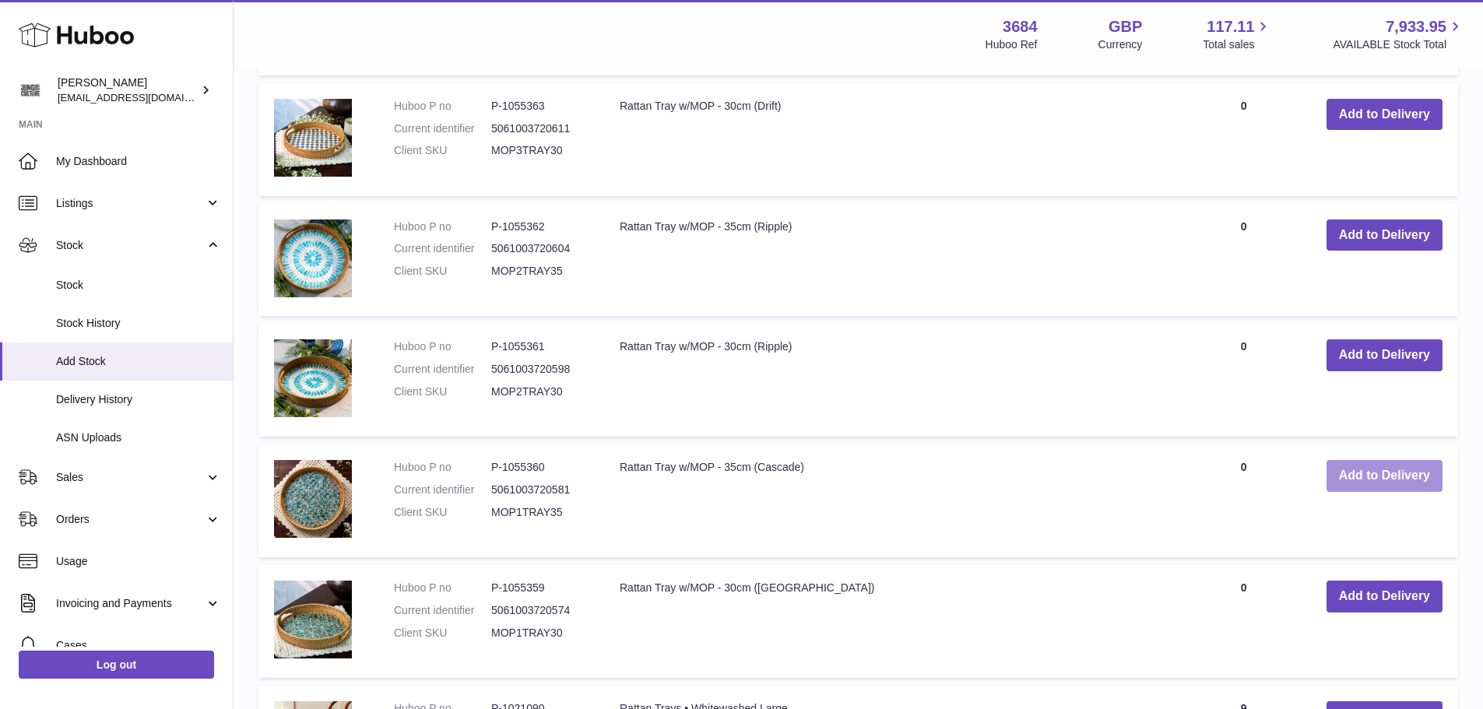
scroll to position [3697, 0]
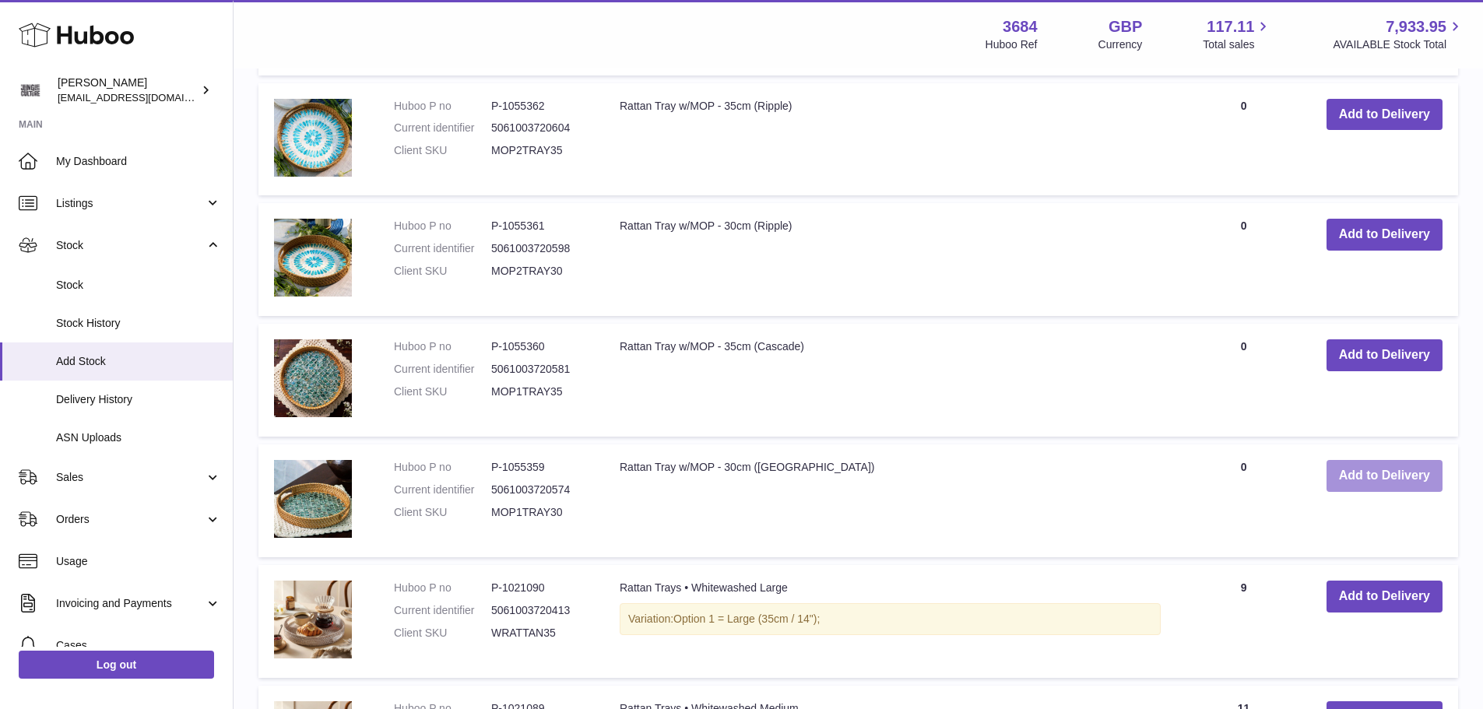
click at [1363, 482] on button "Add to Delivery" at bounding box center [1384, 476] width 116 height 32
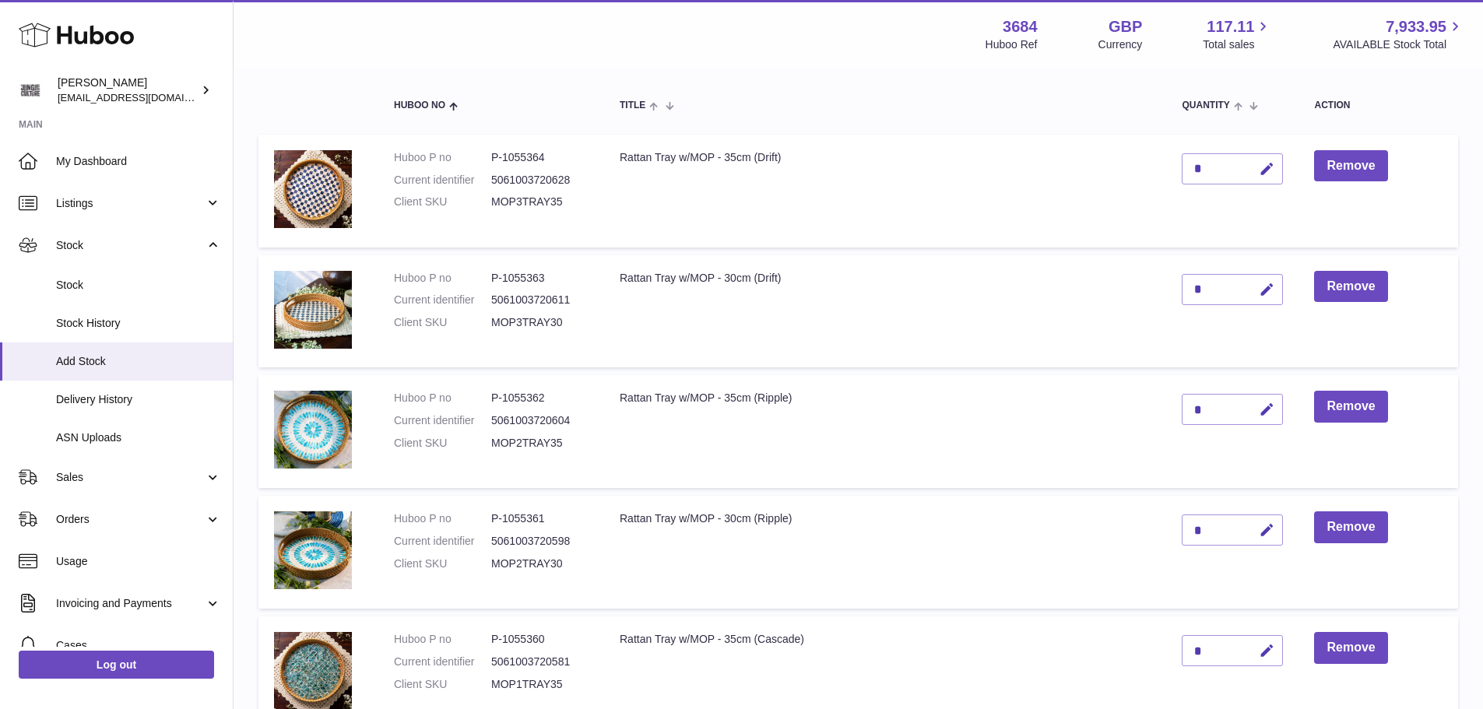
scroll to position [0, 0]
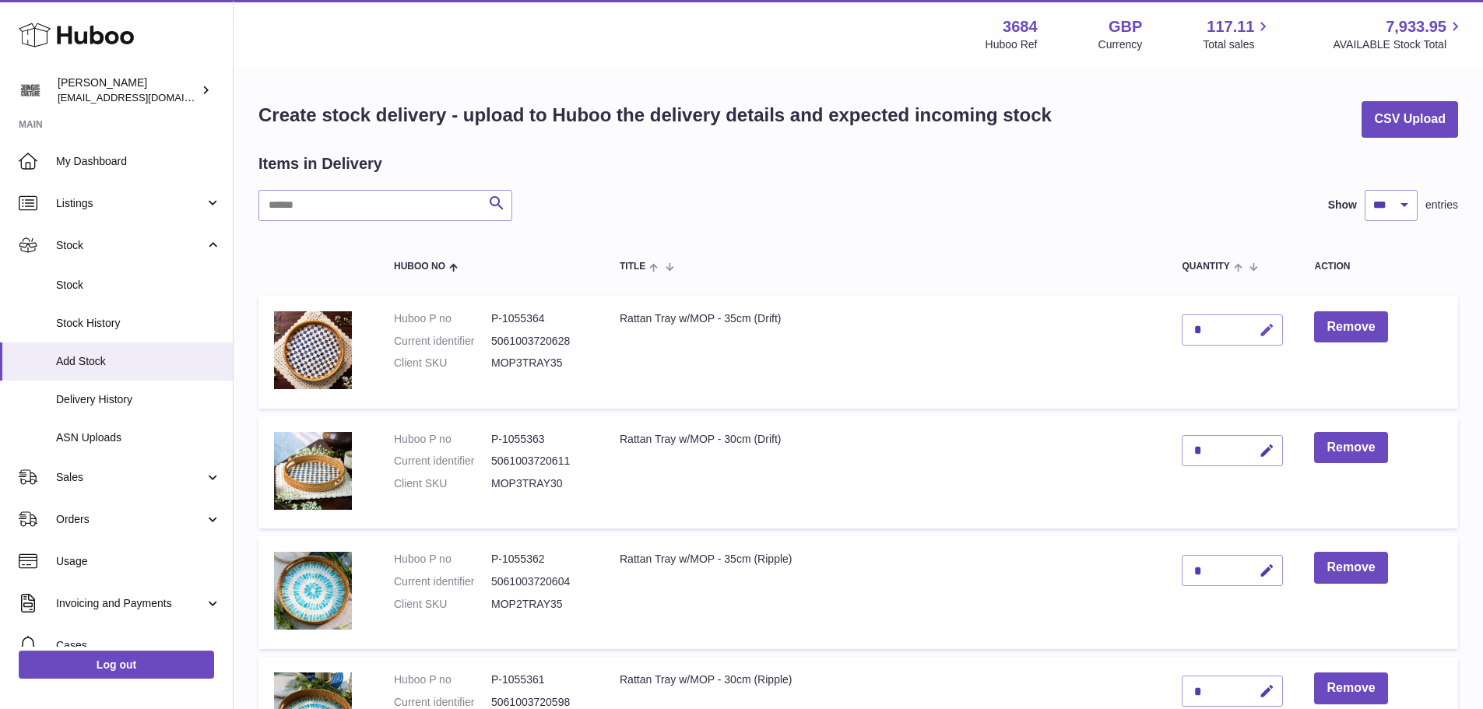
click at [1265, 336] on icon "button" at bounding box center [1266, 330] width 16 height 16
type input "**"
click at [1265, 331] on icon "submit" at bounding box center [1267, 330] width 14 height 14
click at [1265, 448] on icon "button" at bounding box center [1266, 451] width 16 height 16
type input "**"
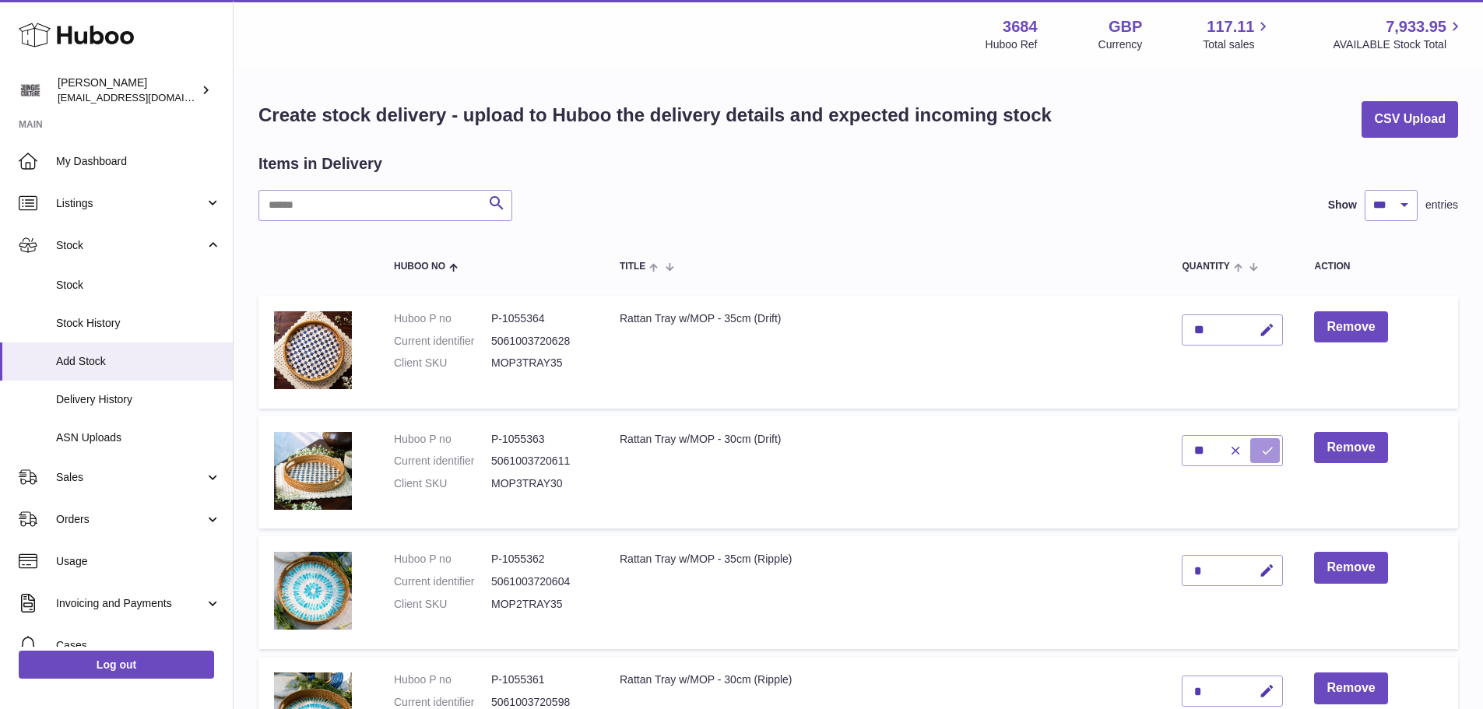
click at [1262, 446] on icon "submit" at bounding box center [1267, 451] width 14 height 14
click at [1267, 570] on icon "button" at bounding box center [1266, 571] width 16 height 16
type input "**"
click at [1267, 572] on icon "submit" at bounding box center [1267, 570] width 14 height 14
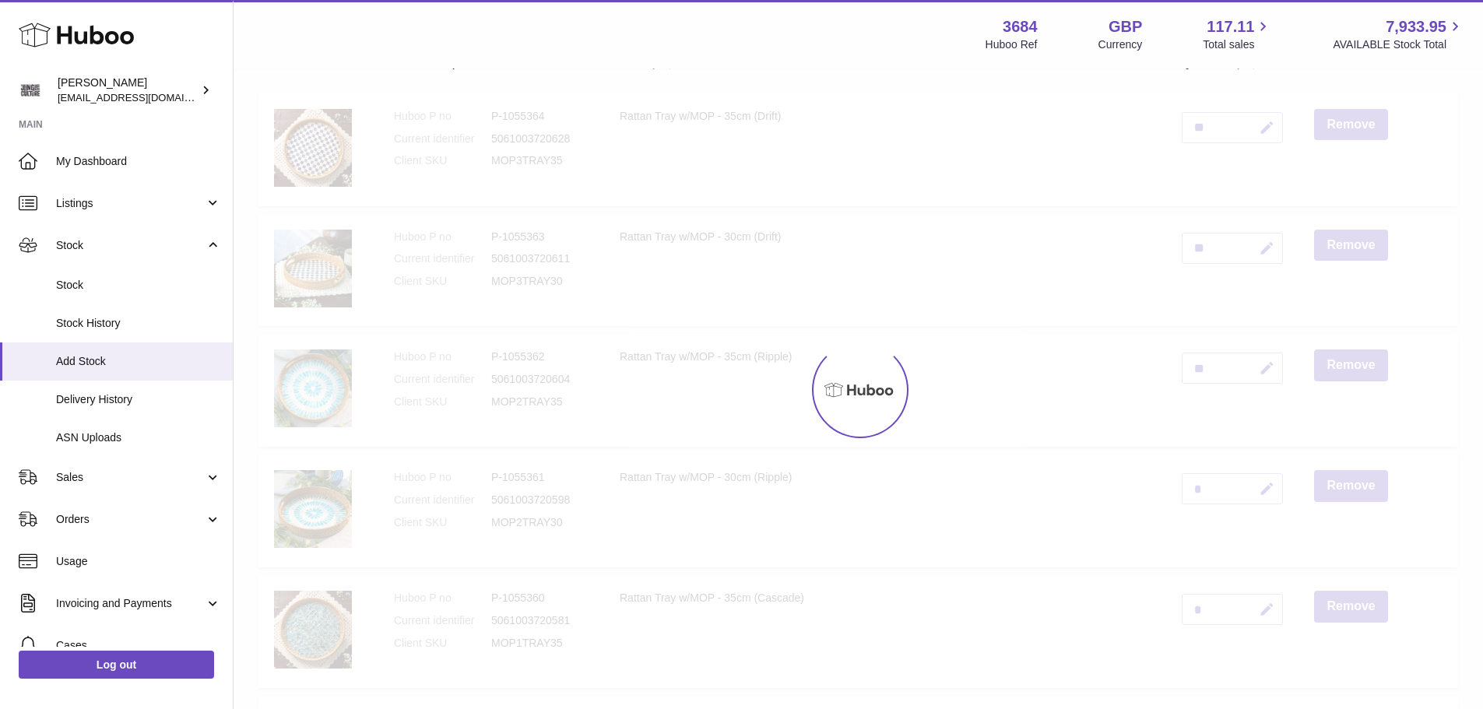
scroll to position [233, 0]
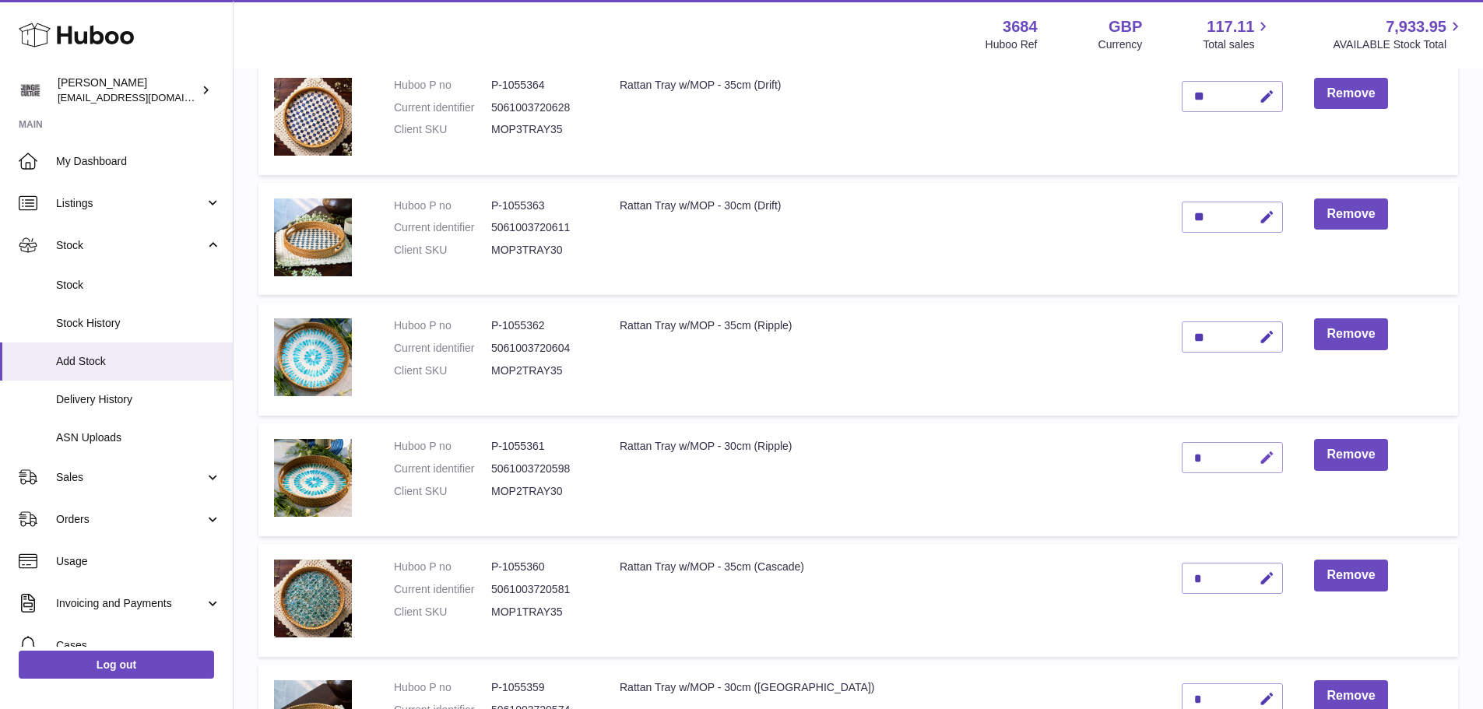
click at [1268, 460] on icon "button" at bounding box center [1266, 458] width 16 height 16
type input "**"
click at [1265, 459] on icon "submit" at bounding box center [1267, 458] width 14 height 14
click at [1269, 579] on icon "button" at bounding box center [1266, 578] width 16 height 16
type input "**"
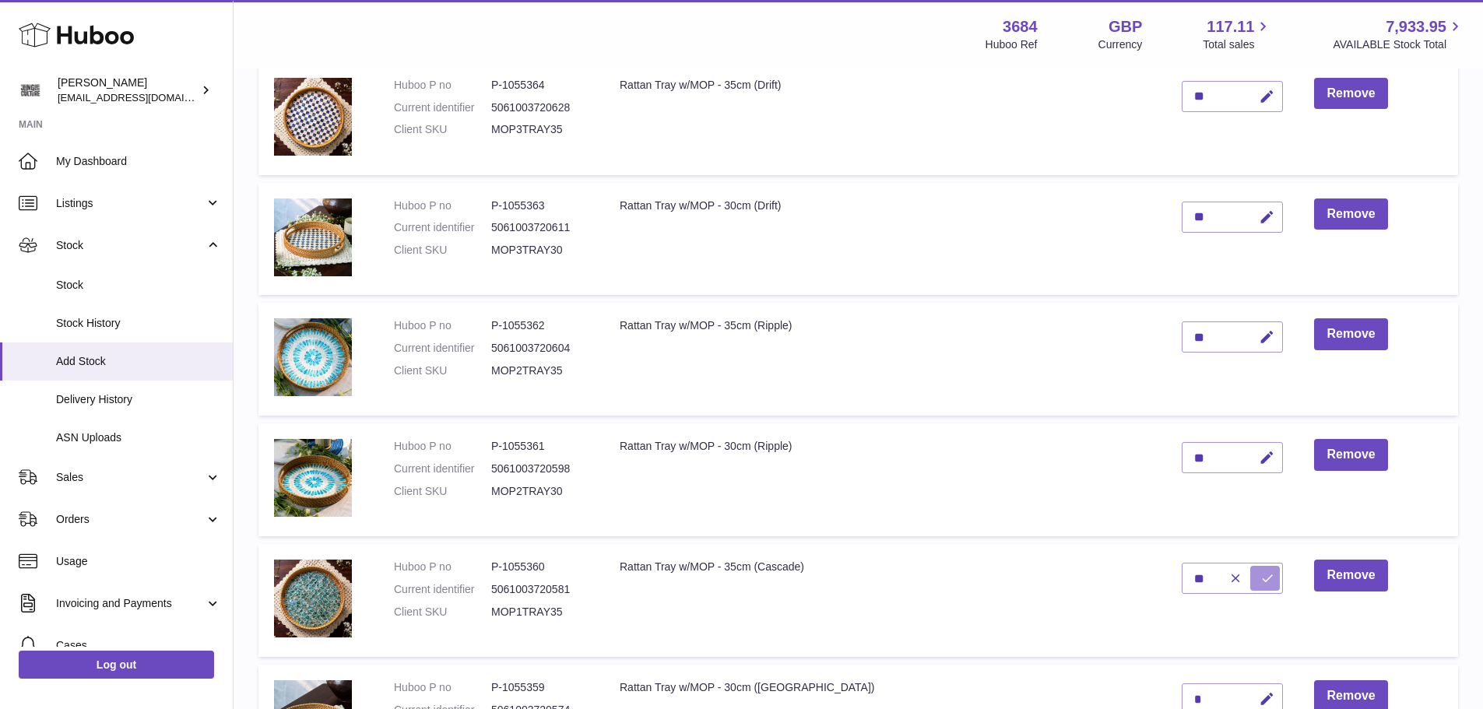
click at [1265, 577] on icon "submit" at bounding box center [1267, 578] width 14 height 14
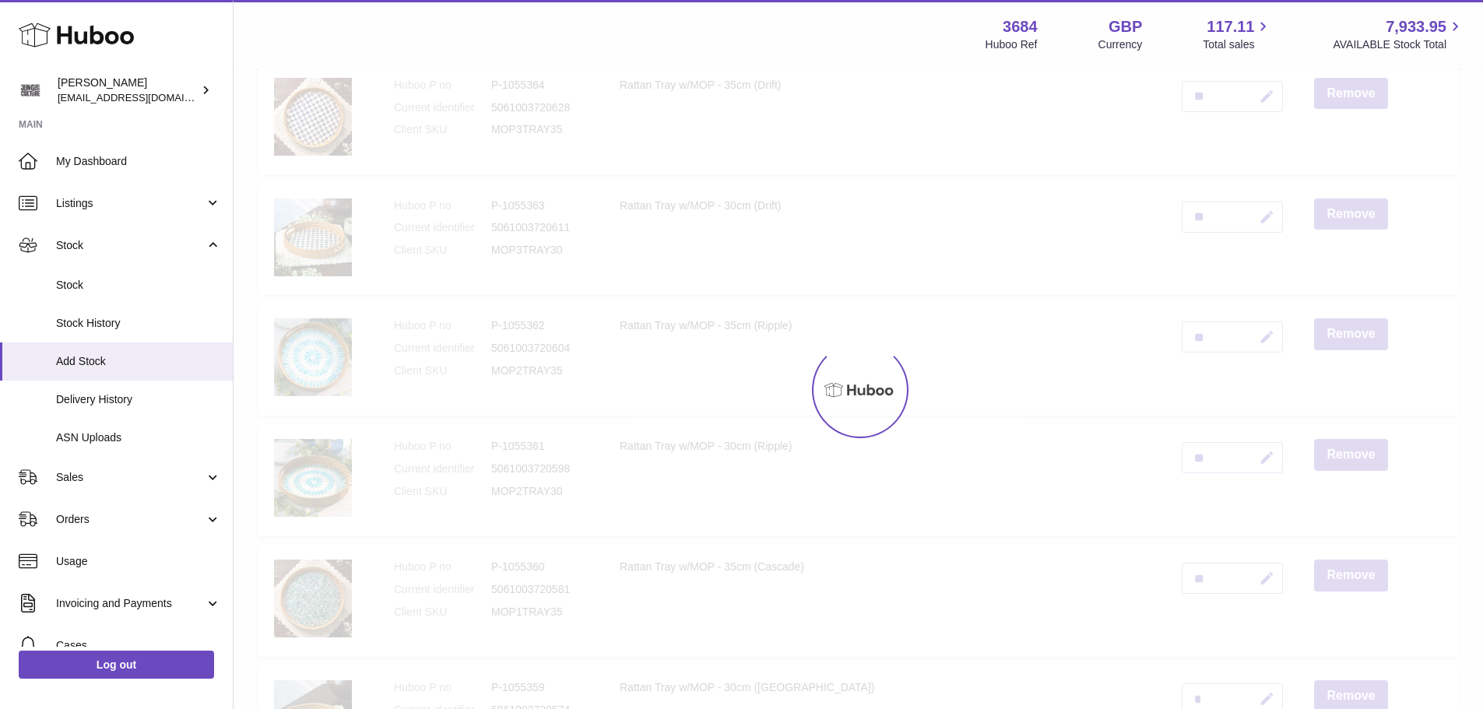
scroll to position [467, 0]
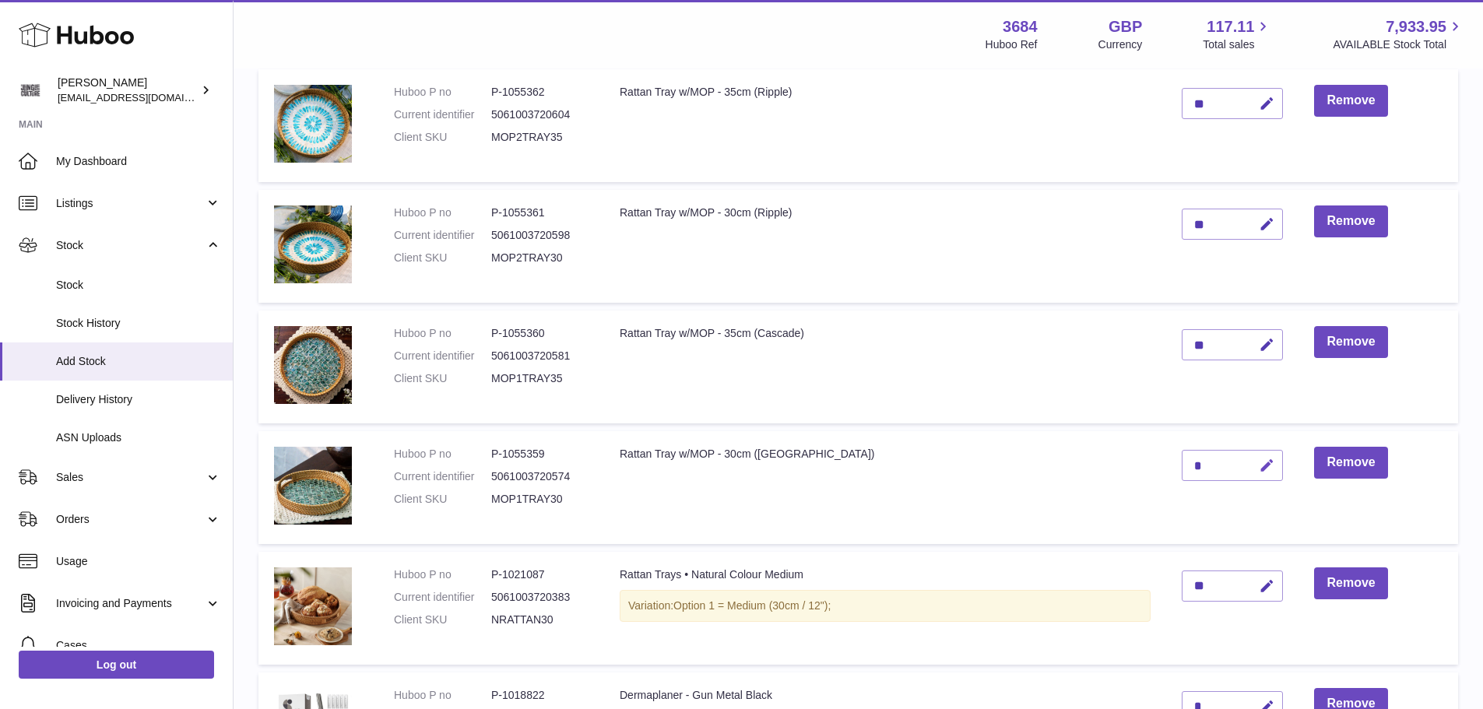
click at [1268, 469] on icon "button" at bounding box center [1266, 466] width 16 height 16
type input "**"
click at [1265, 467] on icon "submit" at bounding box center [1267, 465] width 14 height 14
click at [736, 403] on td "Rattan Tray w/MOP - 35cm (Cascade)" at bounding box center [885, 367] width 562 height 113
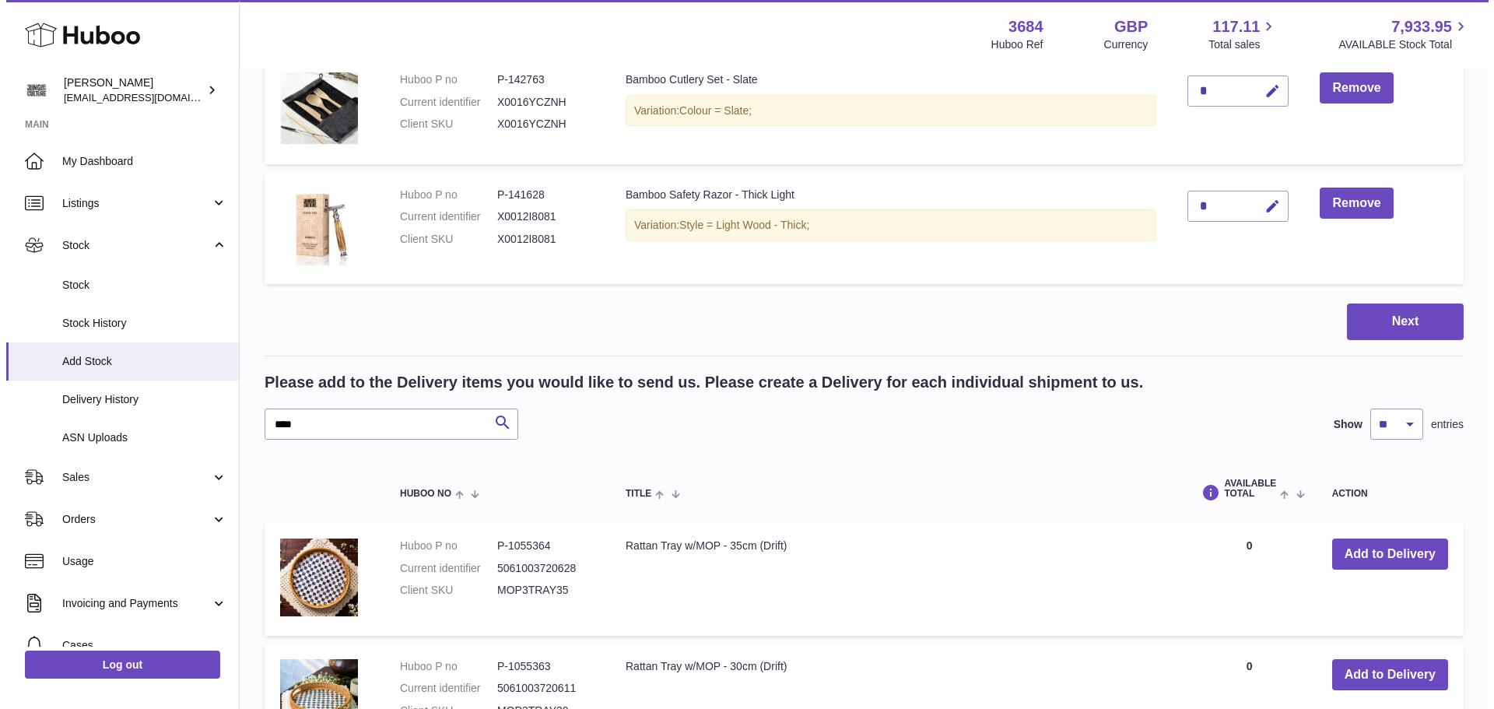
scroll to position [3269, 0]
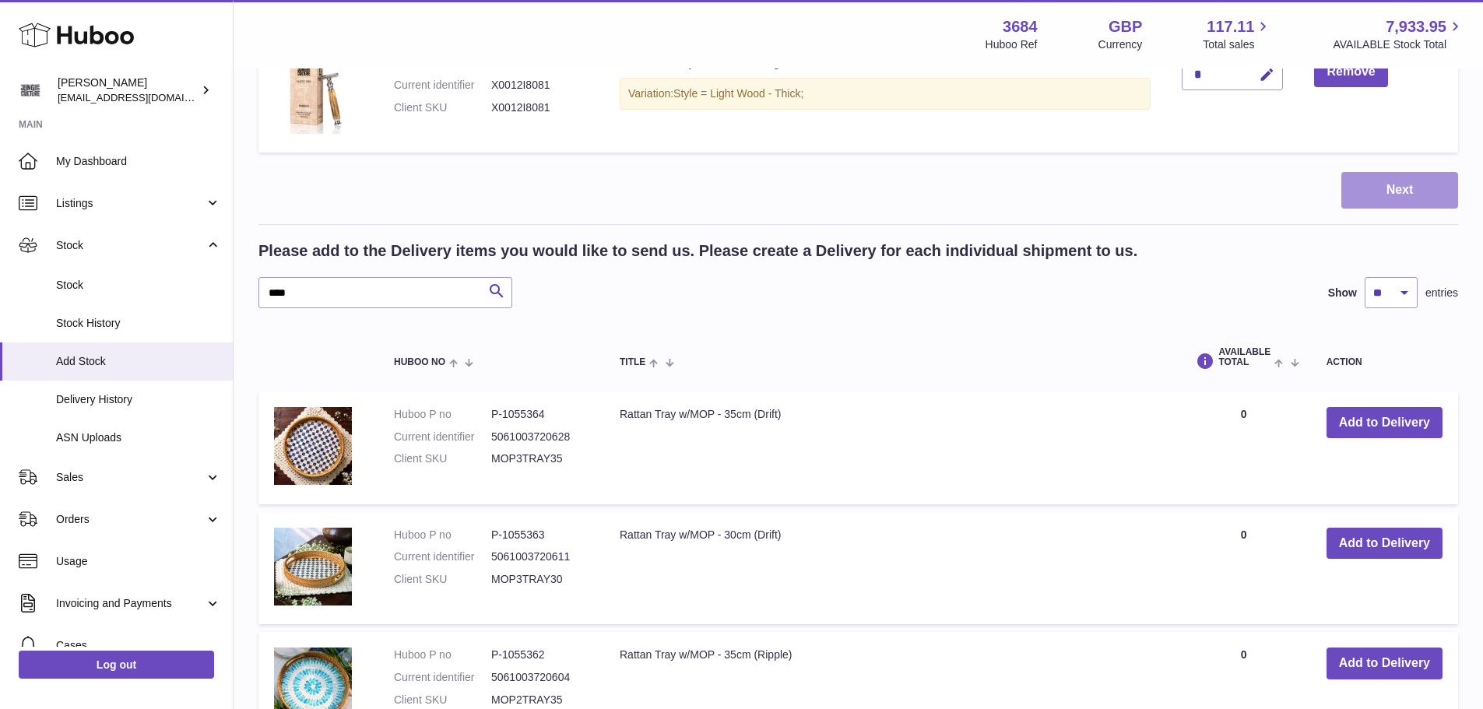
click at [1395, 188] on button "Next" at bounding box center [1399, 190] width 117 height 37
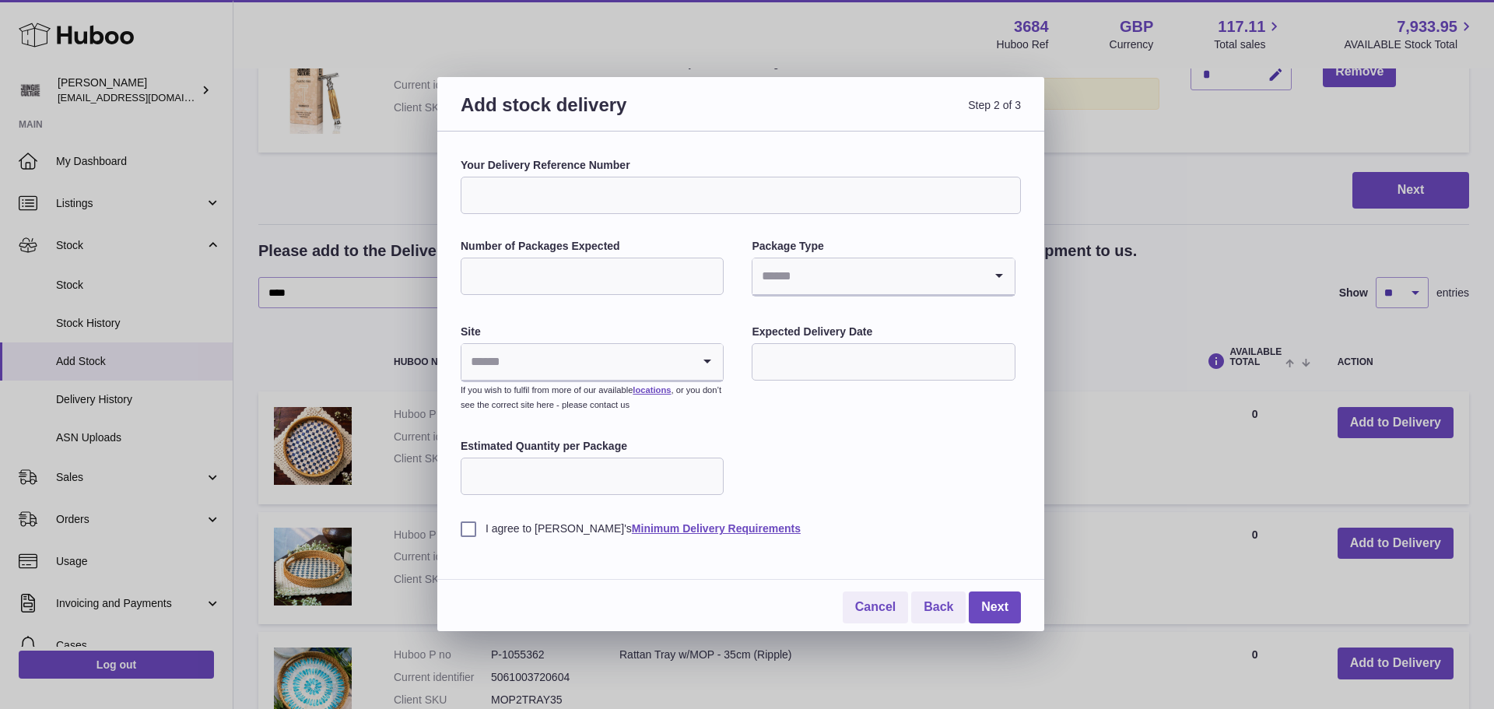
click at [616, 193] on input "Your Delivery Reference Number" at bounding box center [741, 195] width 560 height 37
type input "*******"
click at [542, 271] on input "Number of Packages Expected" at bounding box center [592, 276] width 263 height 37
type input "**"
click at [889, 277] on input "Search for option" at bounding box center [868, 276] width 230 height 36
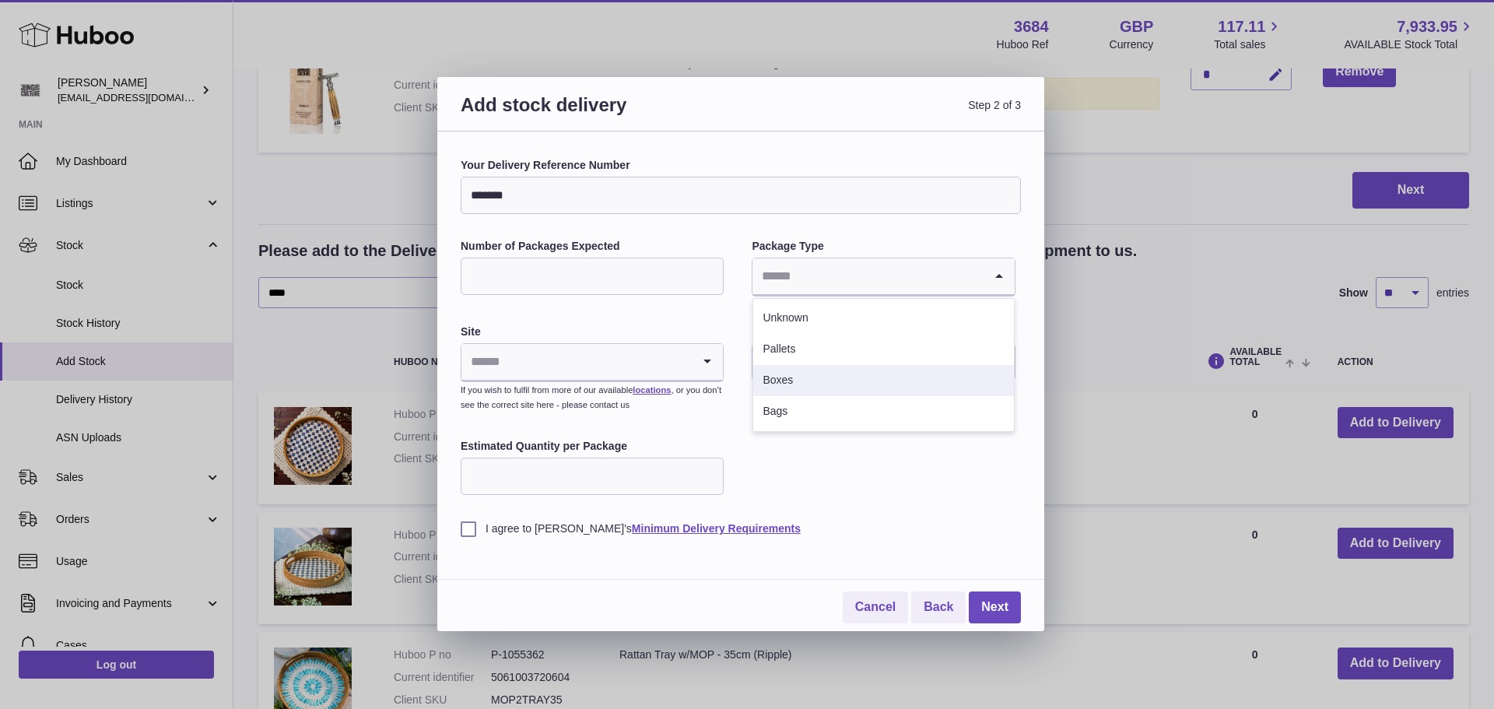
drag, startPoint x: 818, startPoint y: 377, endPoint x: 723, endPoint y: 397, distance: 97.1
click at [818, 380] on li "Boxes" at bounding box center [883, 380] width 260 height 31
click at [572, 364] on input "Search for option" at bounding box center [576, 362] width 230 height 36
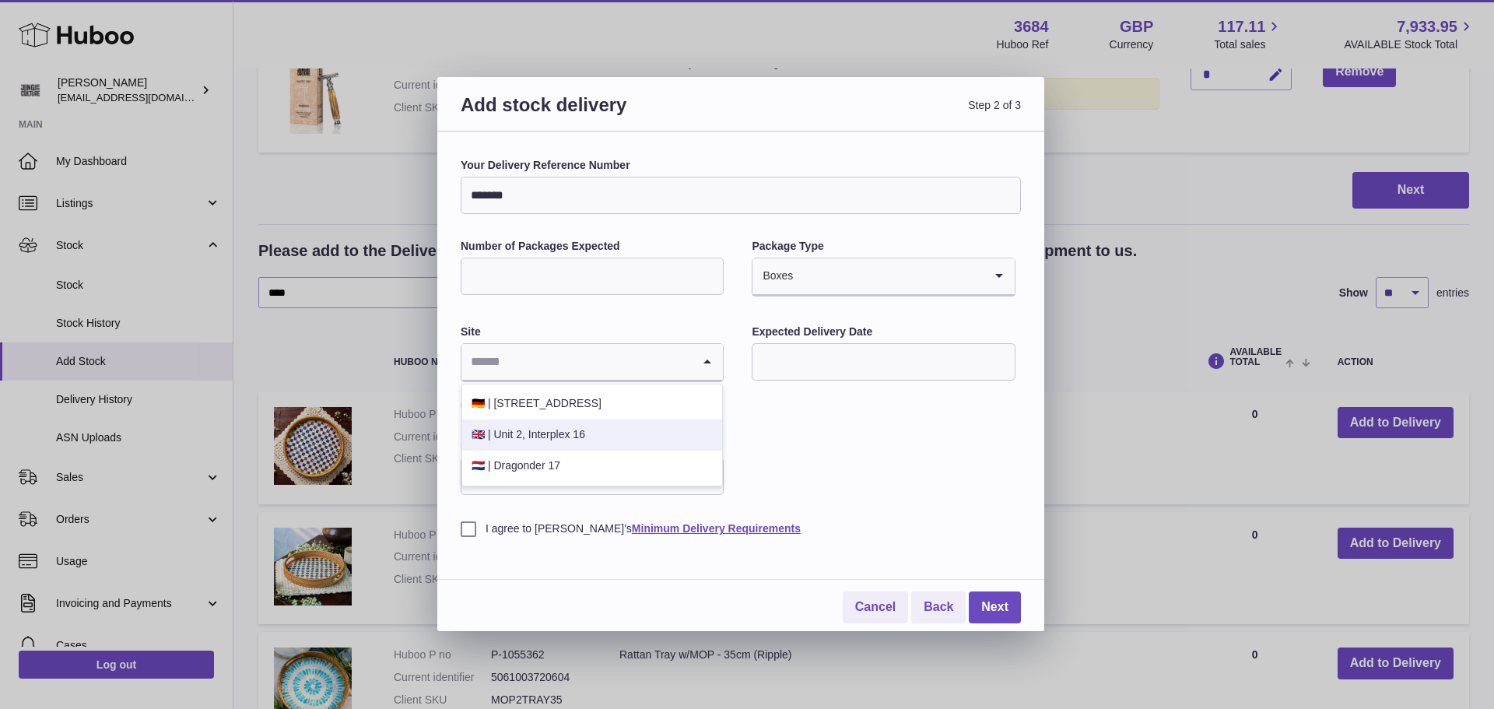
click at [538, 430] on li "🇬🇧 | Unit 2, Interplex 16" at bounding box center [592, 434] width 260 height 31
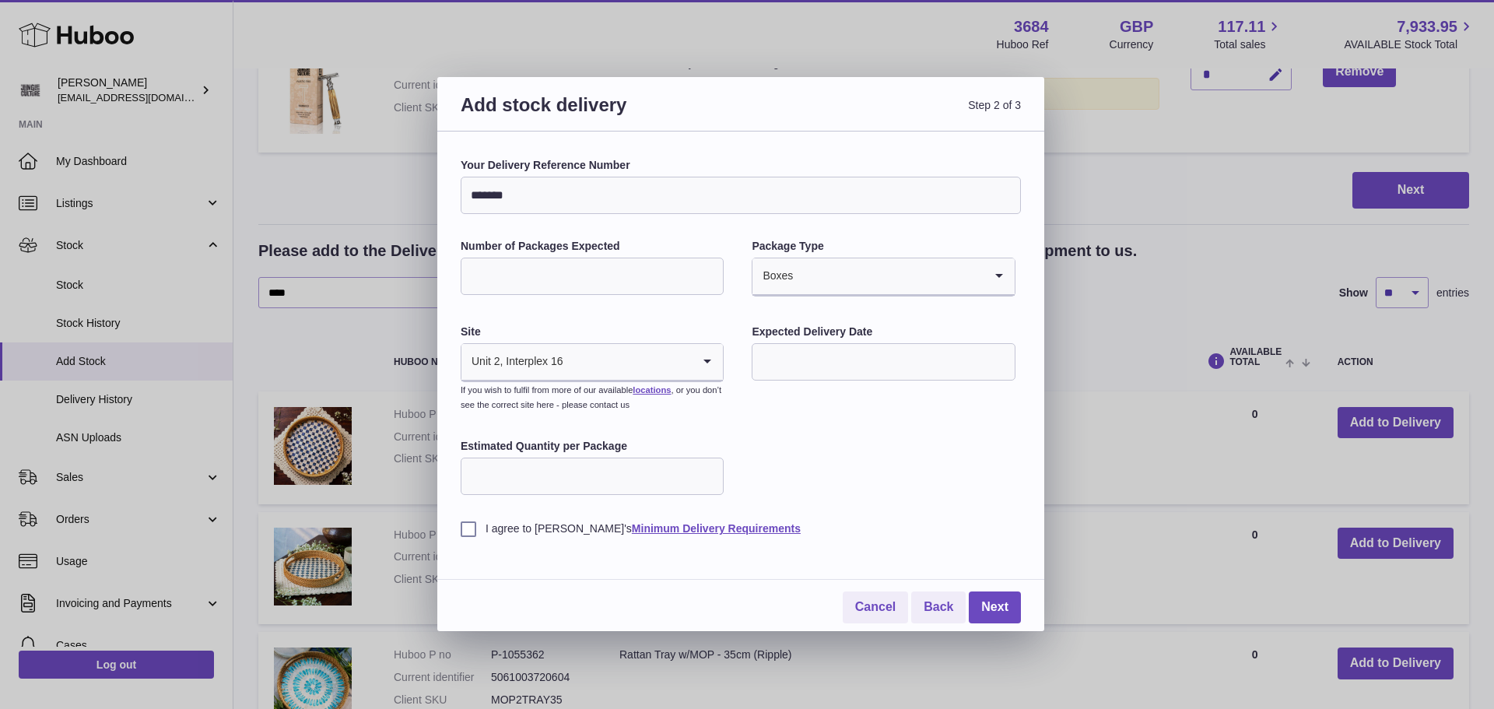
click at [799, 360] on input "text" at bounding box center [883, 361] width 263 height 37
click at [931, 593] on span "30" at bounding box center [932, 584] width 28 height 28
type input "**********"
click at [529, 485] on input "Estimated Quantity per Package" at bounding box center [592, 476] width 263 height 37
type input "**"
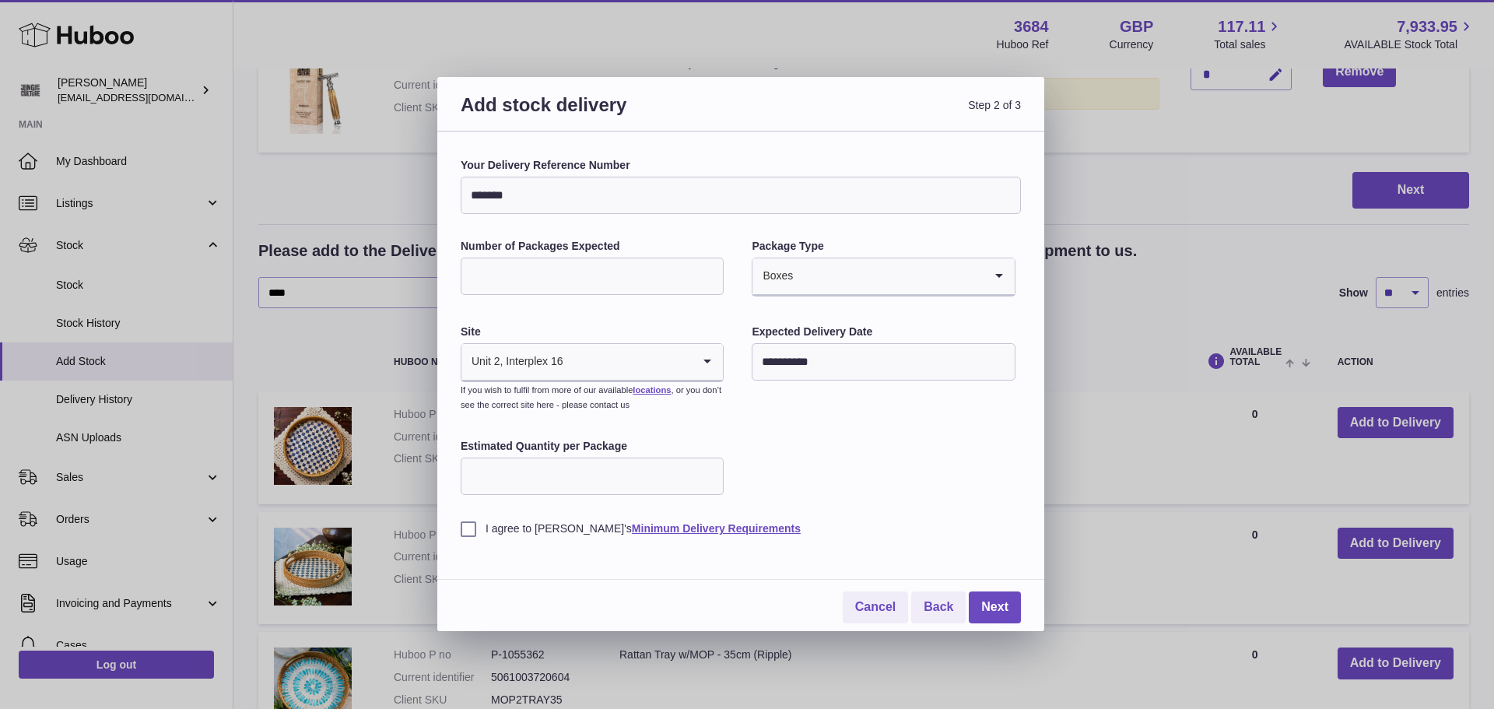
click at [468, 532] on label "I agree to [PERSON_NAME]'s Minimum Delivery Requirements" at bounding box center [741, 528] width 560 height 15
click at [1002, 606] on link "Next" at bounding box center [995, 607] width 52 height 32
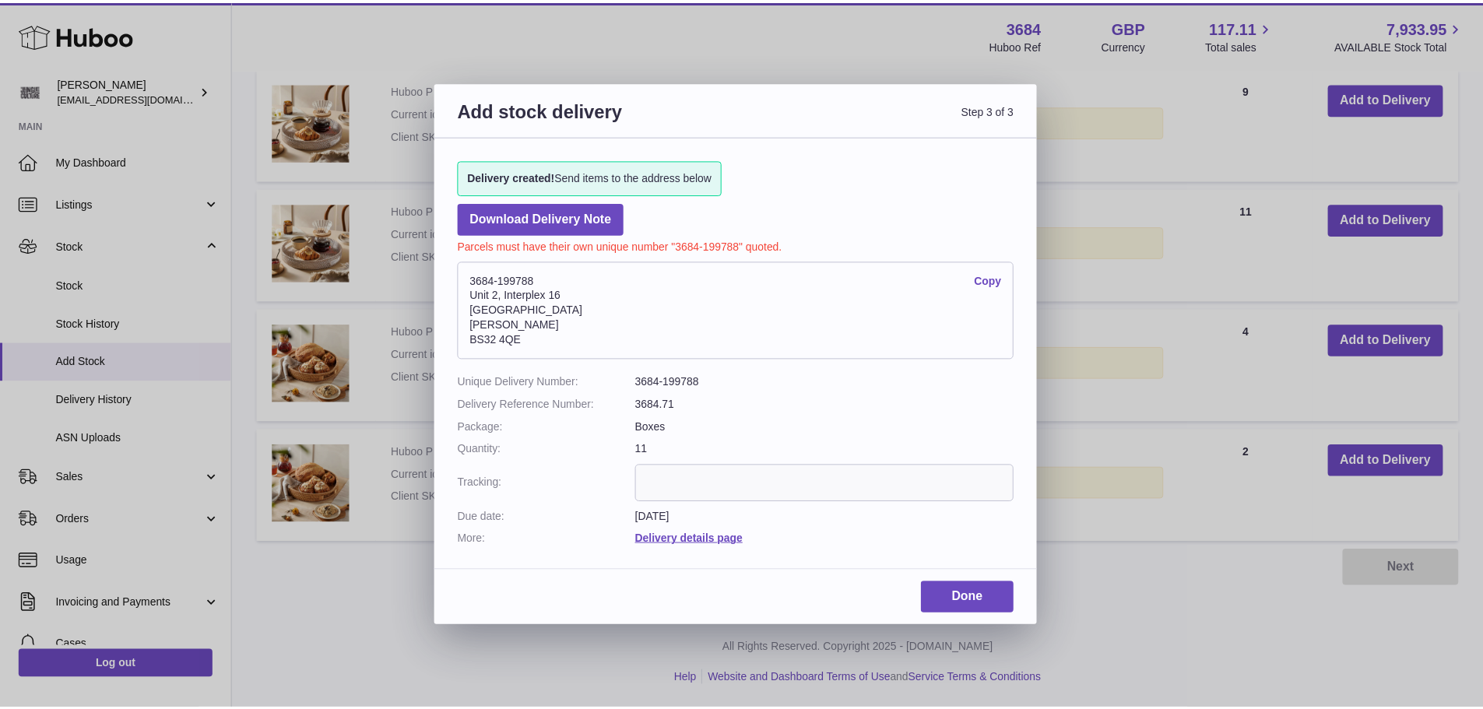
scroll to position [1156, 0]
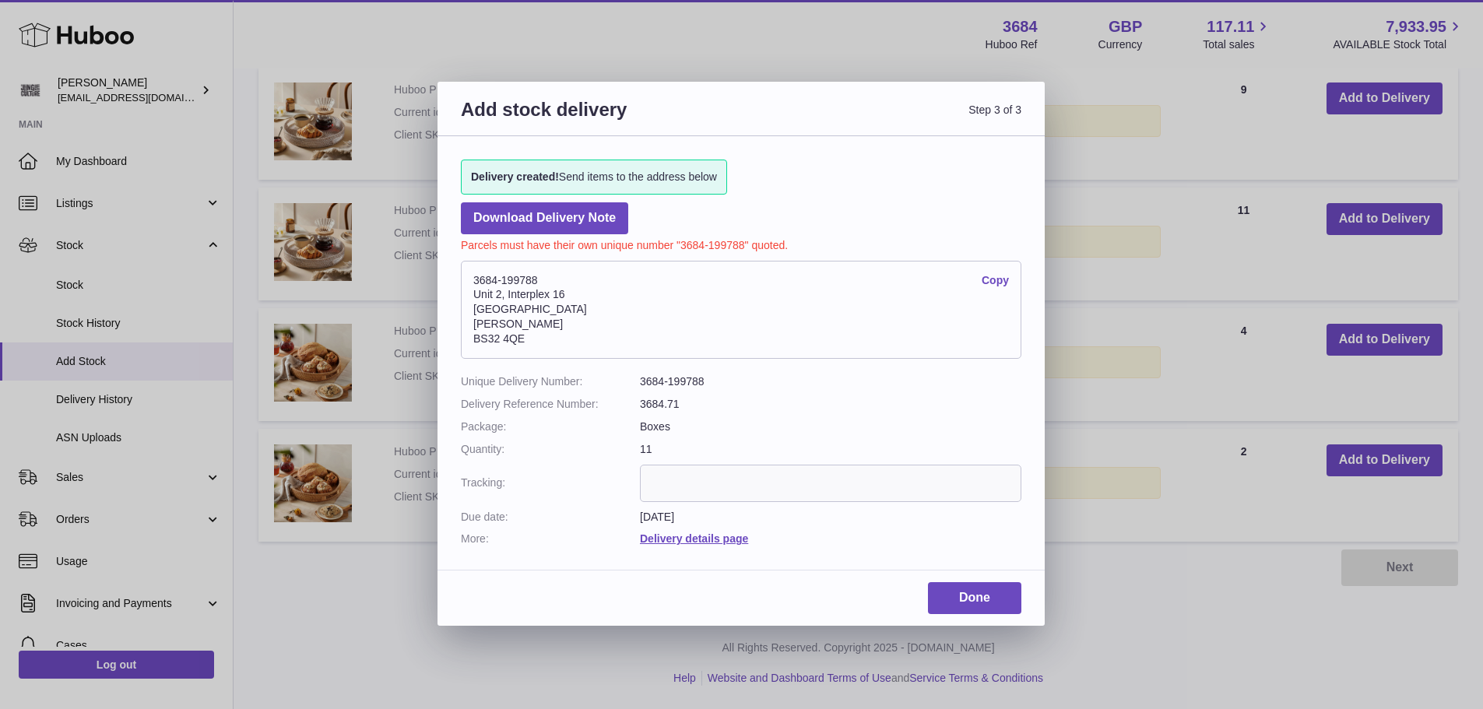
drag, startPoint x: 584, startPoint y: 274, endPoint x: 463, endPoint y: 278, distance: 120.7
click at [463, 278] on address "3684-199788 Copy [STREET_ADDRESS][PERSON_NAME]" at bounding box center [741, 310] width 560 height 98
copy address "3684-199788"
paste input "**********"
type input "**********"
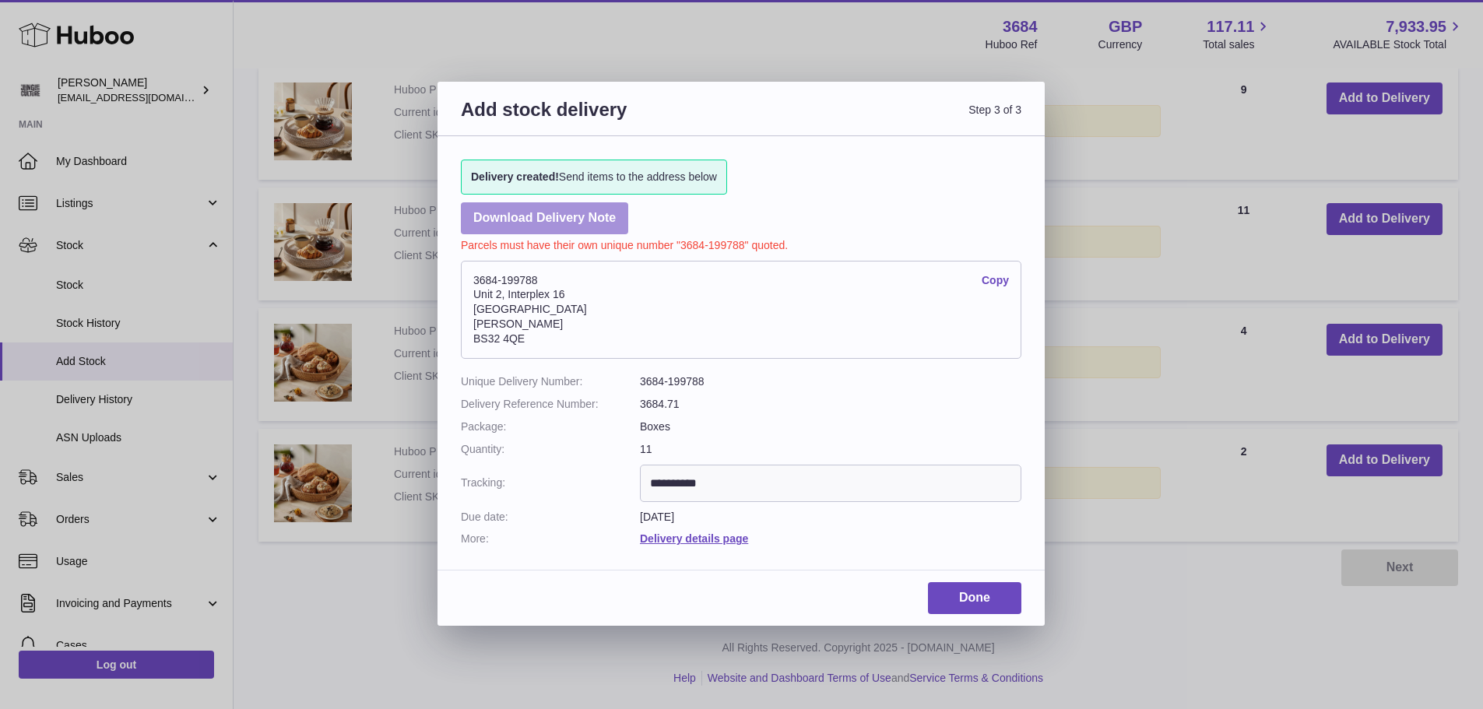
click at [525, 221] on link "Download Delivery Note" at bounding box center [544, 218] width 167 height 32
click at [957, 588] on link "Done" at bounding box center [974, 598] width 93 height 32
